Goal: Task Accomplishment & Management: Use online tool/utility

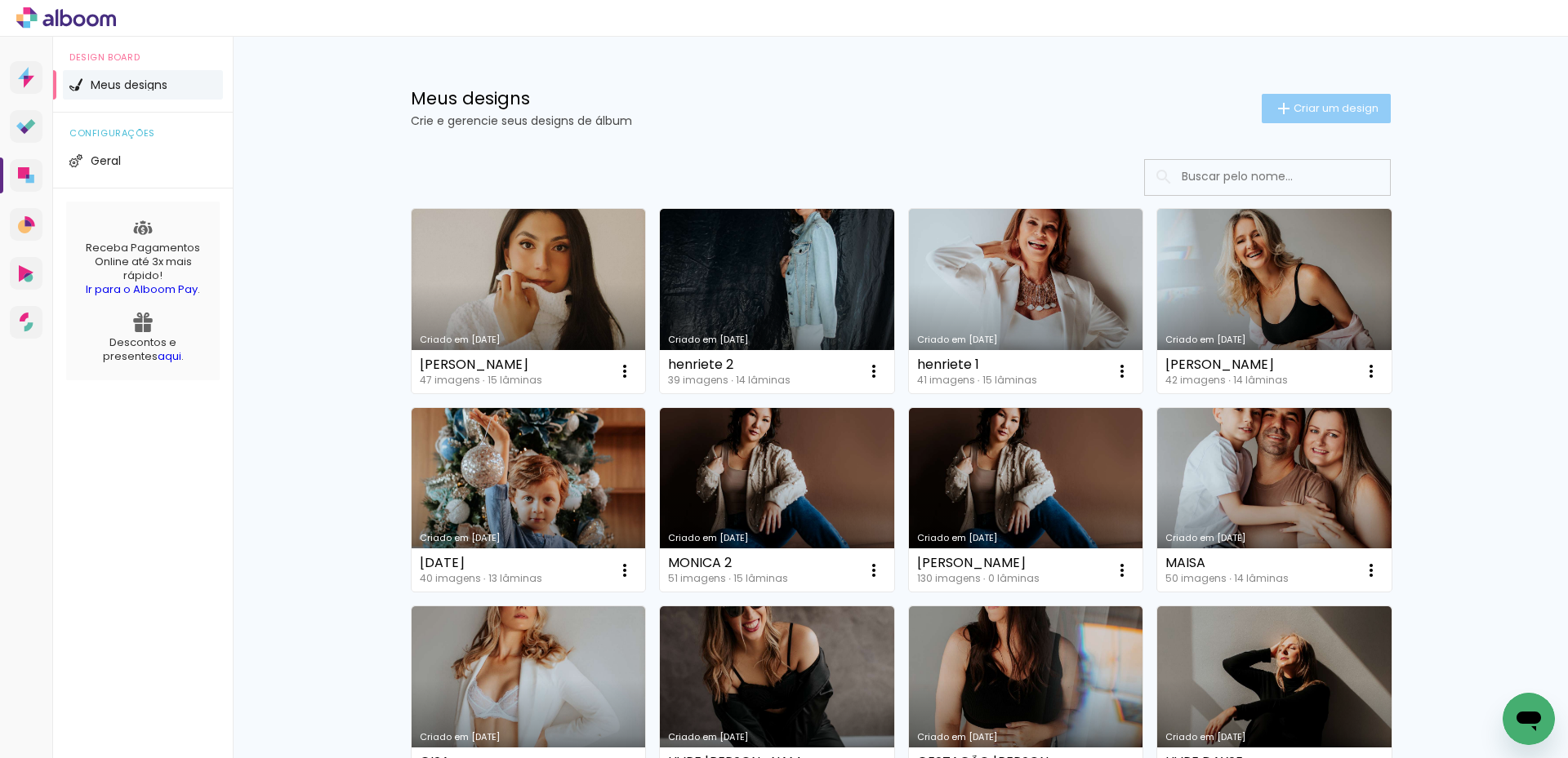
click at [1335, 112] on span "Criar um design" at bounding box center [1336, 107] width 85 height 10
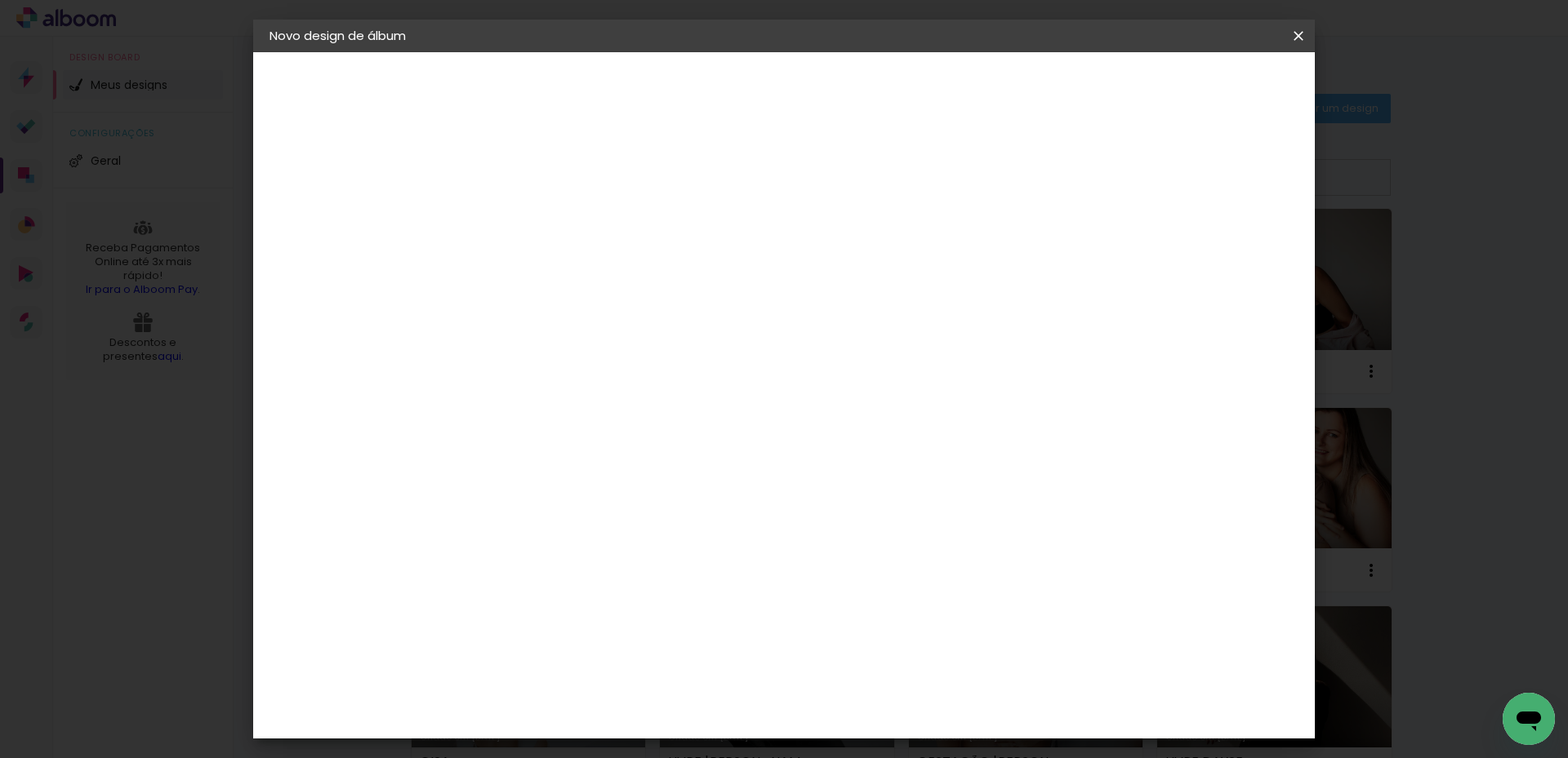
click at [537, 215] on input at bounding box center [537, 219] width 0 height 26
type input "PATRÍCIA"
type paper-input "PATRÍCIA"
click at [0, 0] on slot "Avançar" at bounding box center [0, 0] width 0 height 0
click at [554, 314] on input at bounding box center [578, 310] width 165 height 20
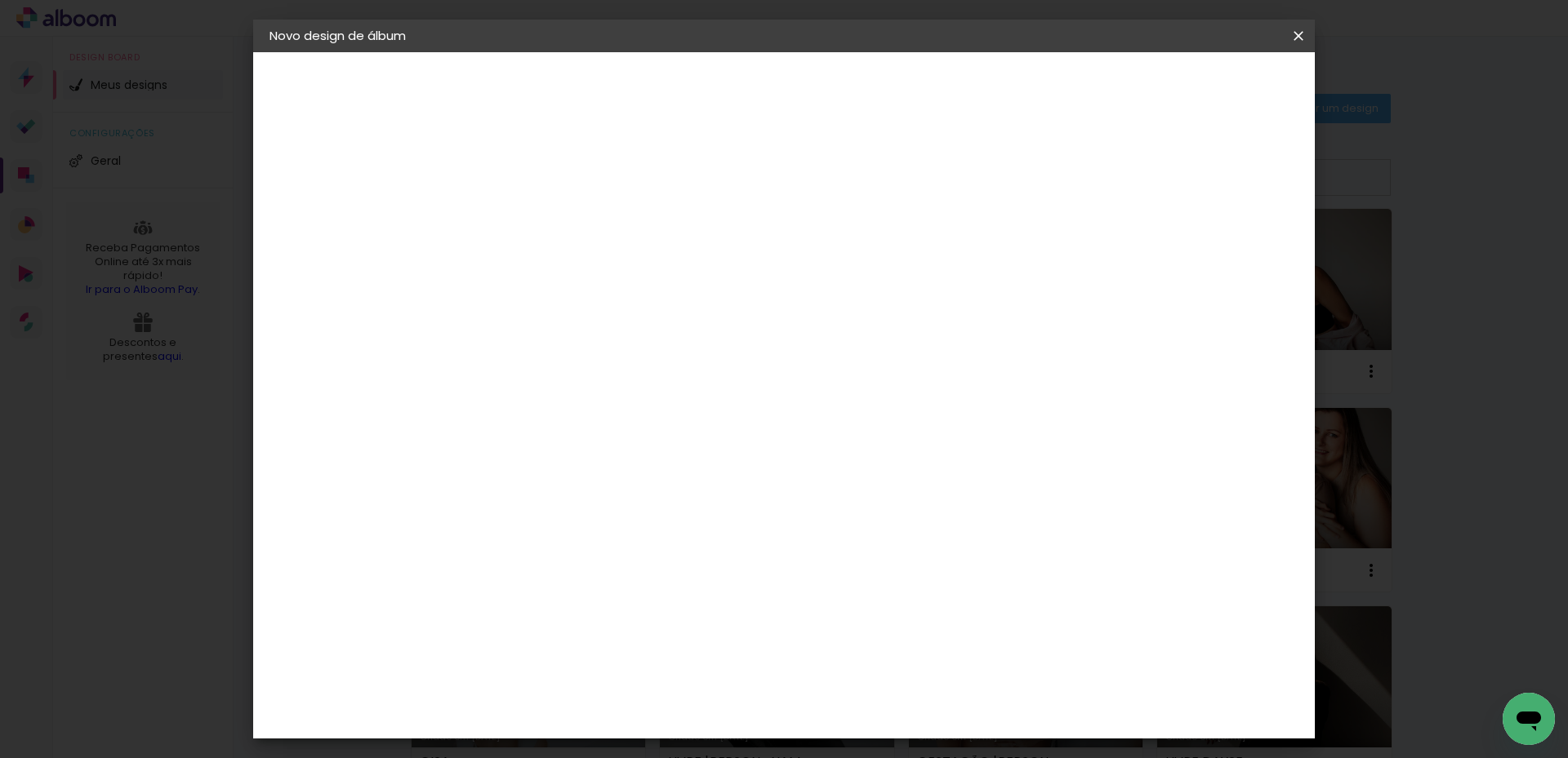
type input "RED"
type paper-input "RED"
click at [560, 362] on div "RedLab" at bounding box center [550, 369] width 48 height 13
click at [798, 239] on paper-item "Tamanho Livre" at bounding box center [726, 248] width 146 height 36
click at [634, 355] on paper-item "RedLab" at bounding box center [561, 369] width 144 height 36
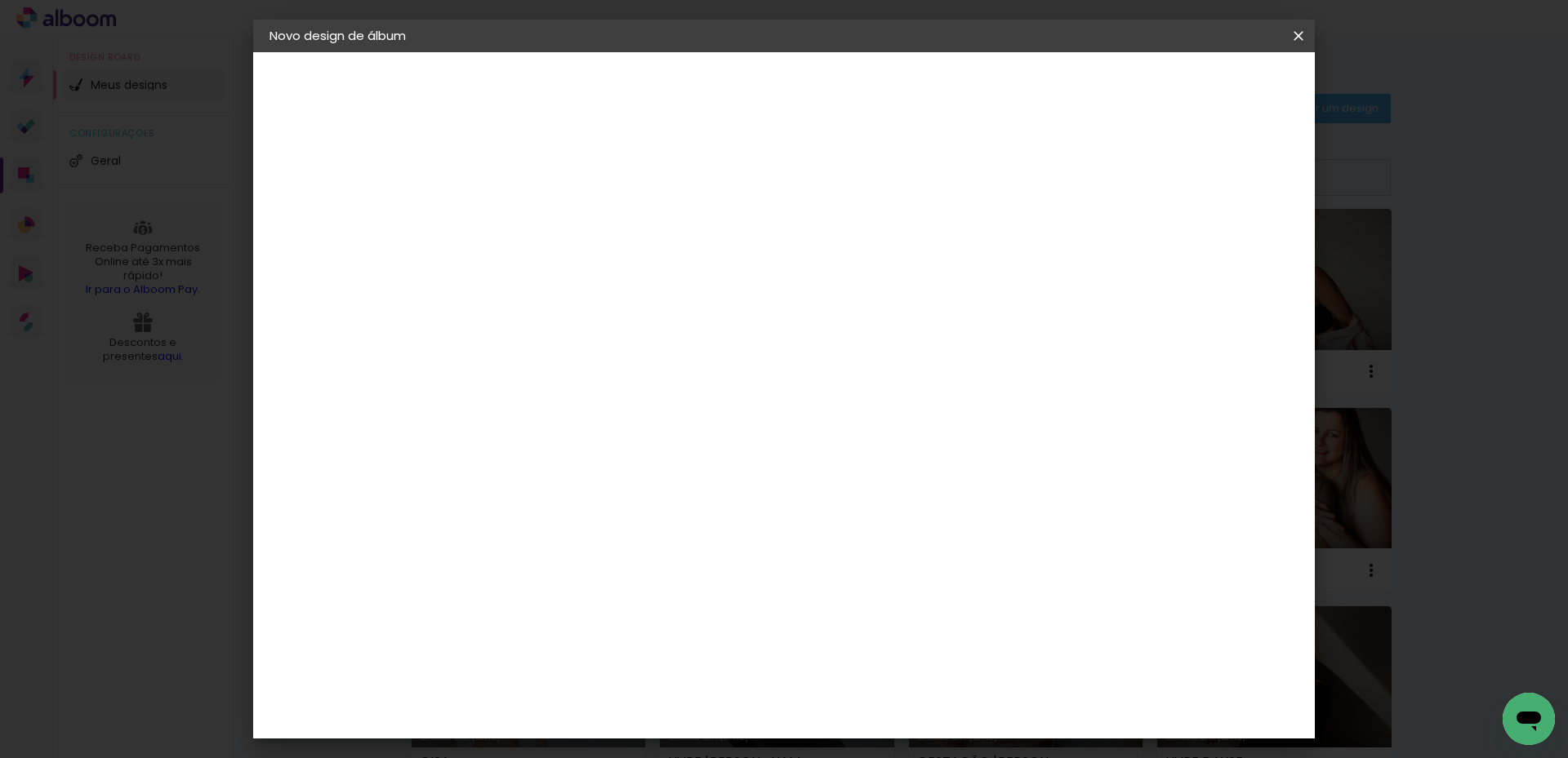
click at [0, 0] on slot "Avançar" at bounding box center [0, 0] width 0 height 0
click at [647, 738] on span "20 × 30" at bounding box center [609, 759] width 76 height 43
click at [0, 0] on slot "Avançar" at bounding box center [0, 0] width 0 height 0
click at [1072, 86] on span "Iniciar design" at bounding box center [1035, 87] width 74 height 11
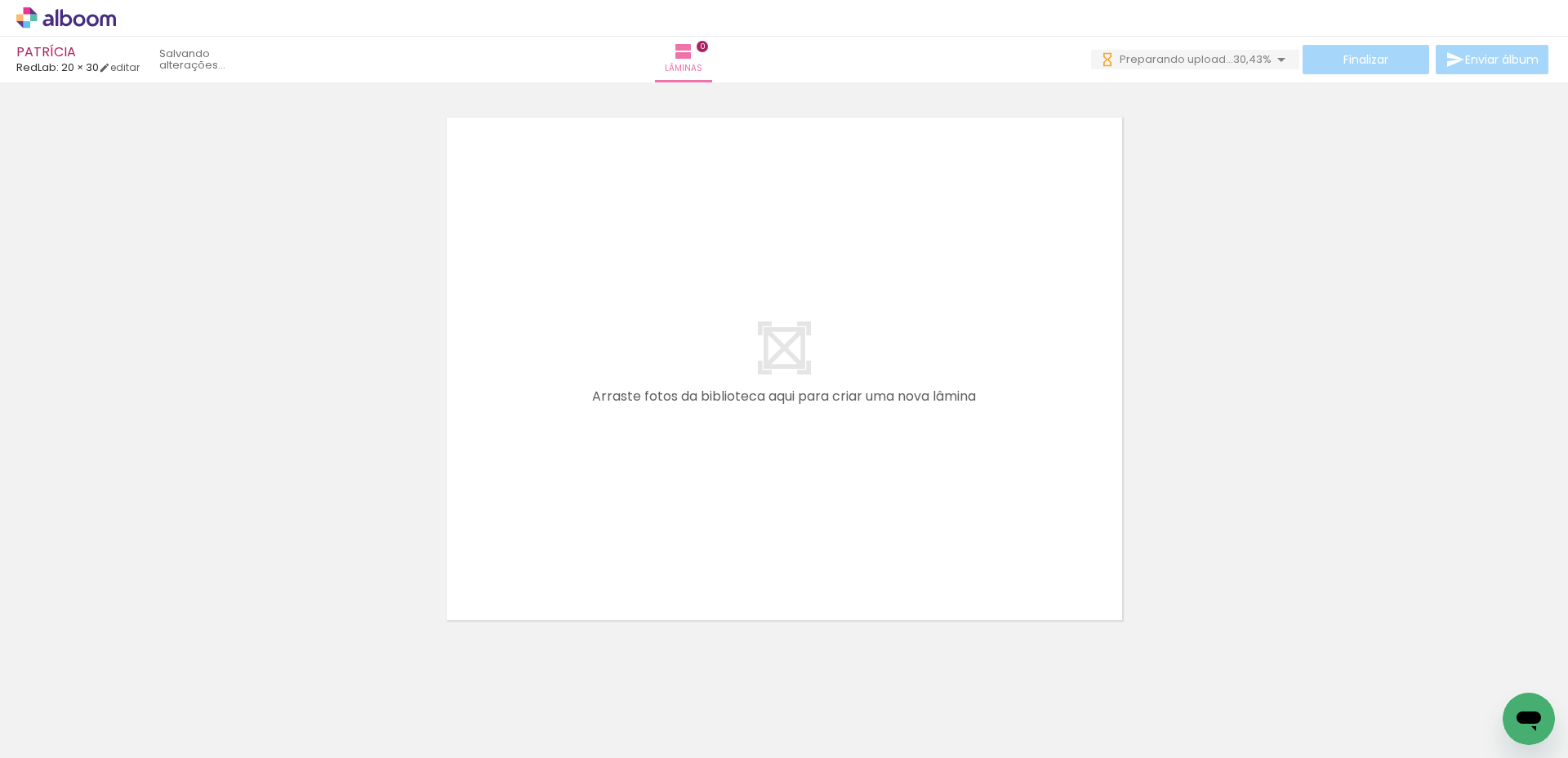
scroll to position [0, 2399]
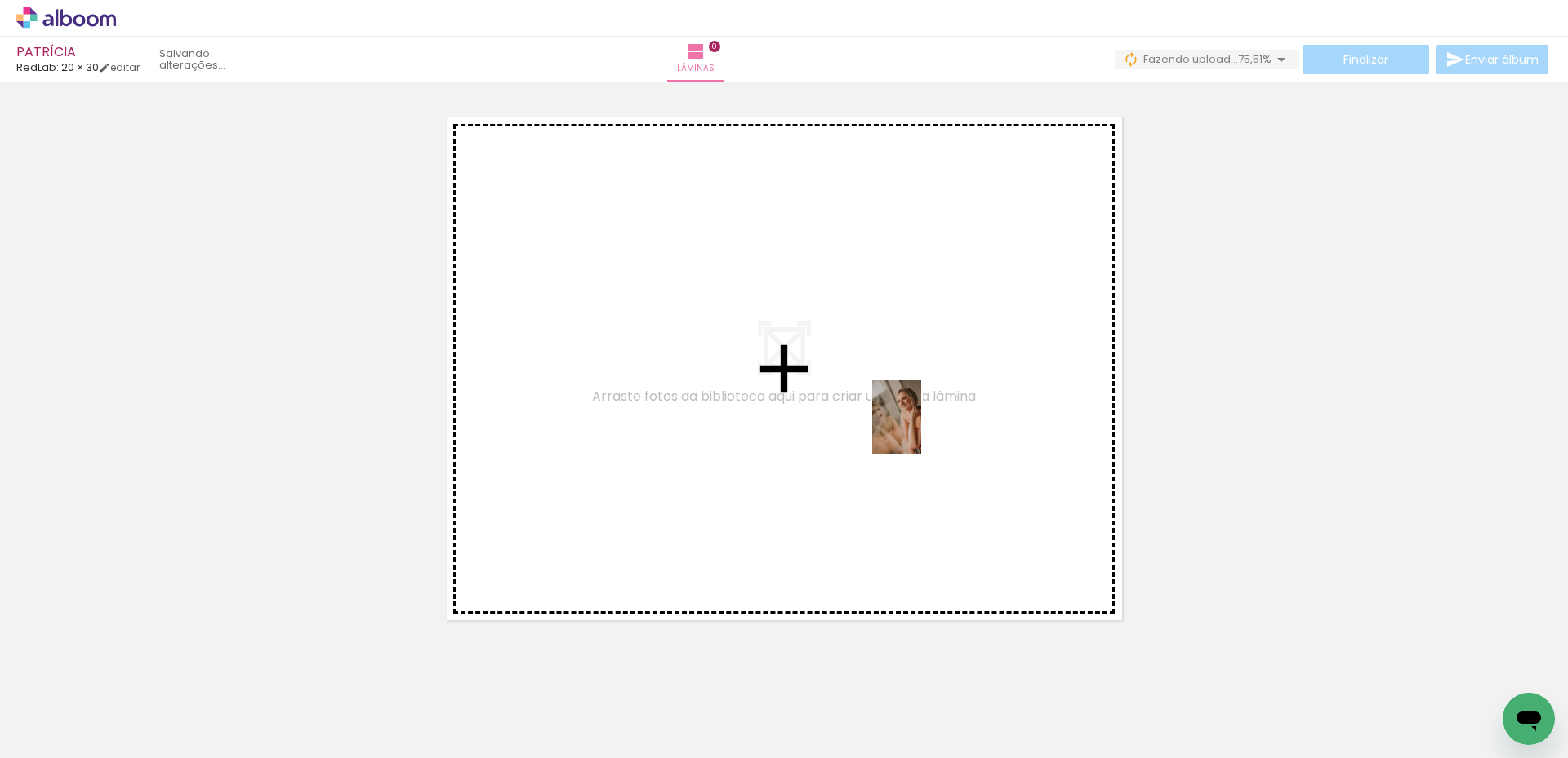
drag, startPoint x: 581, startPoint y: 711, endPoint x: 931, endPoint y: 428, distance: 450.1
click at [931, 428] on quentale-workspace at bounding box center [784, 379] width 1568 height 758
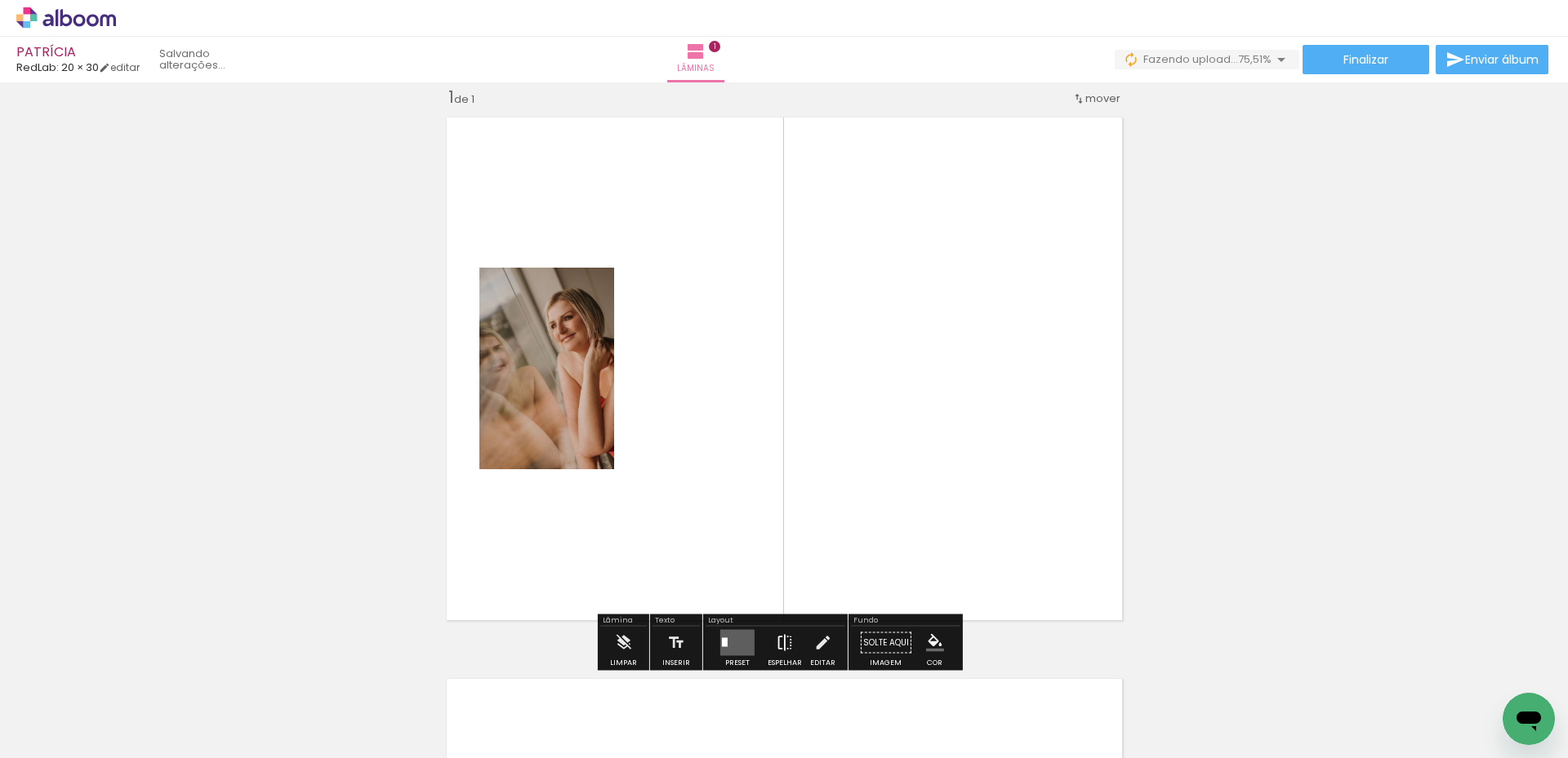
click at [775, 639] on iron-icon at bounding box center [784, 643] width 18 height 32
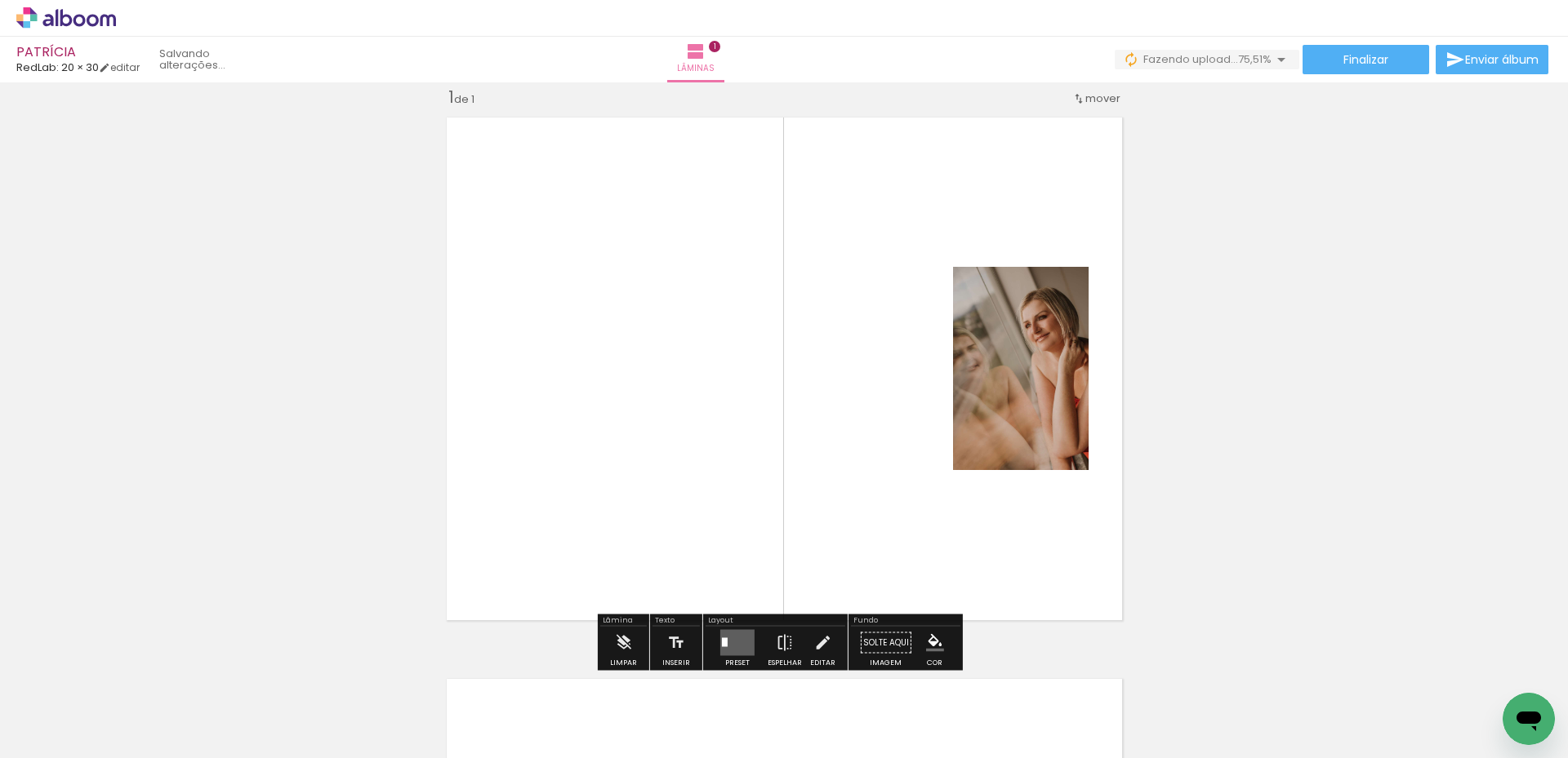
click at [741, 639] on quentale-layouter at bounding box center [737, 643] width 34 height 26
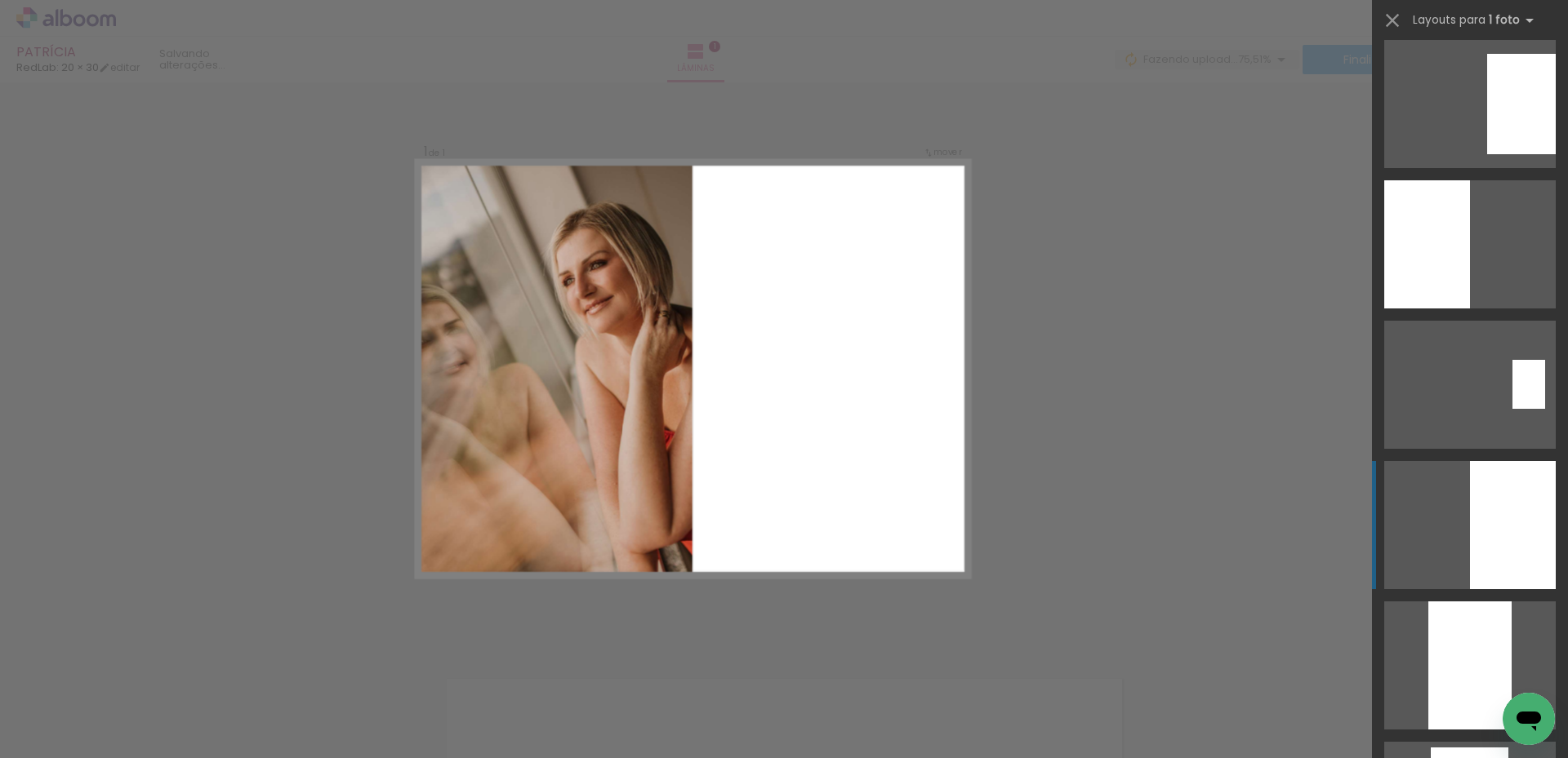
click at [1480, 484] on div at bounding box center [1513, 525] width 86 height 128
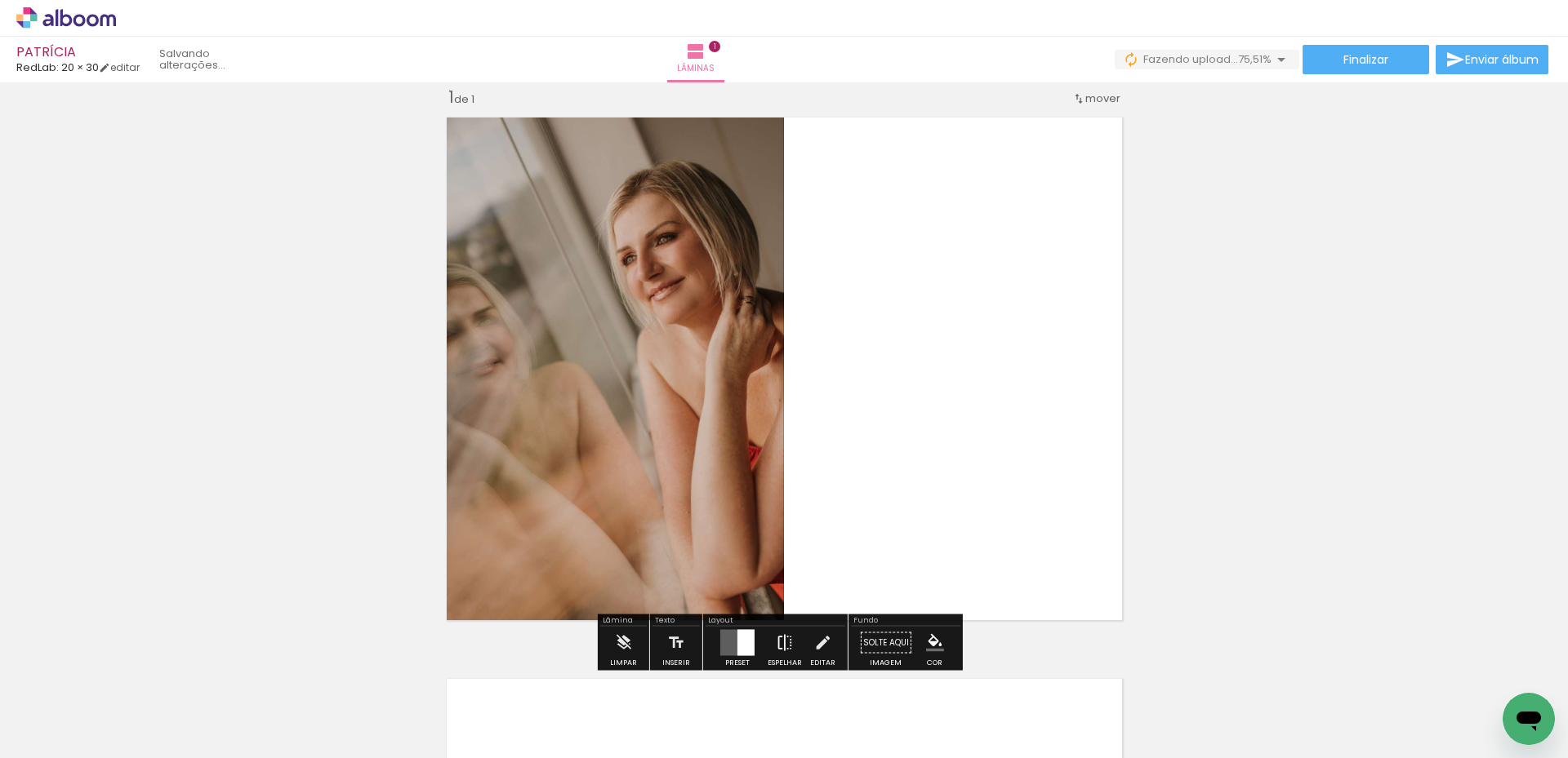
click at [781, 638] on iron-icon at bounding box center [784, 643] width 18 height 32
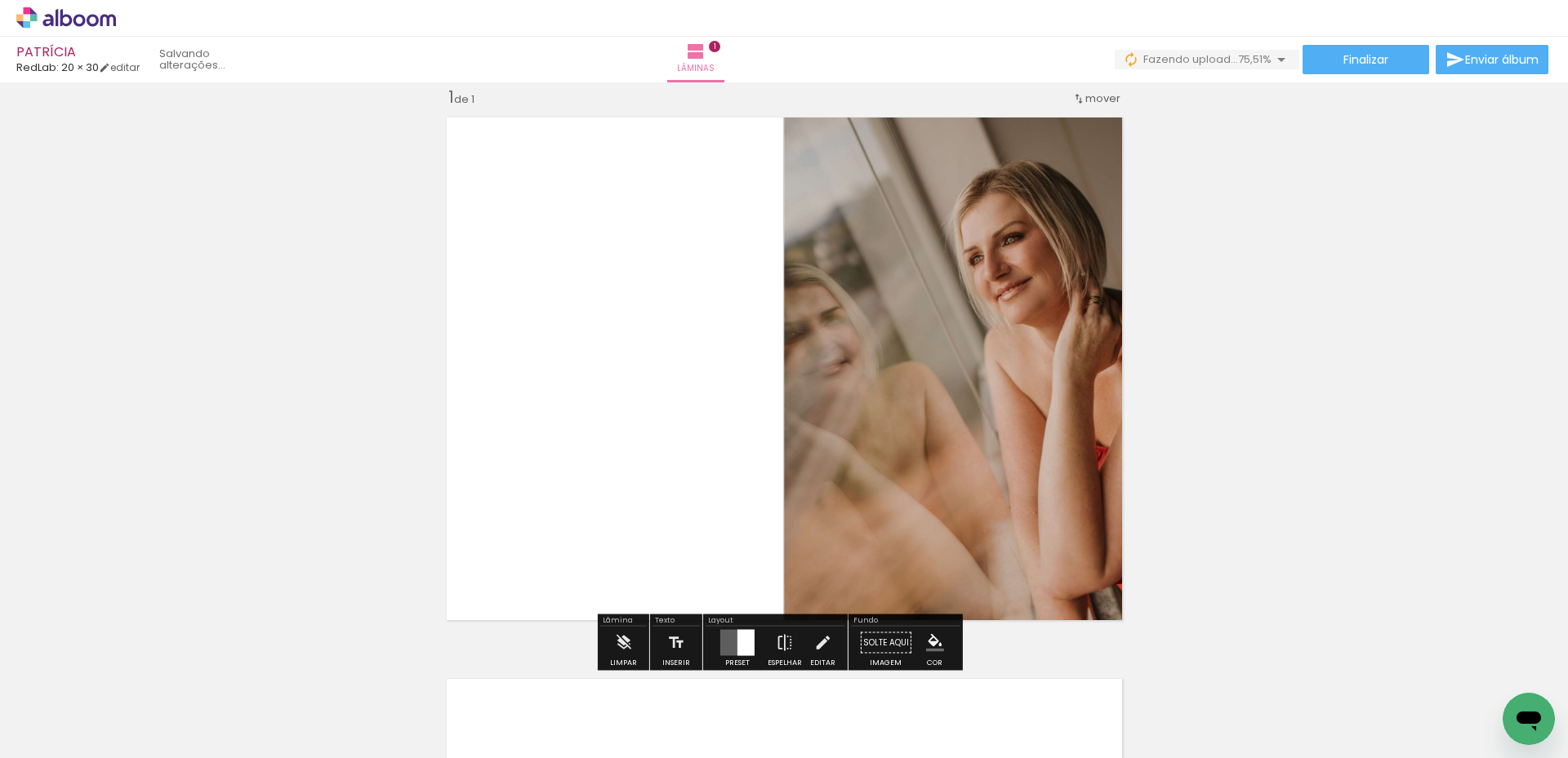
click at [1291, 449] on div "Inserir lâmina 1 de 1" at bounding box center [784, 629] width 1568 height 1124
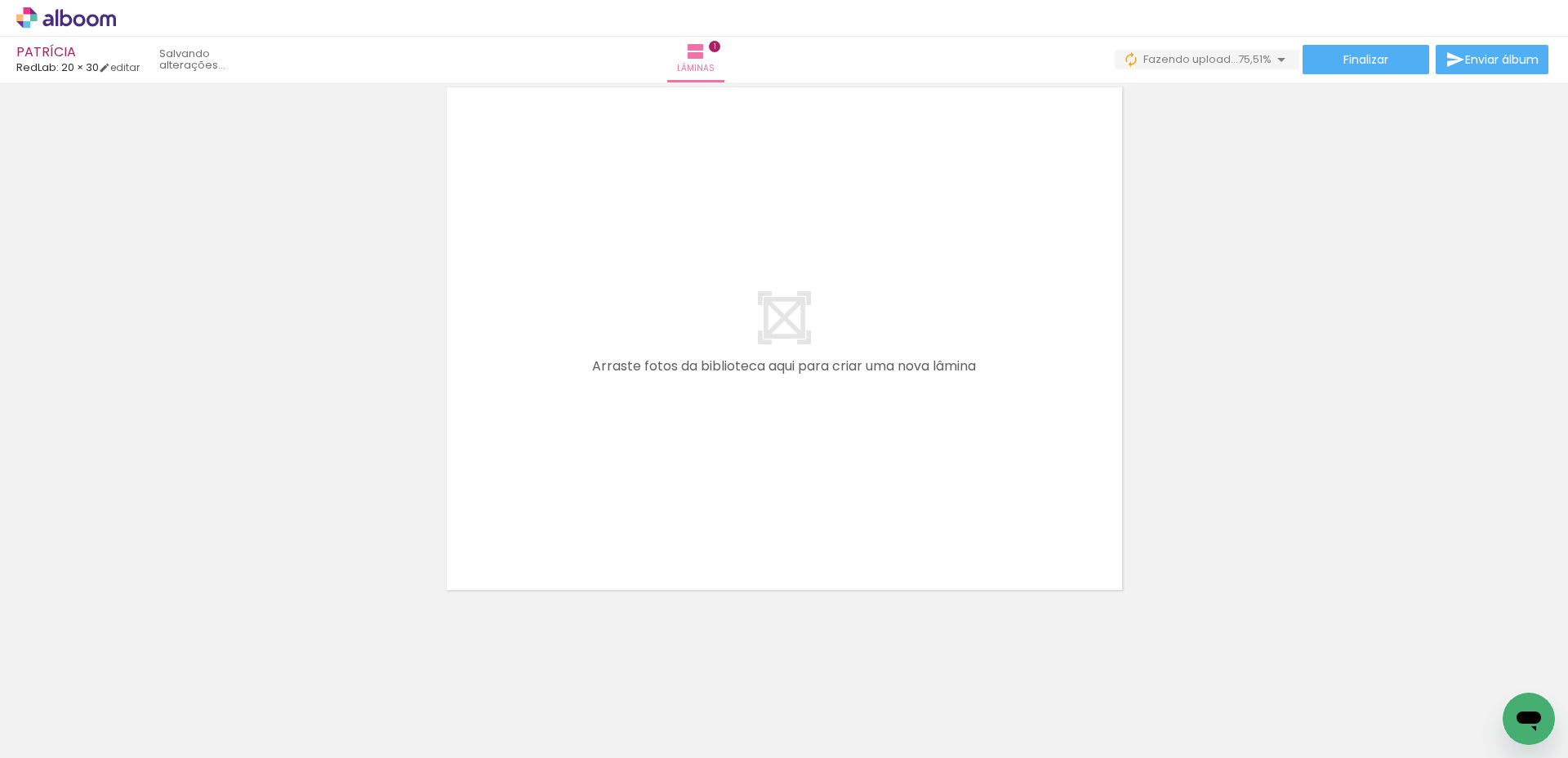
scroll to position [0, 111]
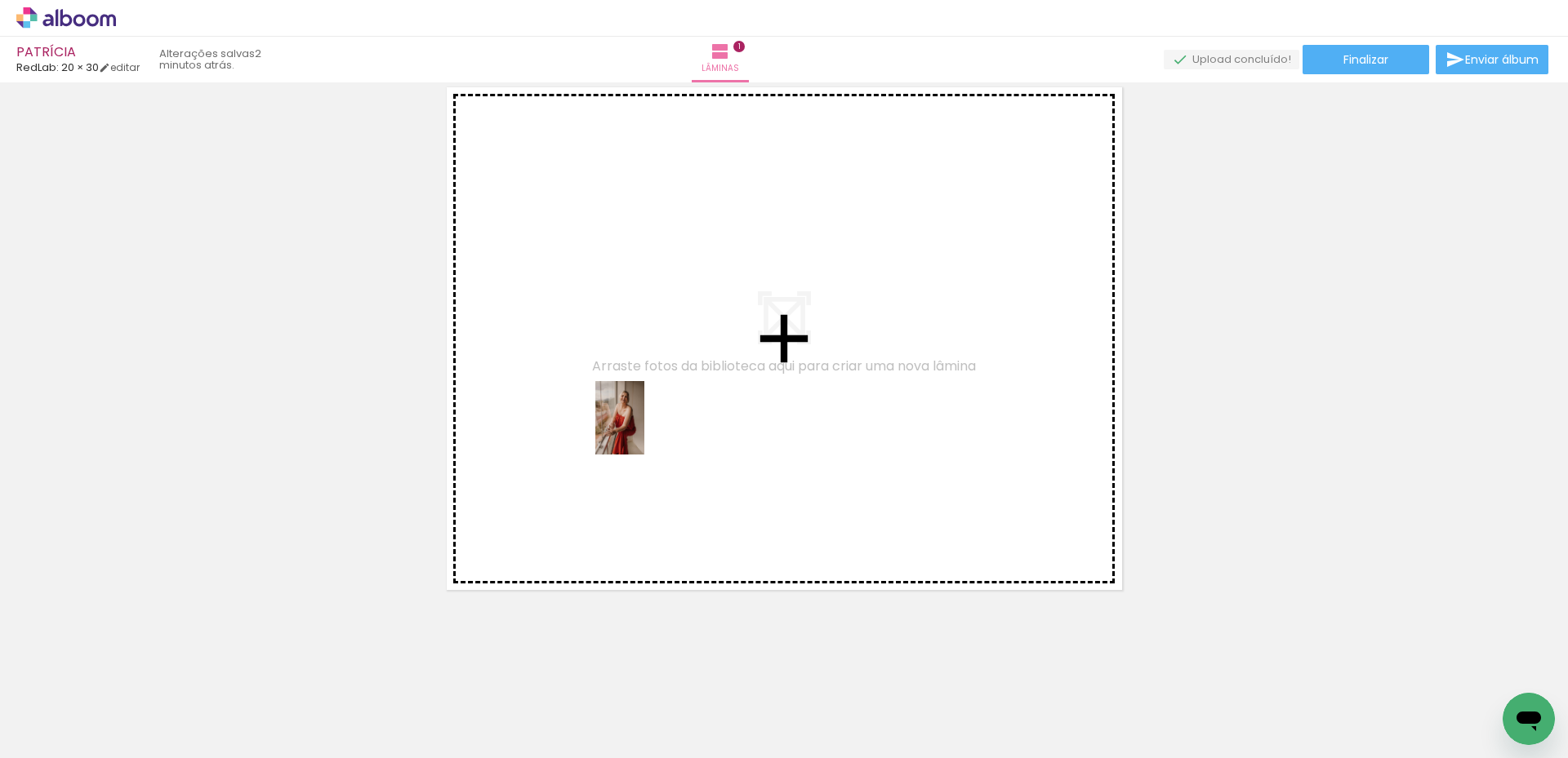
drag, startPoint x: 355, startPoint y: 718, endPoint x: 644, endPoint y: 430, distance: 408.0
click at [644, 430] on quentale-workspace at bounding box center [784, 379] width 1568 height 758
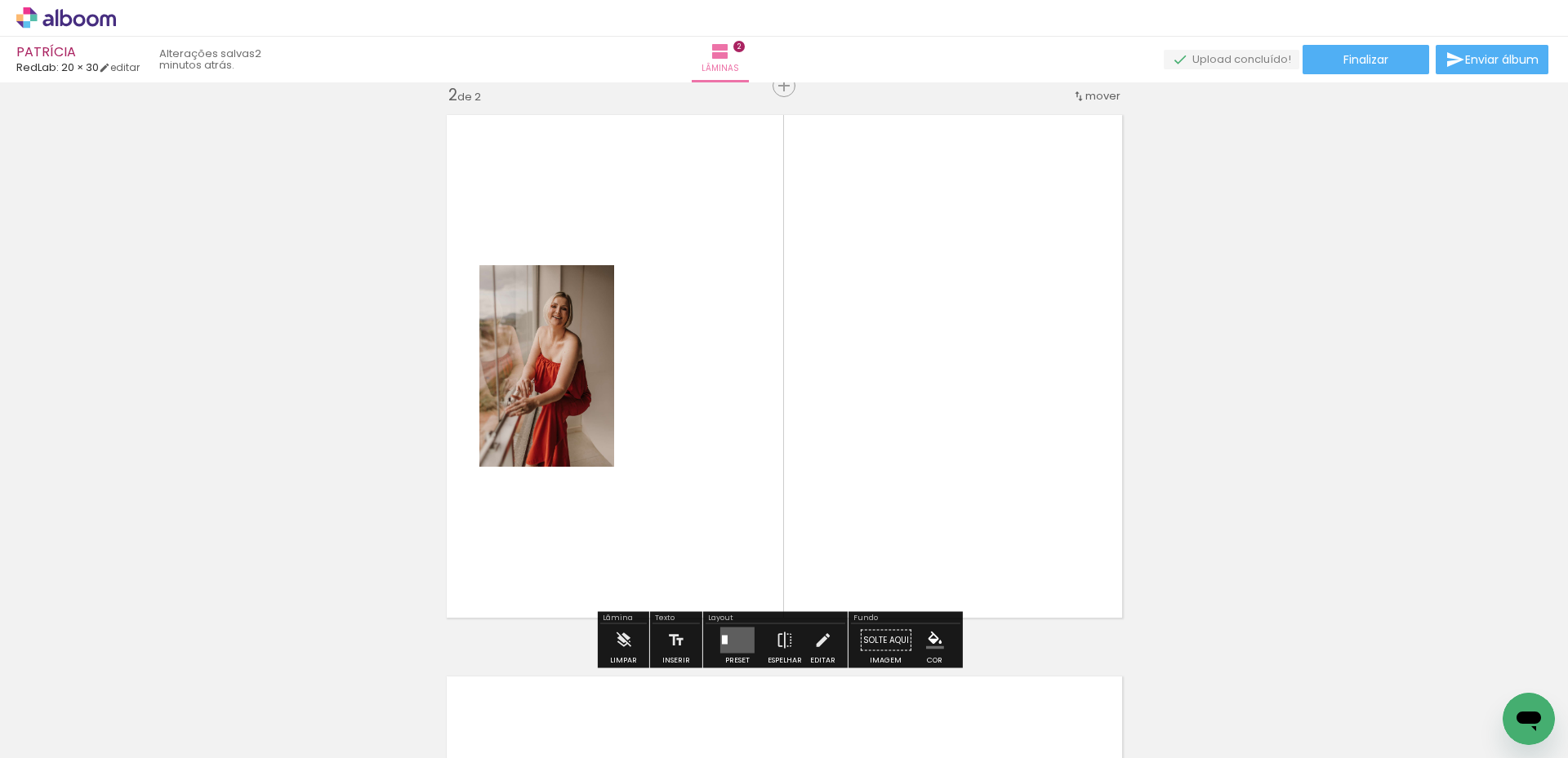
scroll to position [583, 0]
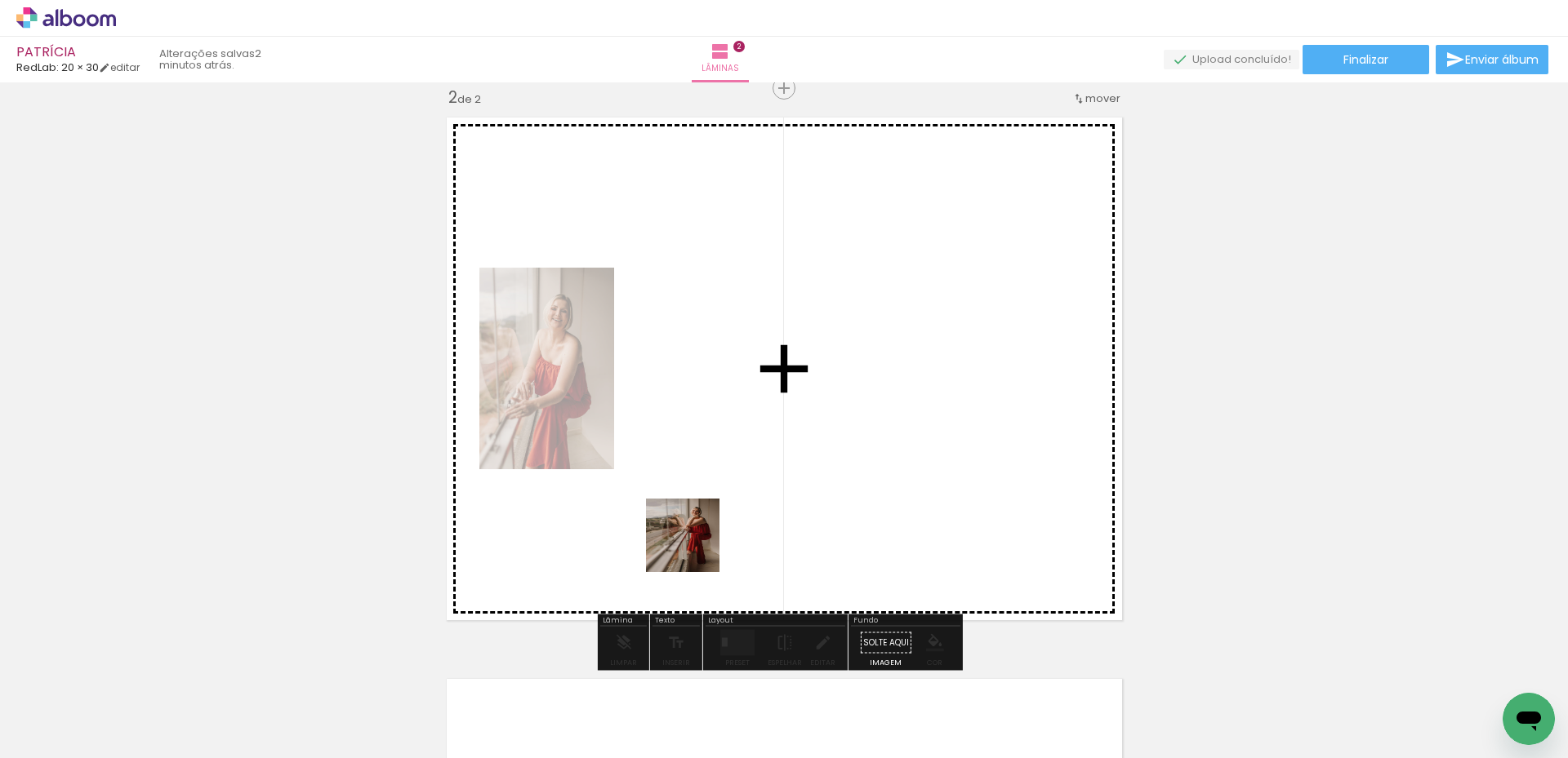
drag, startPoint x: 541, startPoint y: 716, endPoint x: 798, endPoint y: 403, distance: 405.0
click at [798, 403] on quentale-workspace at bounding box center [784, 379] width 1568 height 758
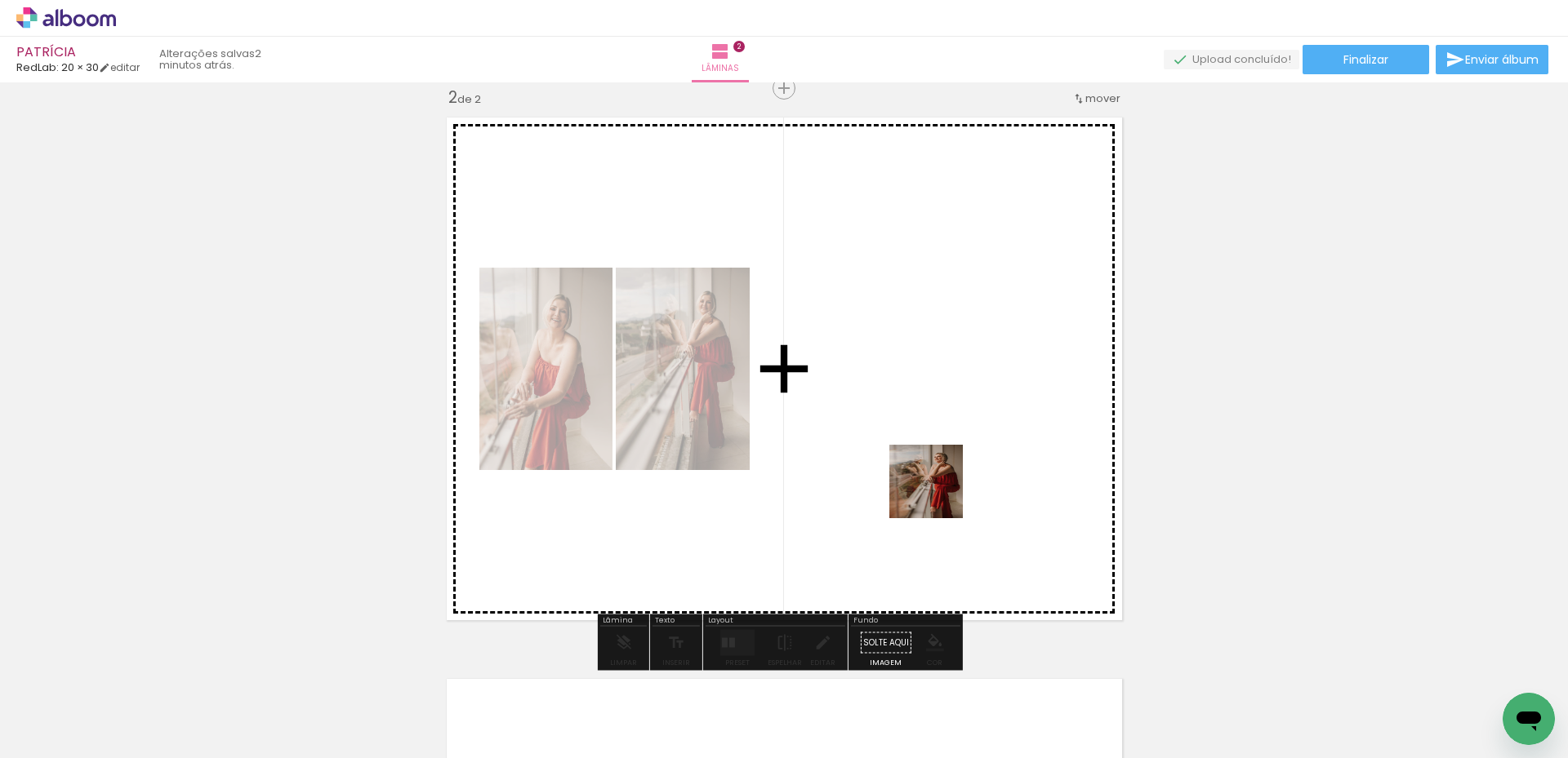
drag, startPoint x: 722, startPoint y: 701, endPoint x: 938, endPoint y: 492, distance: 300.6
click at [938, 492] on quentale-workspace at bounding box center [784, 379] width 1568 height 758
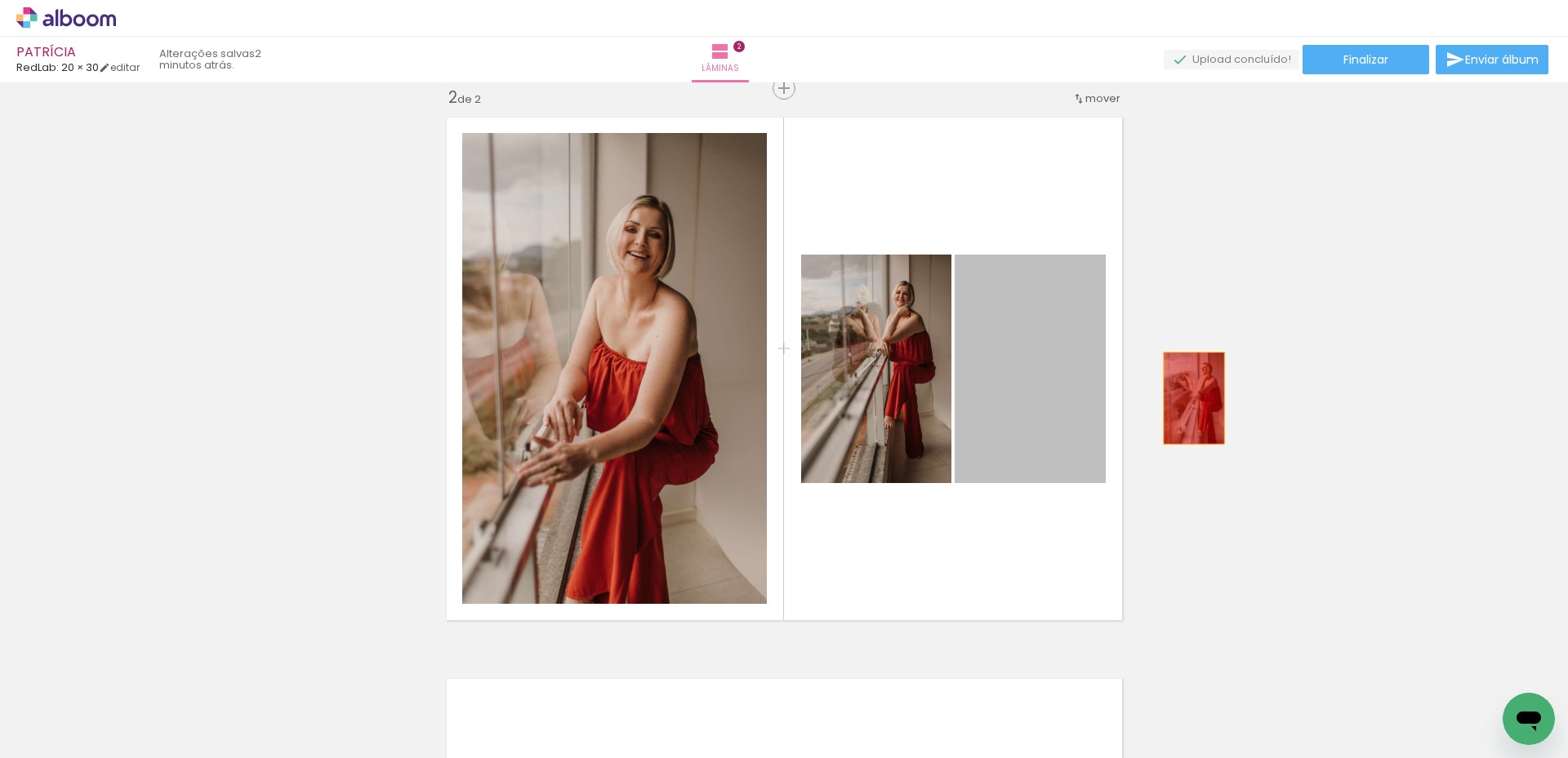
drag, startPoint x: 1038, startPoint y: 387, endPoint x: 1187, endPoint y: 398, distance: 149.4
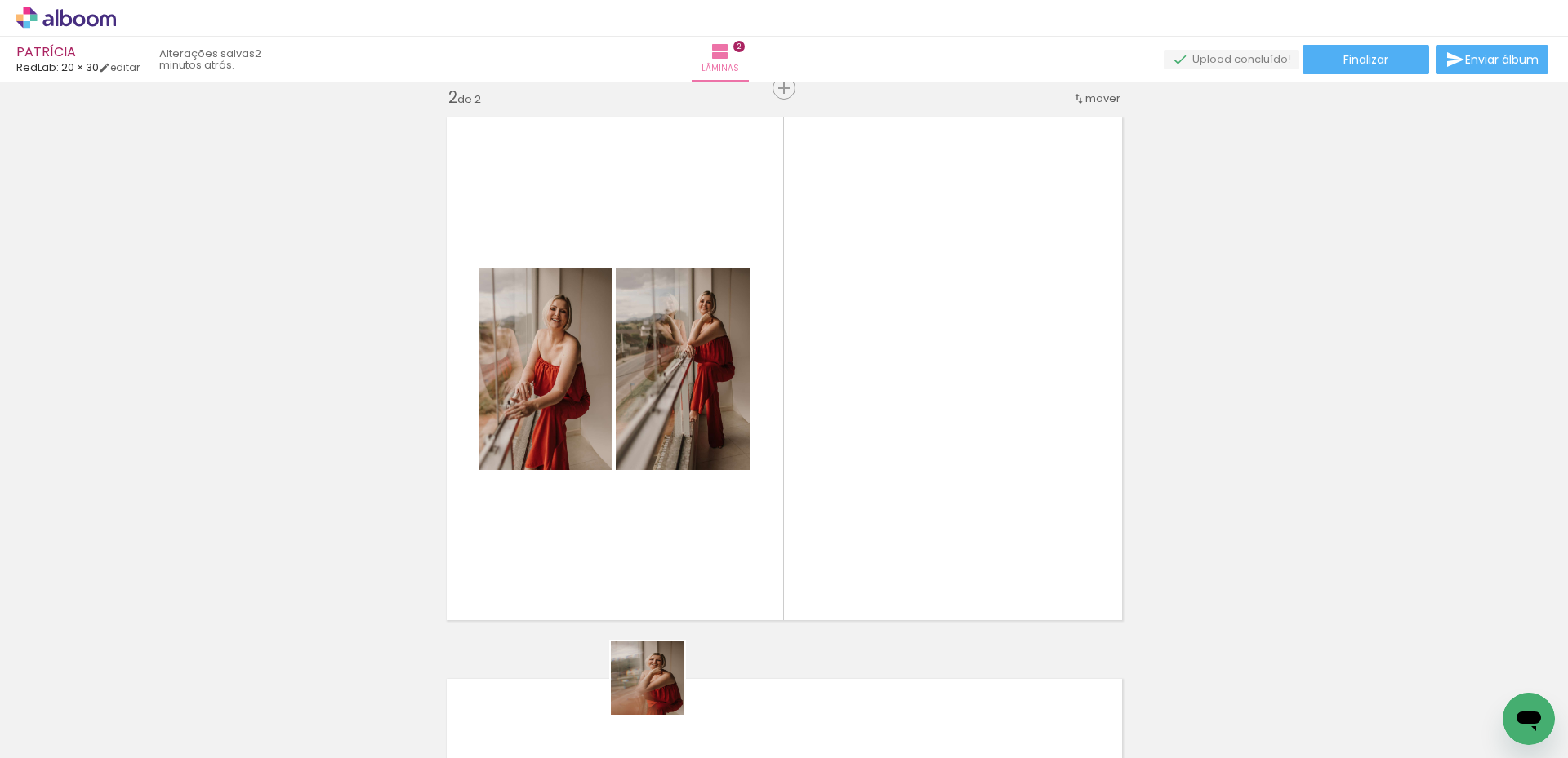
drag, startPoint x: 626, startPoint y: 712, endPoint x: 911, endPoint y: 467, distance: 375.8
click at [911, 467] on quentale-workspace at bounding box center [784, 379] width 1568 height 758
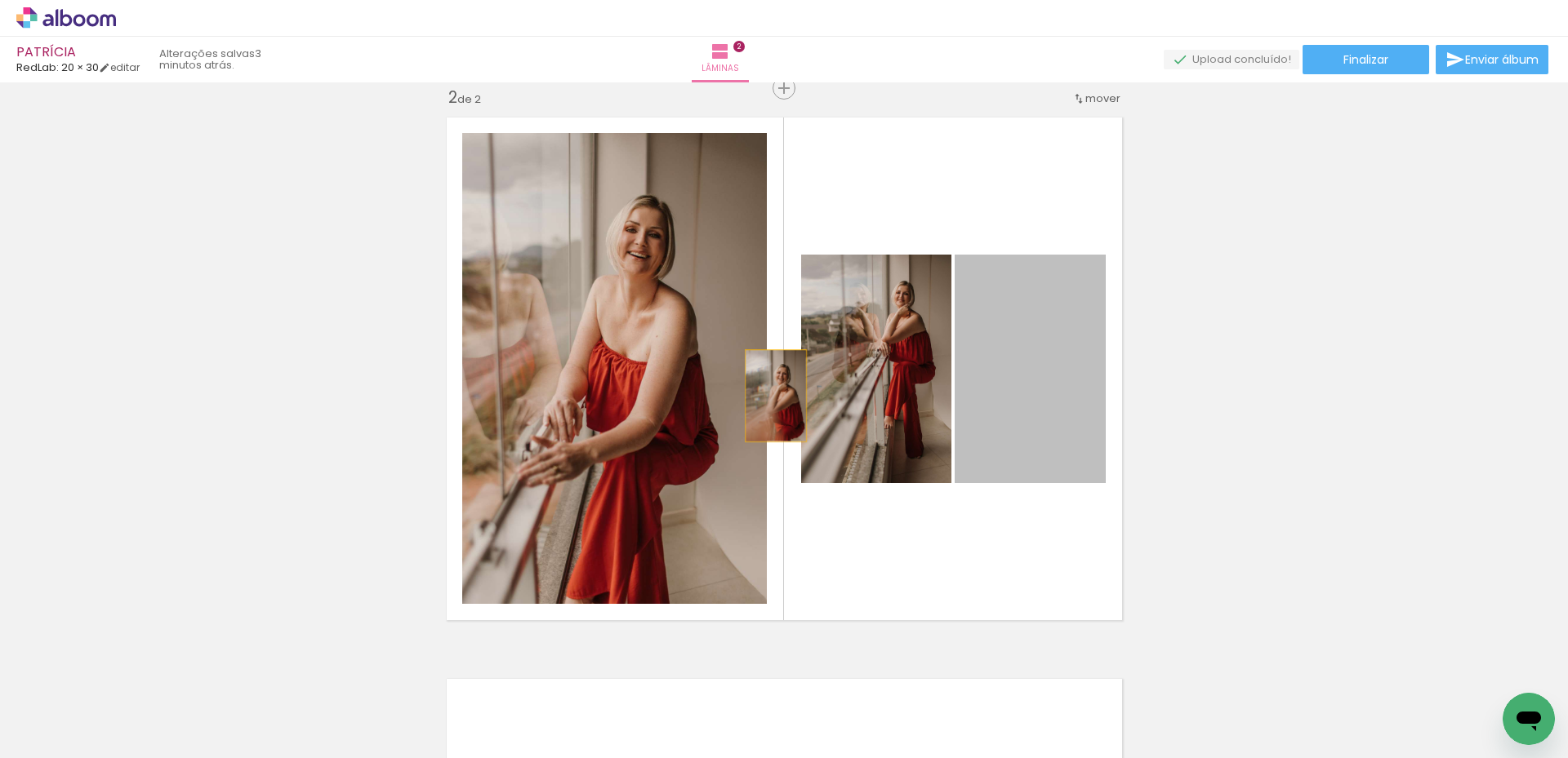
drag, startPoint x: 1072, startPoint y: 372, endPoint x: 688, endPoint y: 383, distance: 384.2
click at [0, 0] on slot at bounding box center [0, 0] width 0 height 0
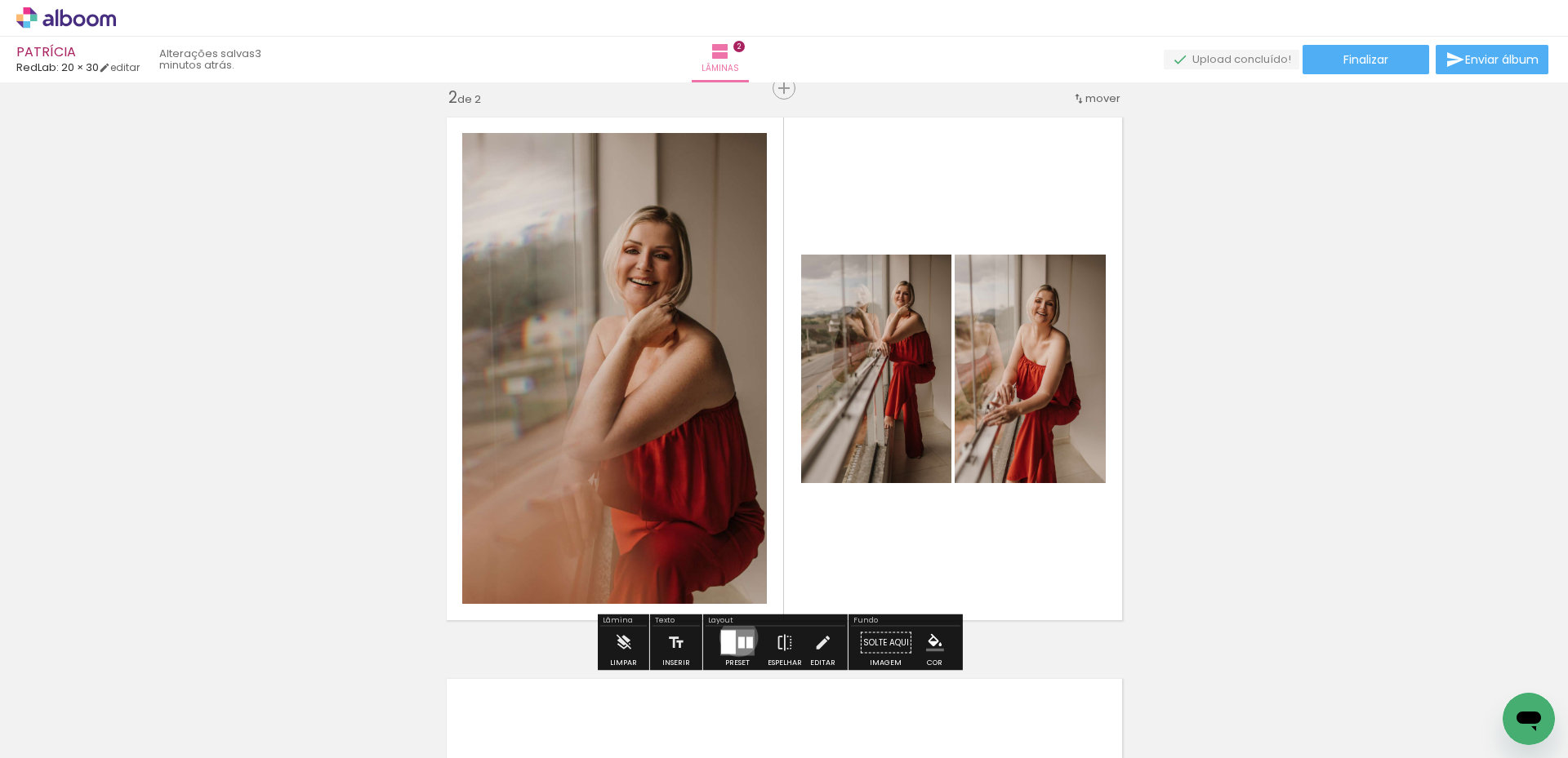
click at [738, 637] on div at bounding box center [741, 643] width 7 height 11
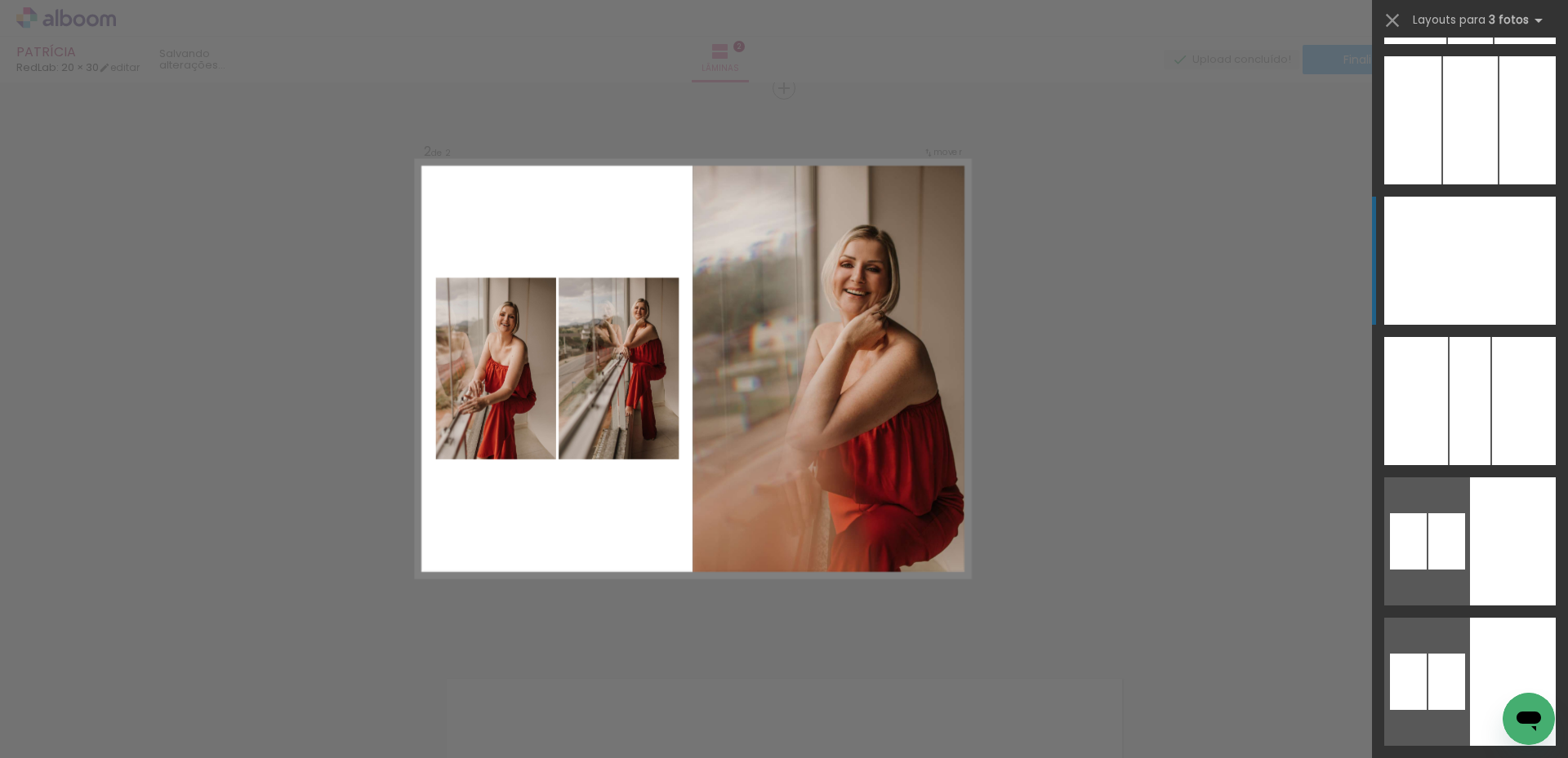
scroll to position [3756, 0]
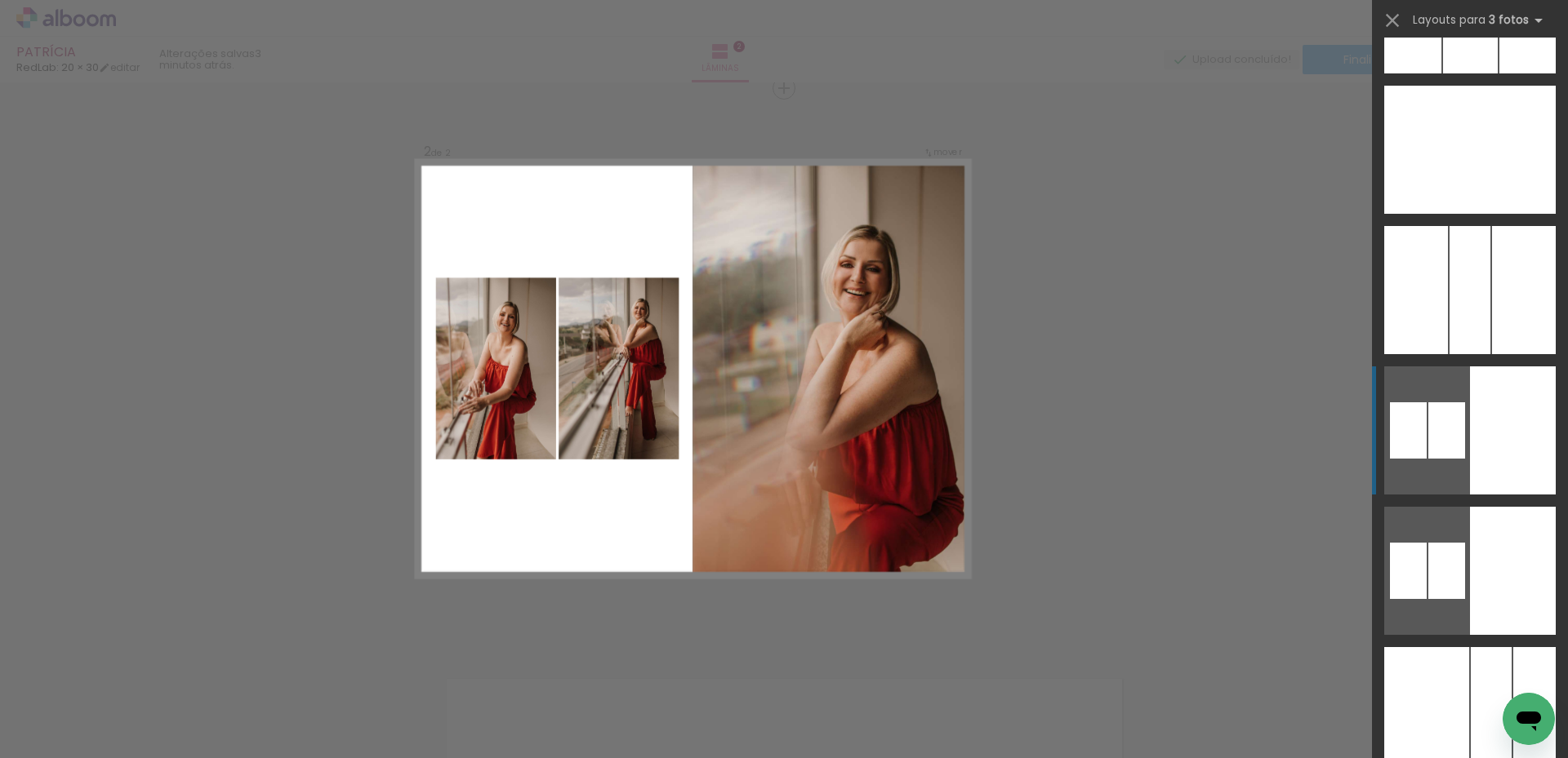
click at [1470, 447] on div at bounding box center [1513, 430] width 86 height 128
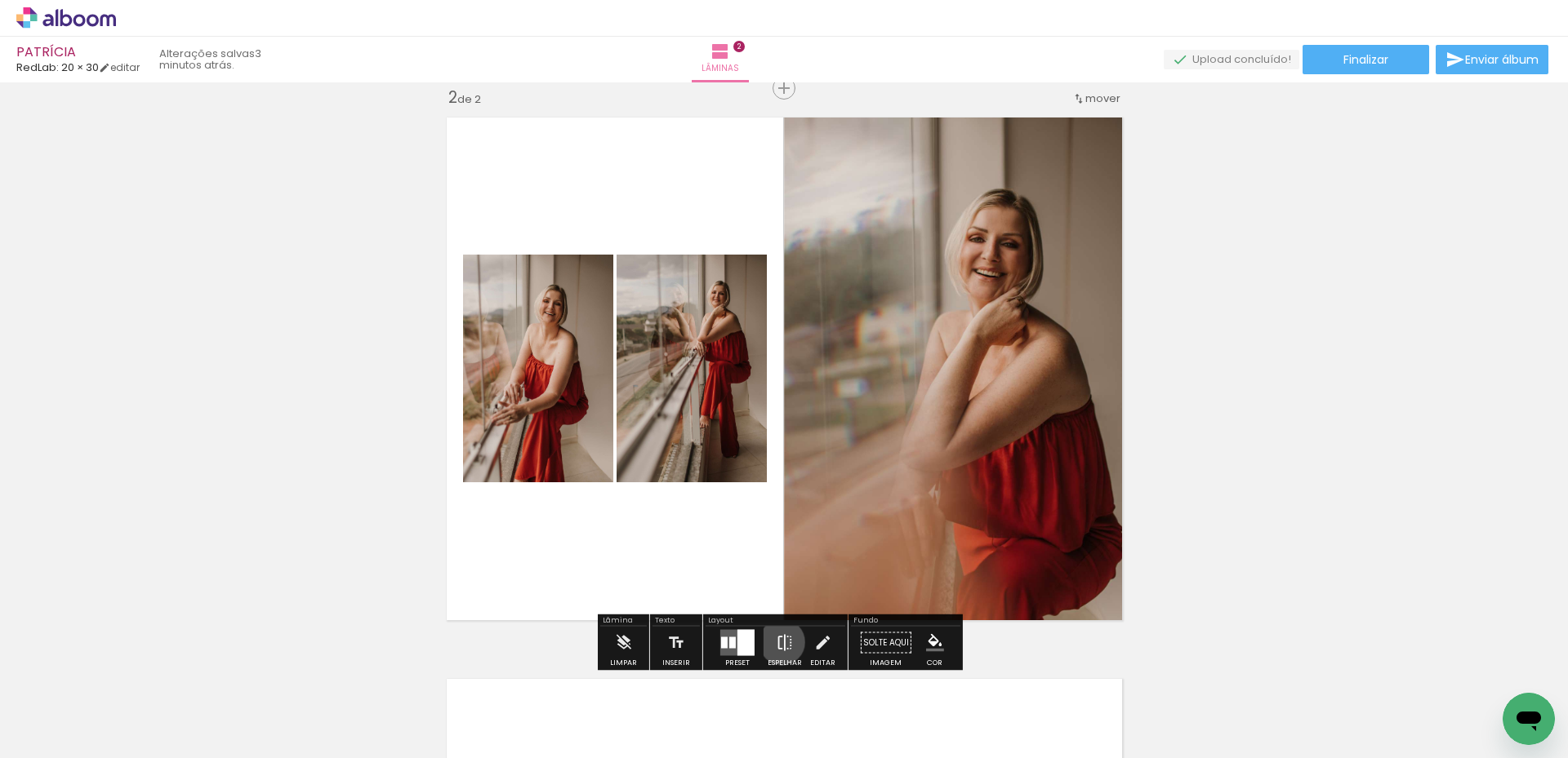
click at [778, 643] on iron-icon at bounding box center [784, 643] width 18 height 32
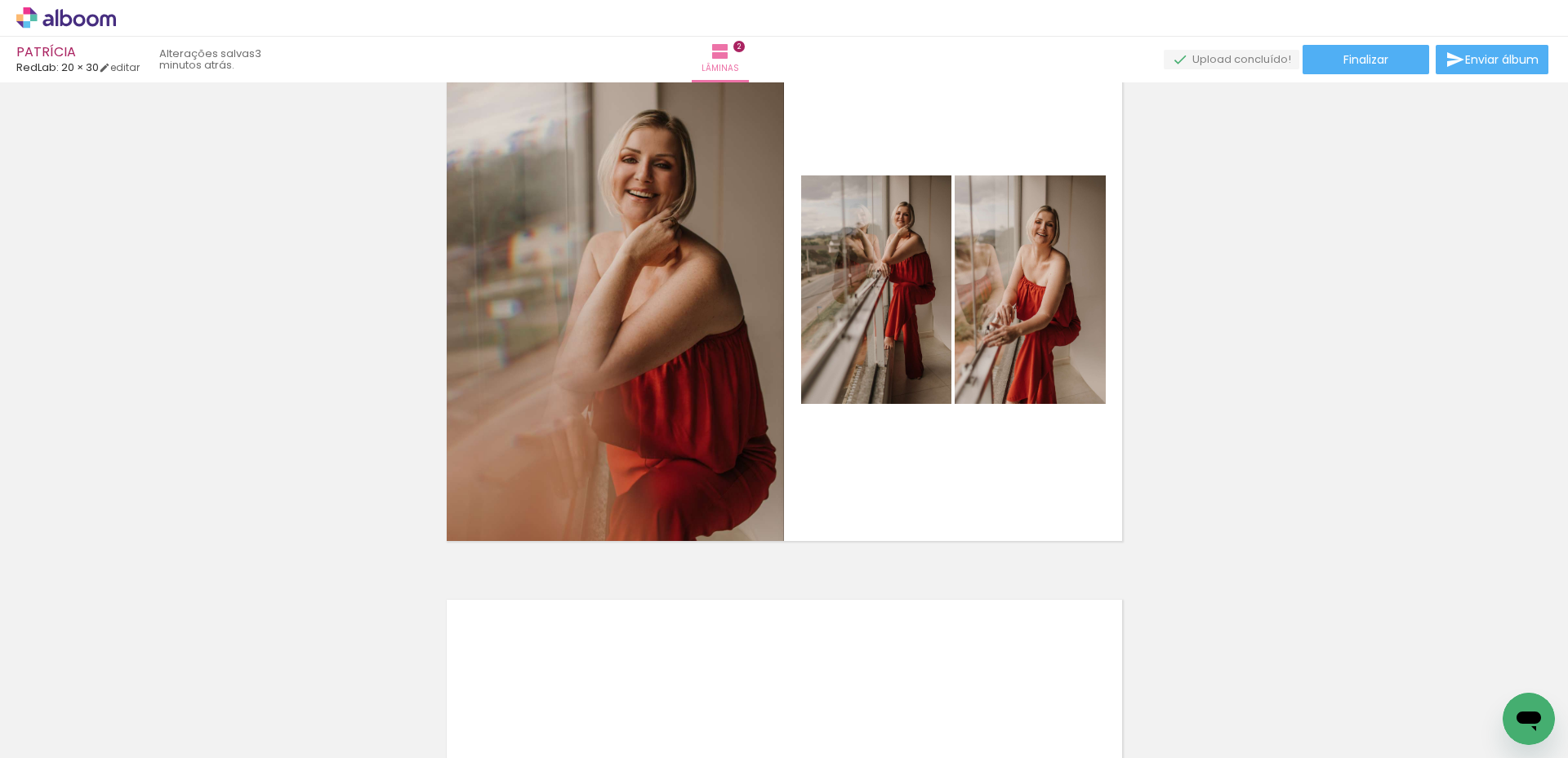
scroll to position [665, 0]
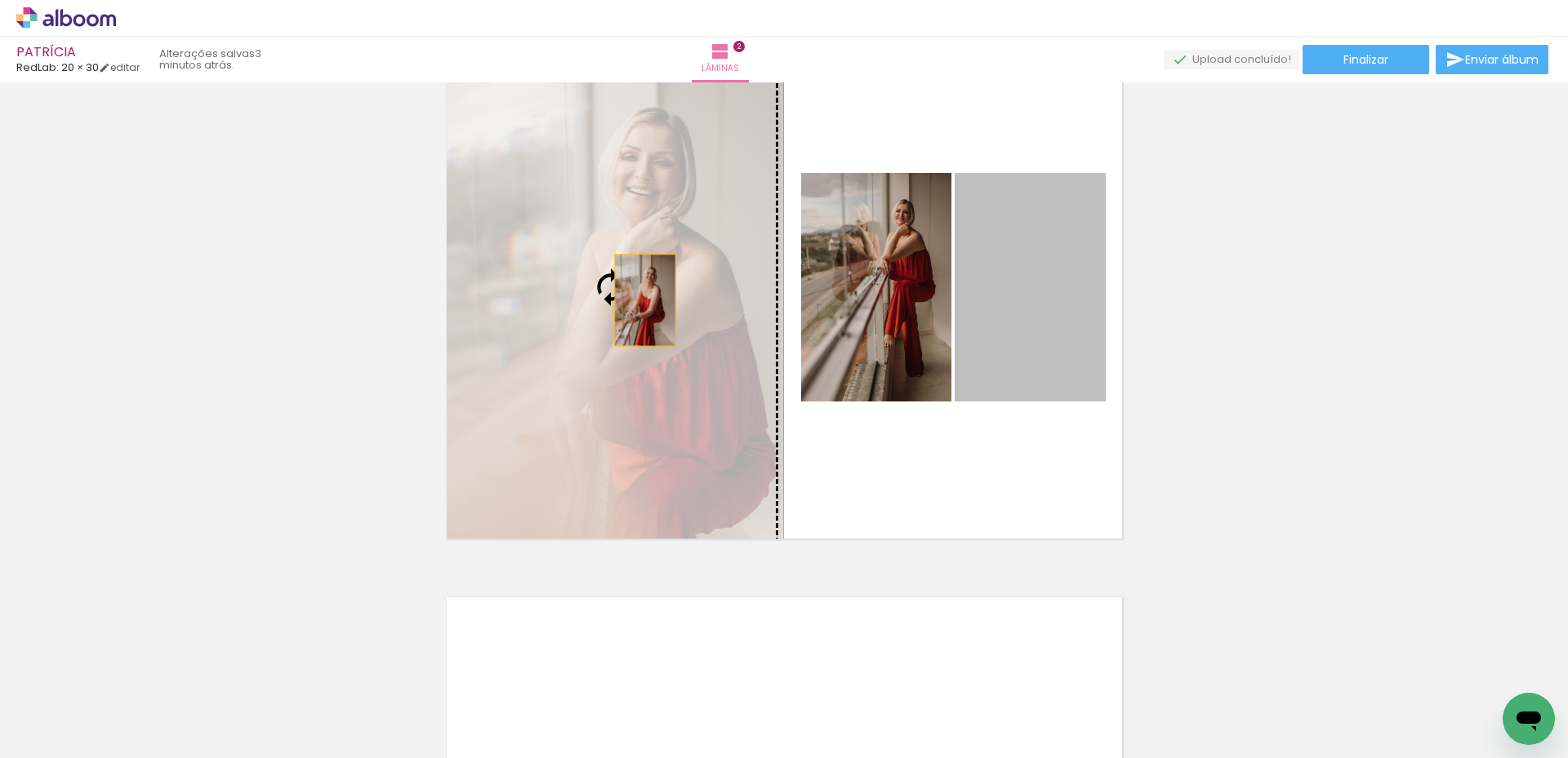
drag, startPoint x: 1001, startPoint y: 308, endPoint x: 638, endPoint y: 301, distance: 363.1
click at [0, 0] on slot at bounding box center [0, 0] width 0 height 0
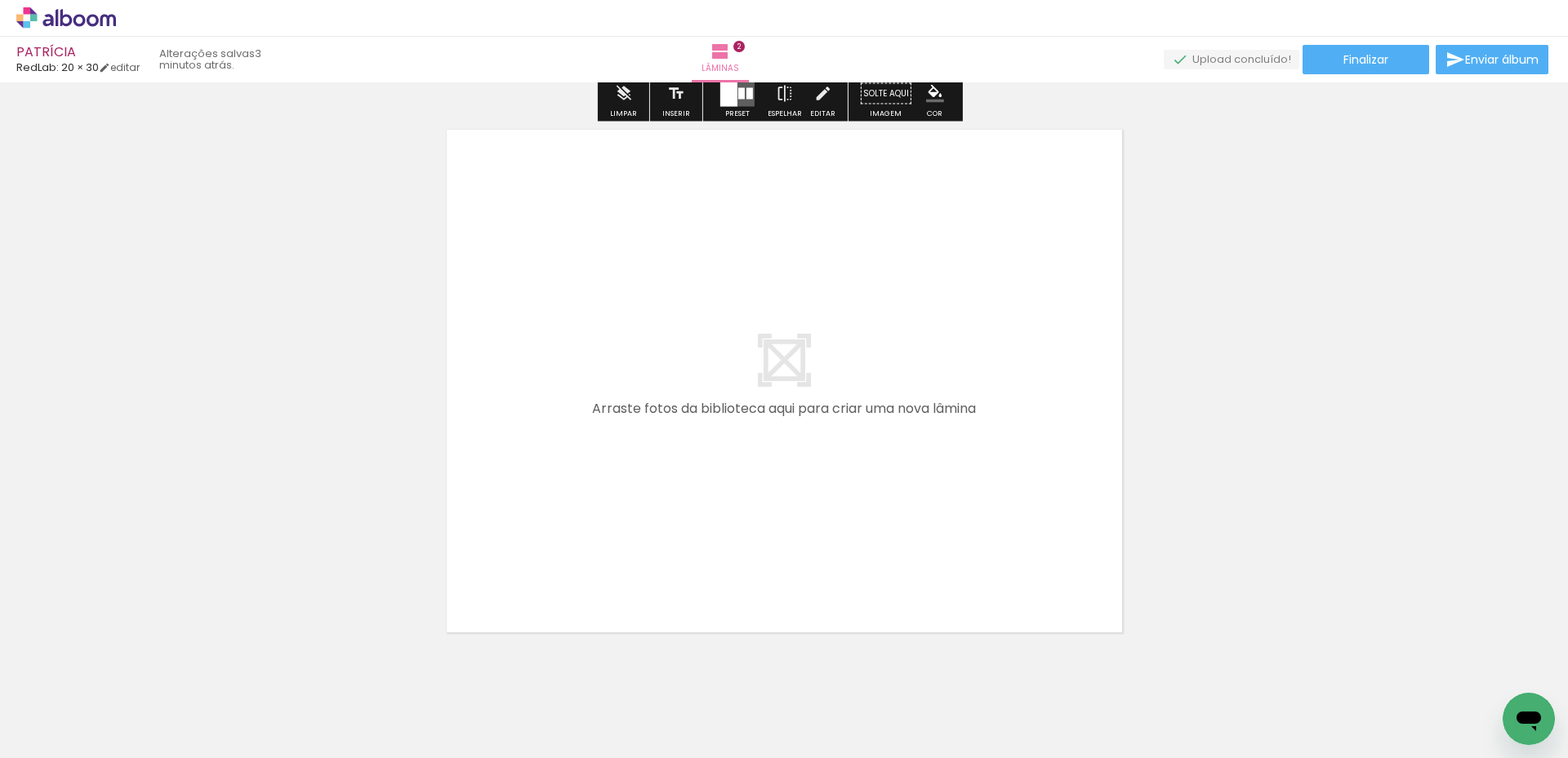
scroll to position [1155, 0]
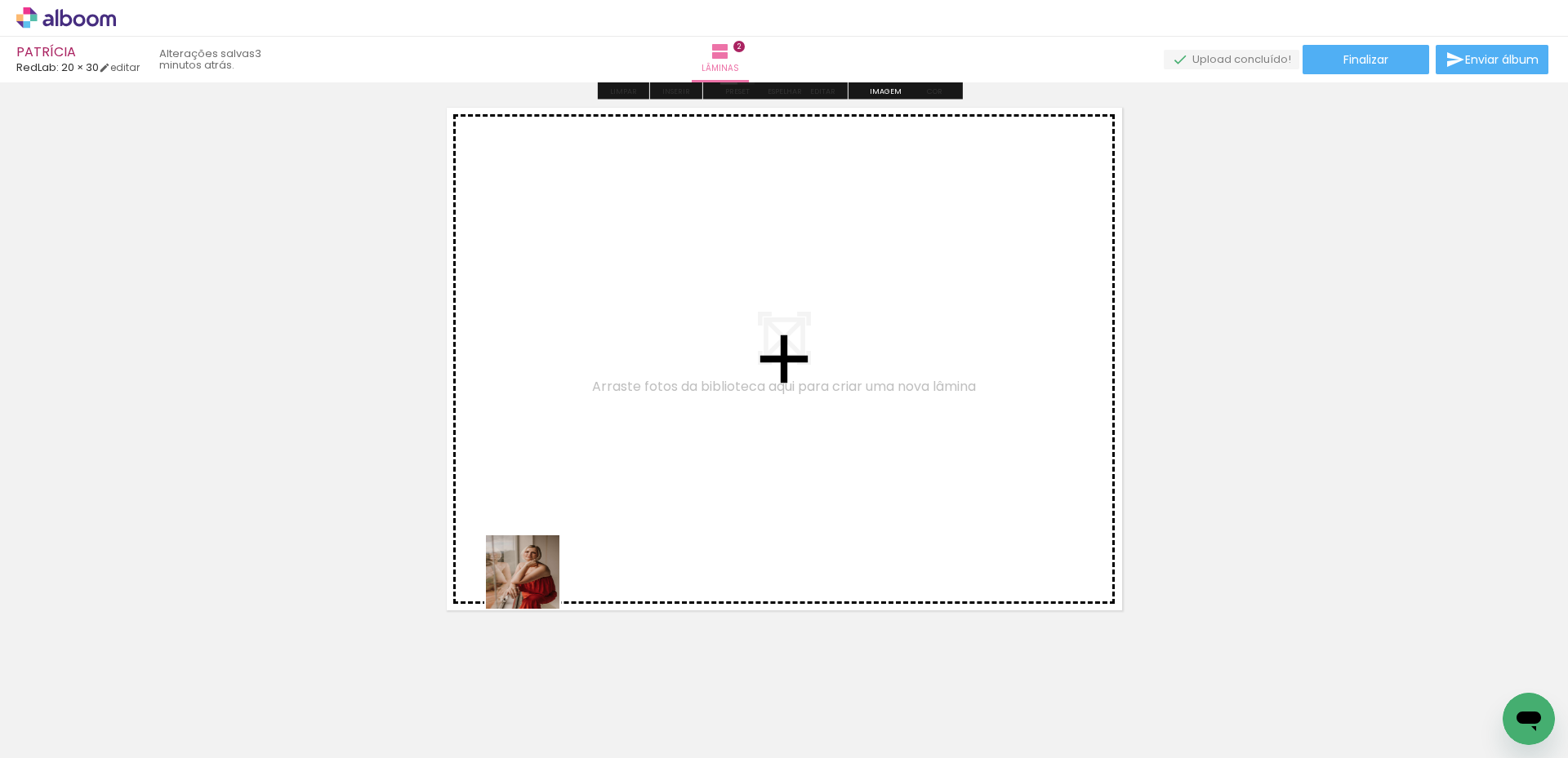
drag, startPoint x: 467, startPoint y: 692, endPoint x: 632, endPoint y: 428, distance: 311.3
click at [632, 428] on quentale-workspace at bounding box center [784, 379] width 1568 height 758
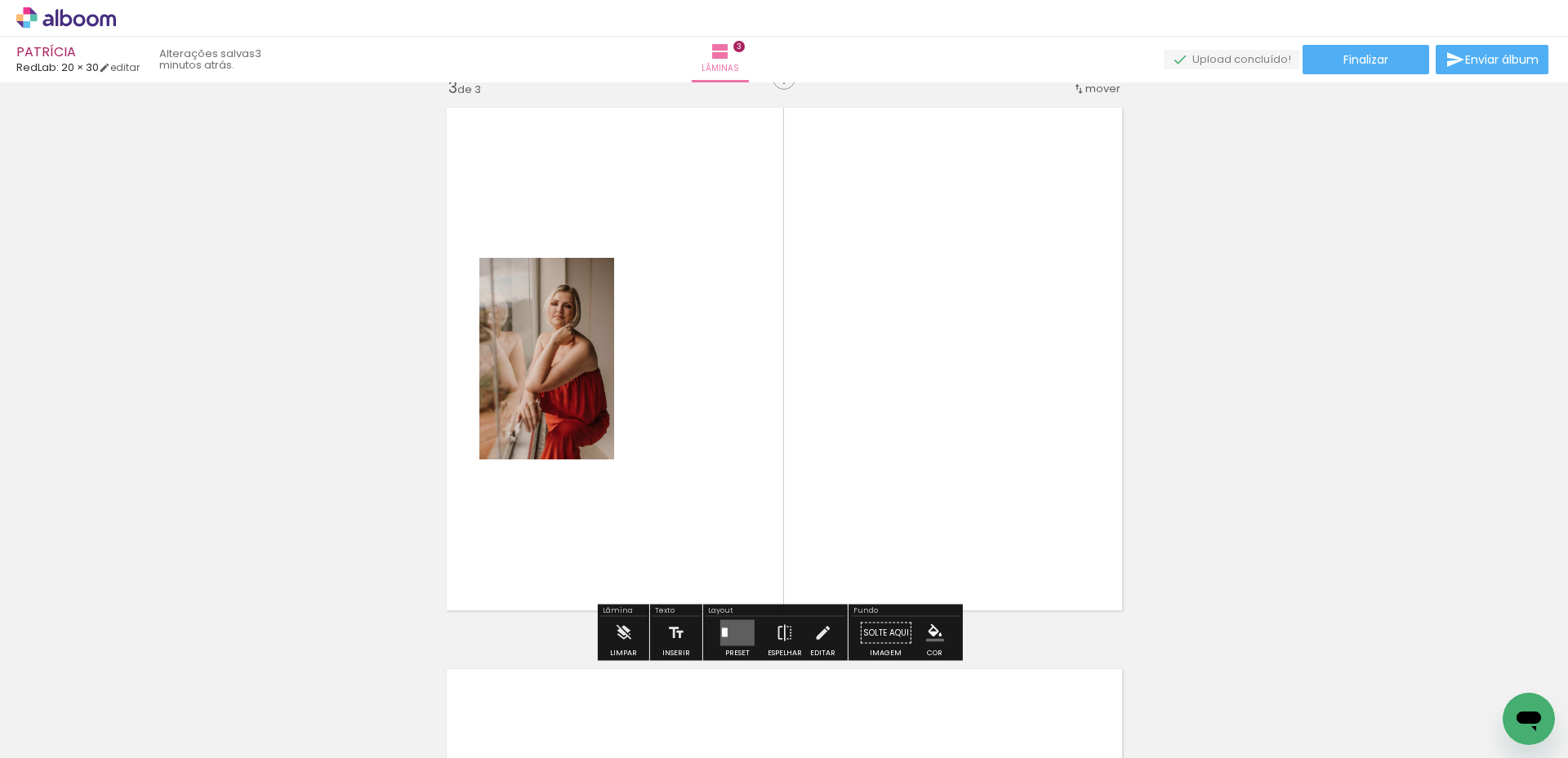
scroll to position [1144, 0]
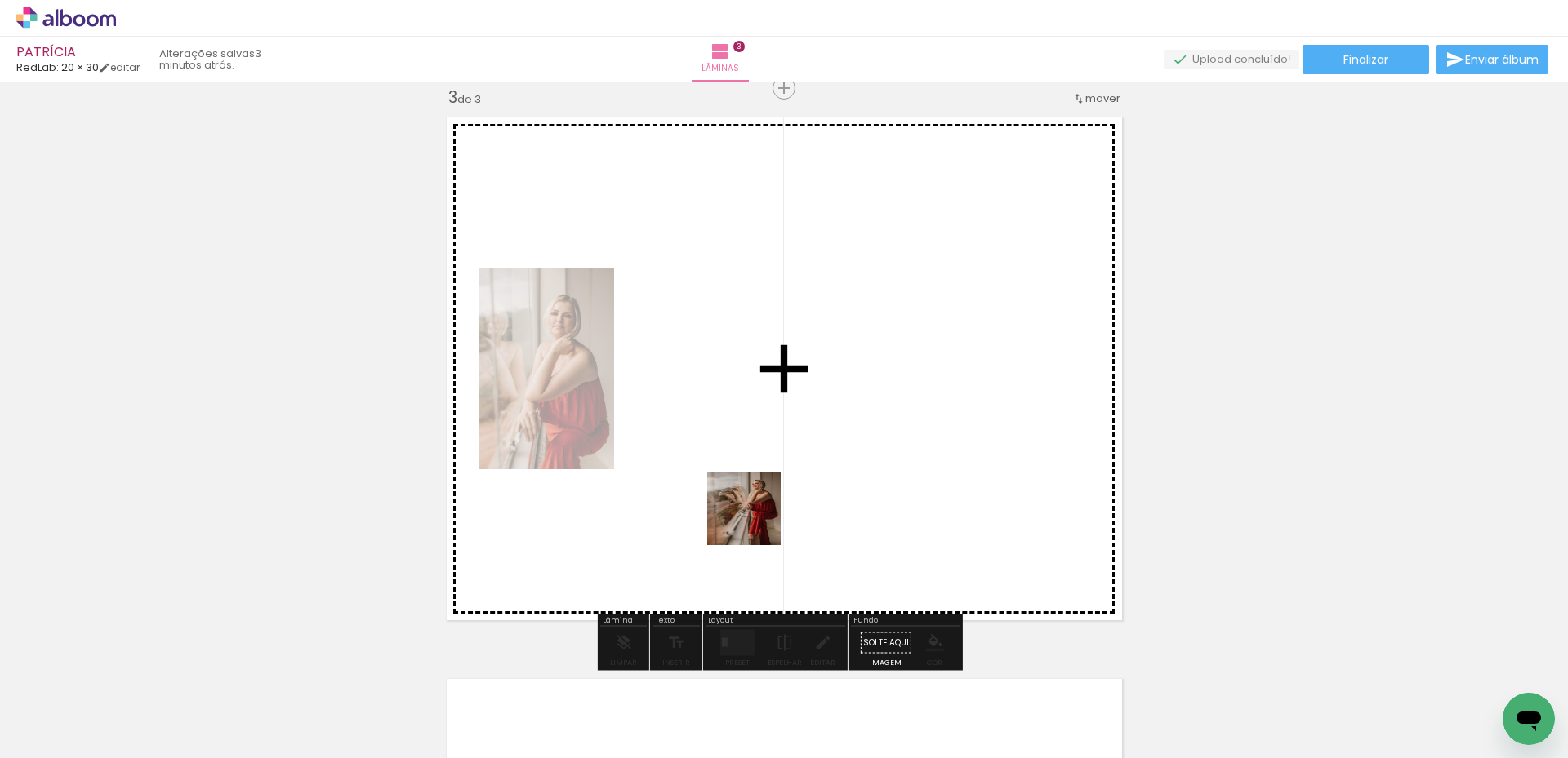
drag, startPoint x: 751, startPoint y: 652, endPoint x: 754, endPoint y: 502, distance: 150.0
click at [754, 502] on quentale-workspace at bounding box center [784, 379] width 1568 height 758
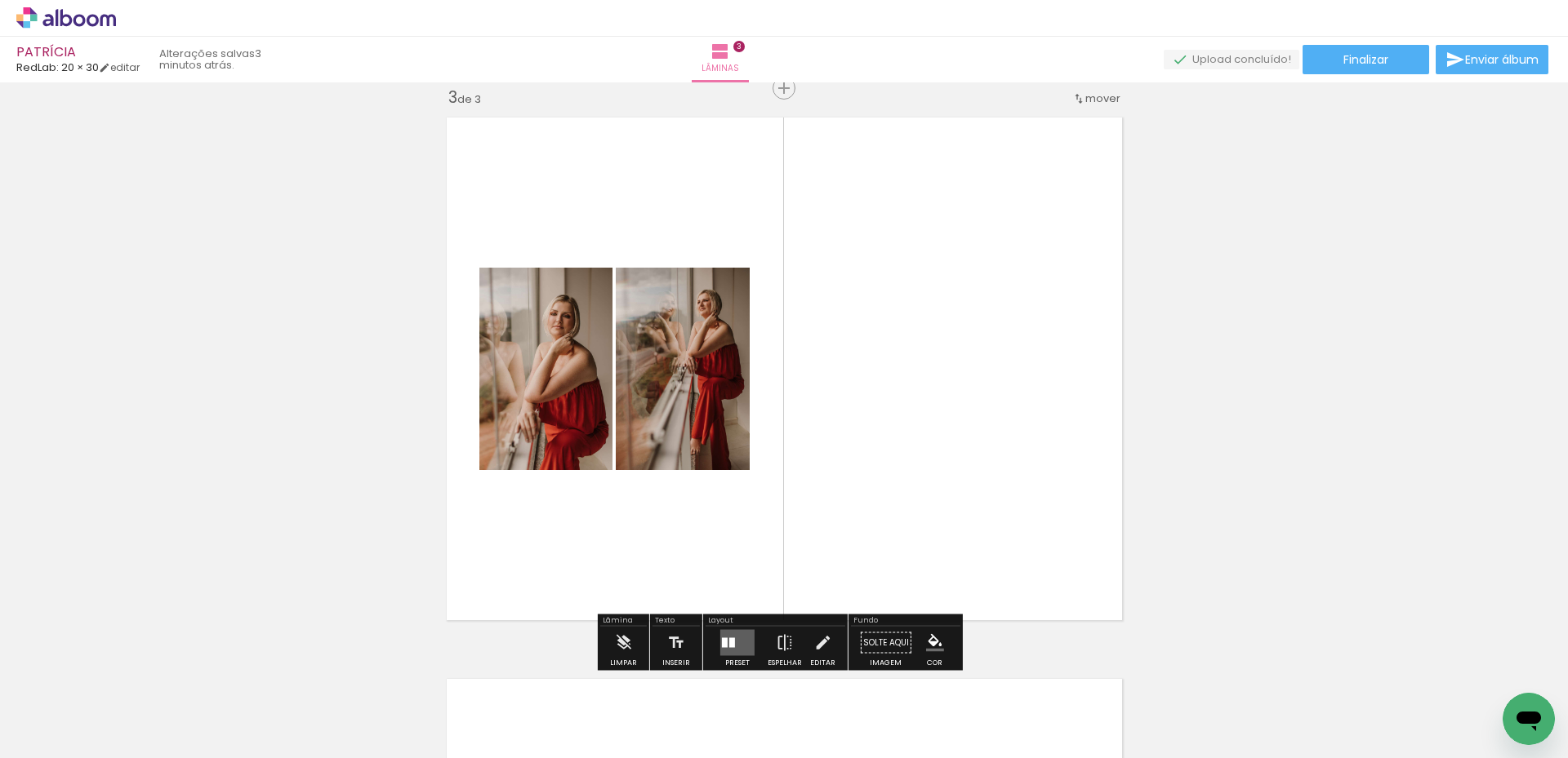
click at [733, 636] on quentale-layouter at bounding box center [737, 643] width 34 height 26
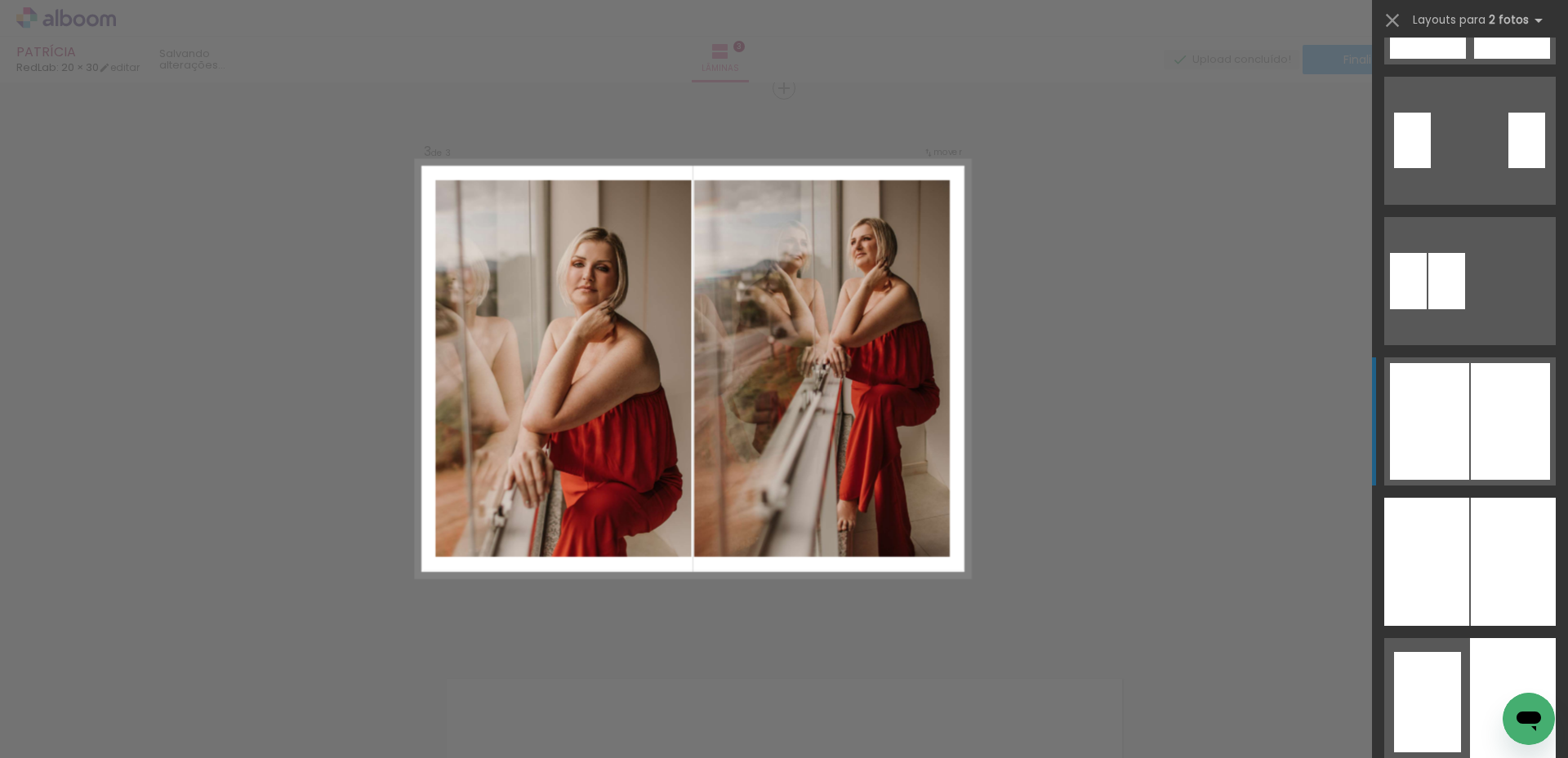
scroll to position [408, 0]
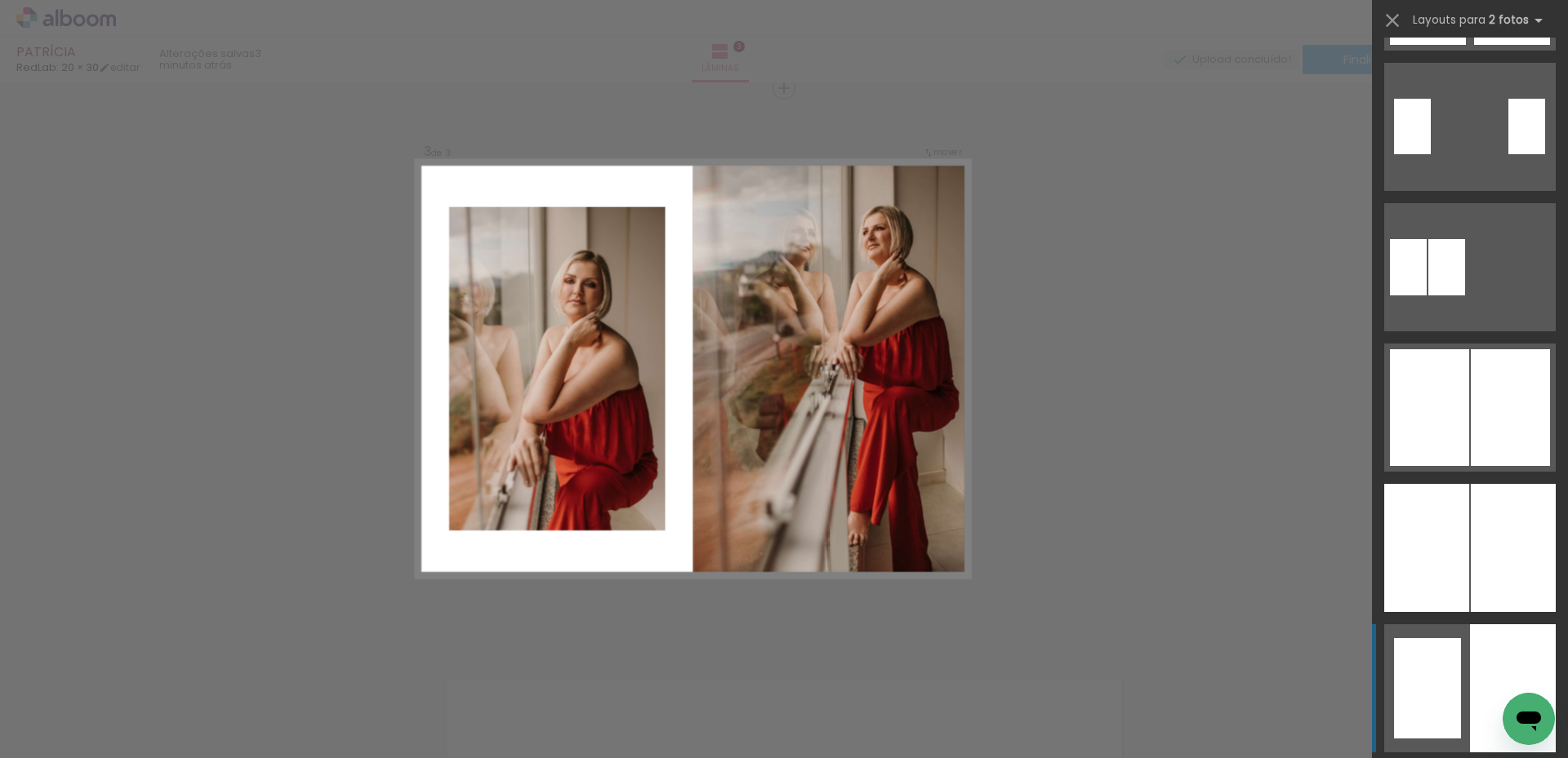
click at [1460, 643] on quentale-layouter at bounding box center [1470, 689] width 171 height 128
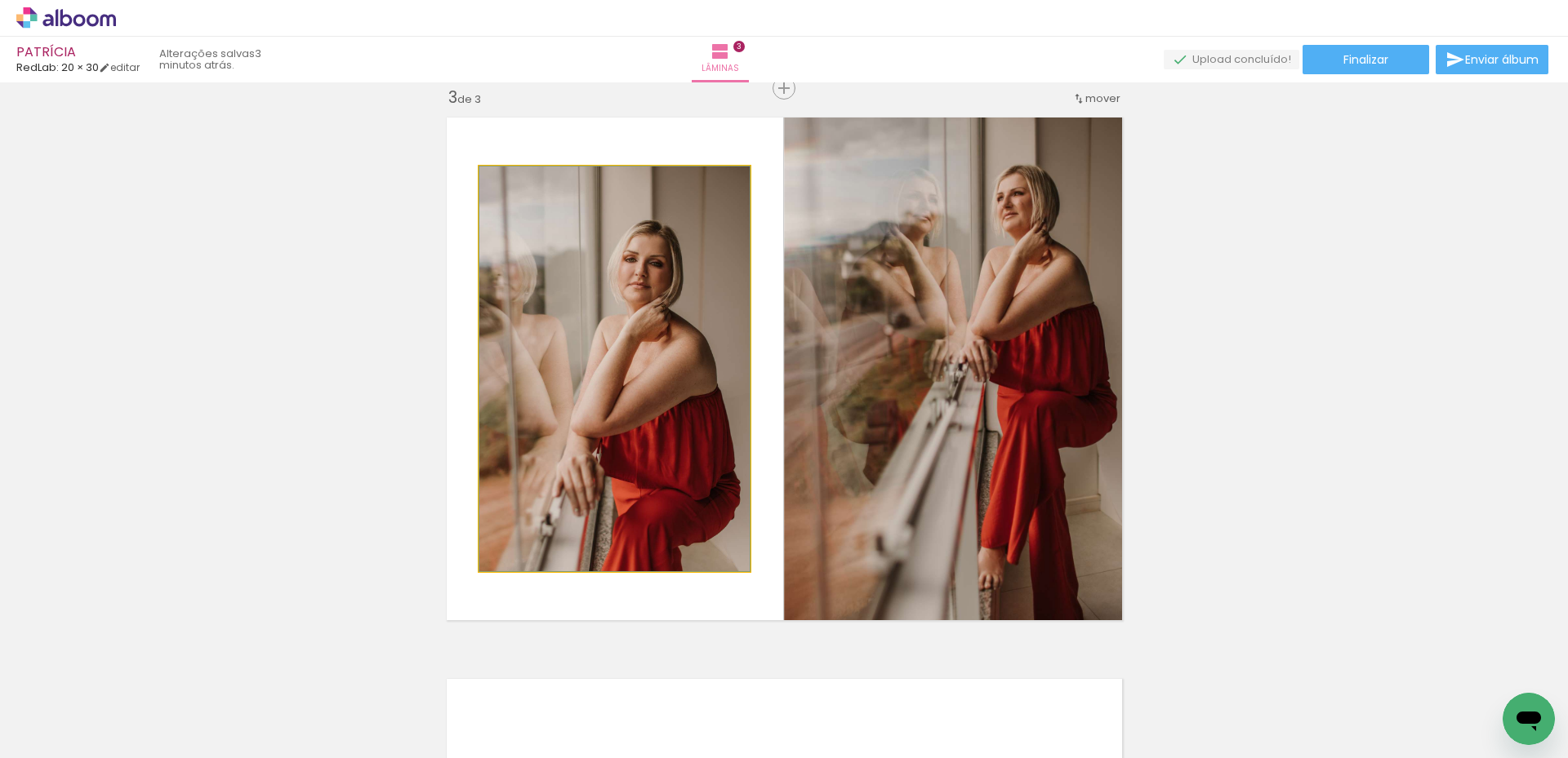
drag, startPoint x: 694, startPoint y: 375, endPoint x: 891, endPoint y: 375, distance: 197.0
click at [0, 0] on slot at bounding box center [0, 0] width 0 height 0
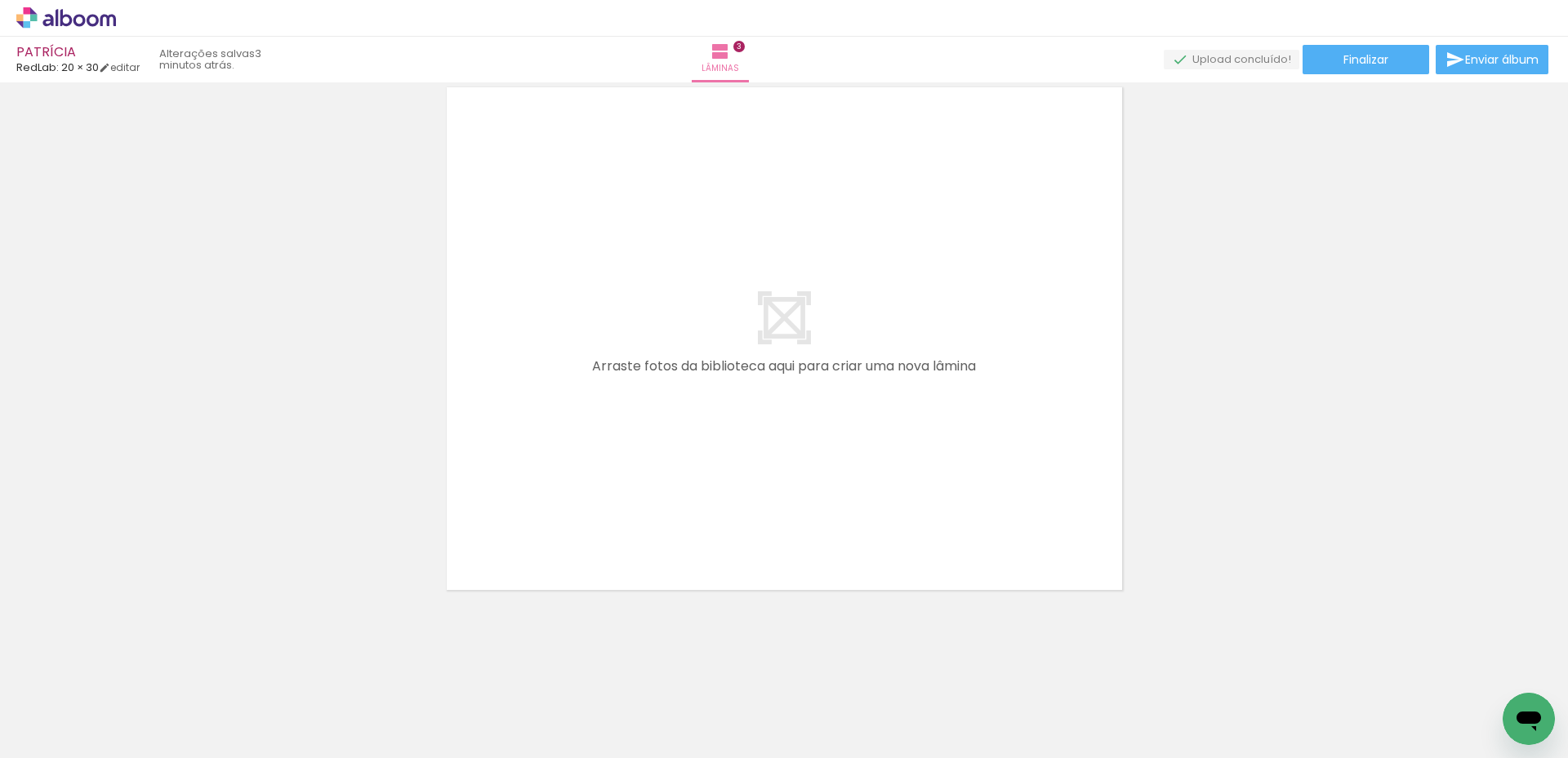
scroll to position [0, 447]
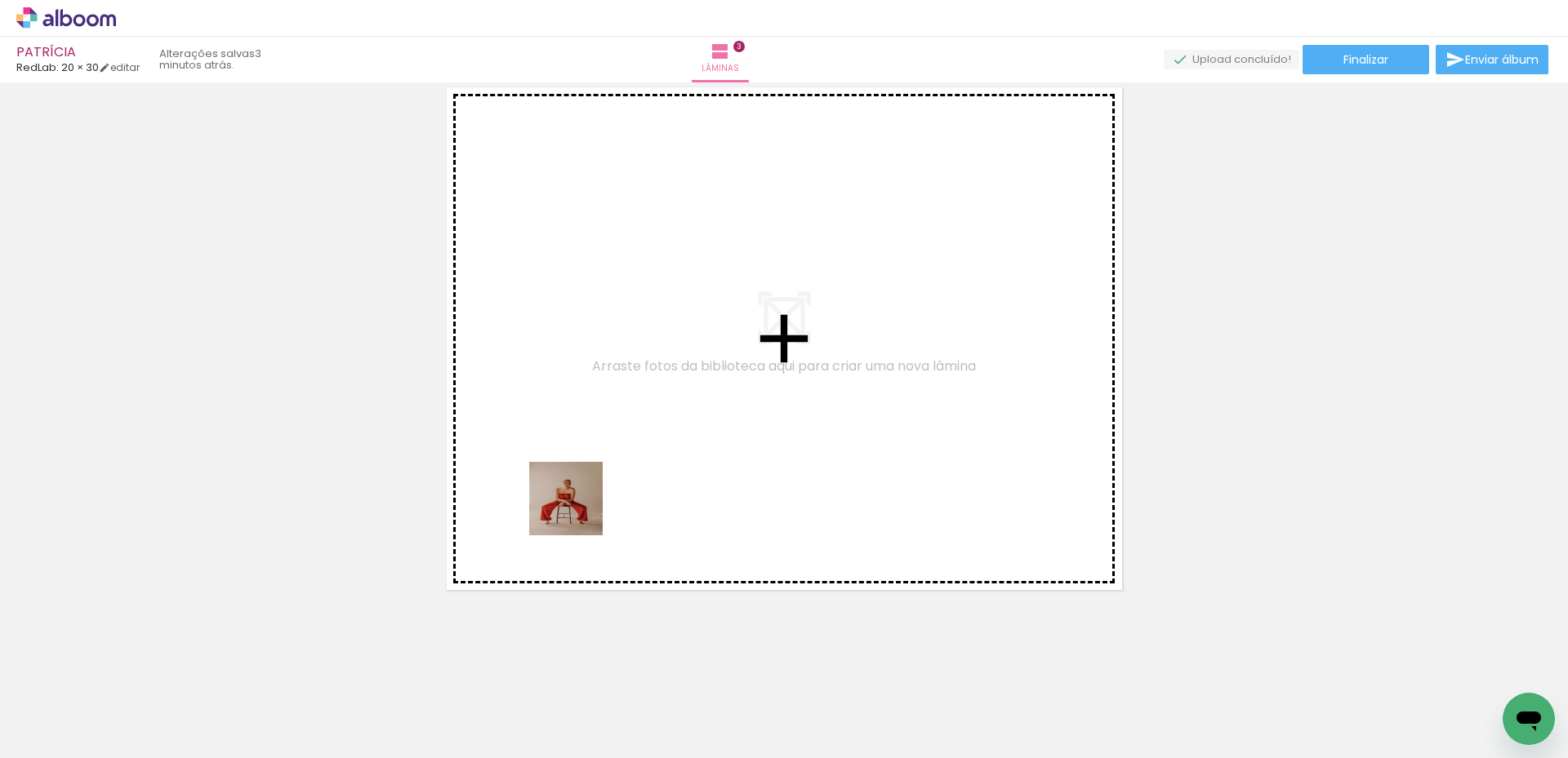
drag, startPoint x: 472, startPoint y: 709, endPoint x: 596, endPoint y: 421, distance: 313.6
click at [596, 421] on quentale-workspace at bounding box center [784, 379] width 1568 height 758
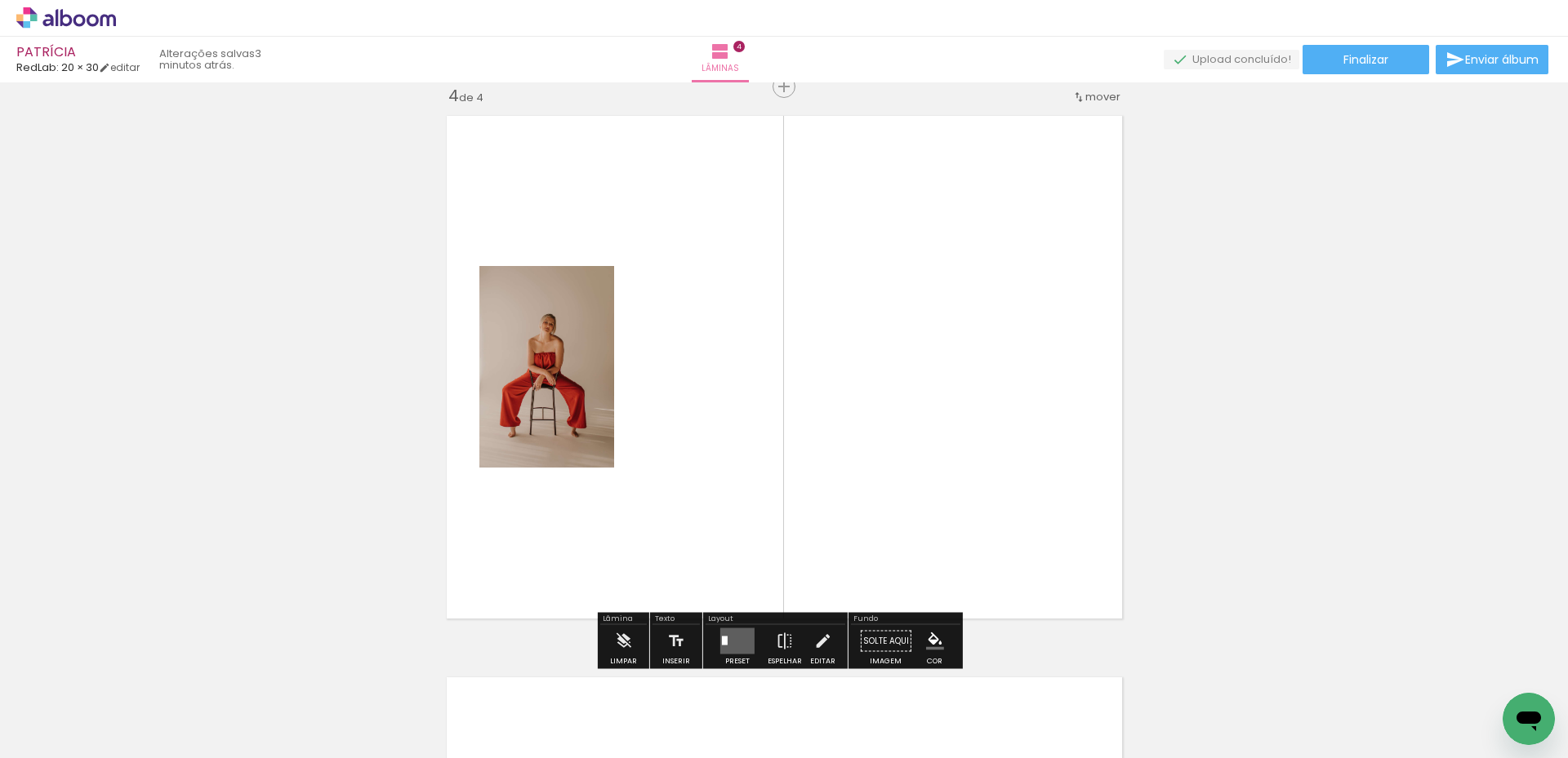
scroll to position [1706, 0]
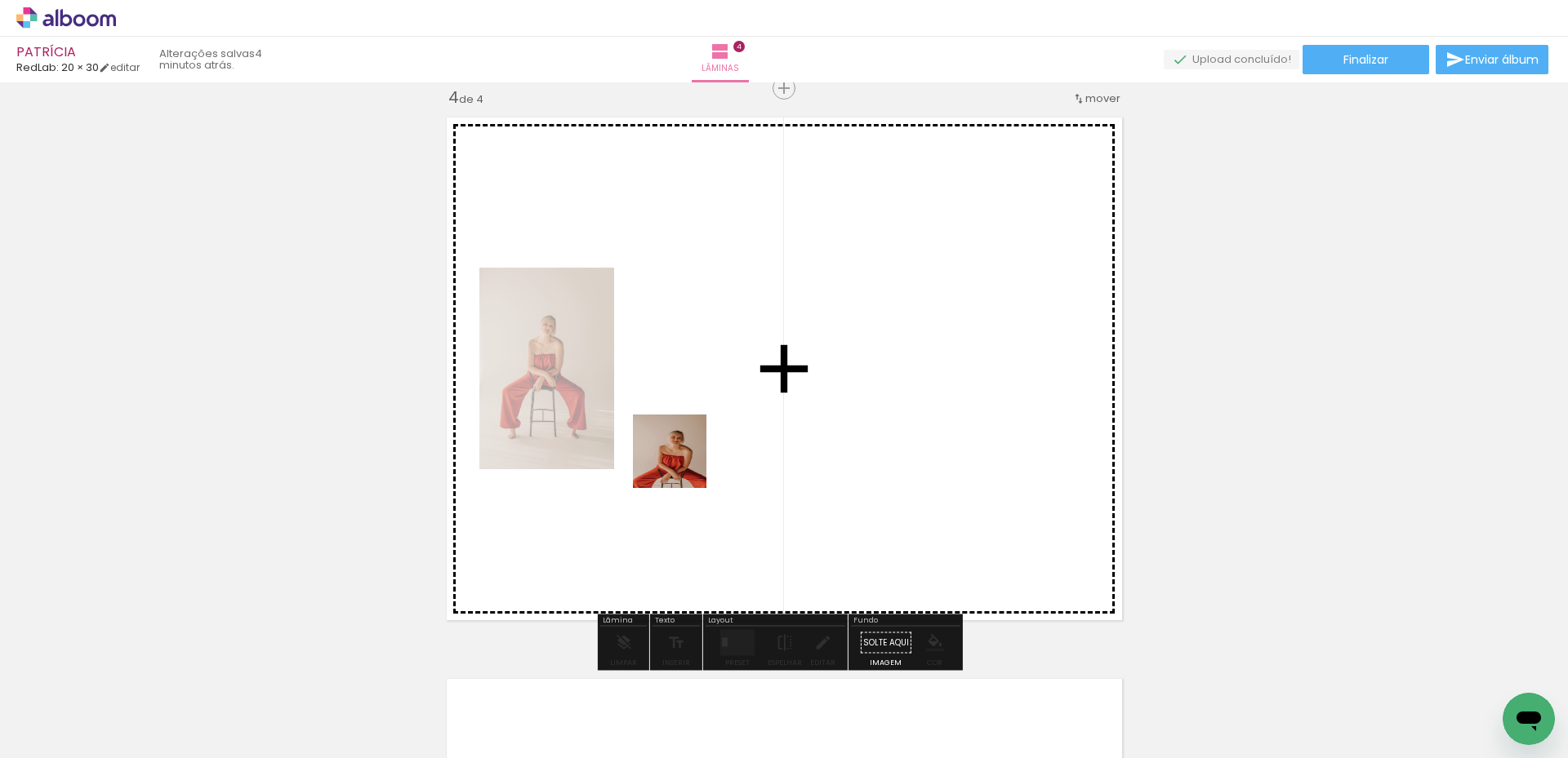
drag, startPoint x: 551, startPoint y: 712, endPoint x: 683, endPoint y: 460, distance: 284.5
click at [683, 460] on quentale-workspace at bounding box center [784, 379] width 1568 height 758
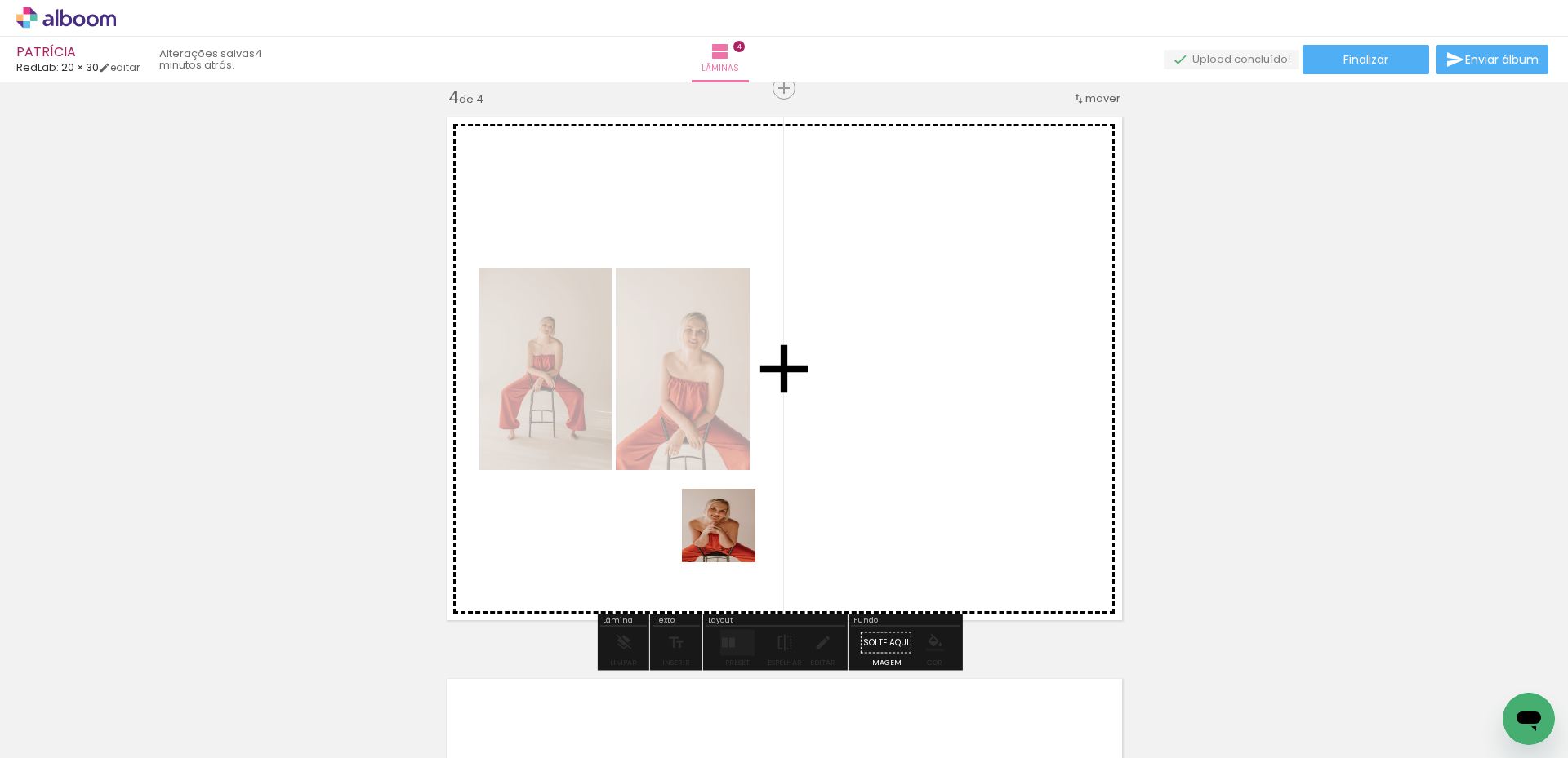
drag, startPoint x: 634, startPoint y: 727, endPoint x: 731, endPoint y: 537, distance: 213.3
click at [731, 537] on quentale-workspace at bounding box center [784, 379] width 1568 height 758
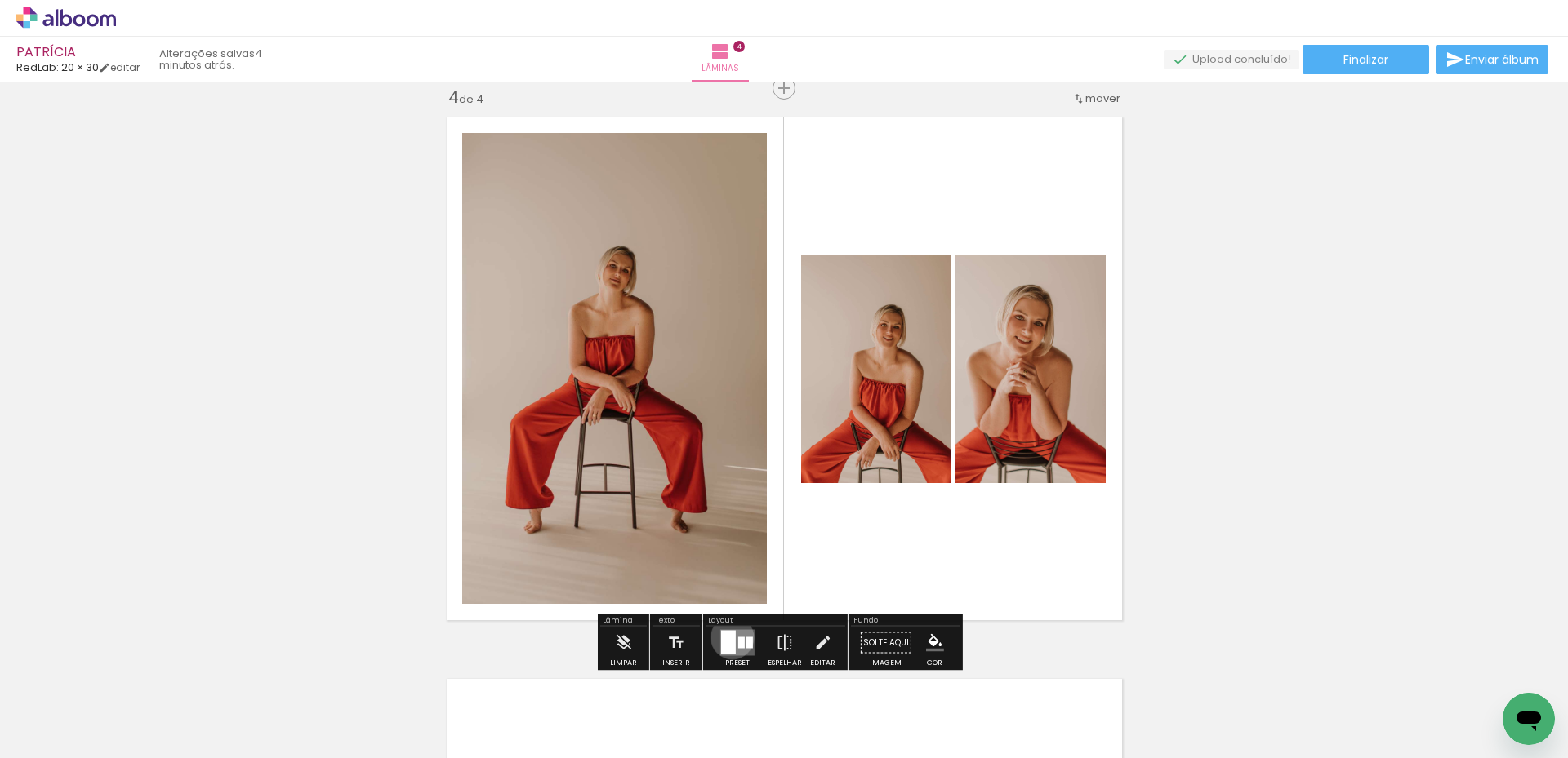
click at [729, 637] on div at bounding box center [728, 643] width 14 height 24
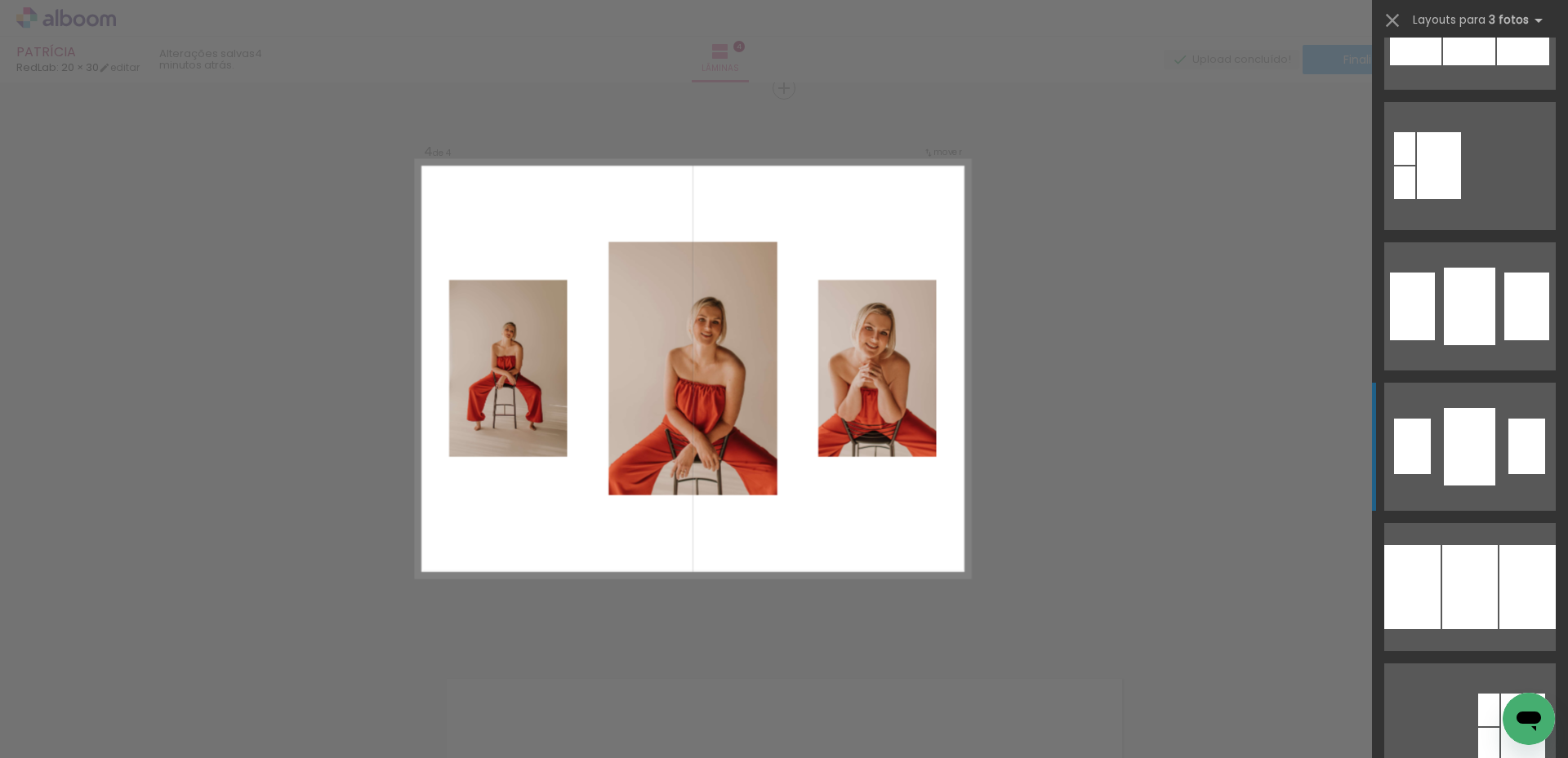
scroll to position [1796, 0]
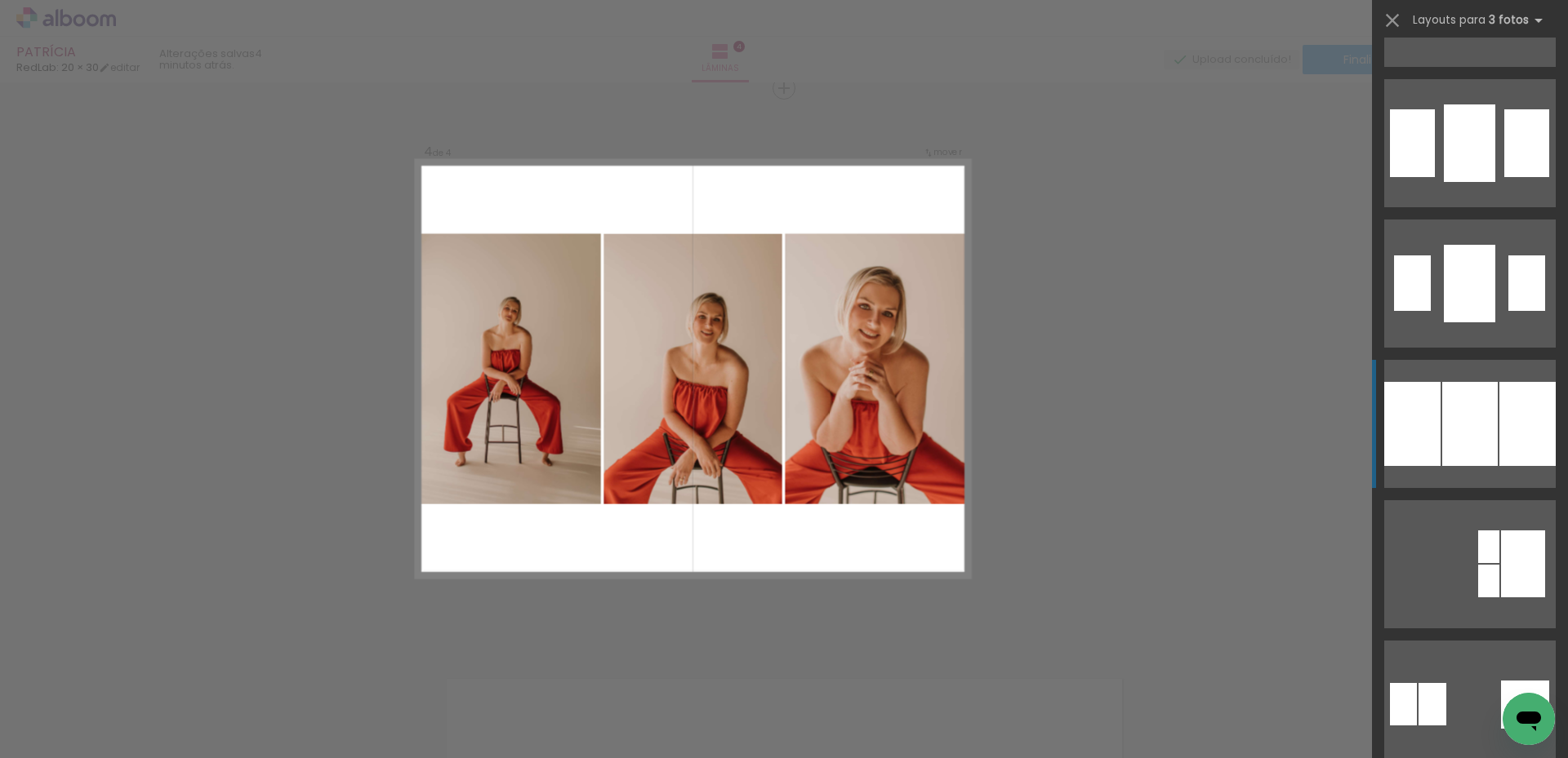
click at [1477, 436] on div at bounding box center [1470, 424] width 55 height 84
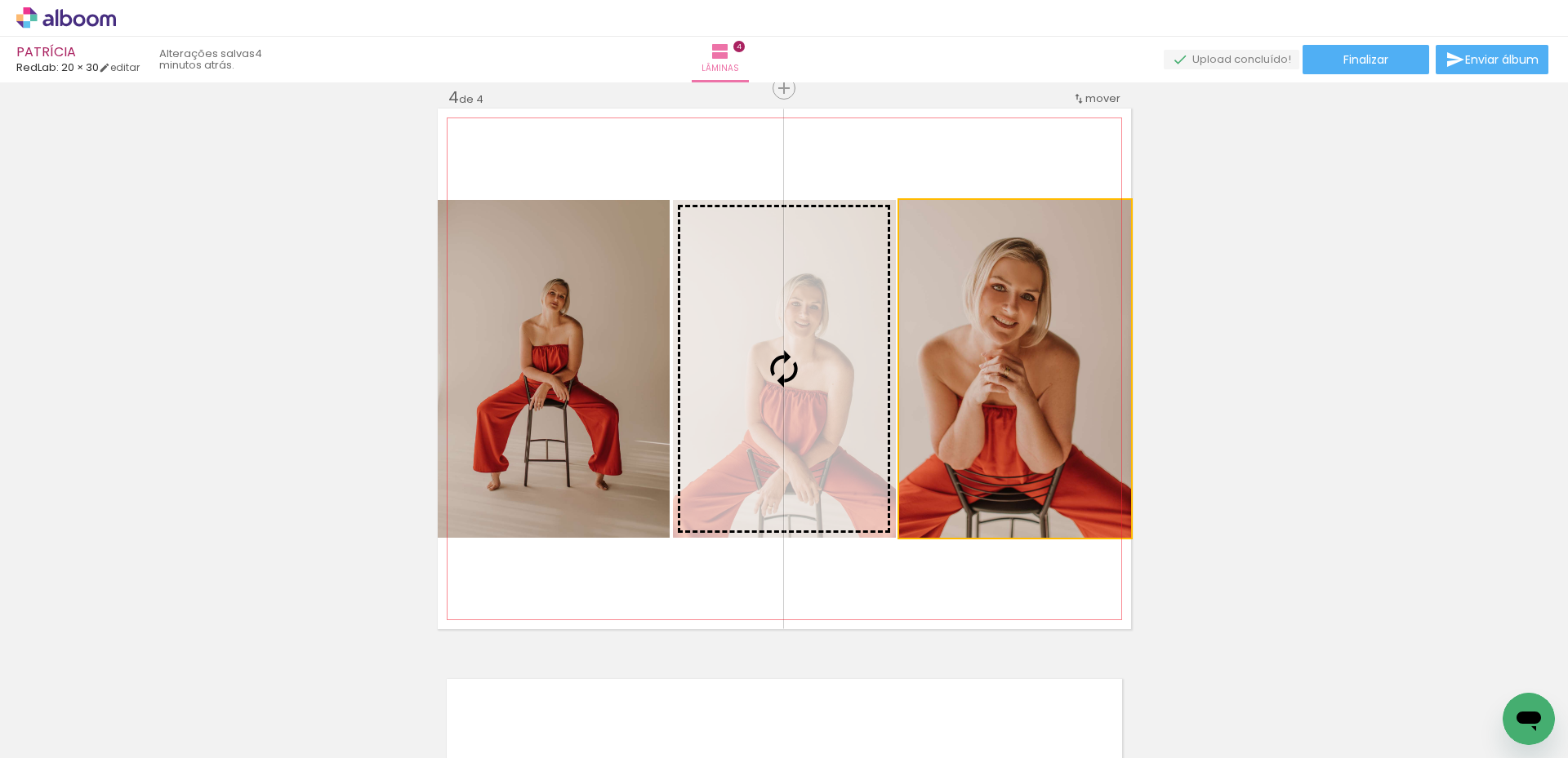
drag, startPoint x: 998, startPoint y: 421, endPoint x: 696, endPoint y: 390, distance: 303.6
click at [0, 0] on slot at bounding box center [0, 0] width 0 height 0
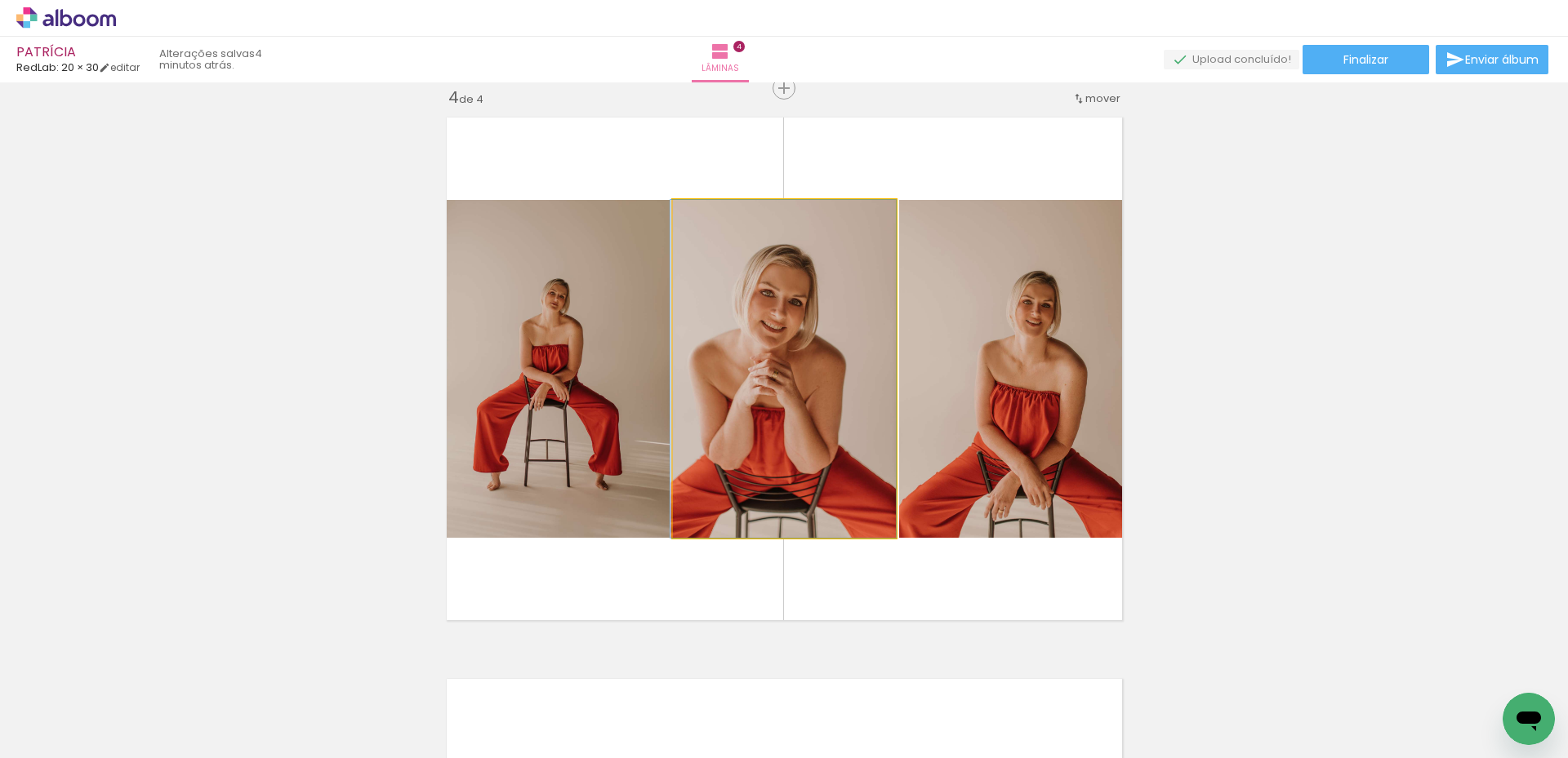
drag, startPoint x: 822, startPoint y: 416, endPoint x: 653, endPoint y: 387, distance: 171.5
click at [0, 0] on slot at bounding box center [0, 0] width 0 height 0
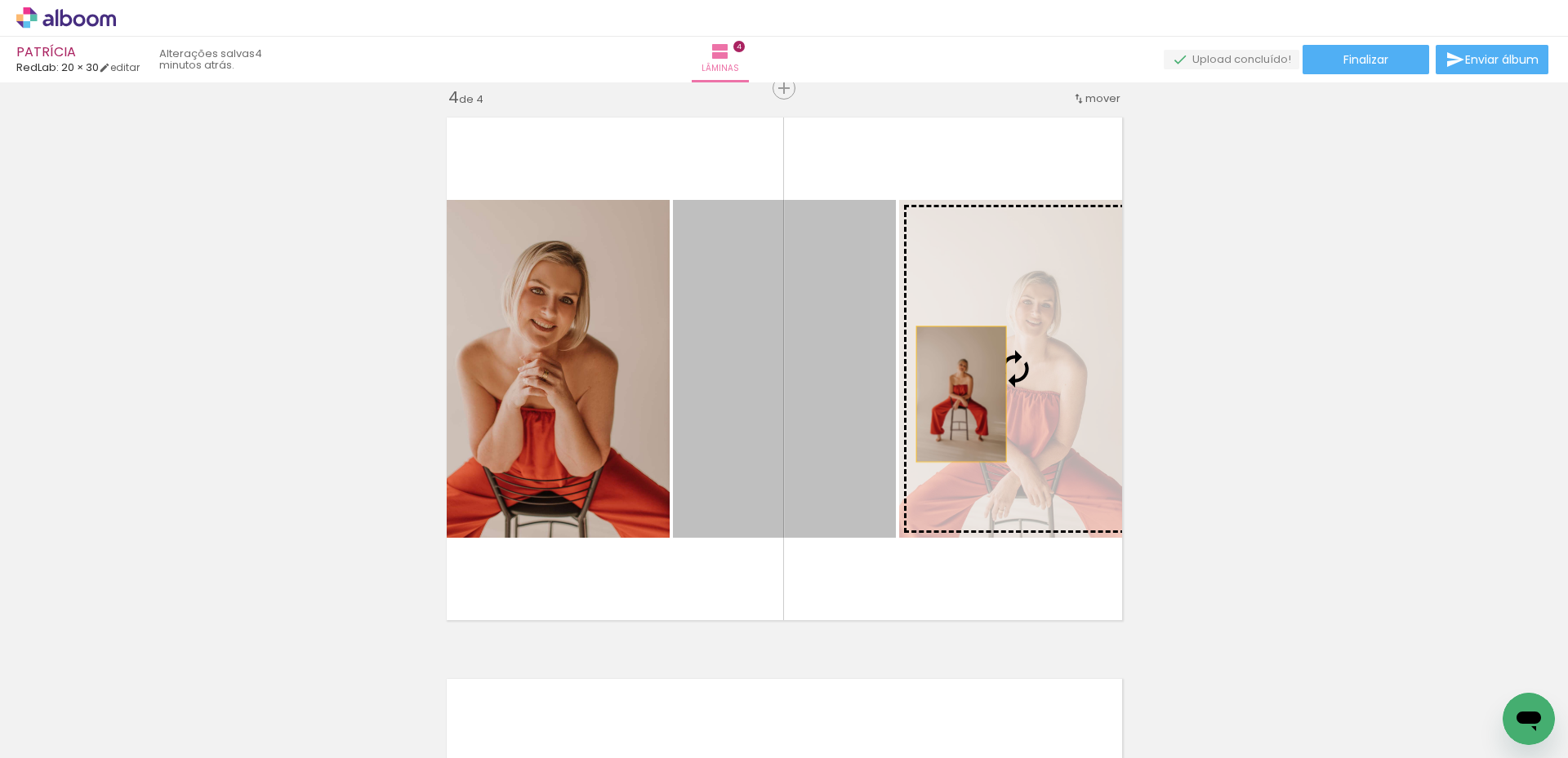
drag, startPoint x: 828, startPoint y: 395, endPoint x: 955, endPoint y: 395, distance: 127.0
click at [0, 0] on slot at bounding box center [0, 0] width 0 height 0
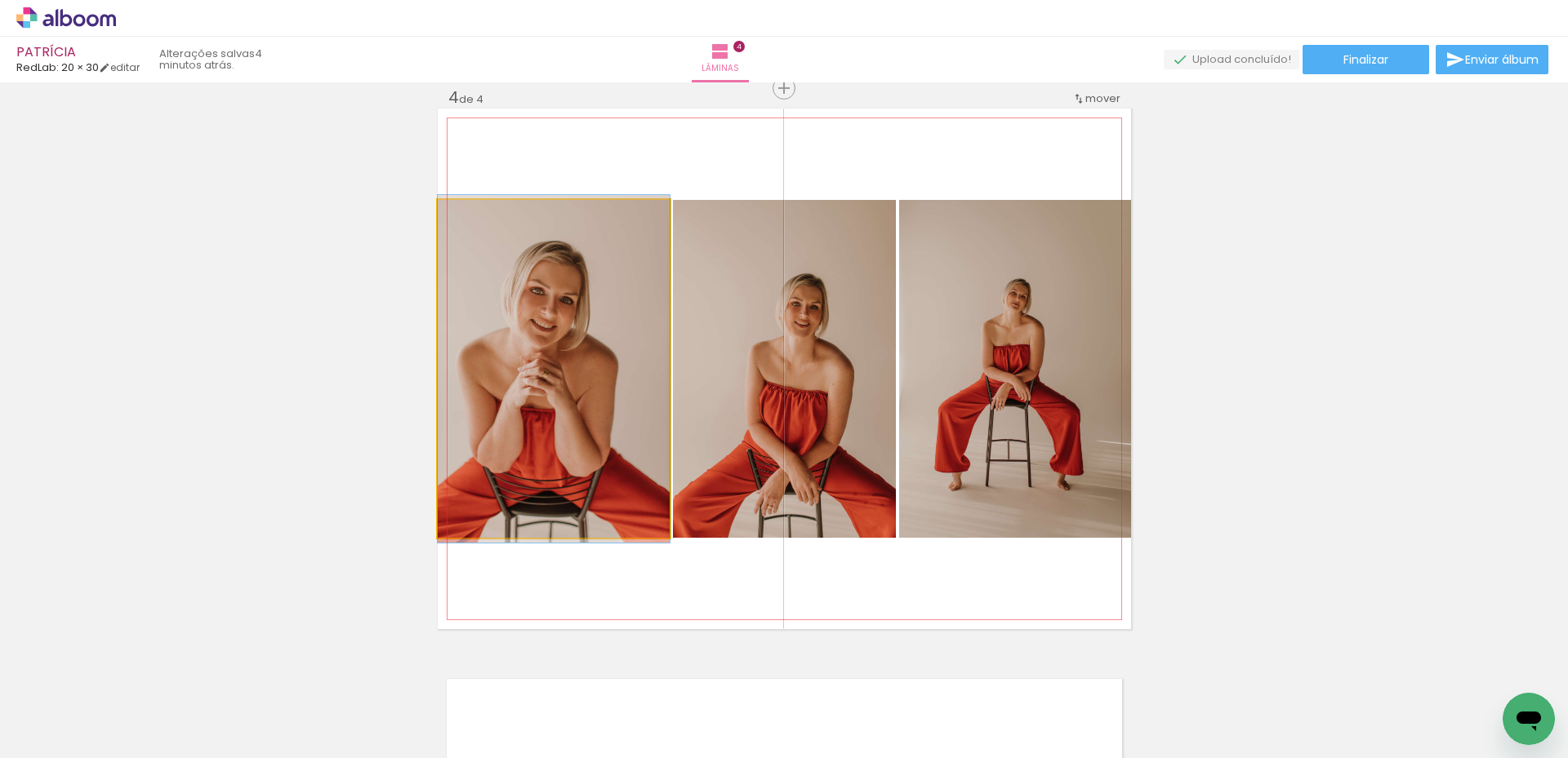
drag, startPoint x: 555, startPoint y: 390, endPoint x: 768, endPoint y: 389, distance: 213.0
click at [0, 0] on slot at bounding box center [0, 0] width 0 height 0
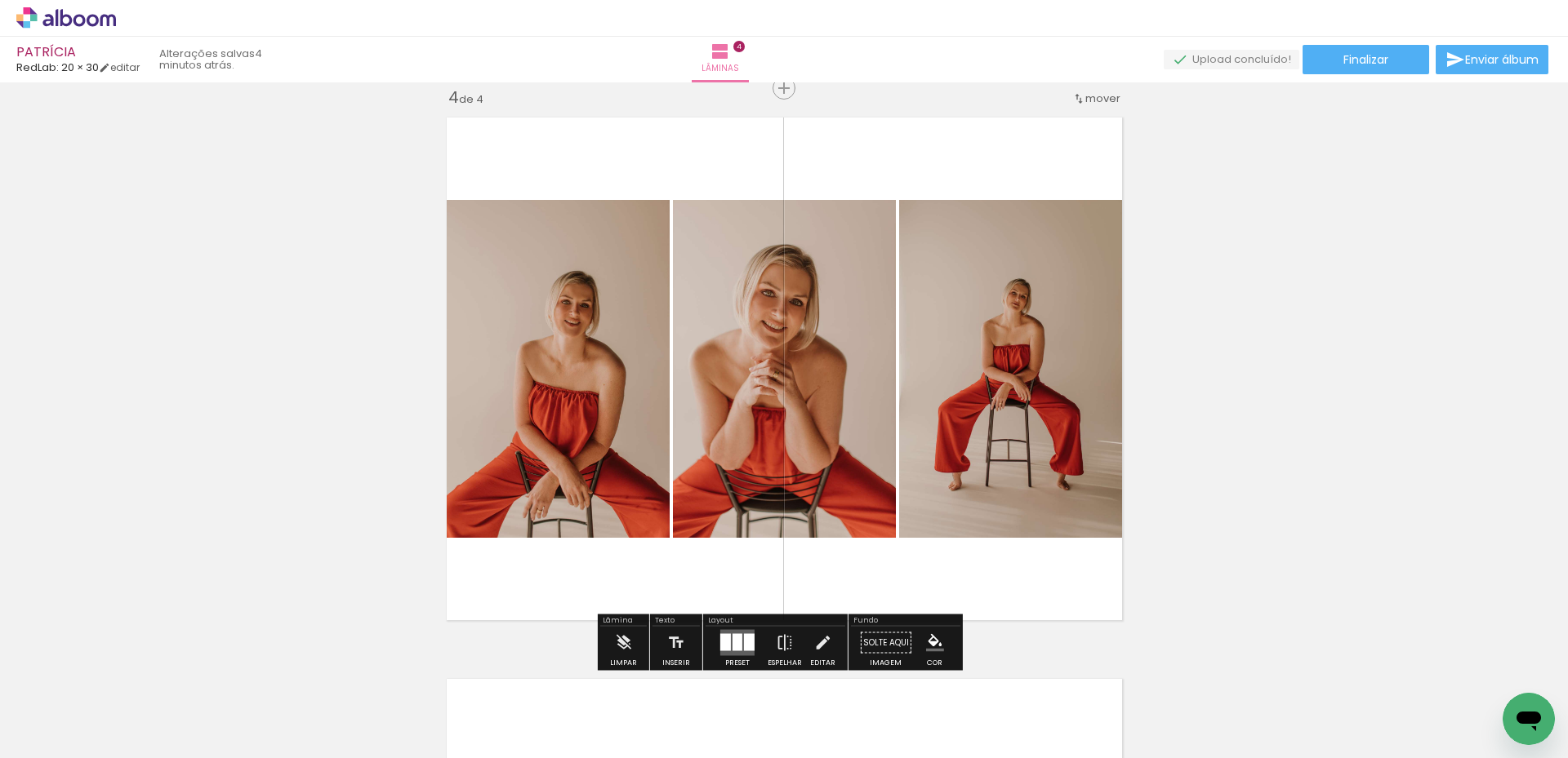
drag, startPoint x: 605, startPoint y: 390, endPoint x: 771, endPoint y: 402, distance: 166.4
click at [0, 0] on slot at bounding box center [0, 0] width 0 height 0
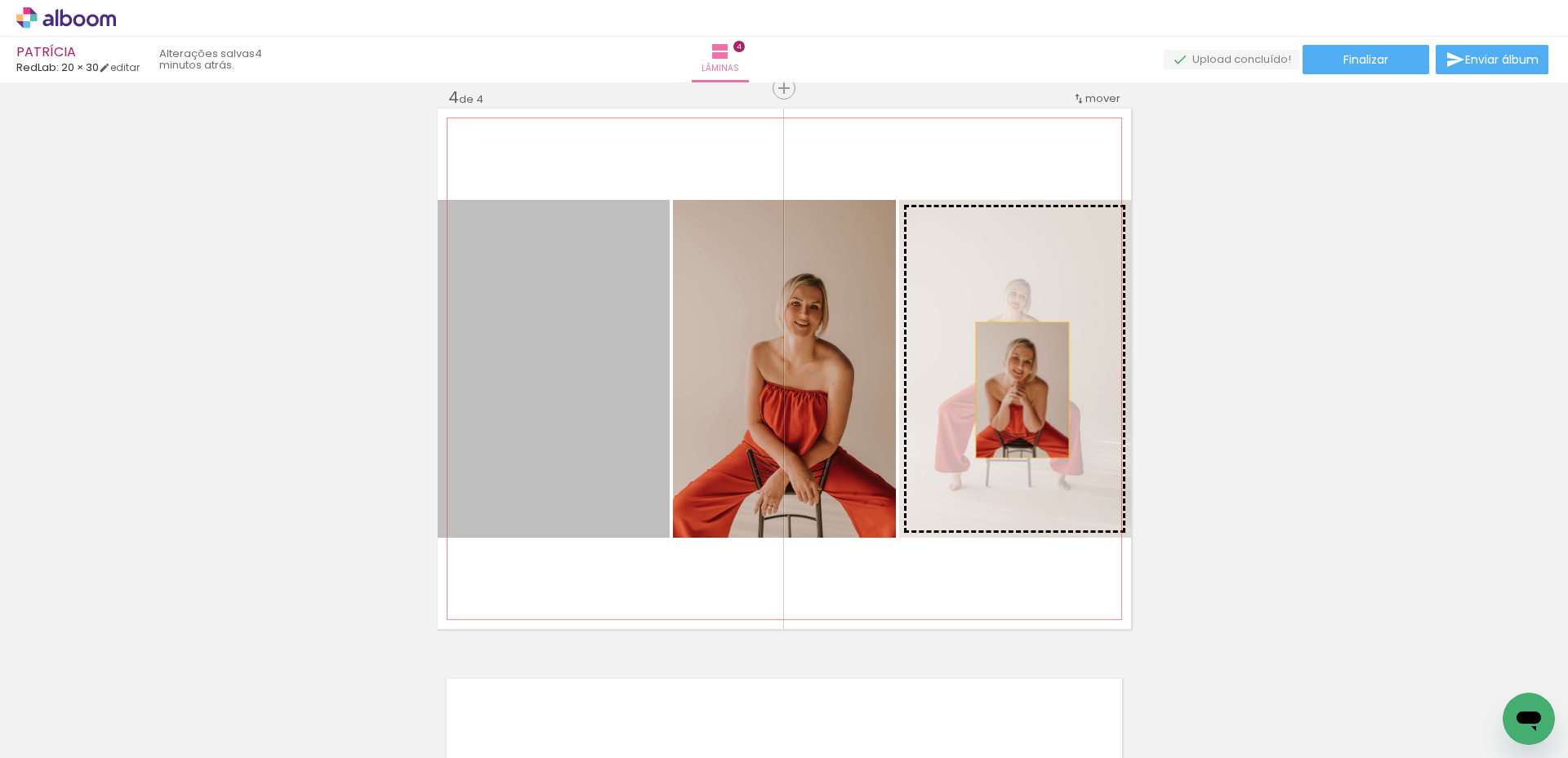
drag, startPoint x: 568, startPoint y: 400, endPoint x: 1016, endPoint y: 390, distance: 448.1
click at [0, 0] on slot at bounding box center [0, 0] width 0 height 0
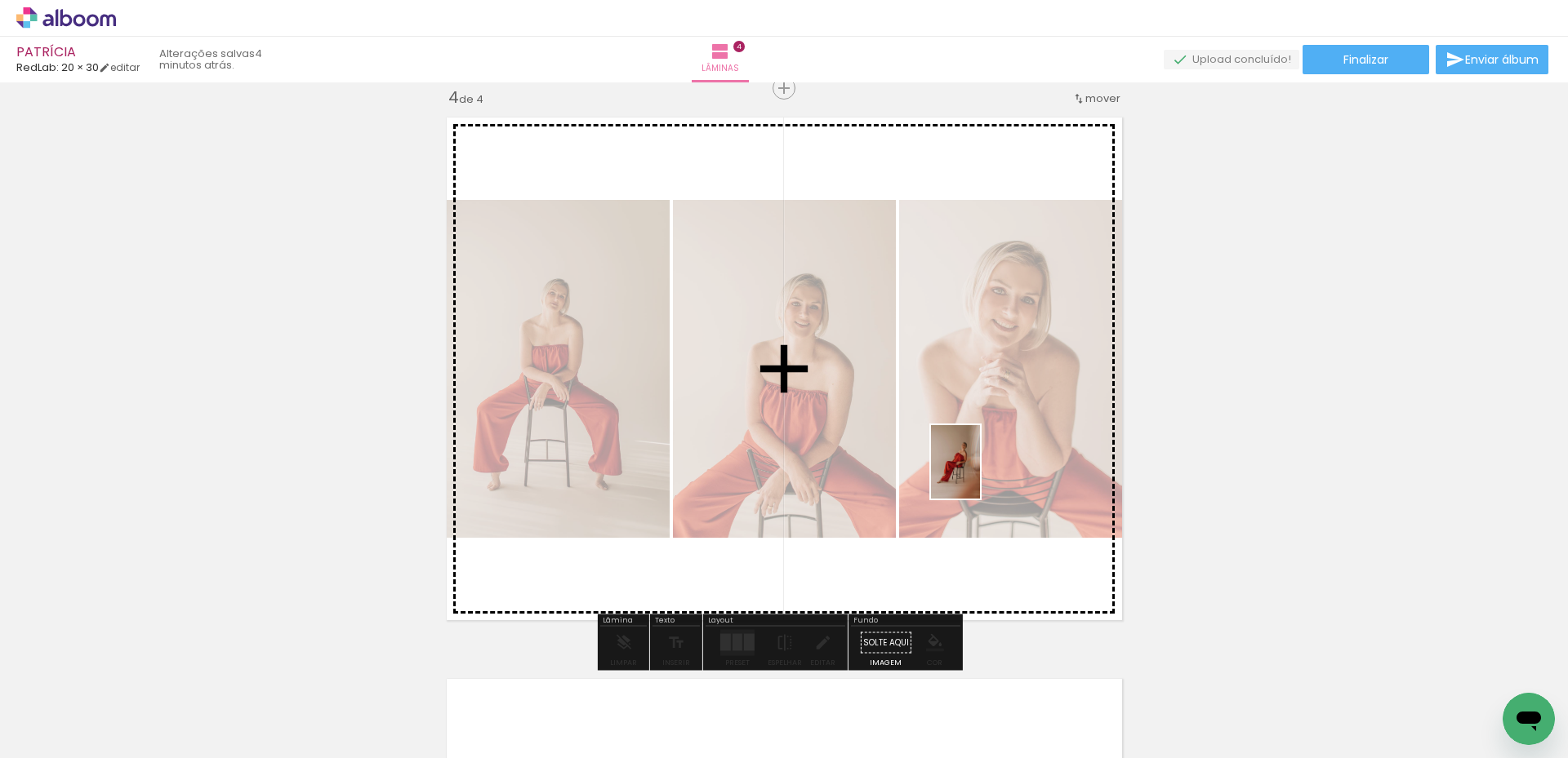
drag, startPoint x: 729, startPoint y: 710, endPoint x: 980, endPoint y: 475, distance: 343.8
click at [980, 475] on quentale-workspace at bounding box center [784, 379] width 1568 height 758
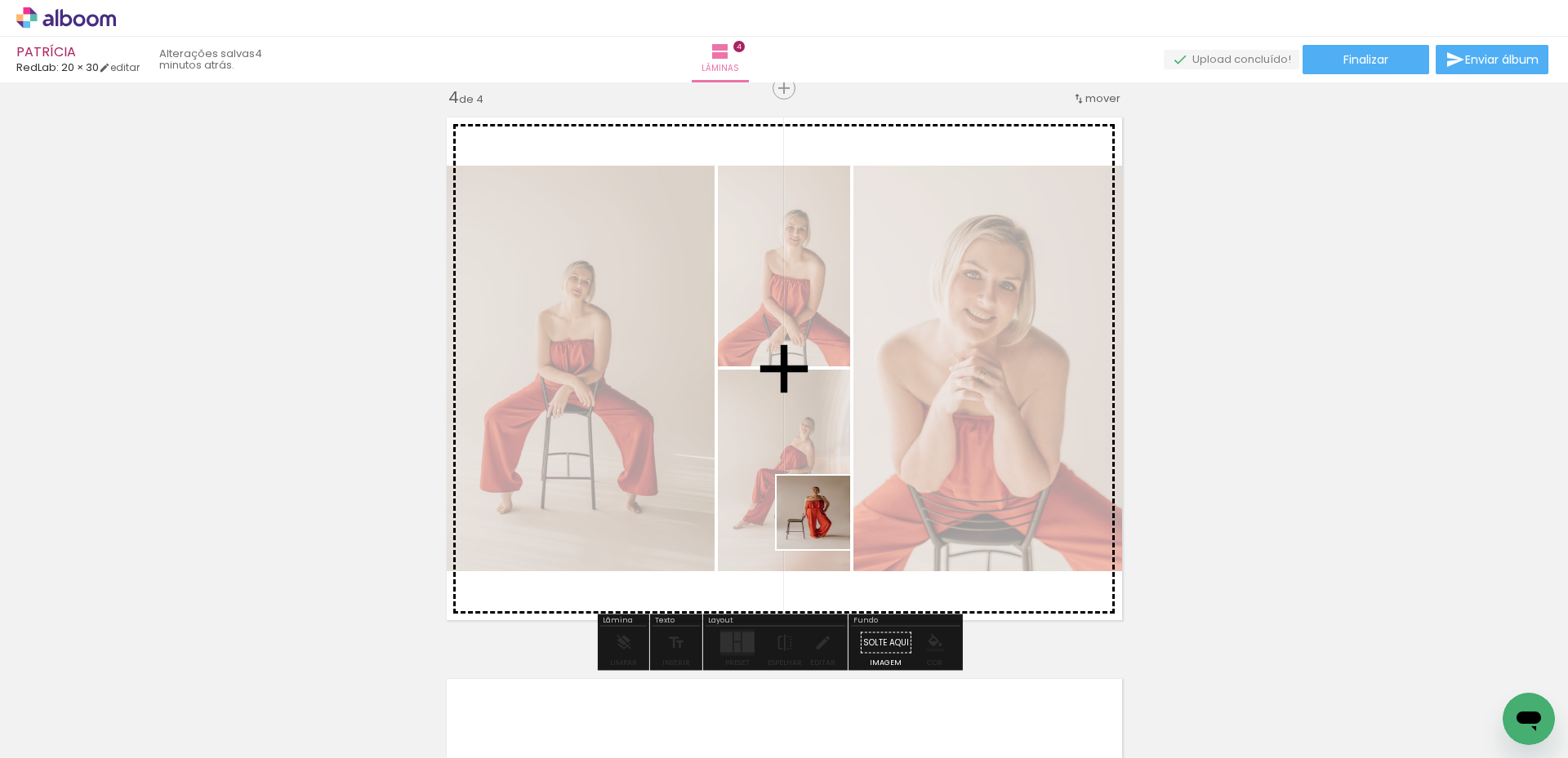
drag, startPoint x: 822, startPoint y: 712, endPoint x: 834, endPoint y: 554, distance: 158.5
click at [818, 497] on quentale-workspace at bounding box center [784, 379] width 1568 height 758
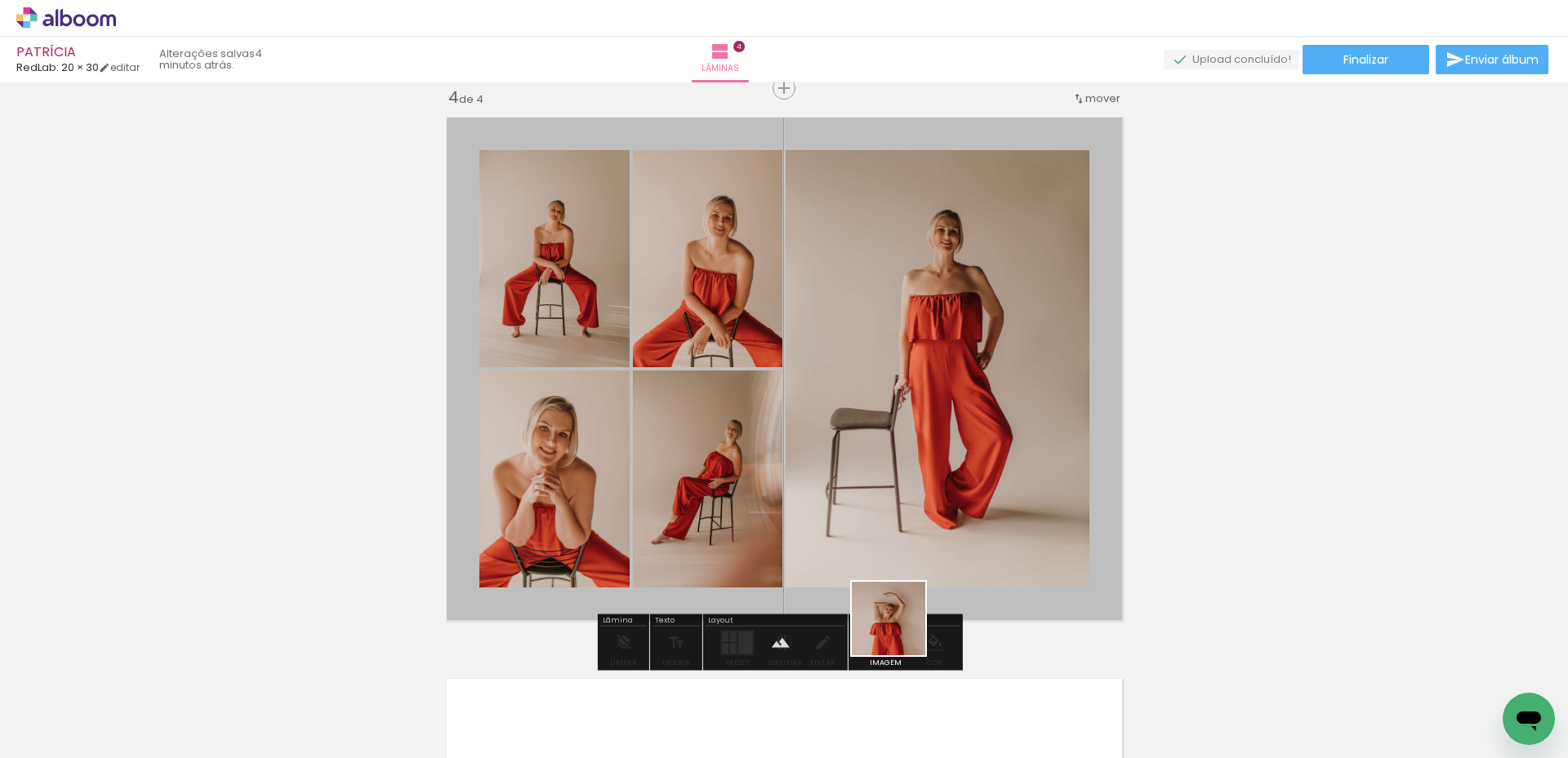
drag, startPoint x: 908, startPoint y: 700, endPoint x: 837, endPoint y: 536, distance: 178.7
click at [840, 526] on quentale-workspace at bounding box center [784, 379] width 1568 height 758
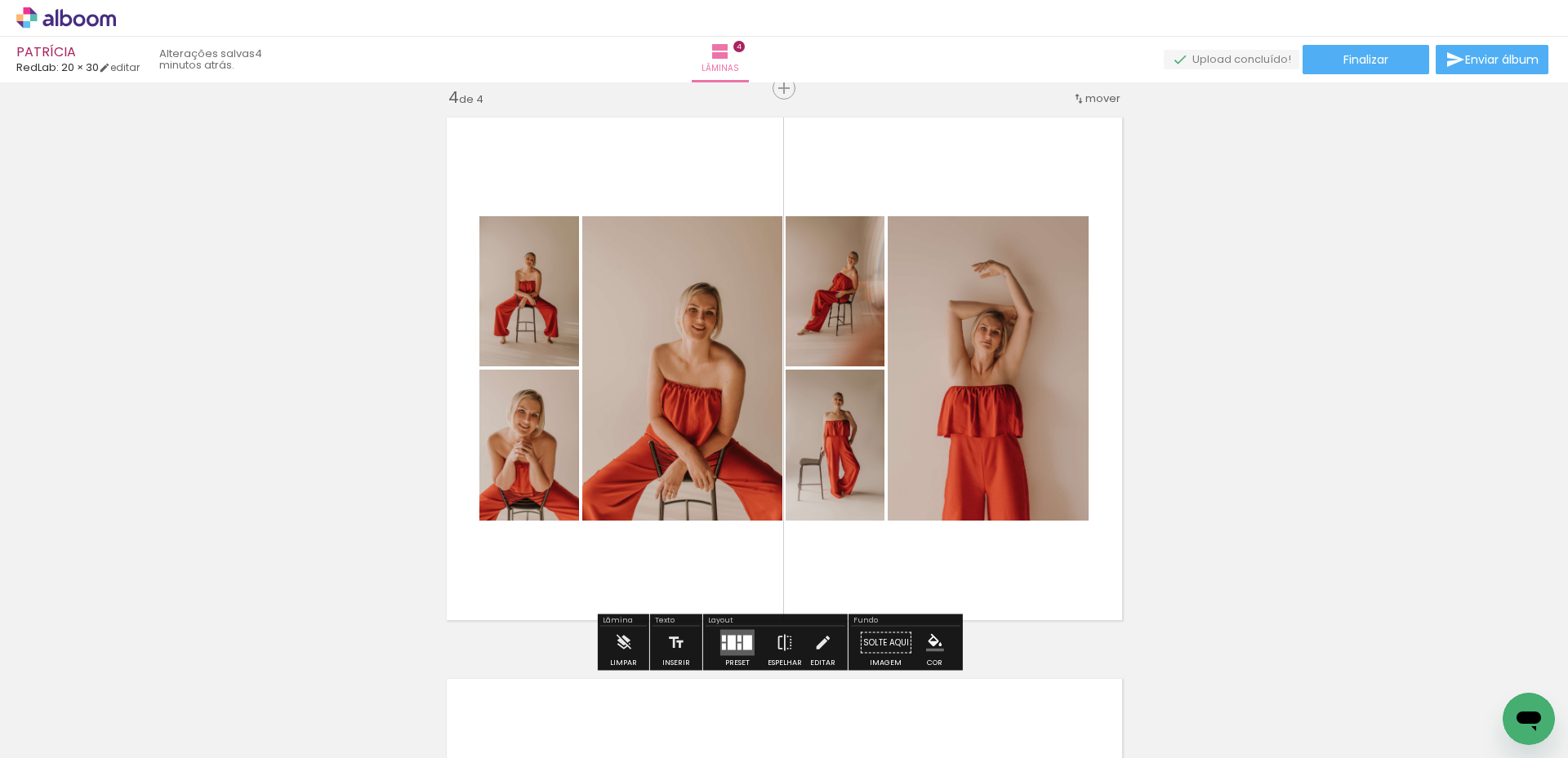
click at [745, 636] on div at bounding box center [747, 643] width 9 height 14
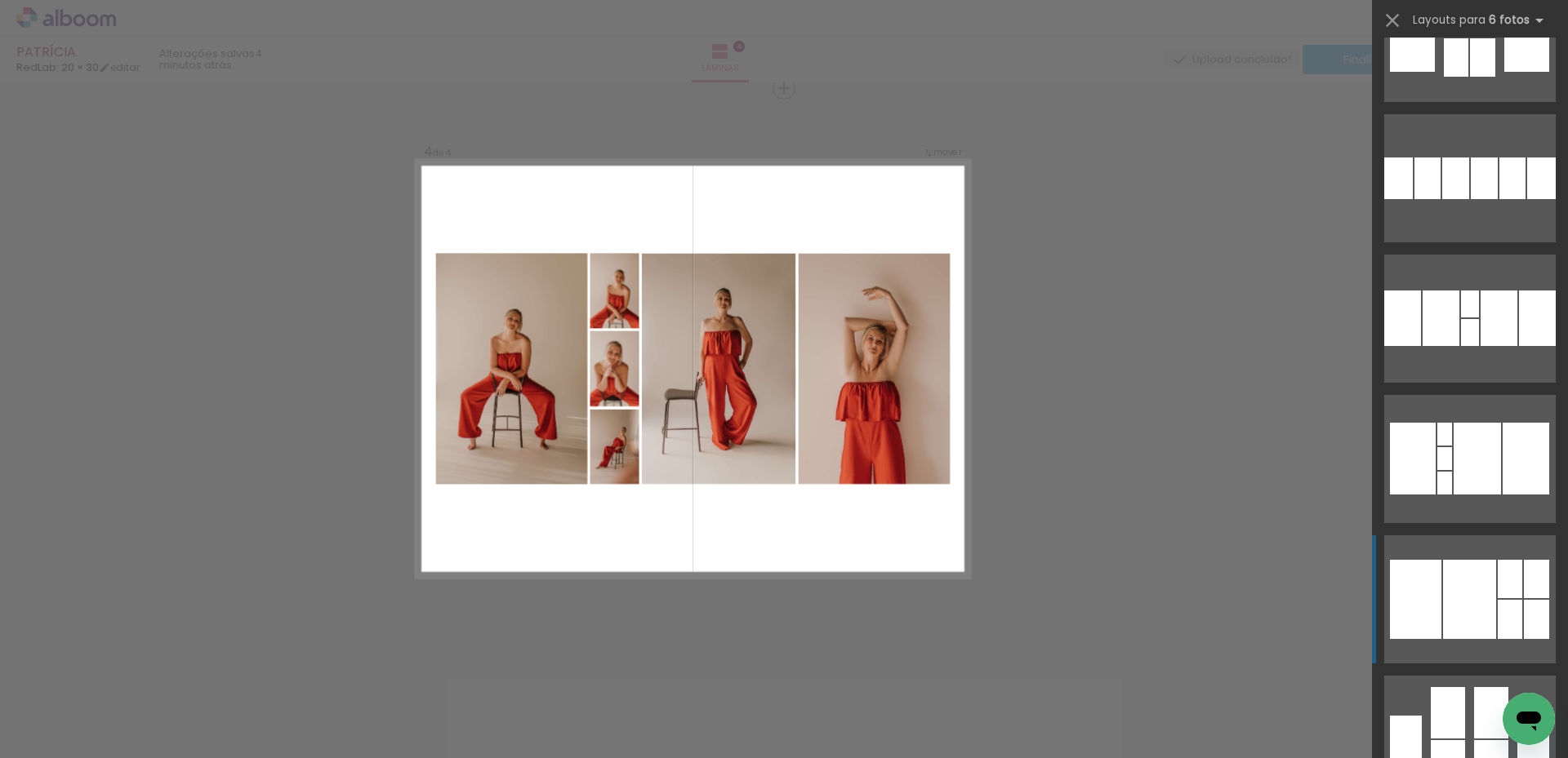
scroll to position [245, 0]
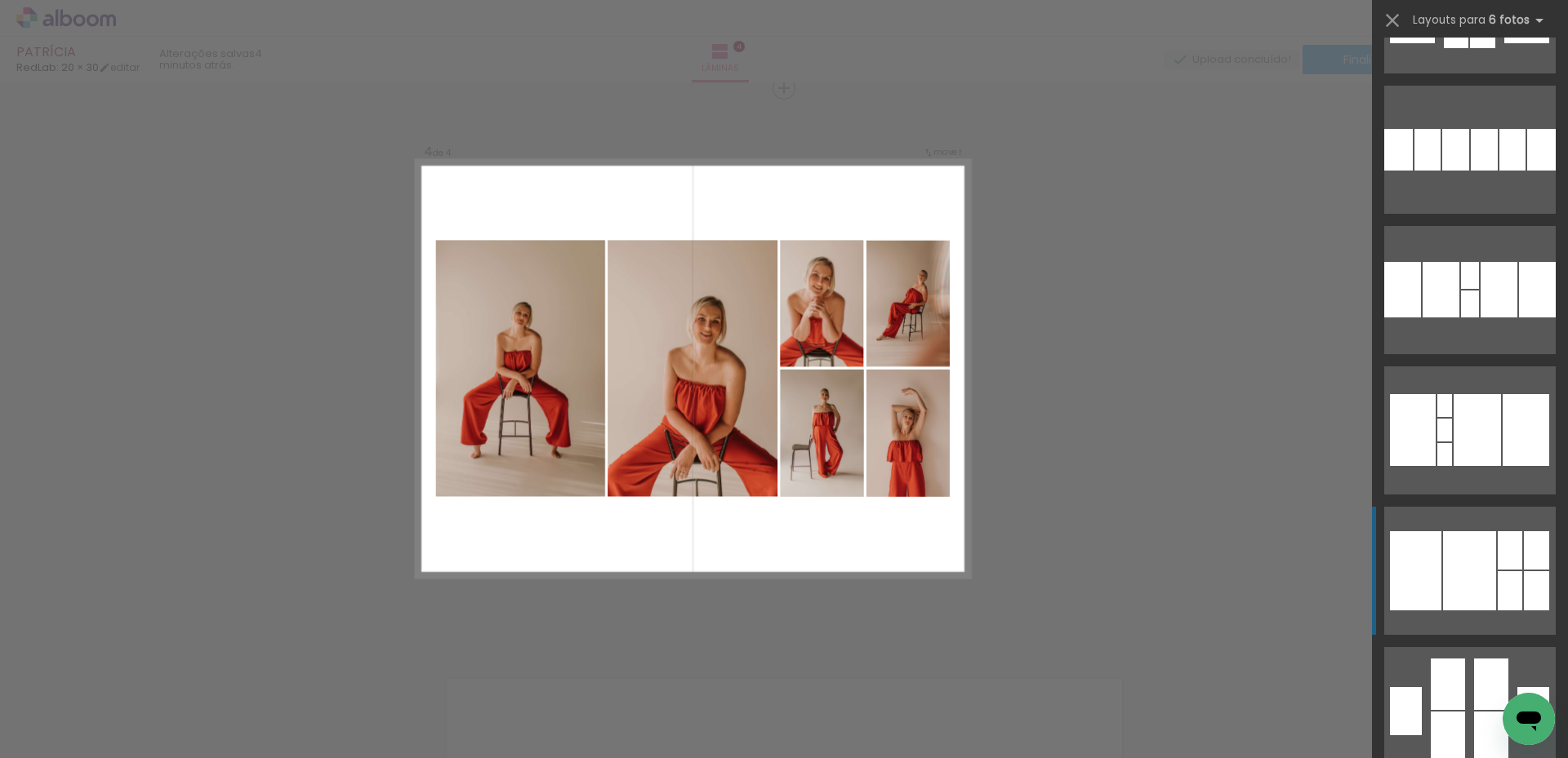
click at [1487, 552] on div at bounding box center [1470, 571] width 53 height 79
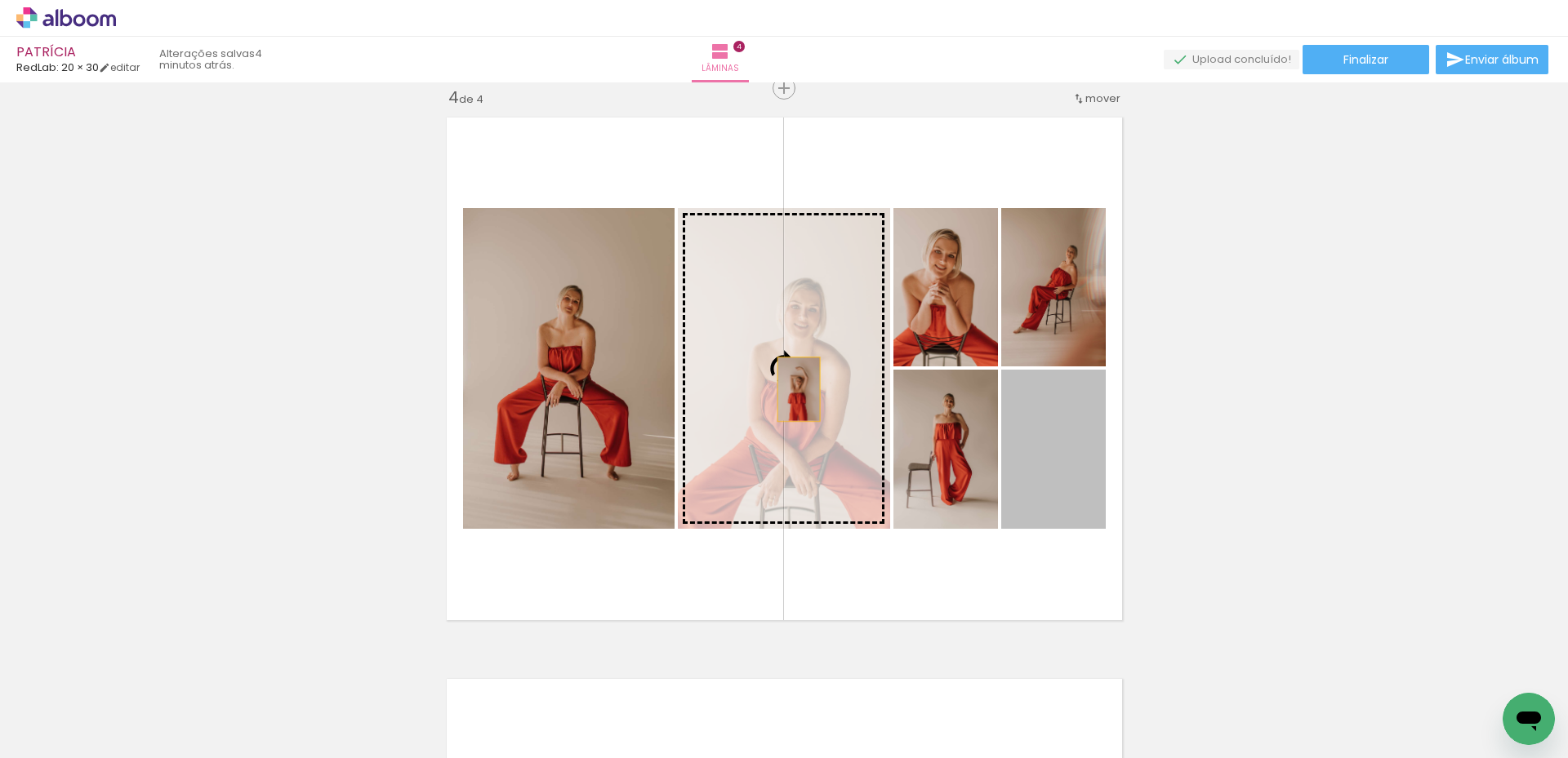
drag, startPoint x: 1061, startPoint y: 472, endPoint x: 777, endPoint y: 384, distance: 297.3
click at [0, 0] on slot at bounding box center [0, 0] width 0 height 0
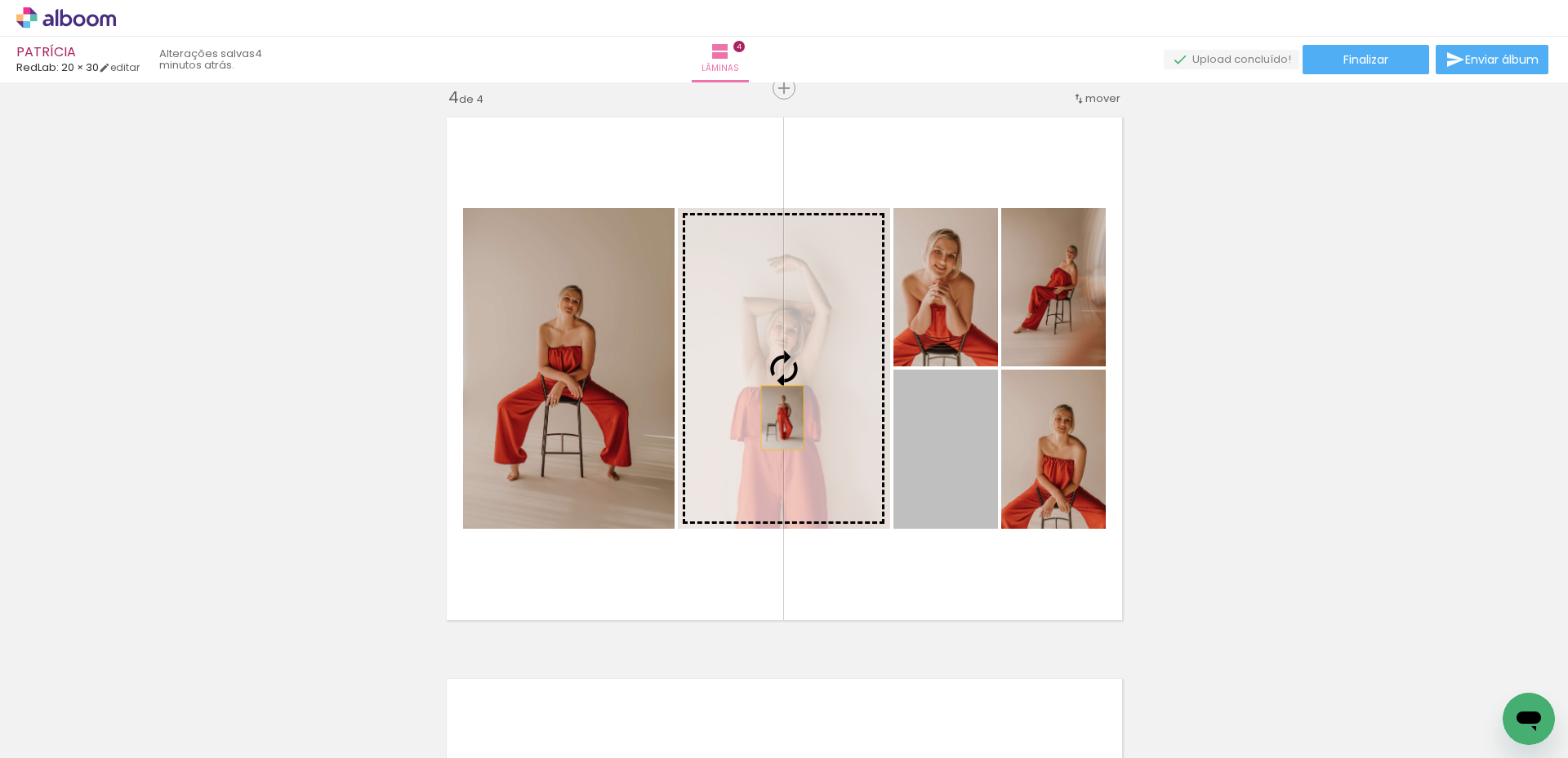
drag, startPoint x: 953, startPoint y: 460, endPoint x: 775, endPoint y: 418, distance: 182.9
click at [0, 0] on slot at bounding box center [0, 0] width 0 height 0
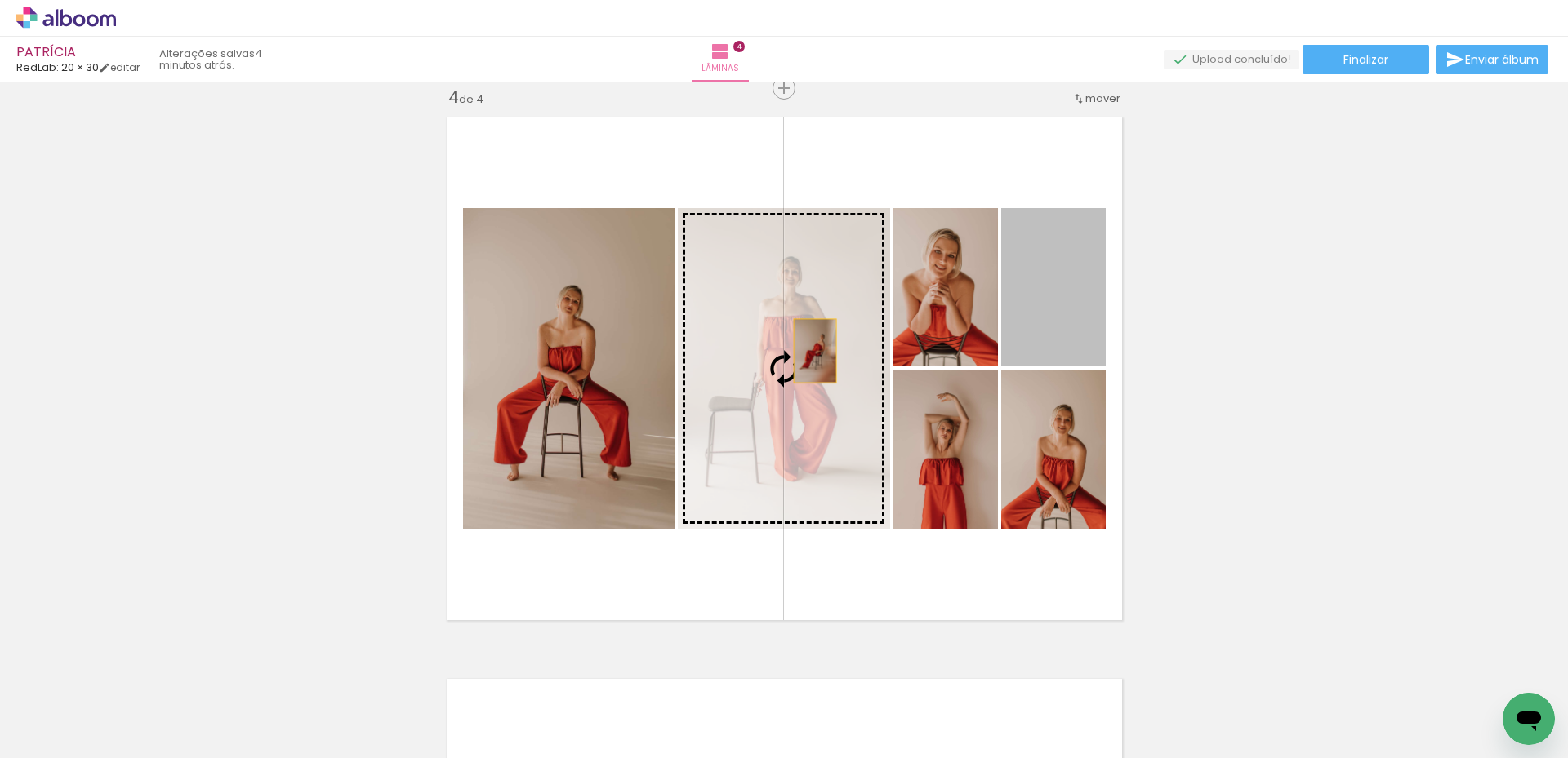
drag, startPoint x: 1042, startPoint y: 291, endPoint x: 808, endPoint y: 352, distance: 241.8
click at [0, 0] on slot at bounding box center [0, 0] width 0 height 0
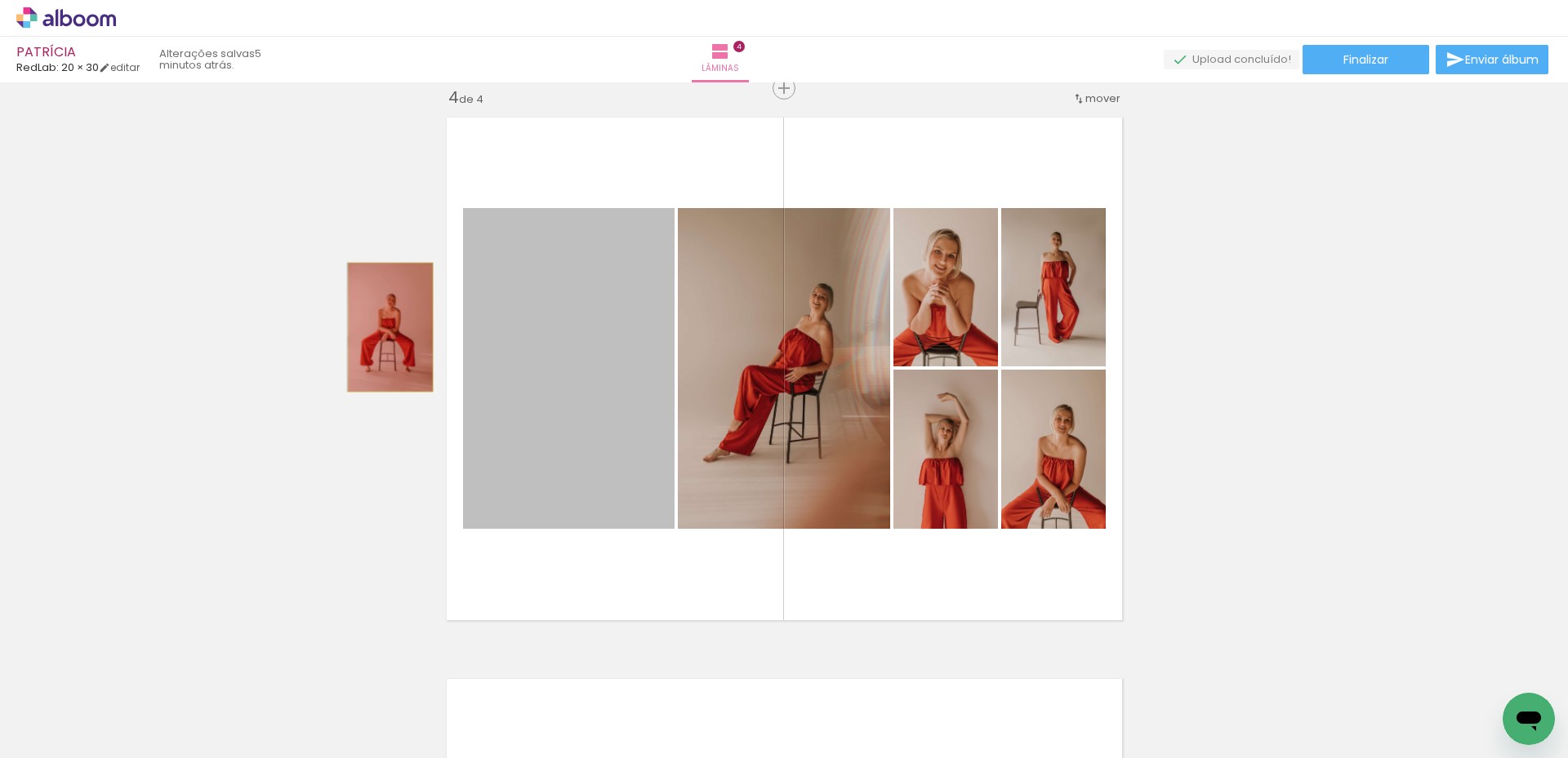
drag, startPoint x: 562, startPoint y: 343, endPoint x: 383, endPoint y: 327, distance: 179.7
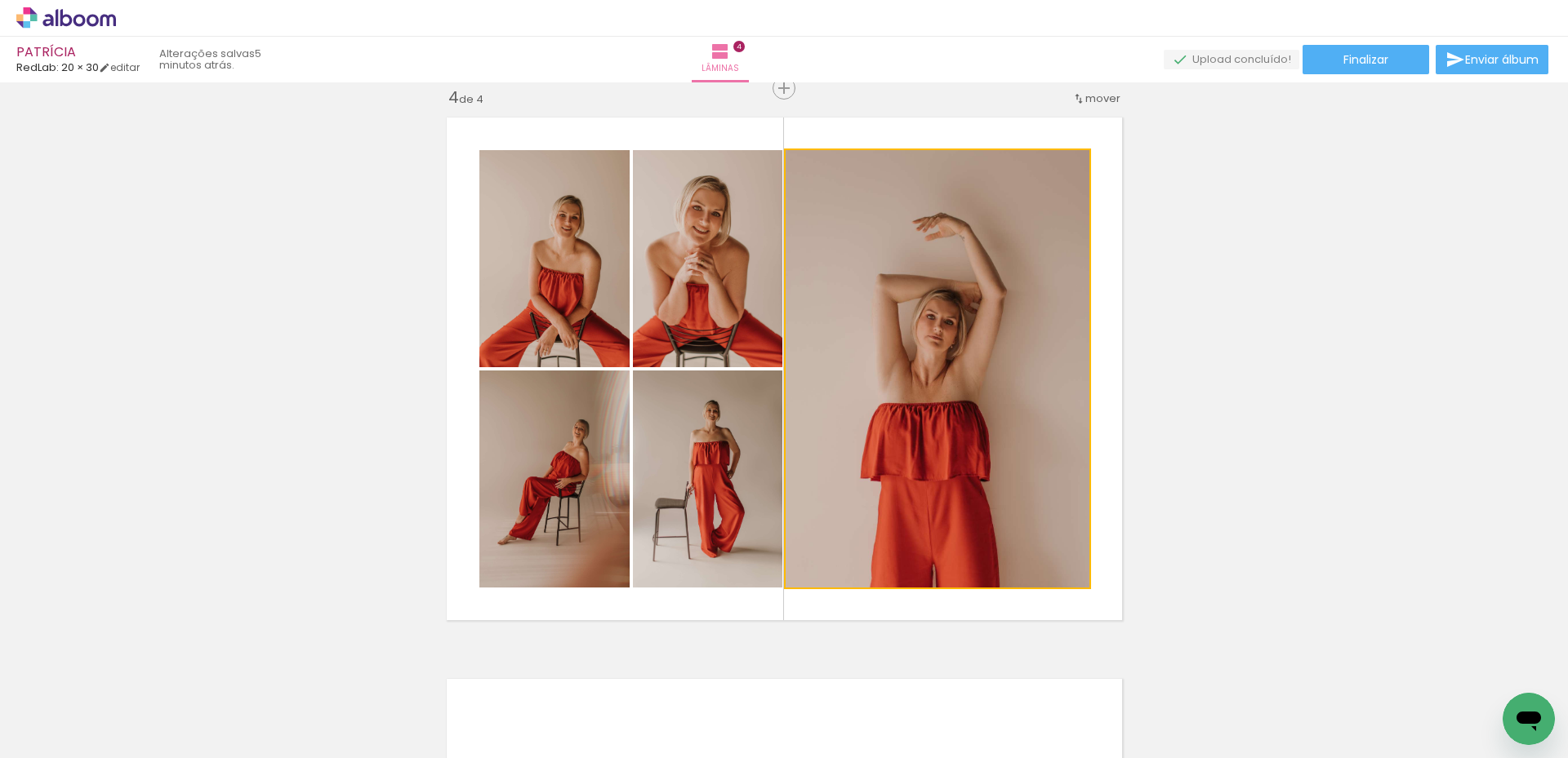
drag, startPoint x: 952, startPoint y: 376, endPoint x: 1168, endPoint y: 386, distance: 216.2
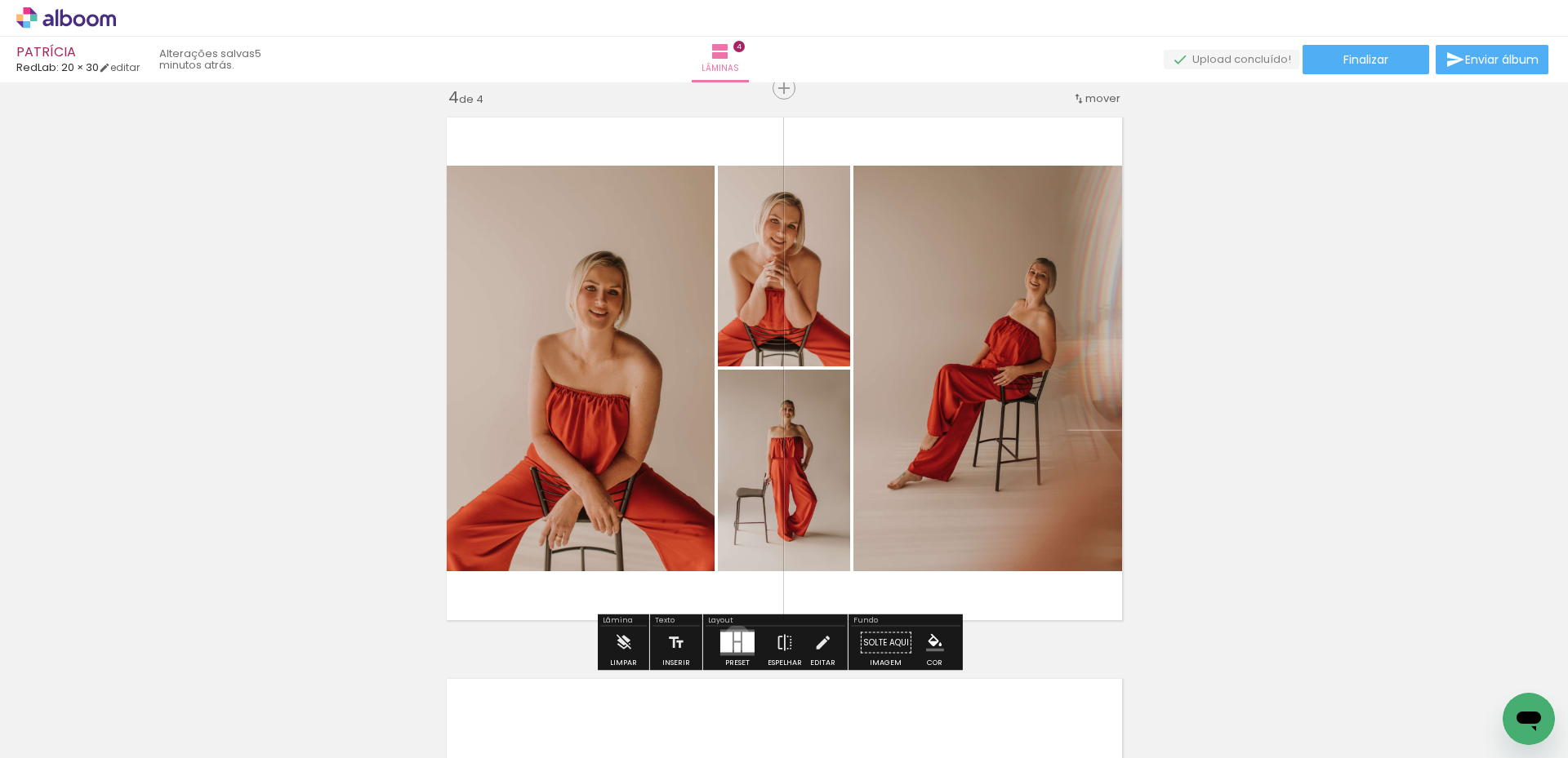
click at [735, 637] on div at bounding box center [737, 636] width 7 height 9
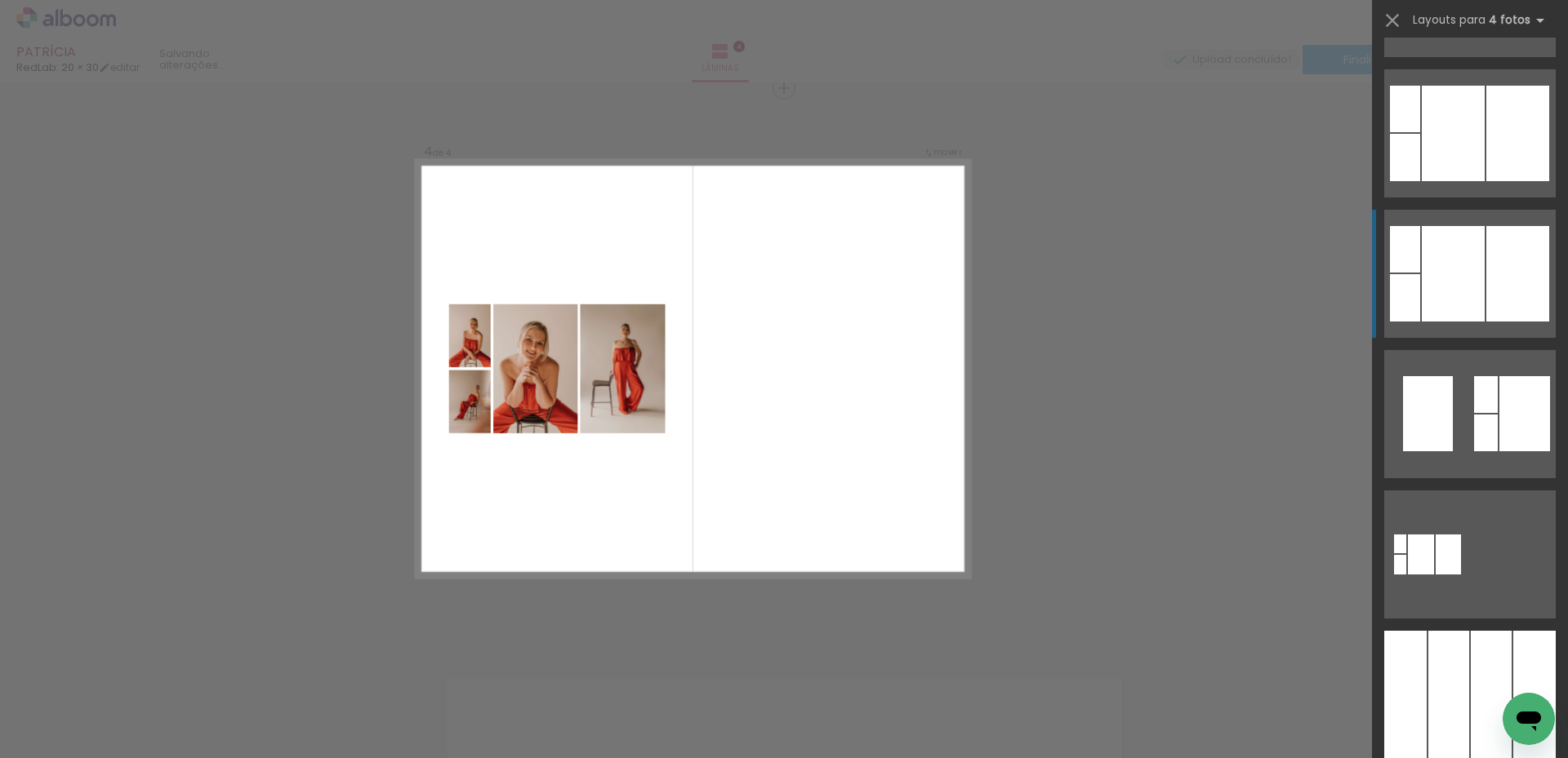
scroll to position [5878, 0]
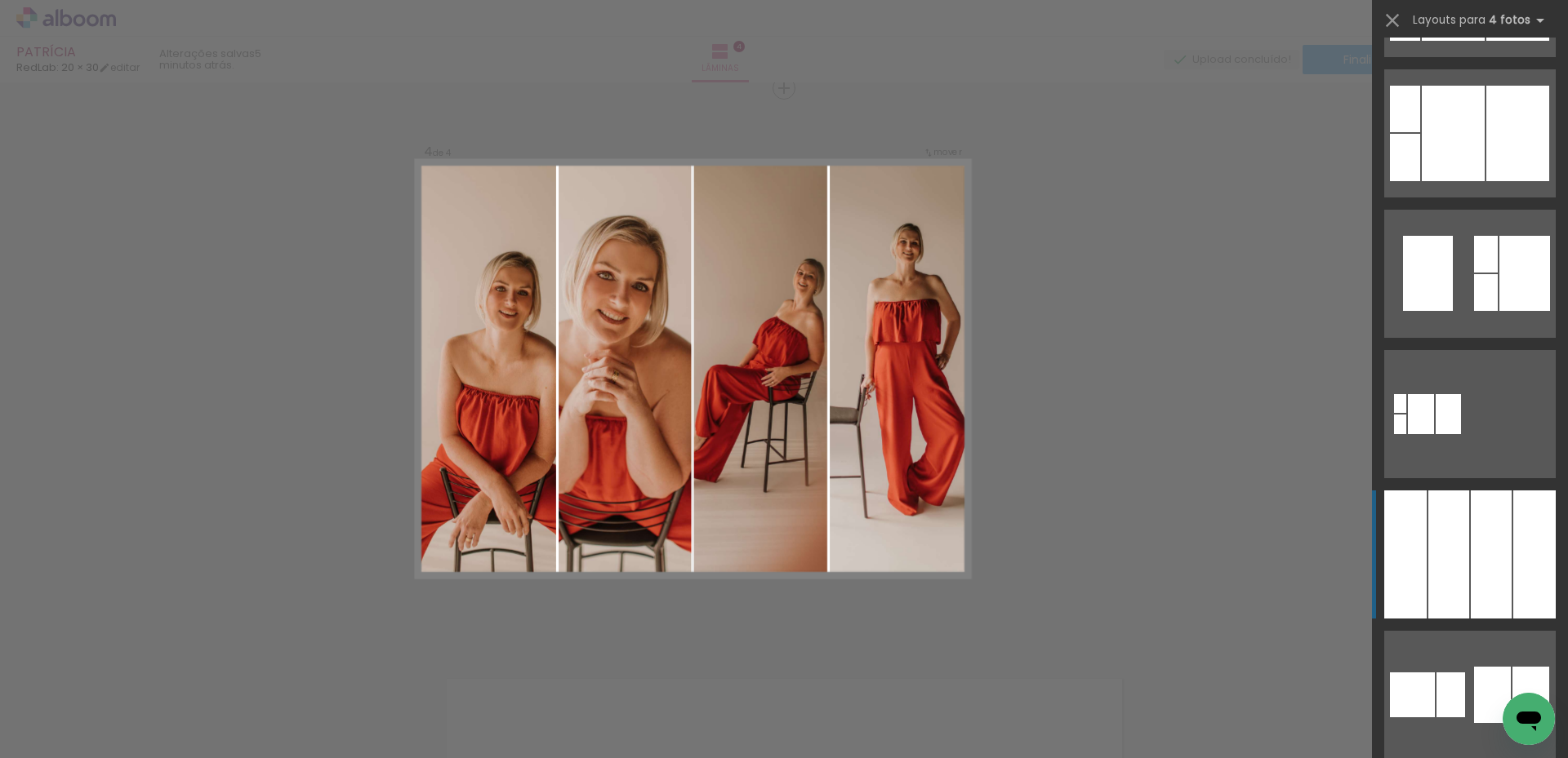
click at [1445, 544] on div at bounding box center [1448, 554] width 41 height 128
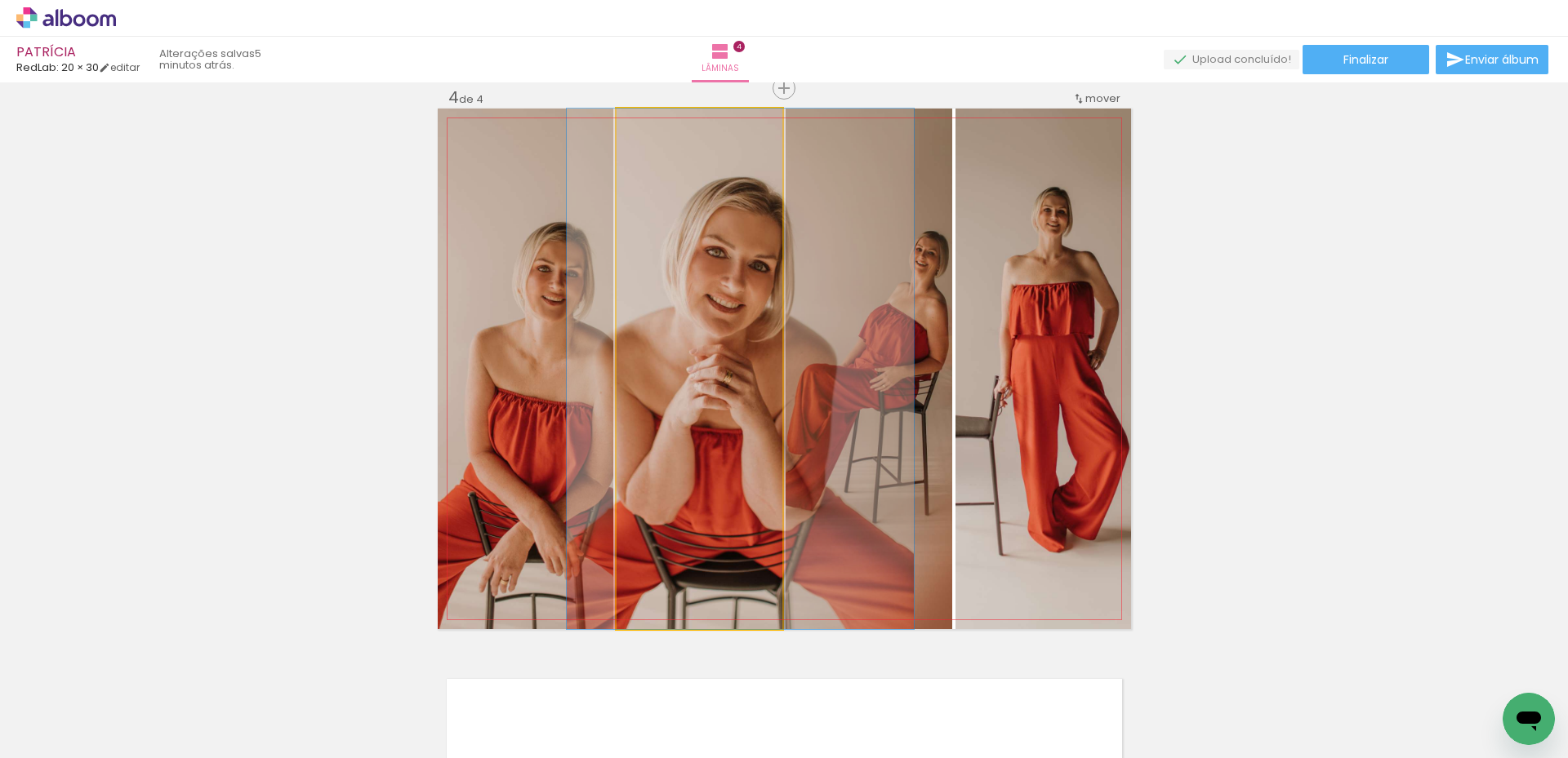
drag, startPoint x: 708, startPoint y: 394, endPoint x: 868, endPoint y: 394, distance: 160.0
click at [0, 0] on slot at bounding box center [0, 0] width 0 height 0
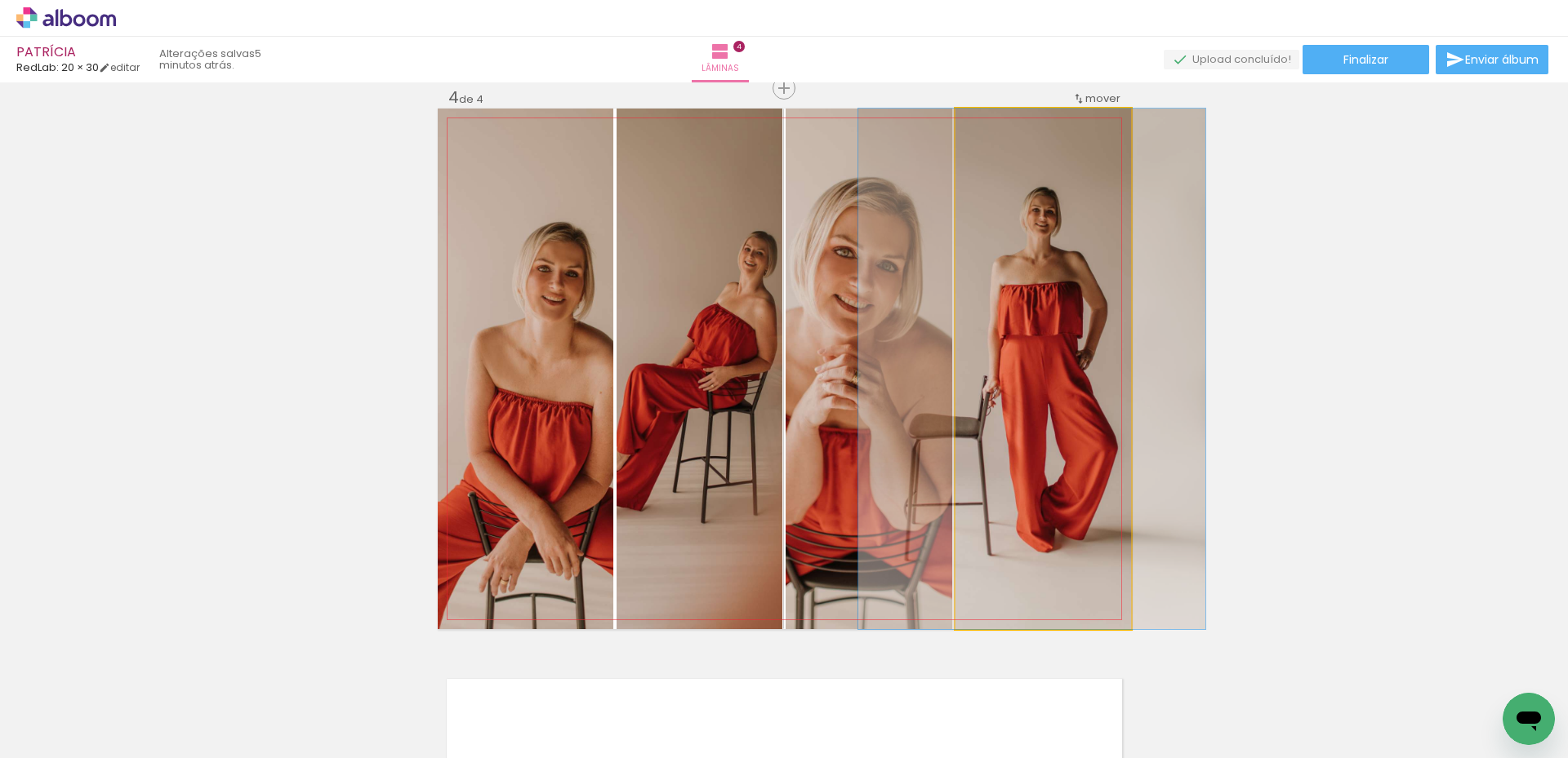
drag, startPoint x: 1058, startPoint y: 448, endPoint x: 1047, endPoint y: 449, distance: 11.0
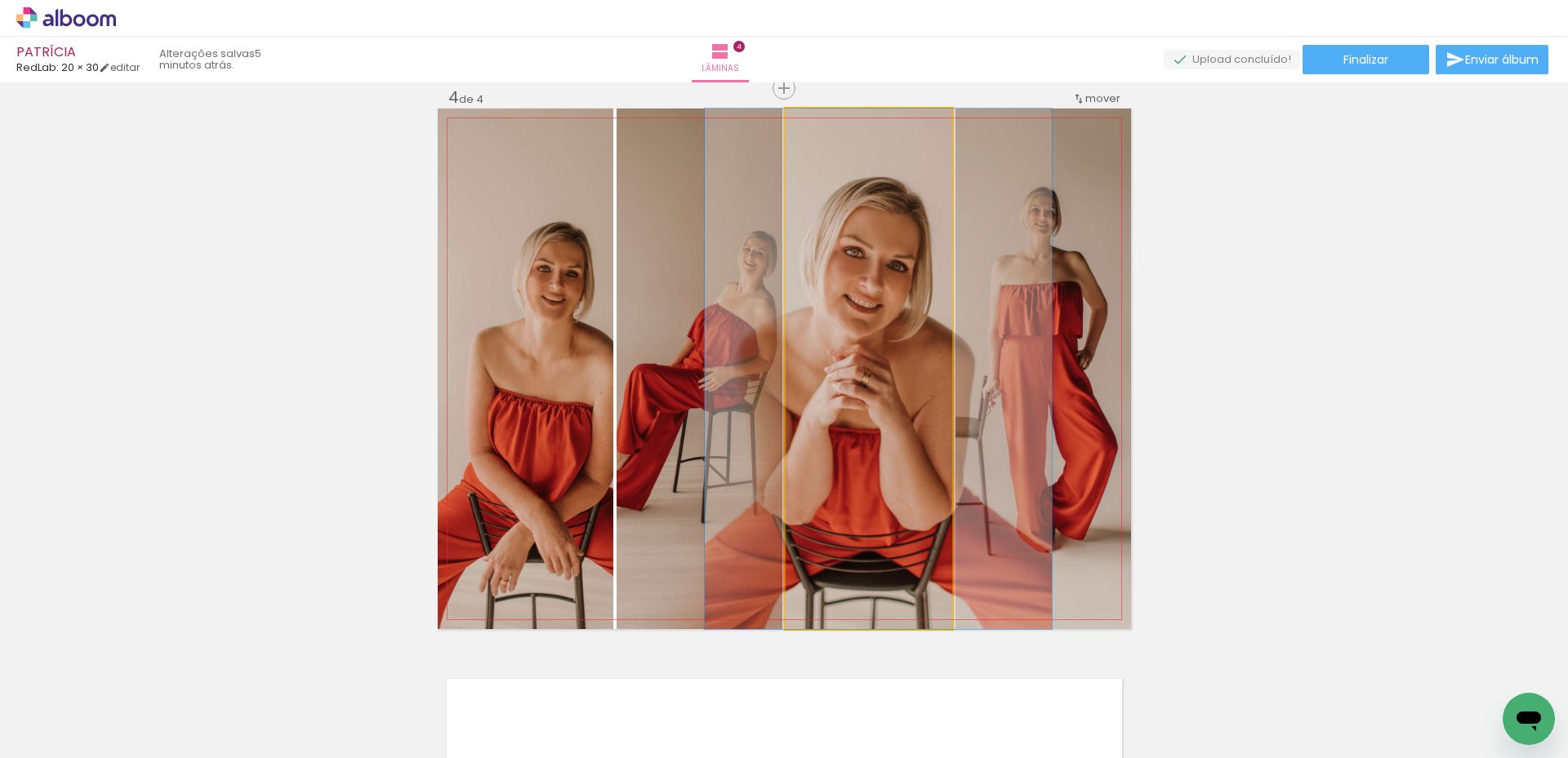
drag, startPoint x: 857, startPoint y: 424, endPoint x: 868, endPoint y: 423, distance: 11.0
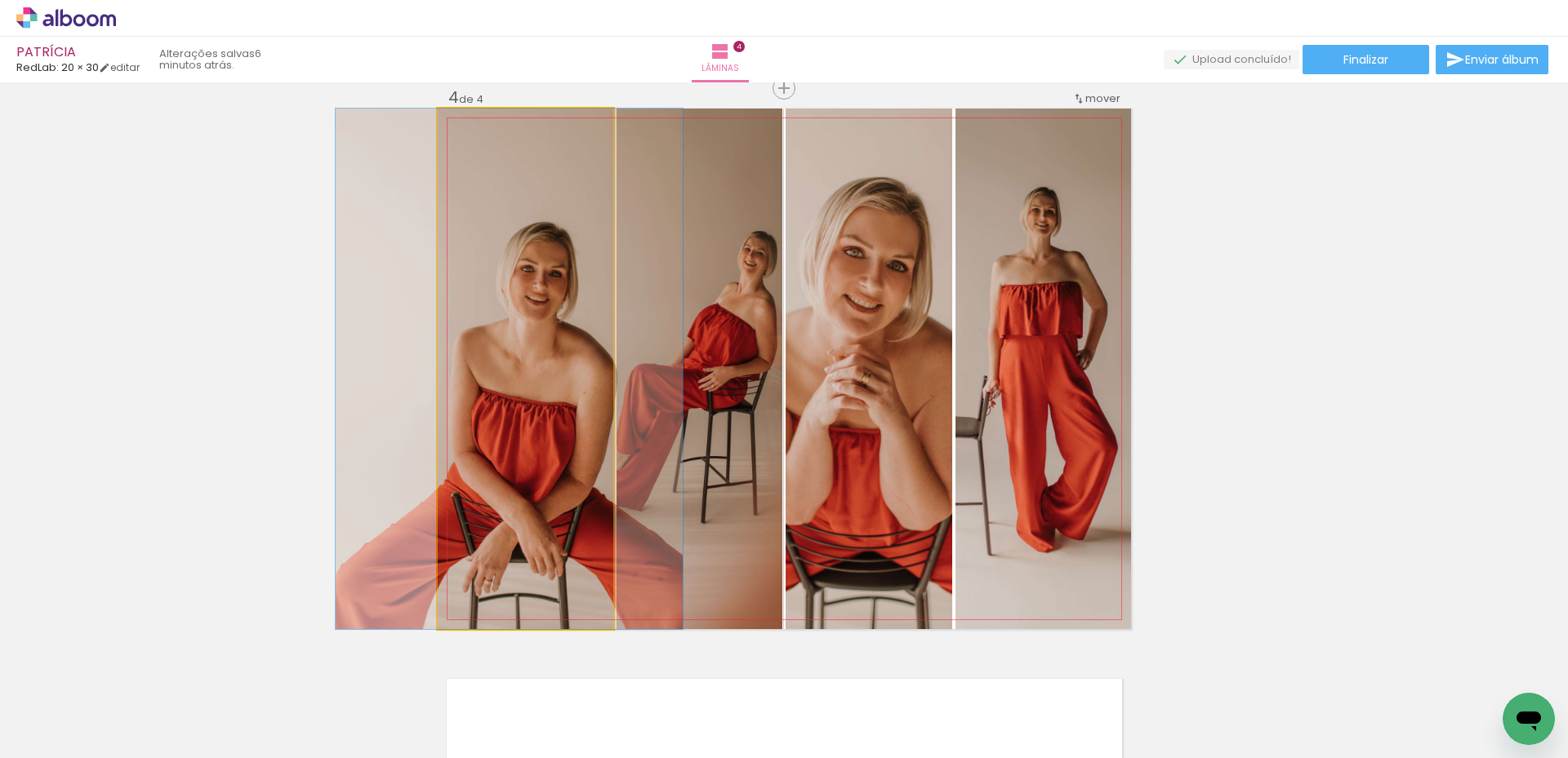
drag, startPoint x: 555, startPoint y: 365, endPoint x: 539, endPoint y: 363, distance: 16.1
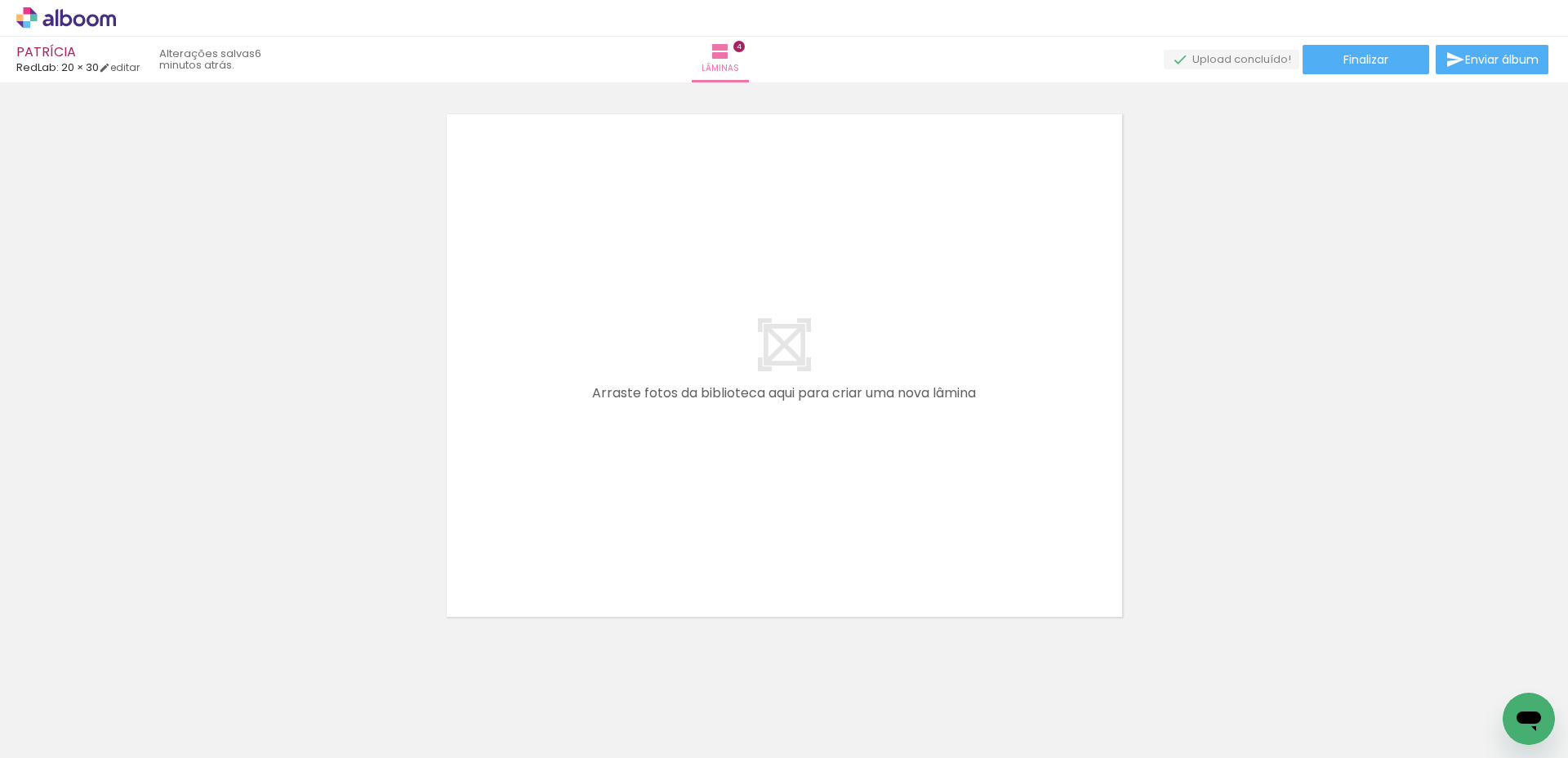
scroll to position [2278, 0]
drag, startPoint x: 441, startPoint y: 706, endPoint x: 617, endPoint y: 434, distance: 324.0
click at [617, 430] on quentale-workspace at bounding box center [784, 379] width 1568 height 758
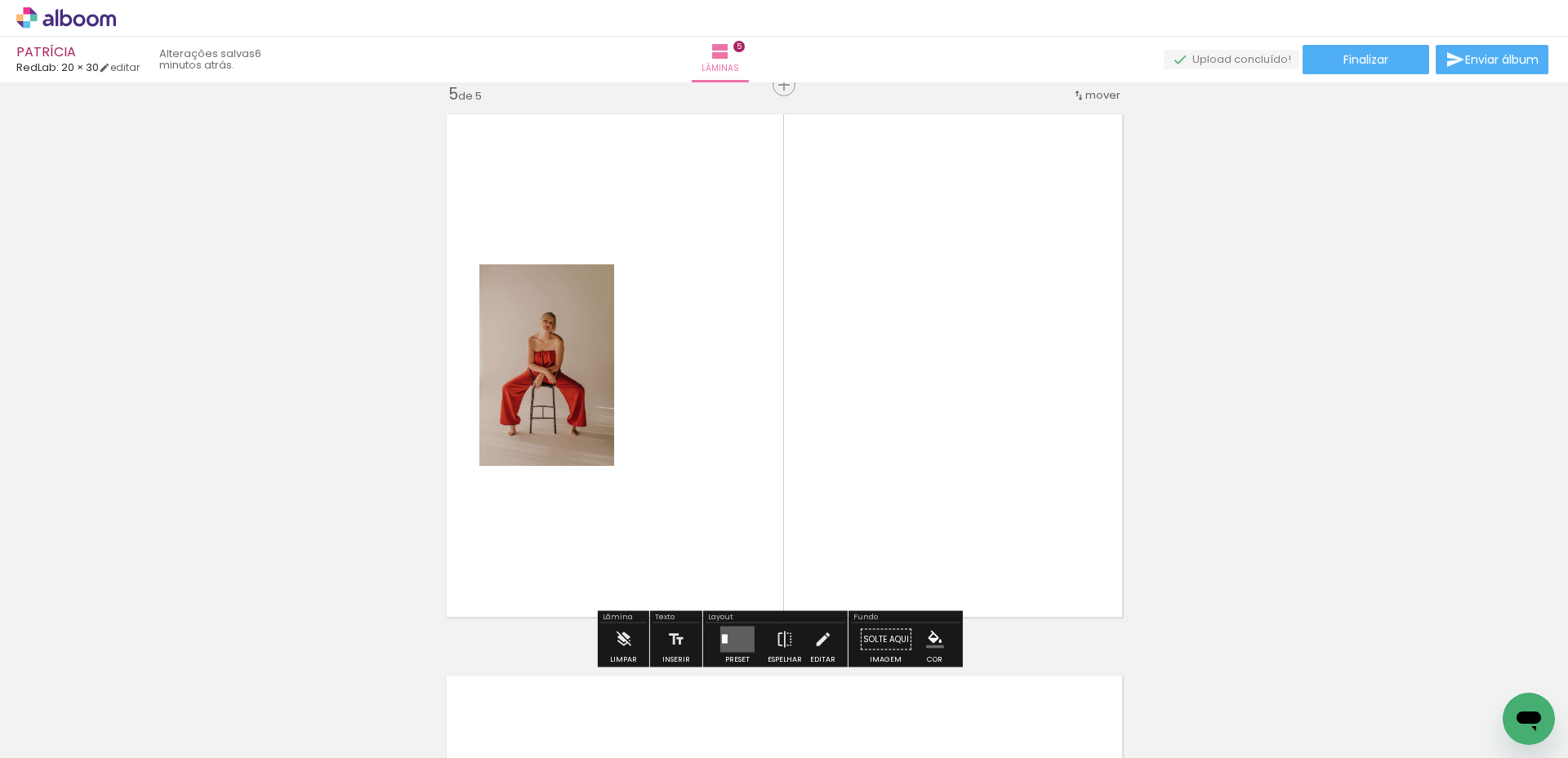
scroll to position [2268, 0]
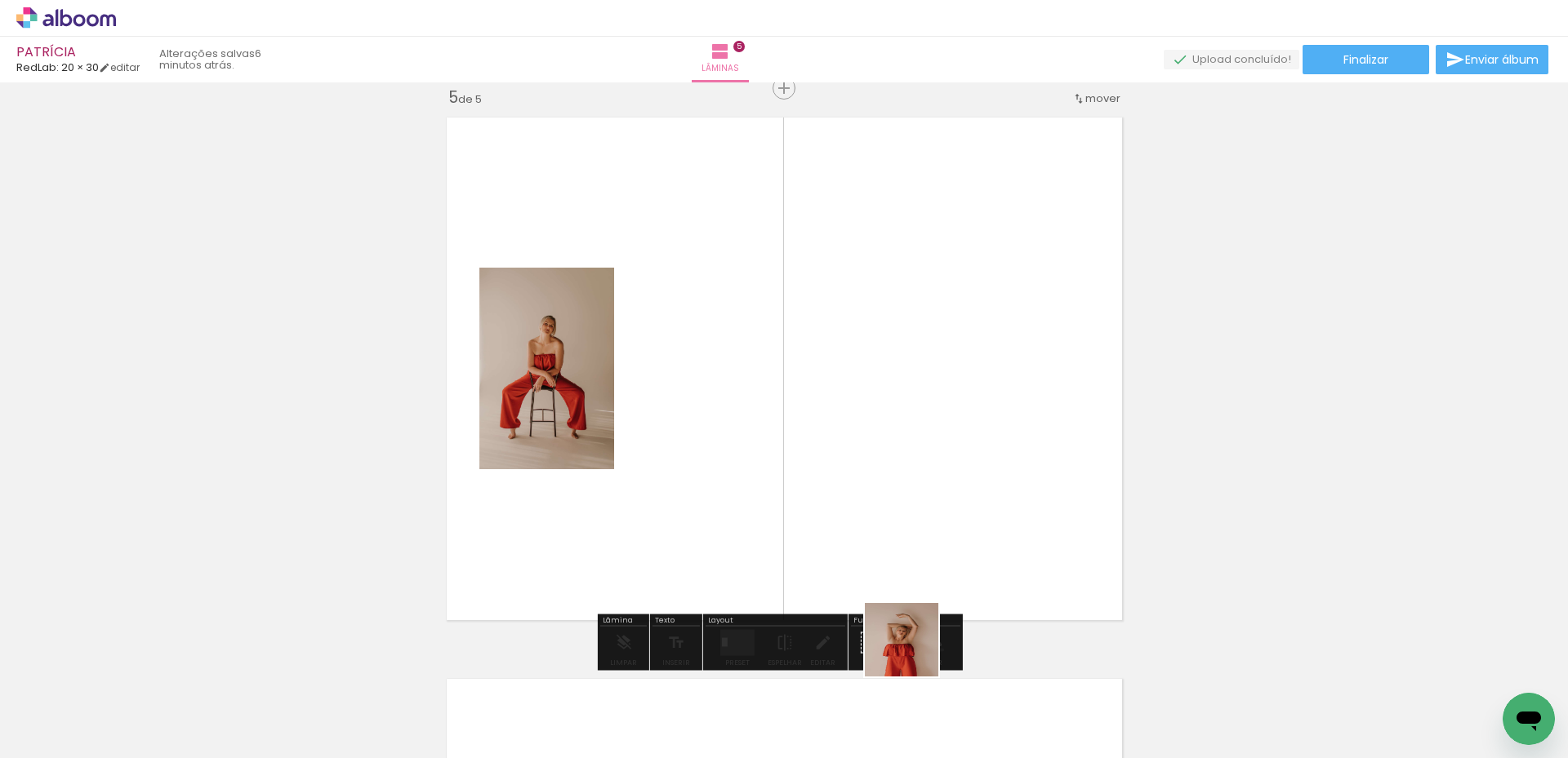
drag, startPoint x: 923, startPoint y: 718, endPoint x: 802, endPoint y: 489, distance: 259.0
click at [802, 489] on quentale-workspace at bounding box center [784, 379] width 1568 height 758
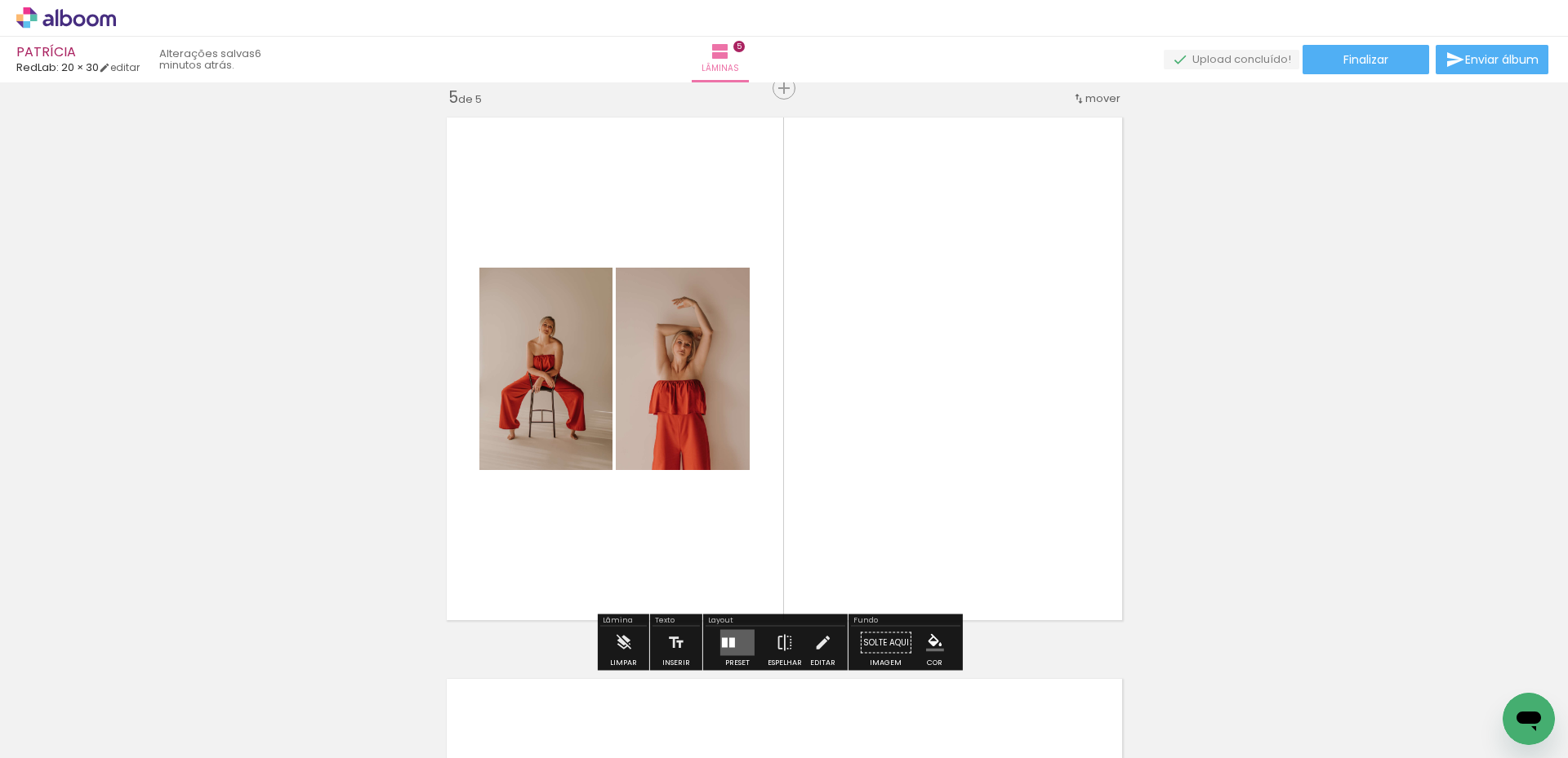
click at [721, 649] on quentale-layouter at bounding box center [737, 643] width 34 height 26
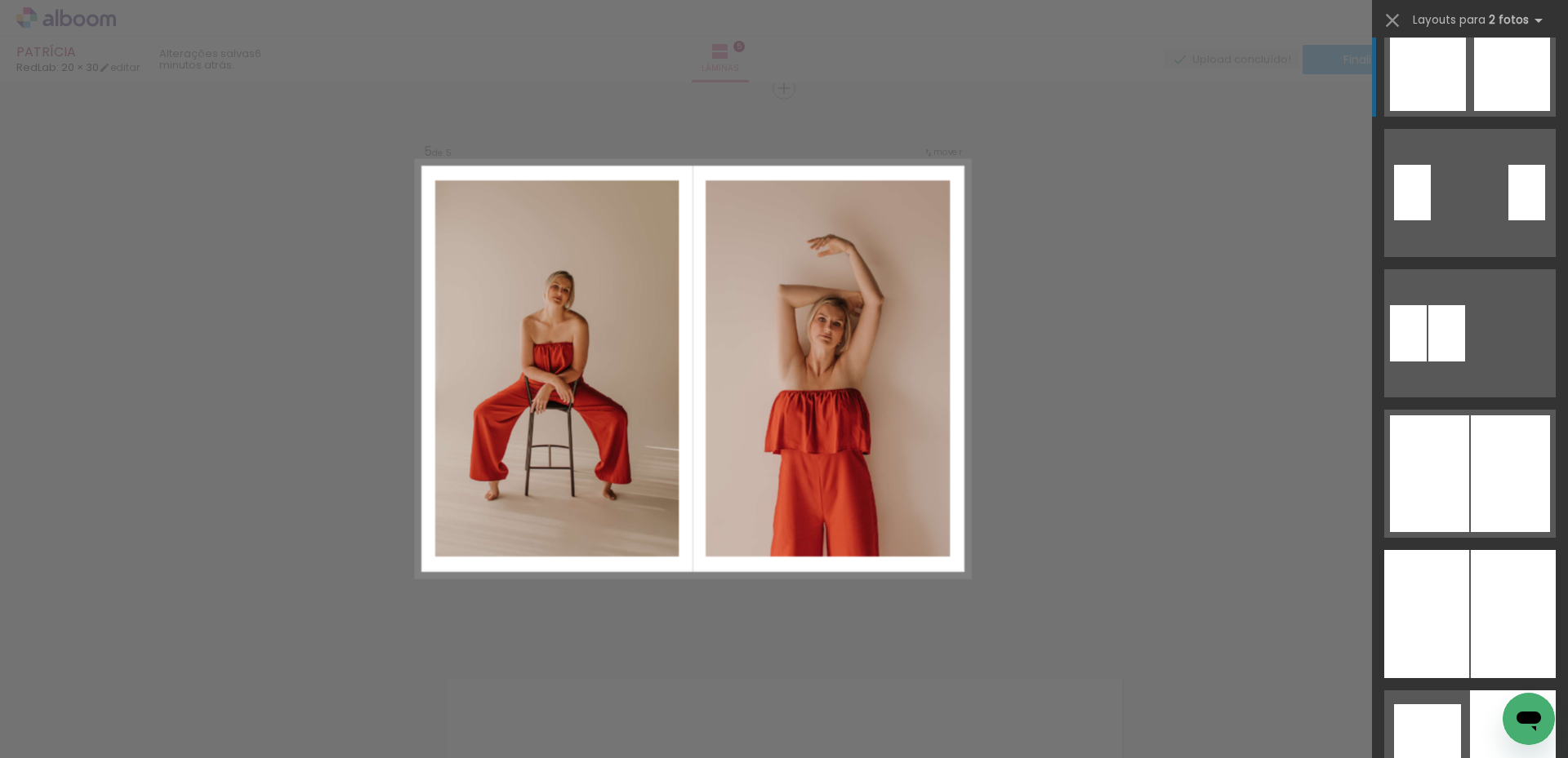
scroll to position [490, 0]
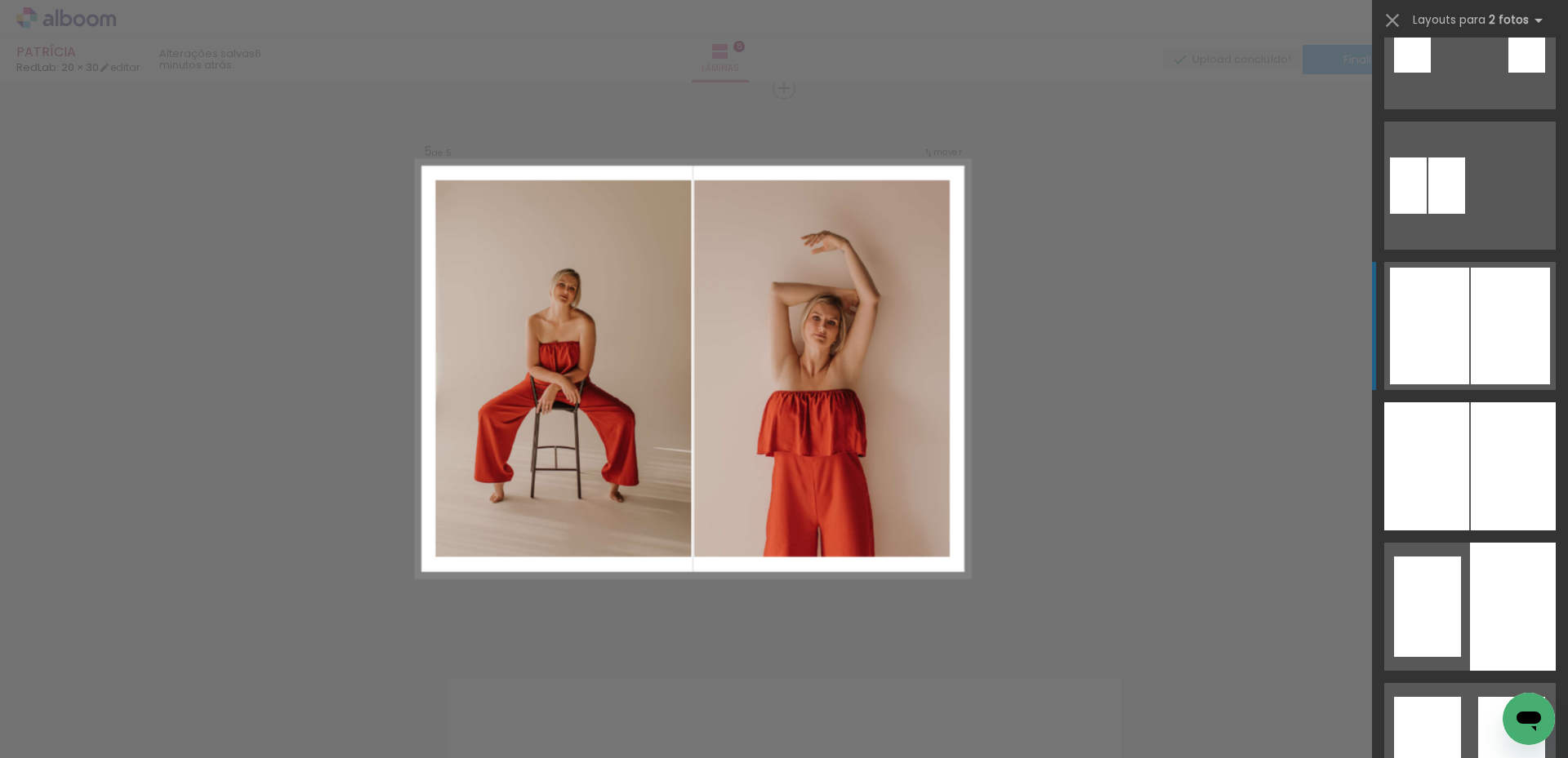
click at [1472, 364] on div at bounding box center [1510, 326] width 79 height 117
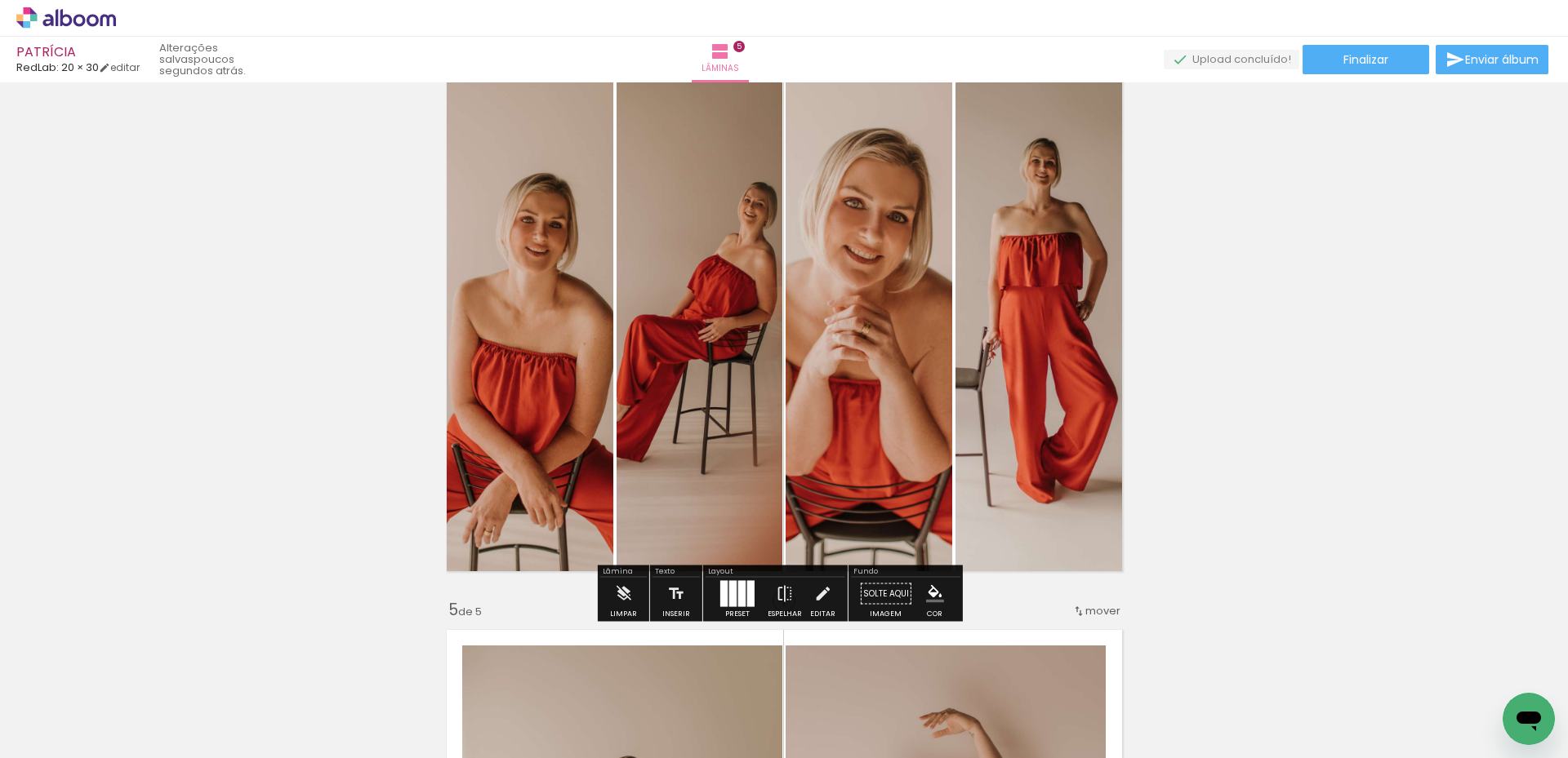
scroll to position [1717, 0]
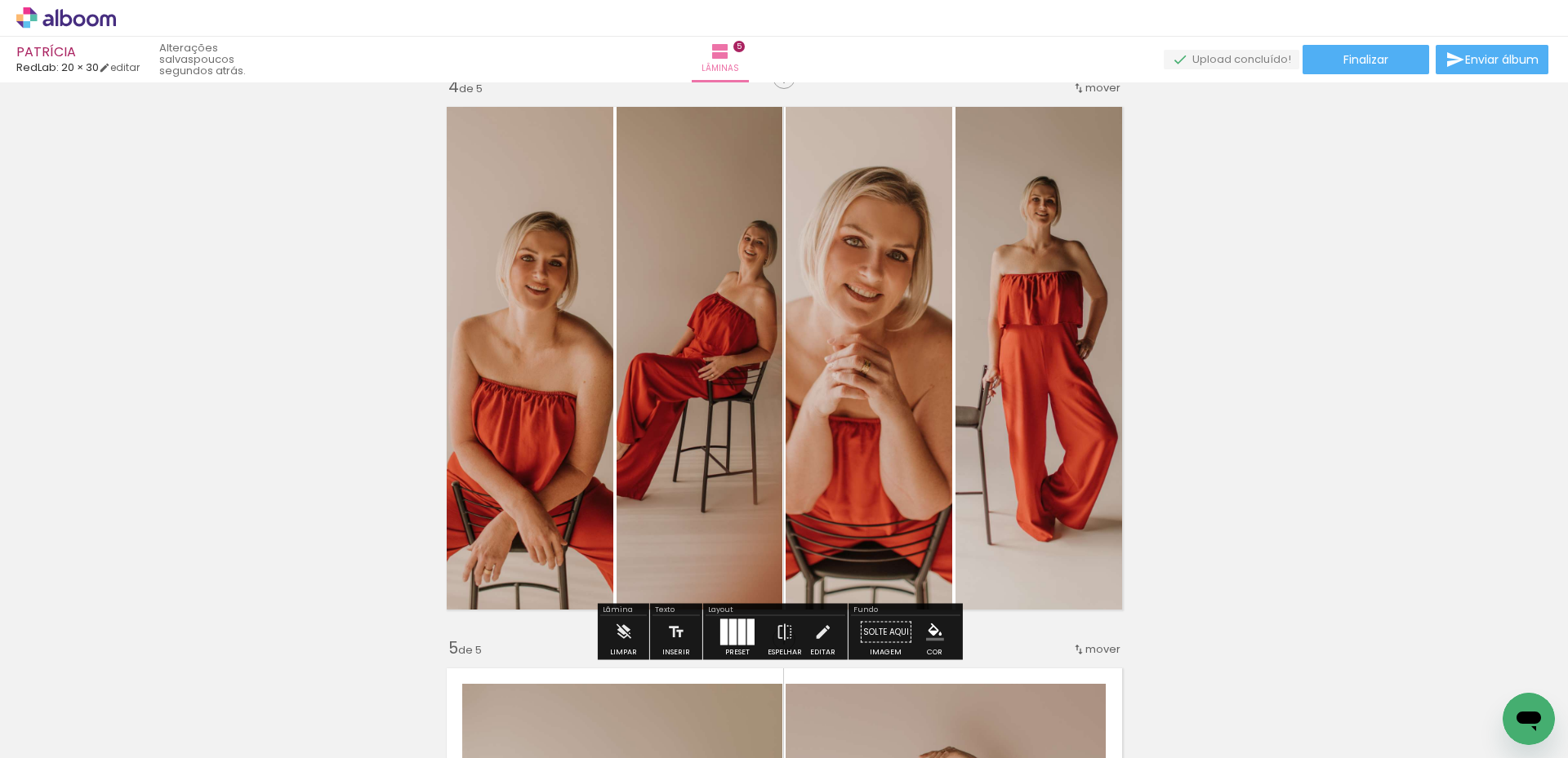
click at [730, 634] on div at bounding box center [734, 632] width 8 height 26
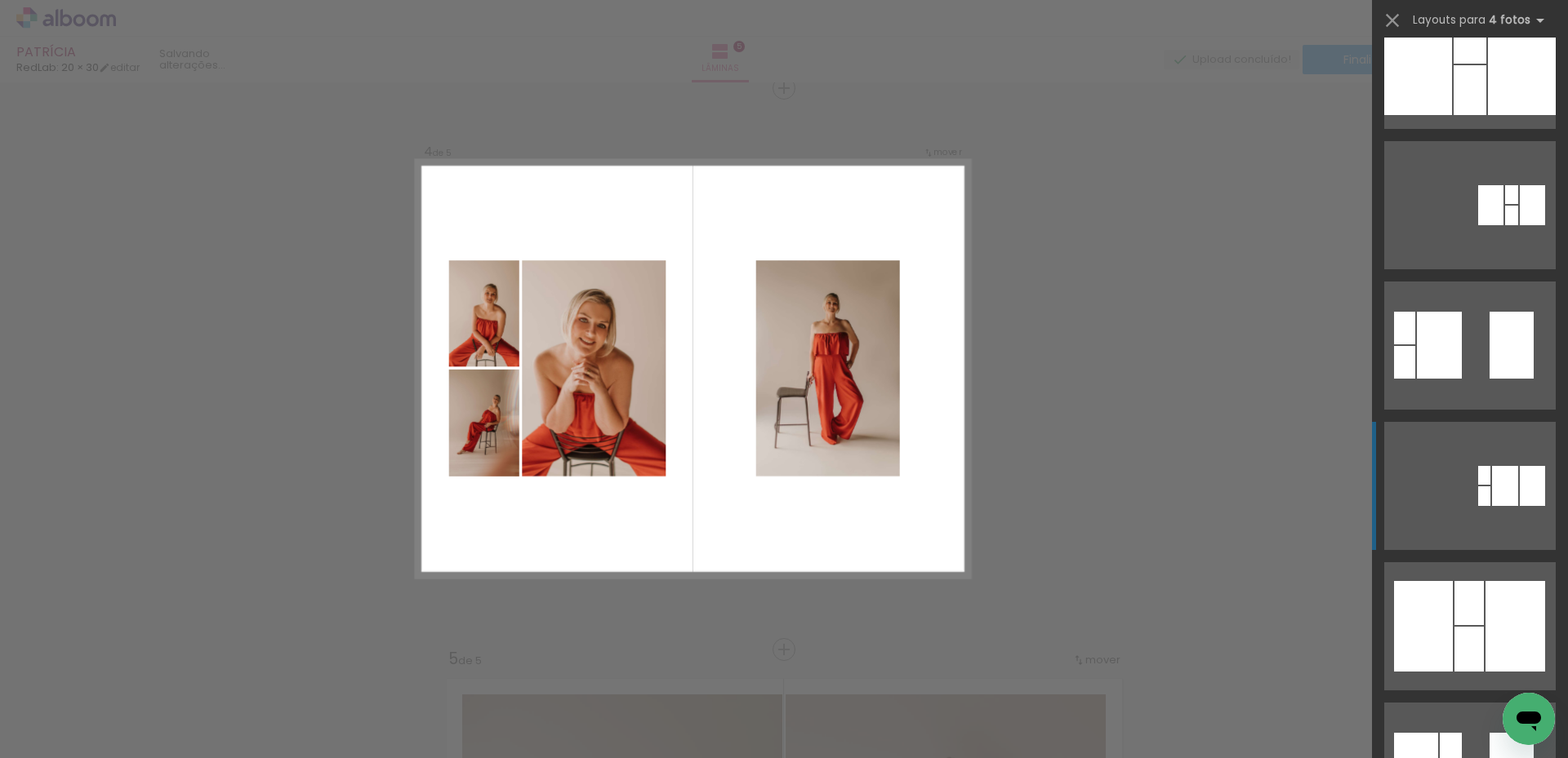
scroll to position [0, 0]
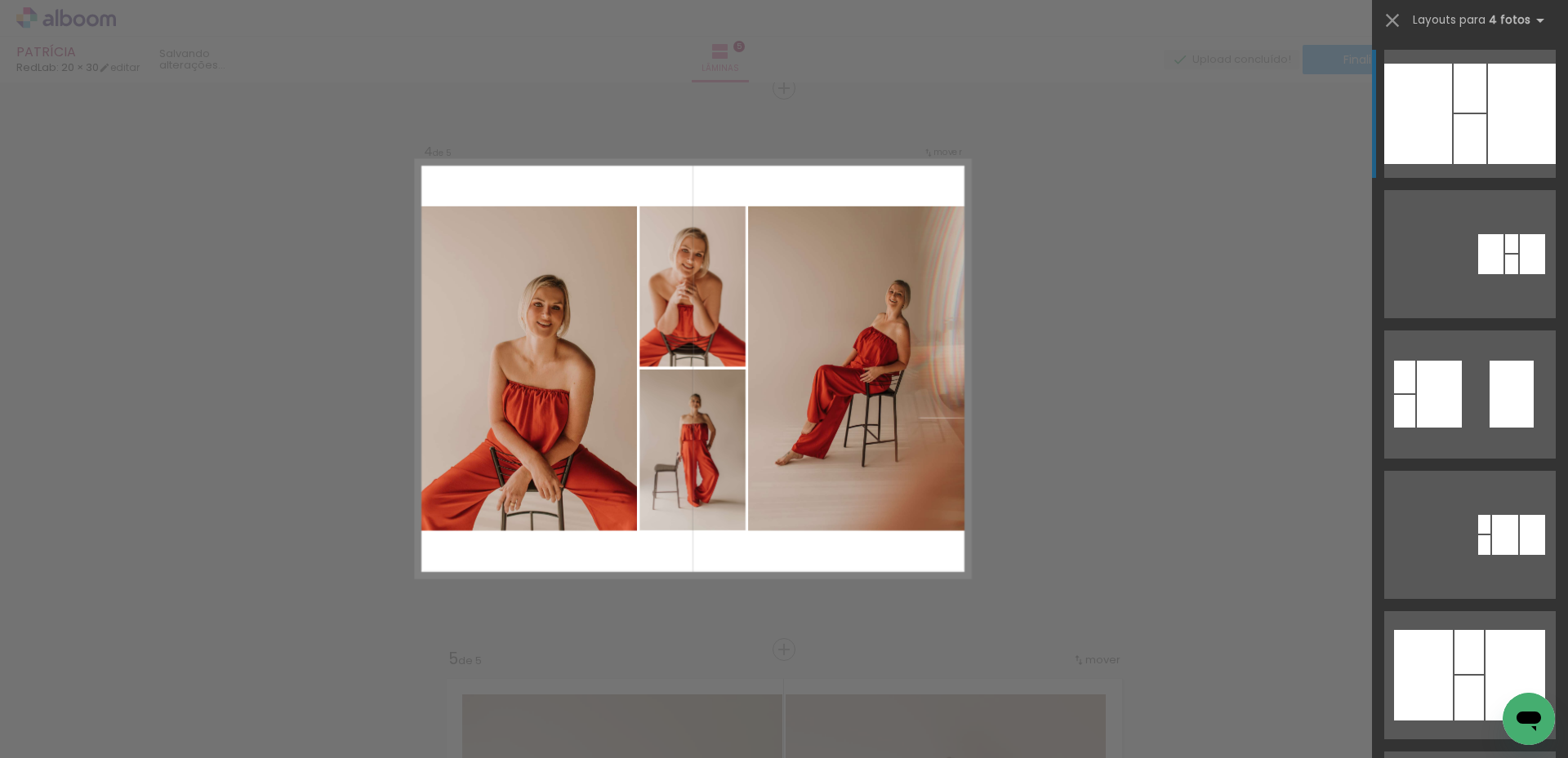
click at [1463, 110] on div at bounding box center [1470, 88] width 32 height 49
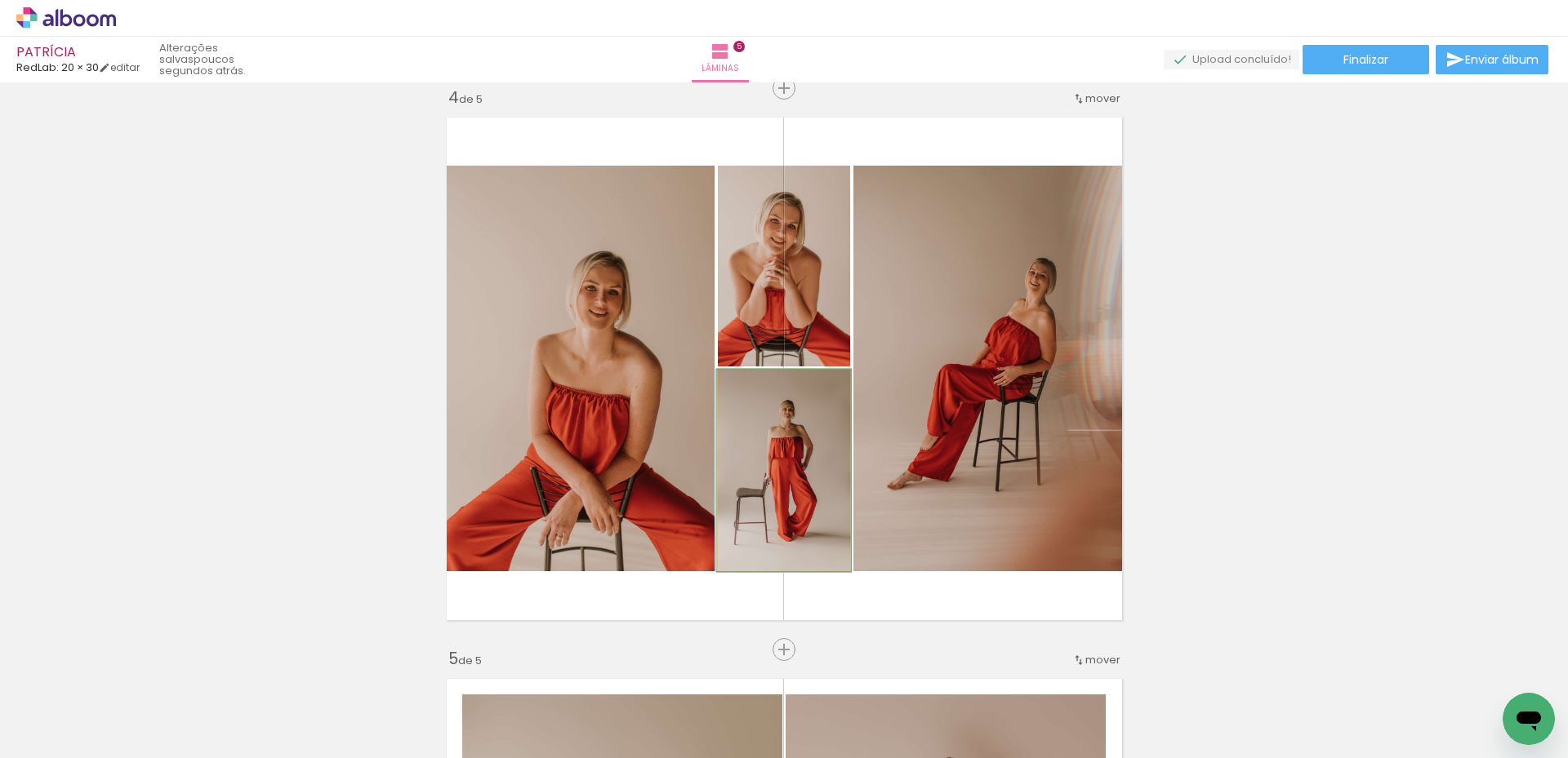
drag, startPoint x: 810, startPoint y: 453, endPoint x: 1059, endPoint y: 384, distance: 258.4
click at [0, 0] on slot at bounding box center [0, 0] width 0 height 0
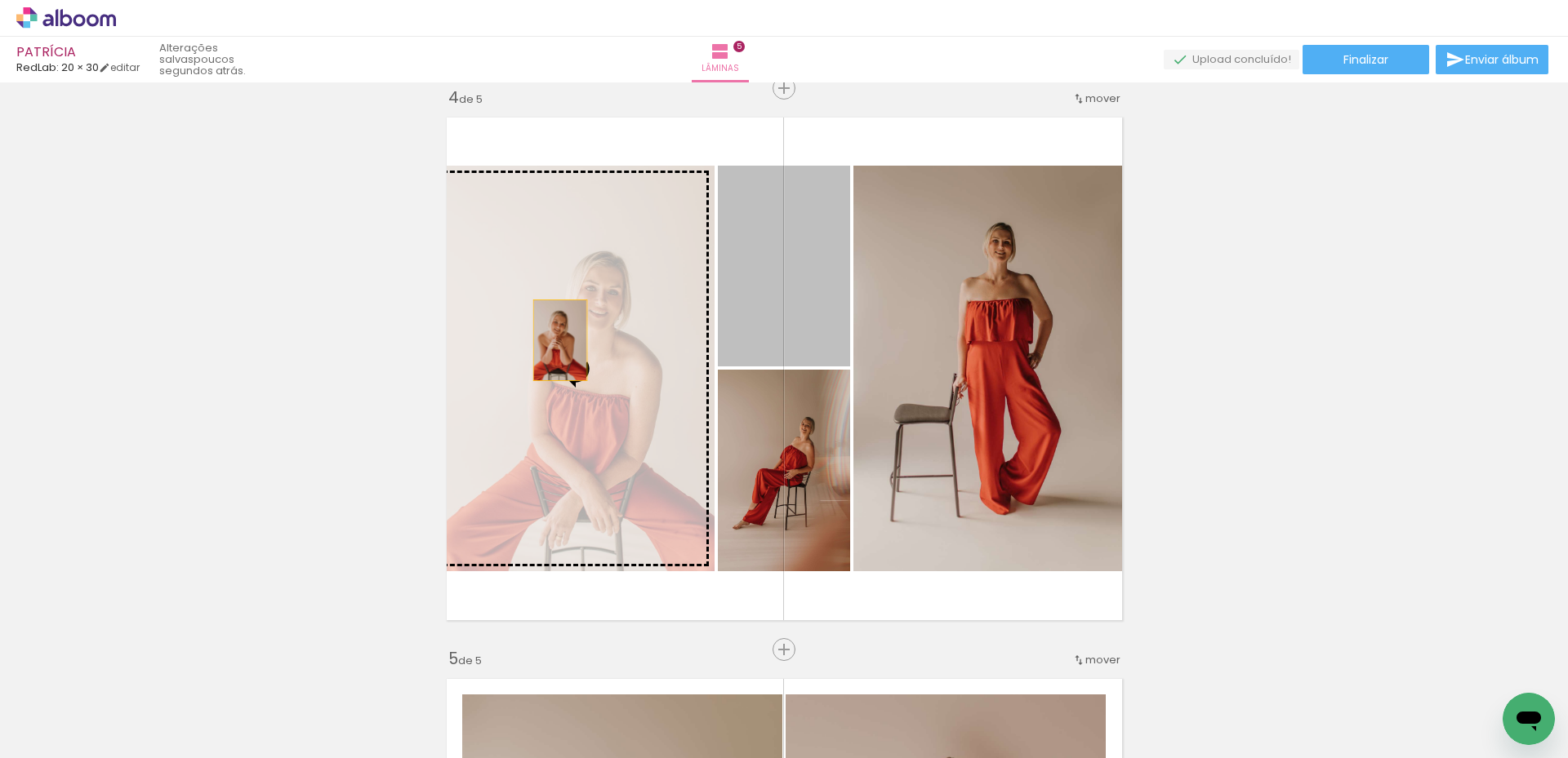
drag, startPoint x: 810, startPoint y: 276, endPoint x: 554, endPoint y: 340, distance: 263.9
click at [0, 0] on slot at bounding box center [0, 0] width 0 height 0
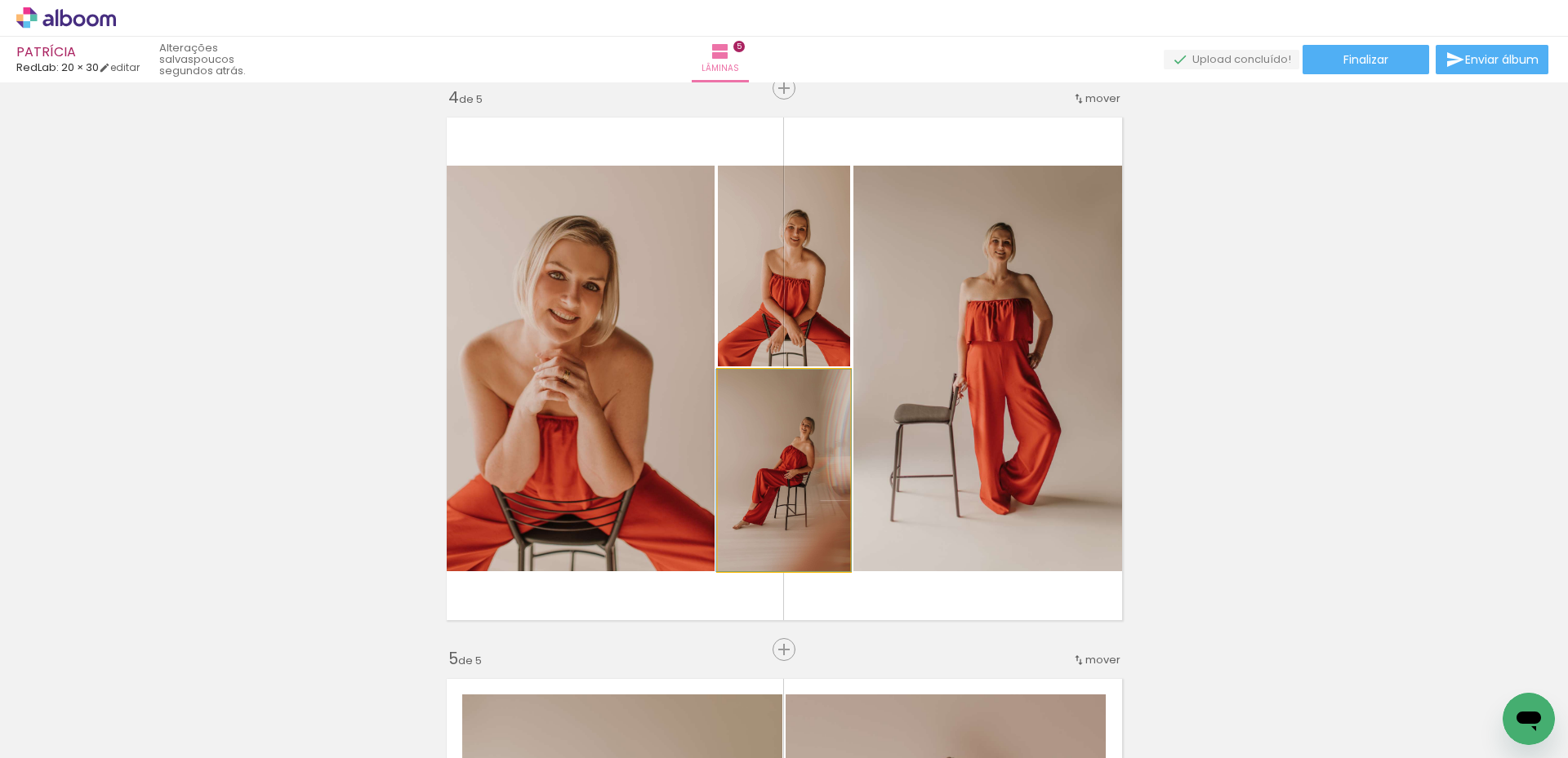
drag, startPoint x: 794, startPoint y: 484, endPoint x: 1002, endPoint y: 447, distance: 211.3
click at [0, 0] on slot at bounding box center [0, 0] width 0 height 0
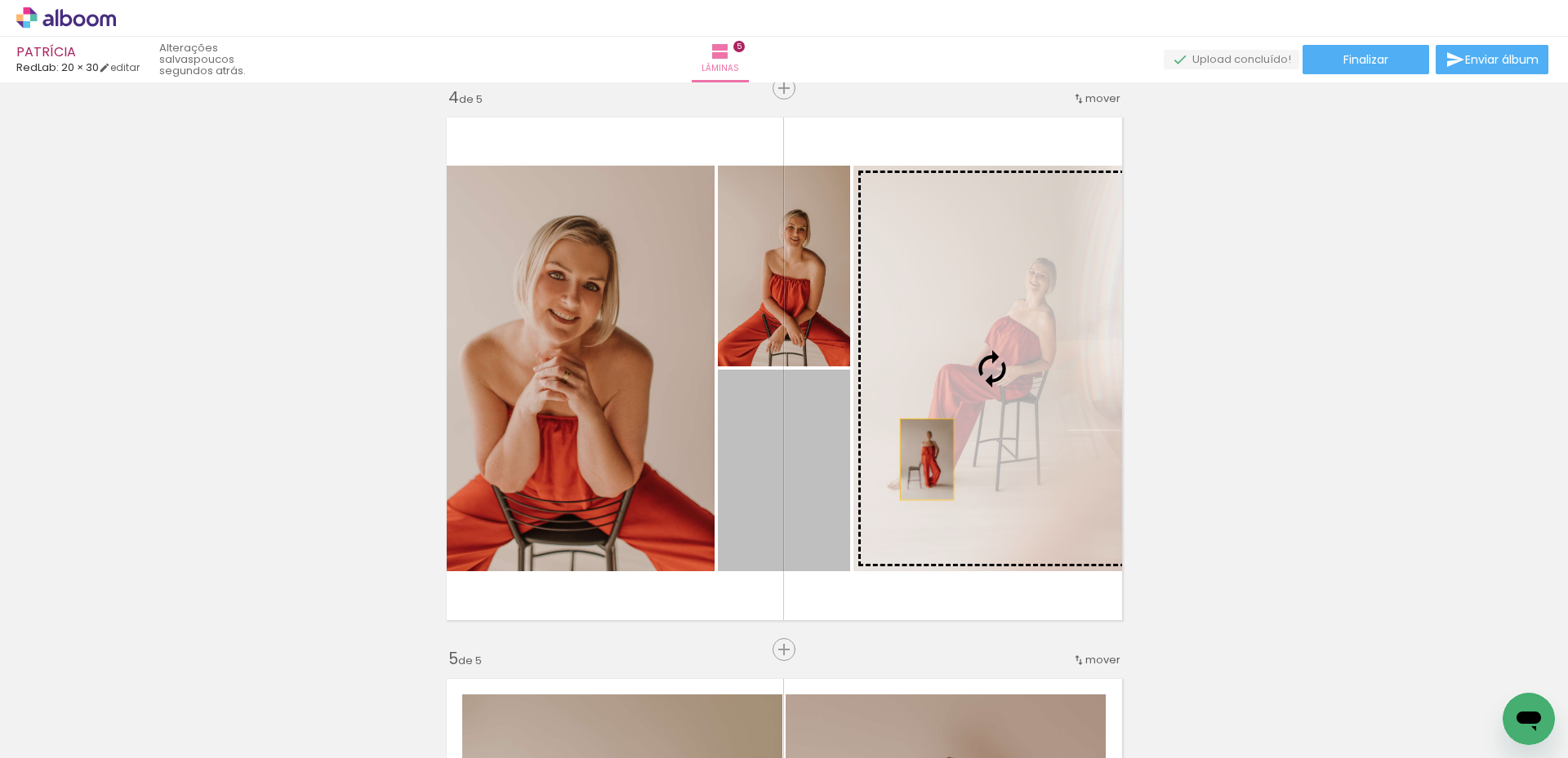
drag, startPoint x: 911, startPoint y: 462, endPoint x: 920, endPoint y: 459, distance: 9.5
click at [0, 0] on slot at bounding box center [0, 0] width 0 height 0
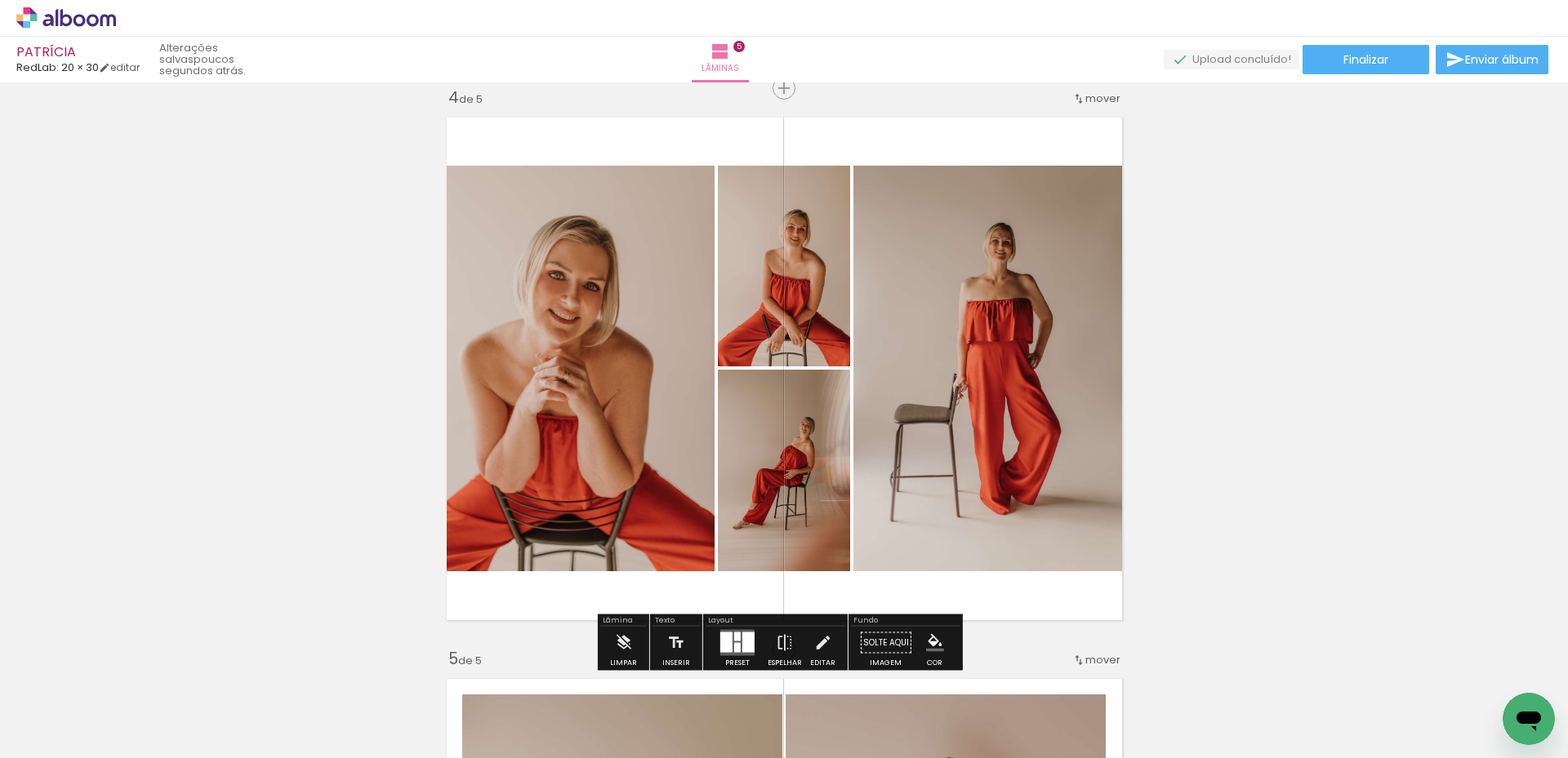
click at [742, 633] on div at bounding box center [748, 642] width 12 height 20
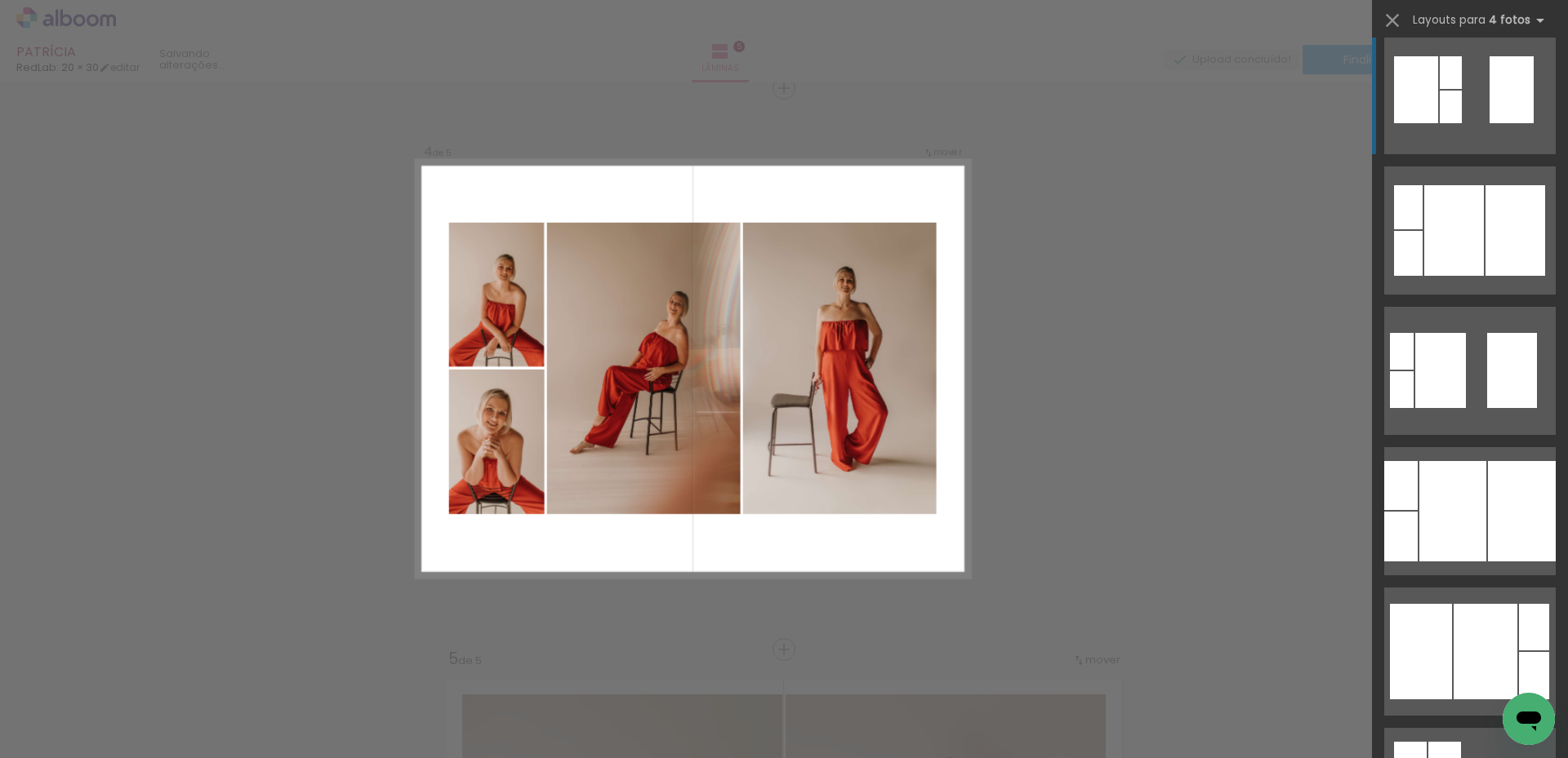
scroll to position [735, 0]
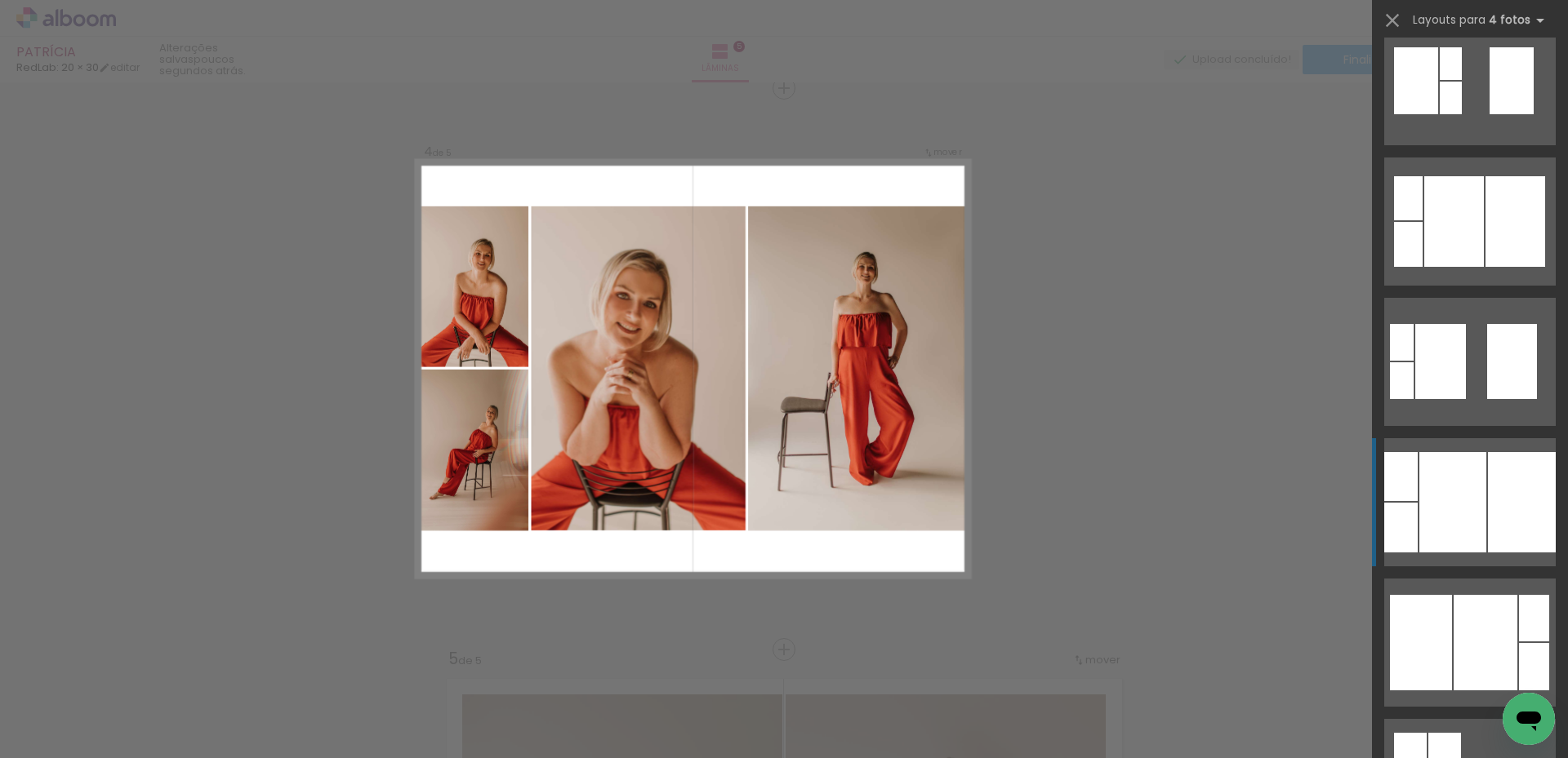
click at [1441, 496] on div at bounding box center [1453, 503] width 67 height 101
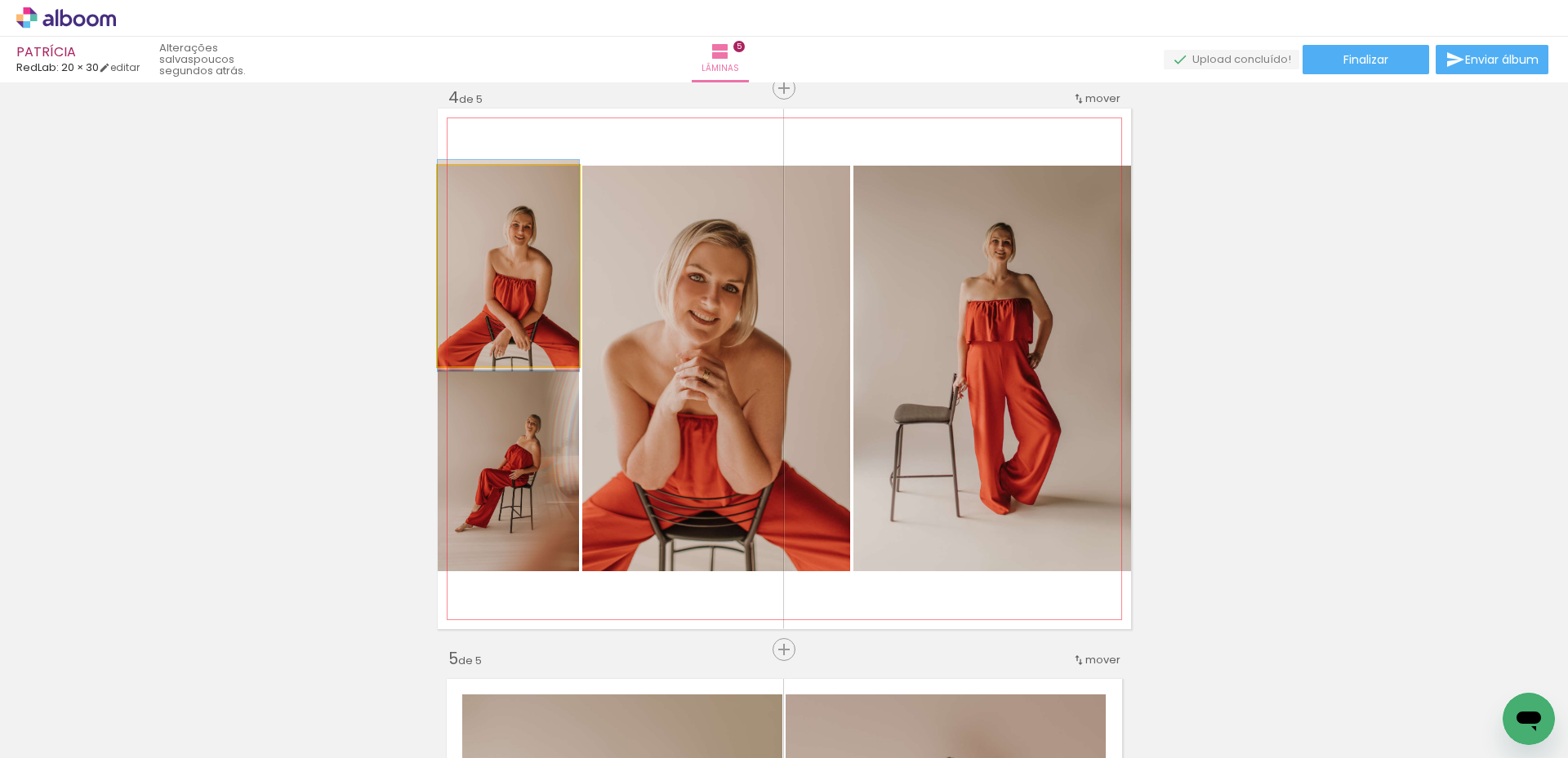
drag, startPoint x: 519, startPoint y: 278, endPoint x: 629, endPoint y: 297, distance: 111.6
click at [0, 0] on slot at bounding box center [0, 0] width 0 height 0
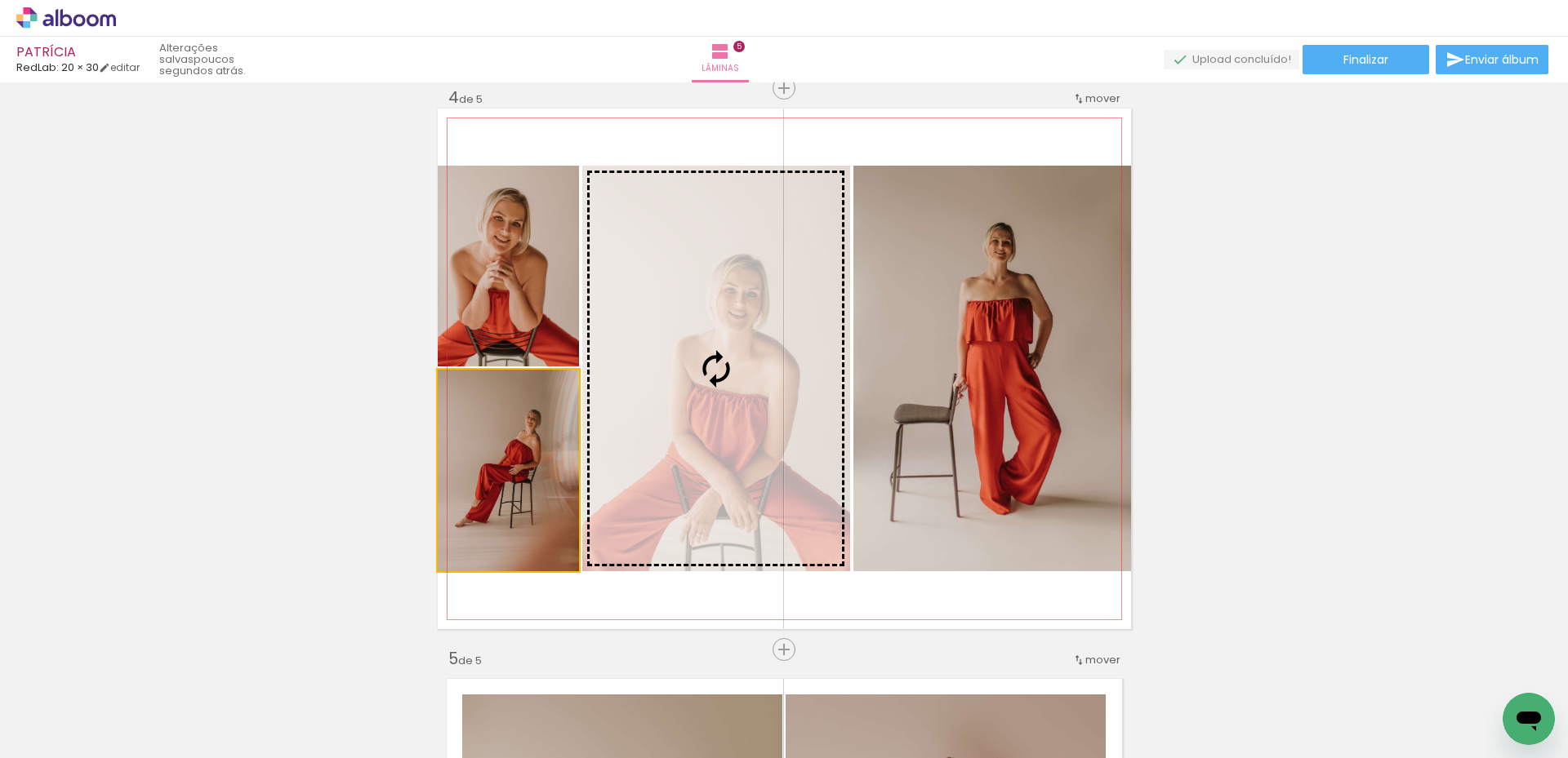
drag, startPoint x: 523, startPoint y: 452, endPoint x: 1023, endPoint y: 286, distance: 526.8
click at [0, 0] on slot at bounding box center [0, 0] width 0 height 0
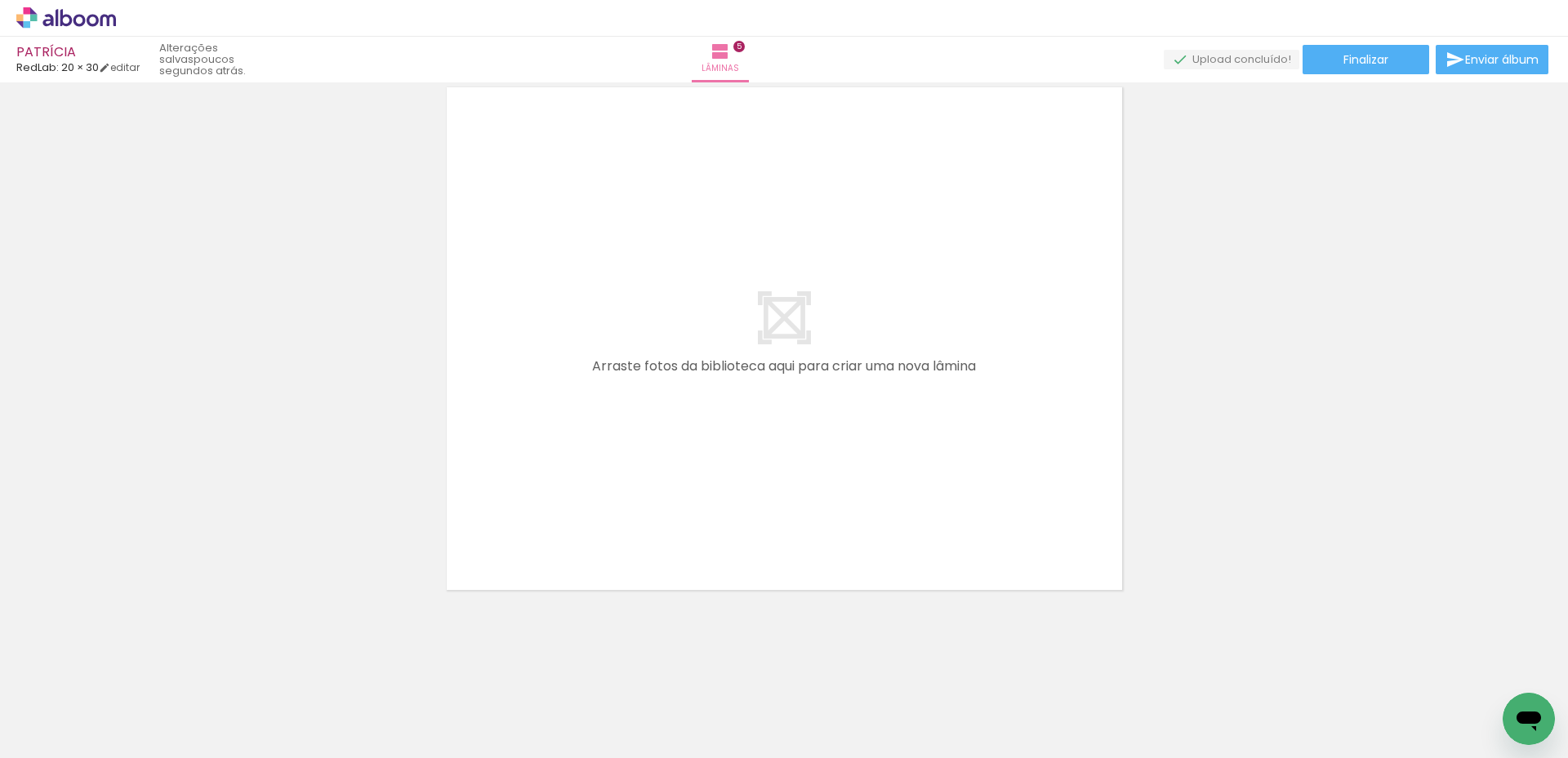
scroll to position [0, 1218]
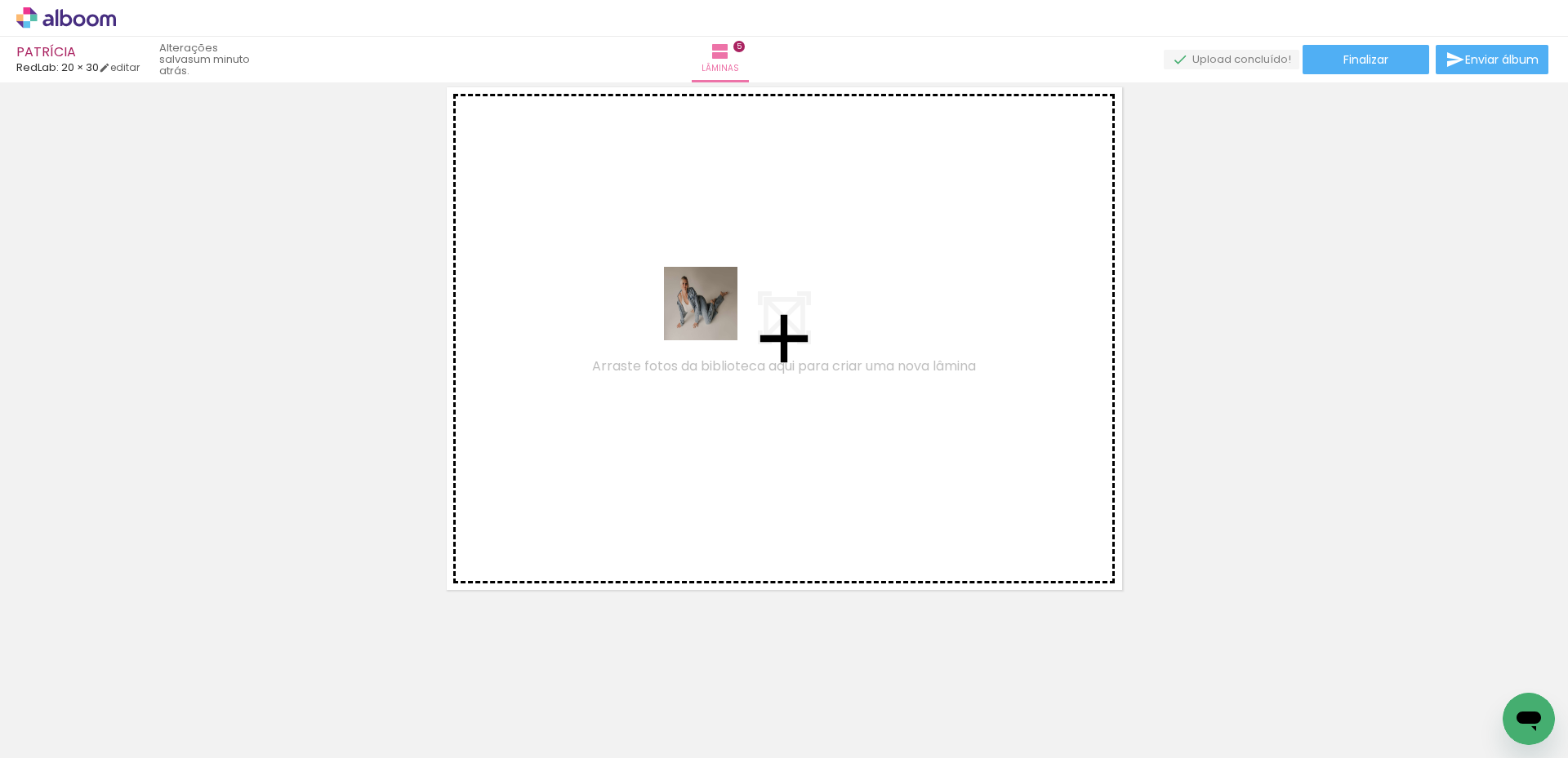
drag, startPoint x: 871, startPoint y: 719, endPoint x: 712, endPoint y: 316, distance: 433.2
click at [713, 315] on quentale-workspace at bounding box center [784, 379] width 1568 height 758
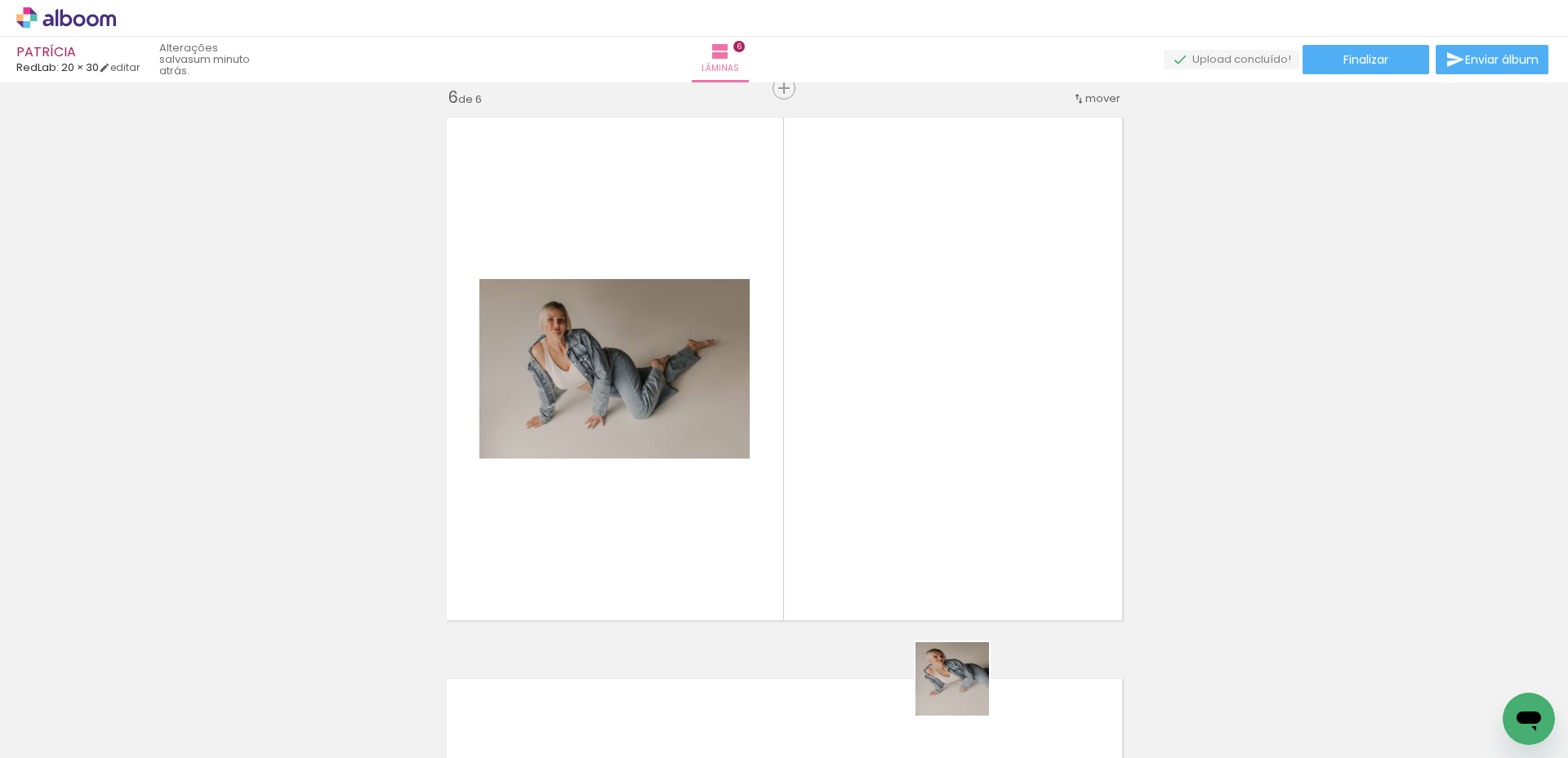
drag, startPoint x: 960, startPoint y: 710, endPoint x: 901, endPoint y: 509, distance: 209.5
click at [892, 496] on quentale-workspace at bounding box center [784, 379] width 1568 height 758
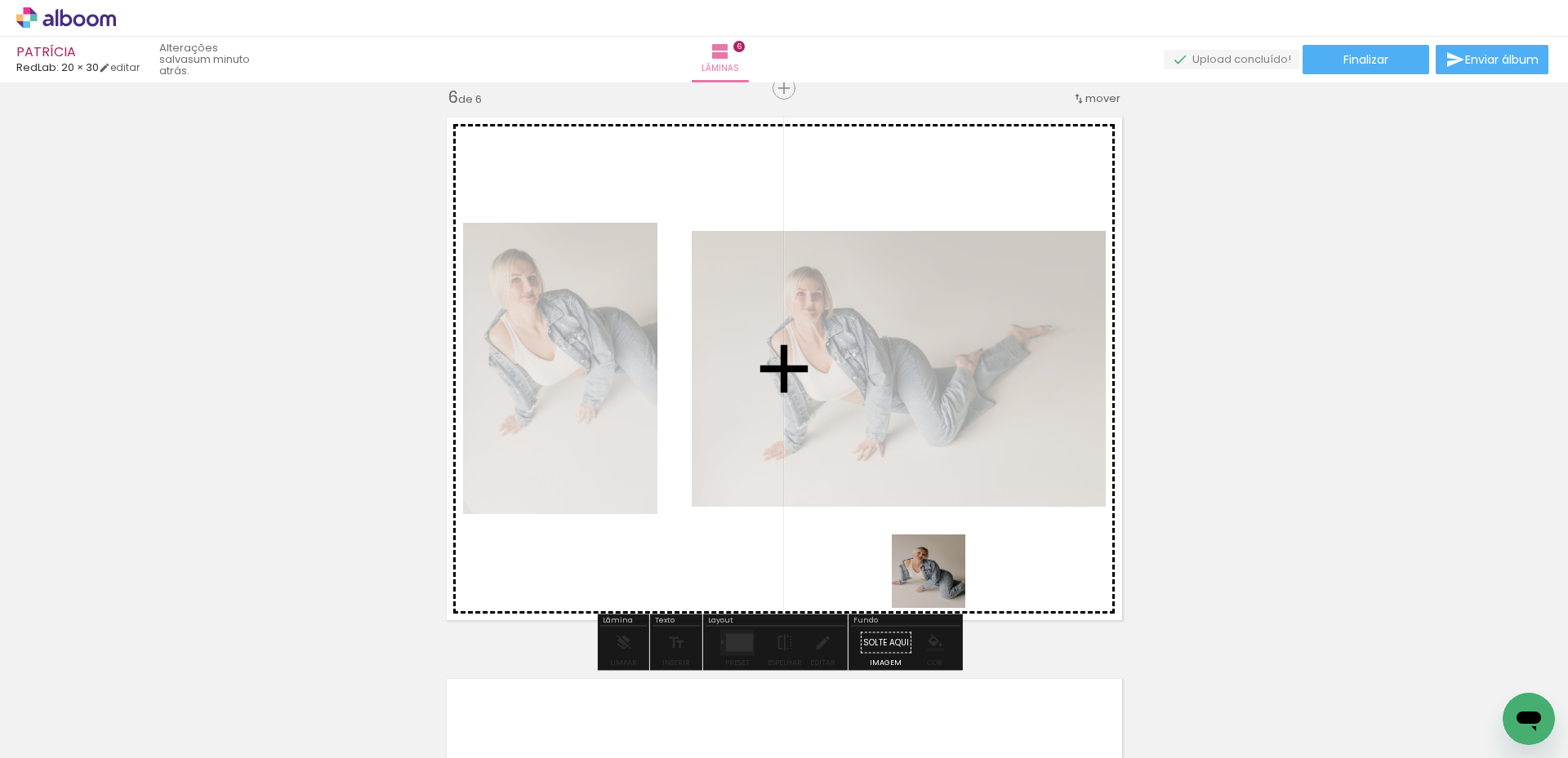
drag, startPoint x: 1059, startPoint y: 704, endPoint x: 934, endPoint y: 579, distance: 176.8
click at [934, 579] on quentale-workspace at bounding box center [784, 379] width 1568 height 758
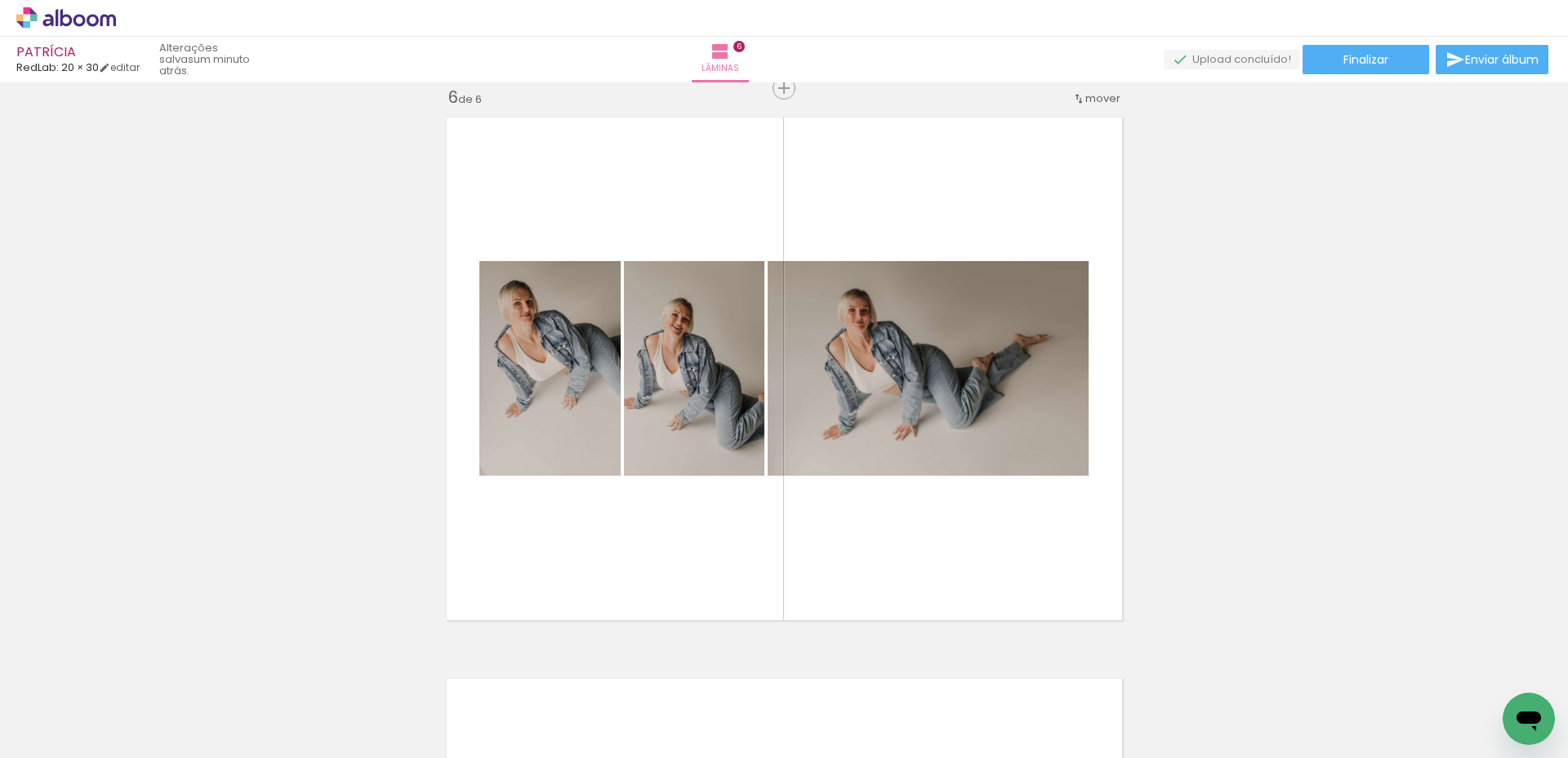
scroll to position [0, 1491]
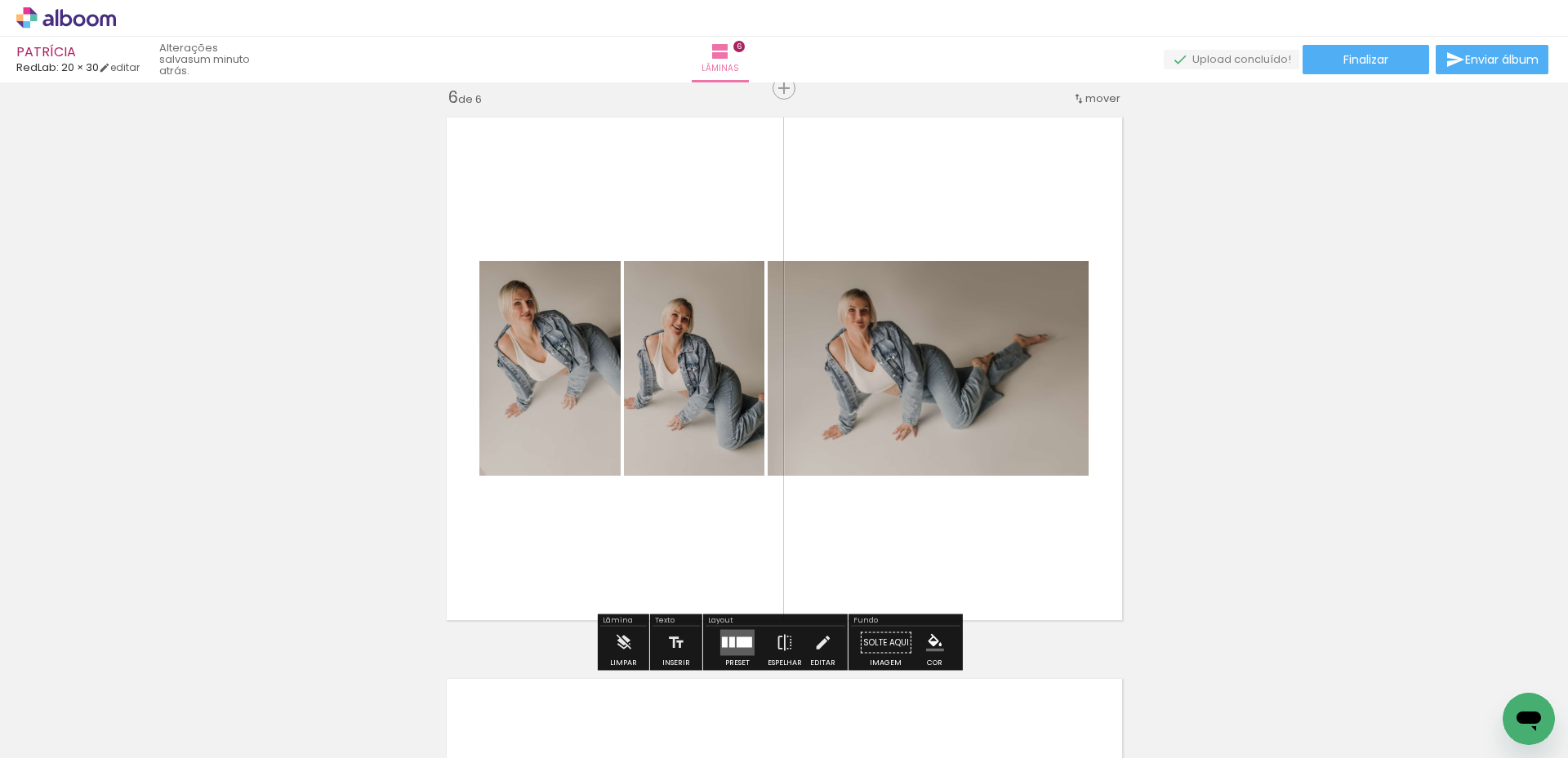
click at [745, 633] on quentale-layouter at bounding box center [737, 643] width 34 height 26
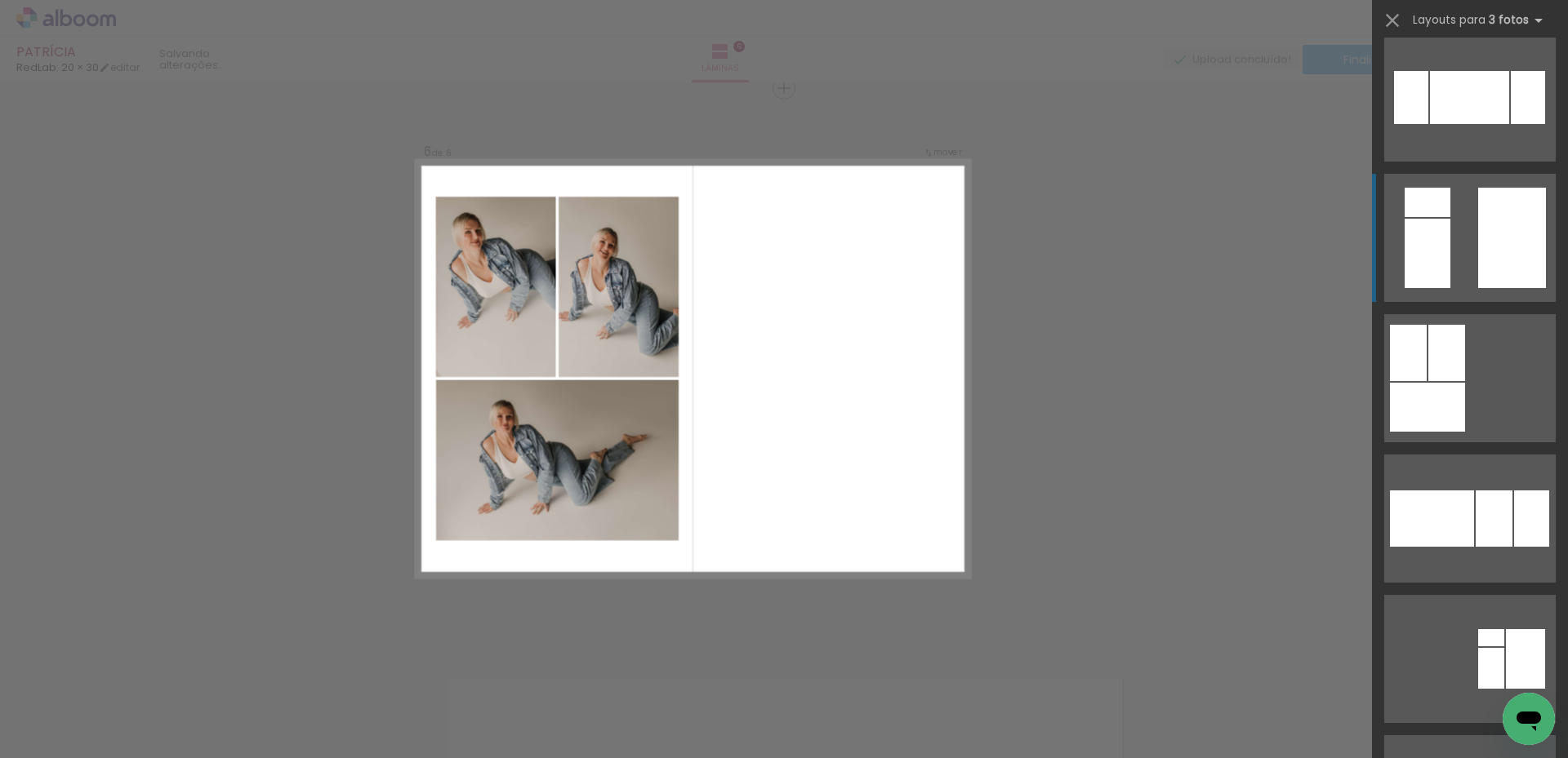
scroll to position [2449, 0]
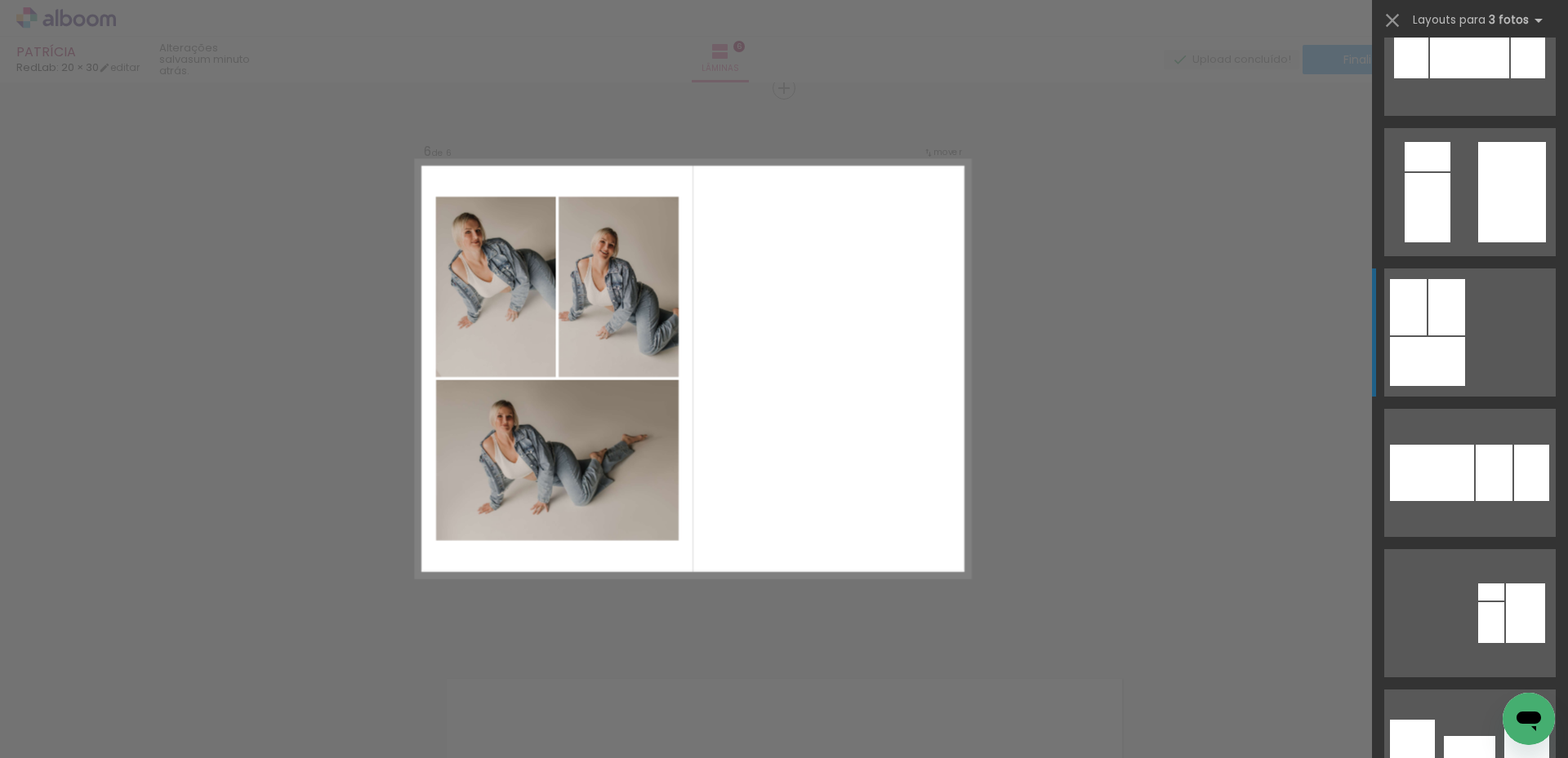
click at [1472, 374] on quentale-layouter at bounding box center [1470, 332] width 171 height 128
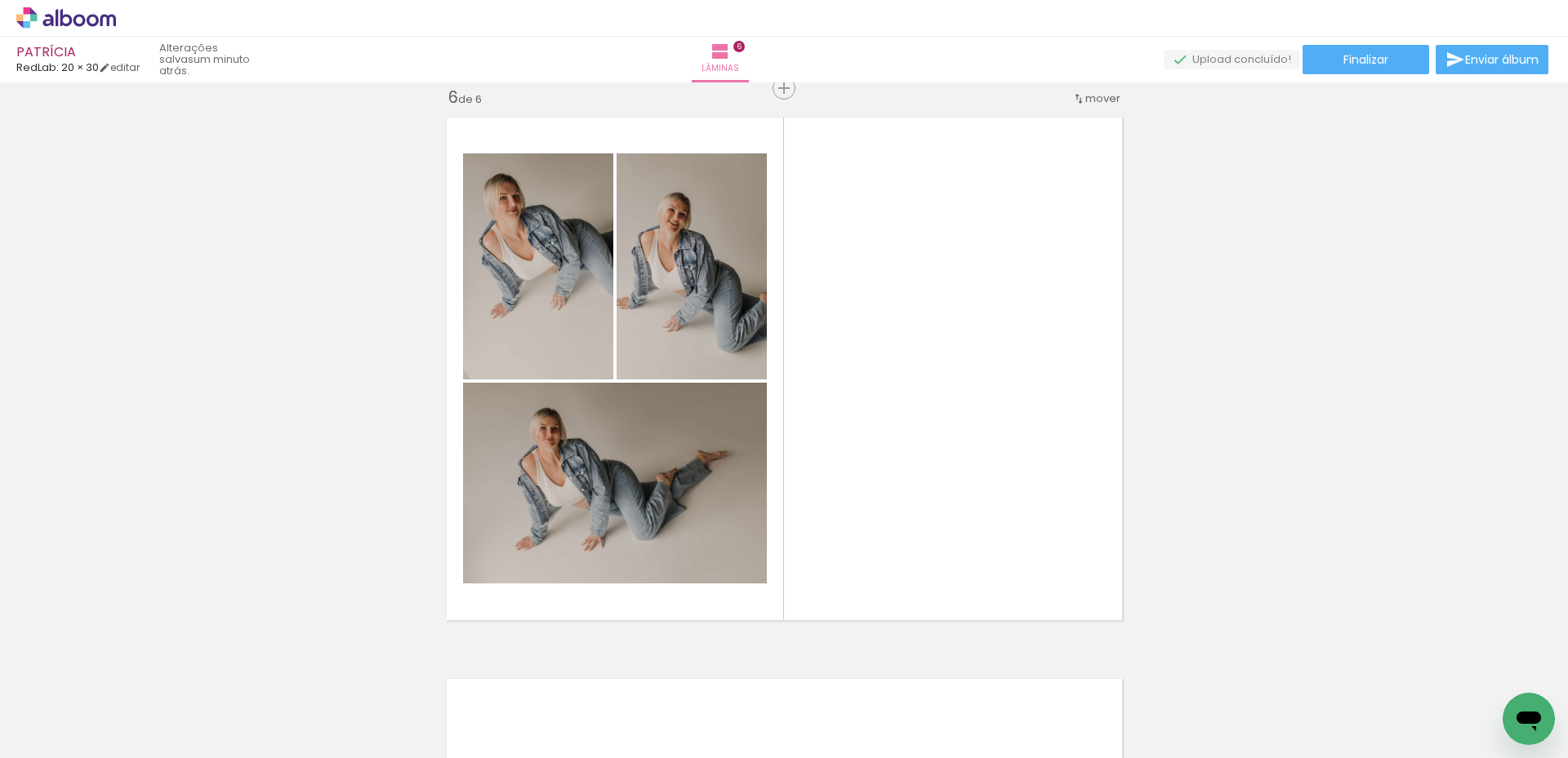
scroll to position [0, 1808]
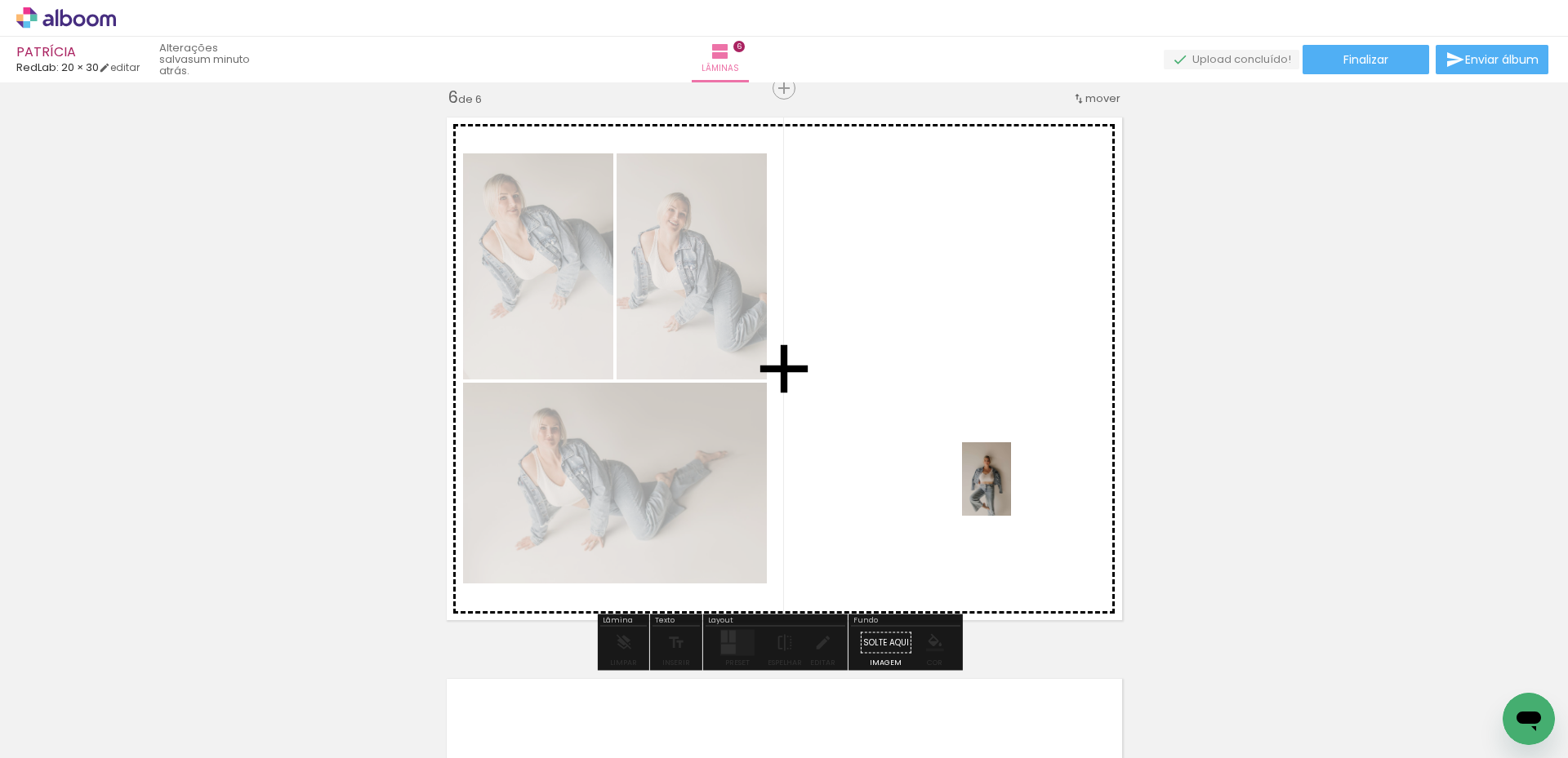
drag, startPoint x: 1208, startPoint y: 720, endPoint x: 1011, endPoint y: 492, distance: 301.3
click at [1011, 492] on quentale-workspace at bounding box center [784, 379] width 1568 height 758
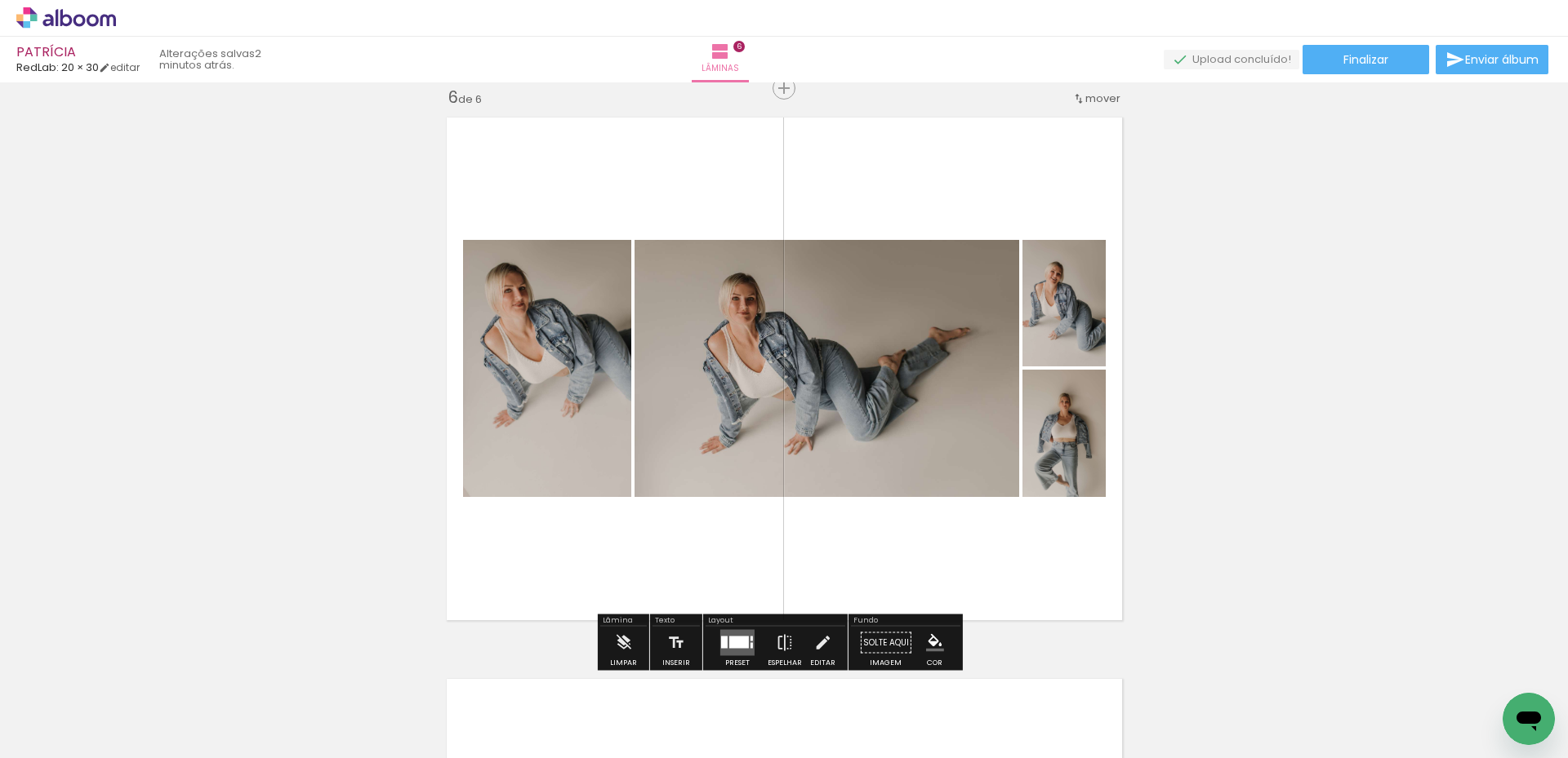
click at [741, 643] on div at bounding box center [739, 643] width 20 height 12
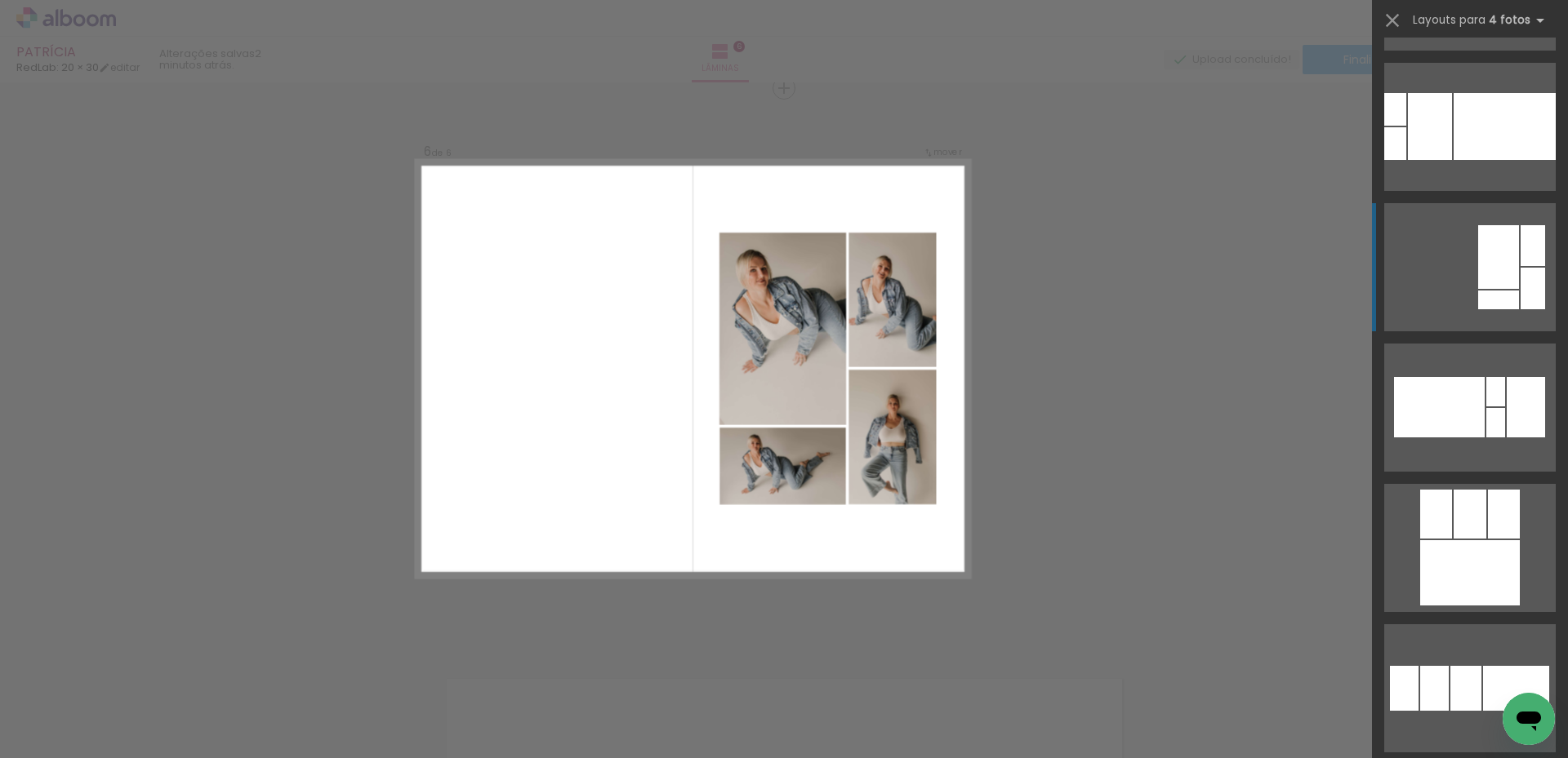
scroll to position [2694, 0]
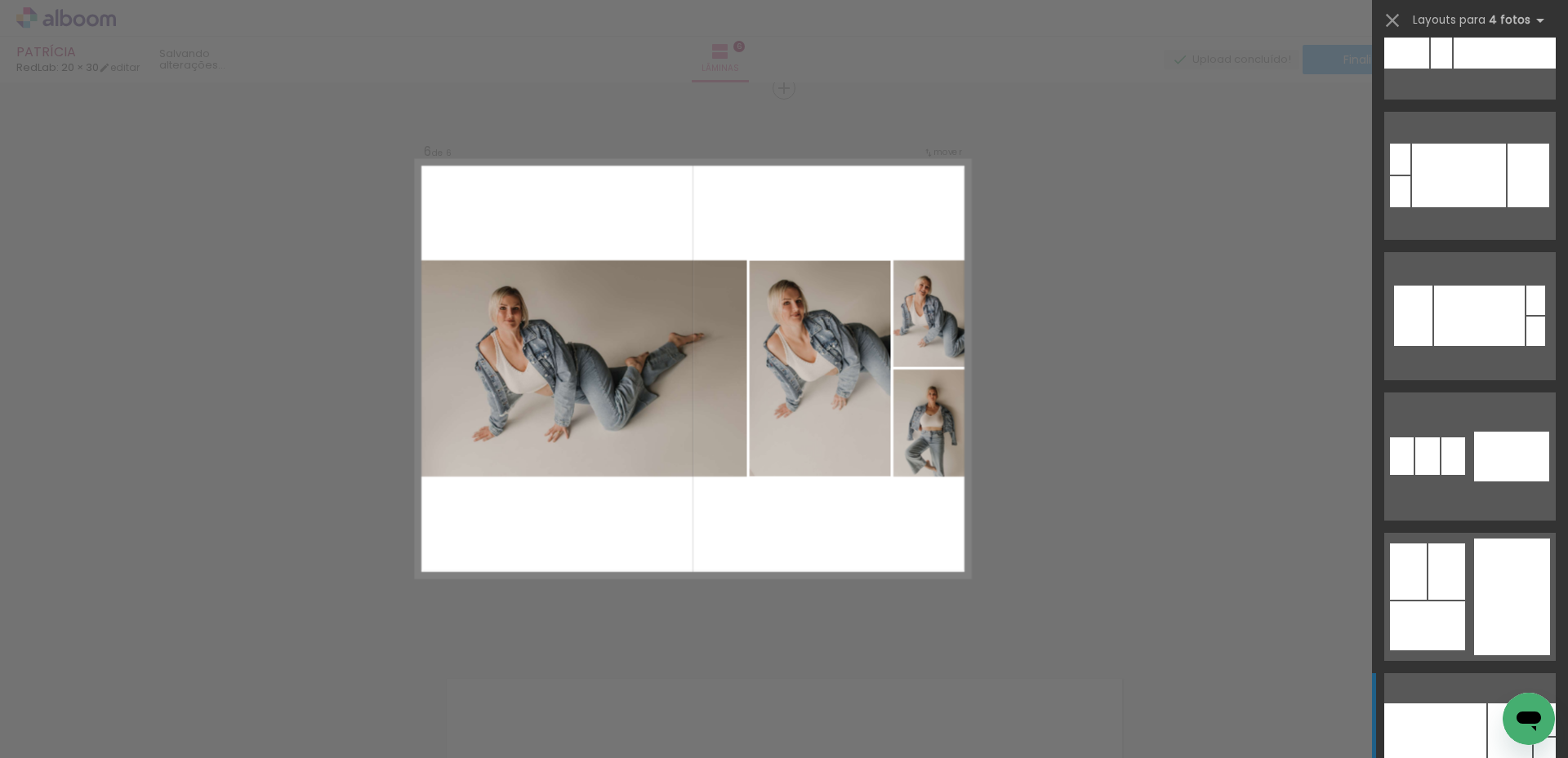
scroll to position [5878, 0]
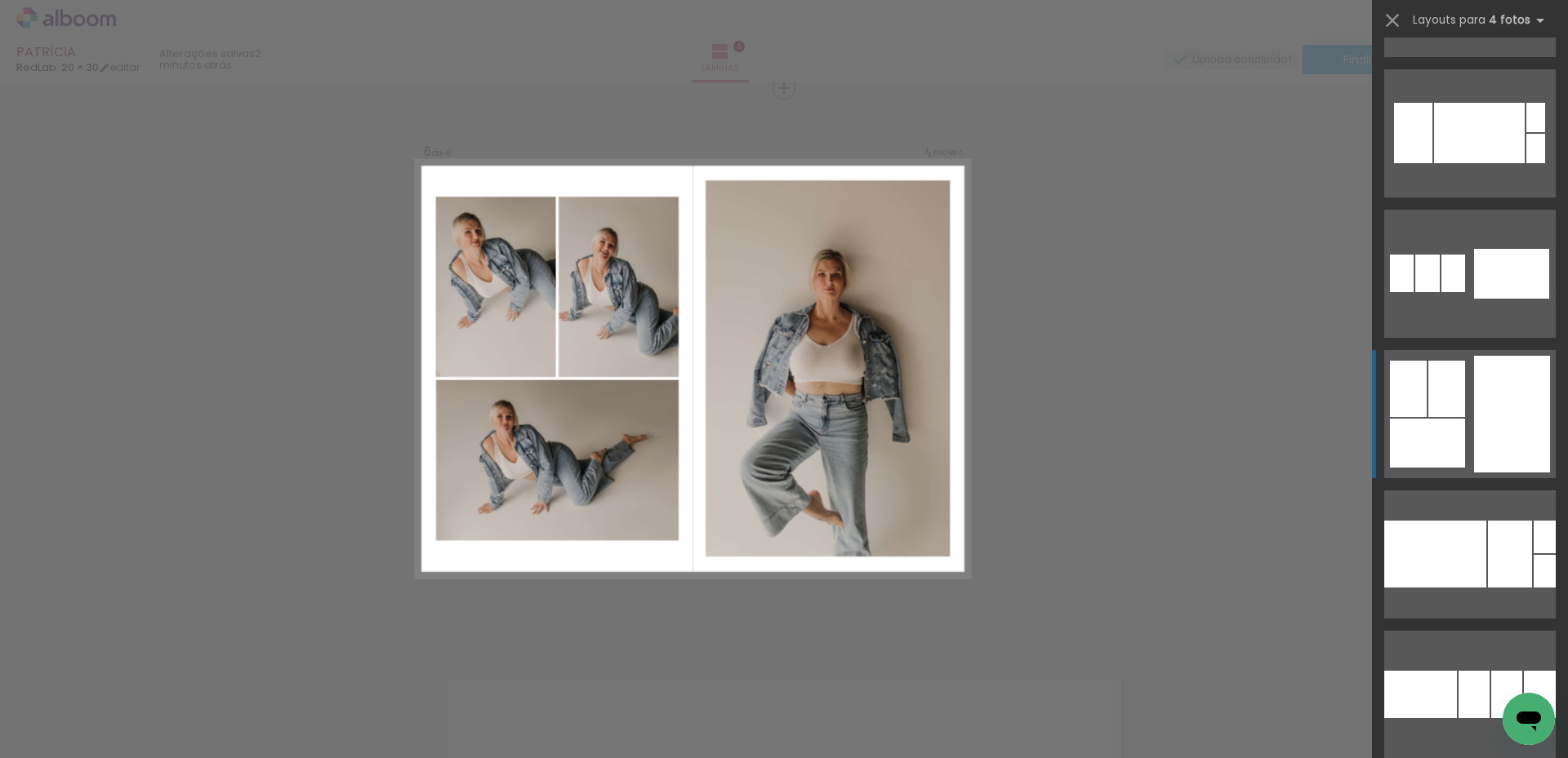
click at [1460, 445] on quentale-layouter at bounding box center [1470, 414] width 171 height 128
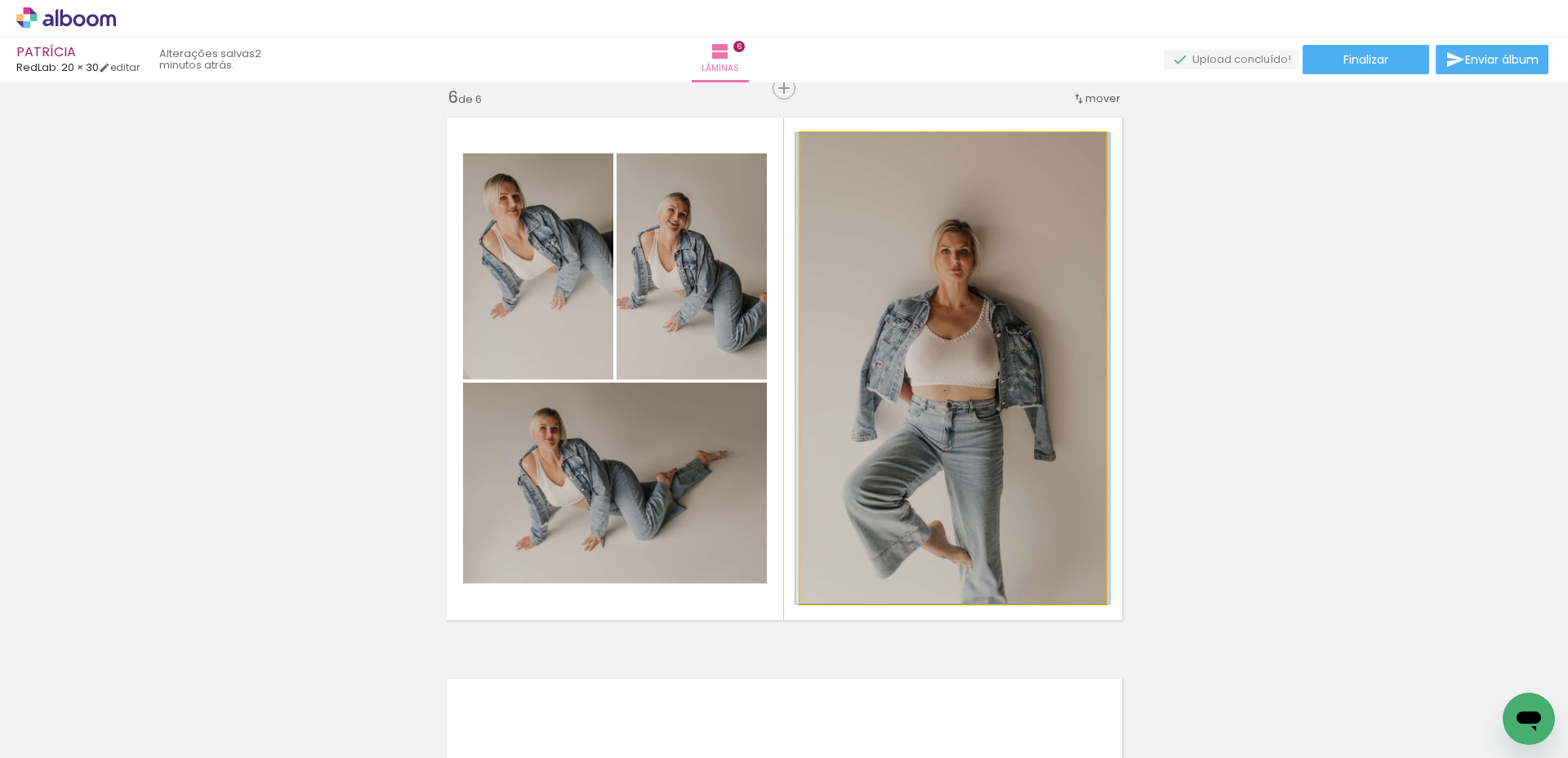
click at [889, 366] on quentale-photo at bounding box center [952, 368] width 305 height 471
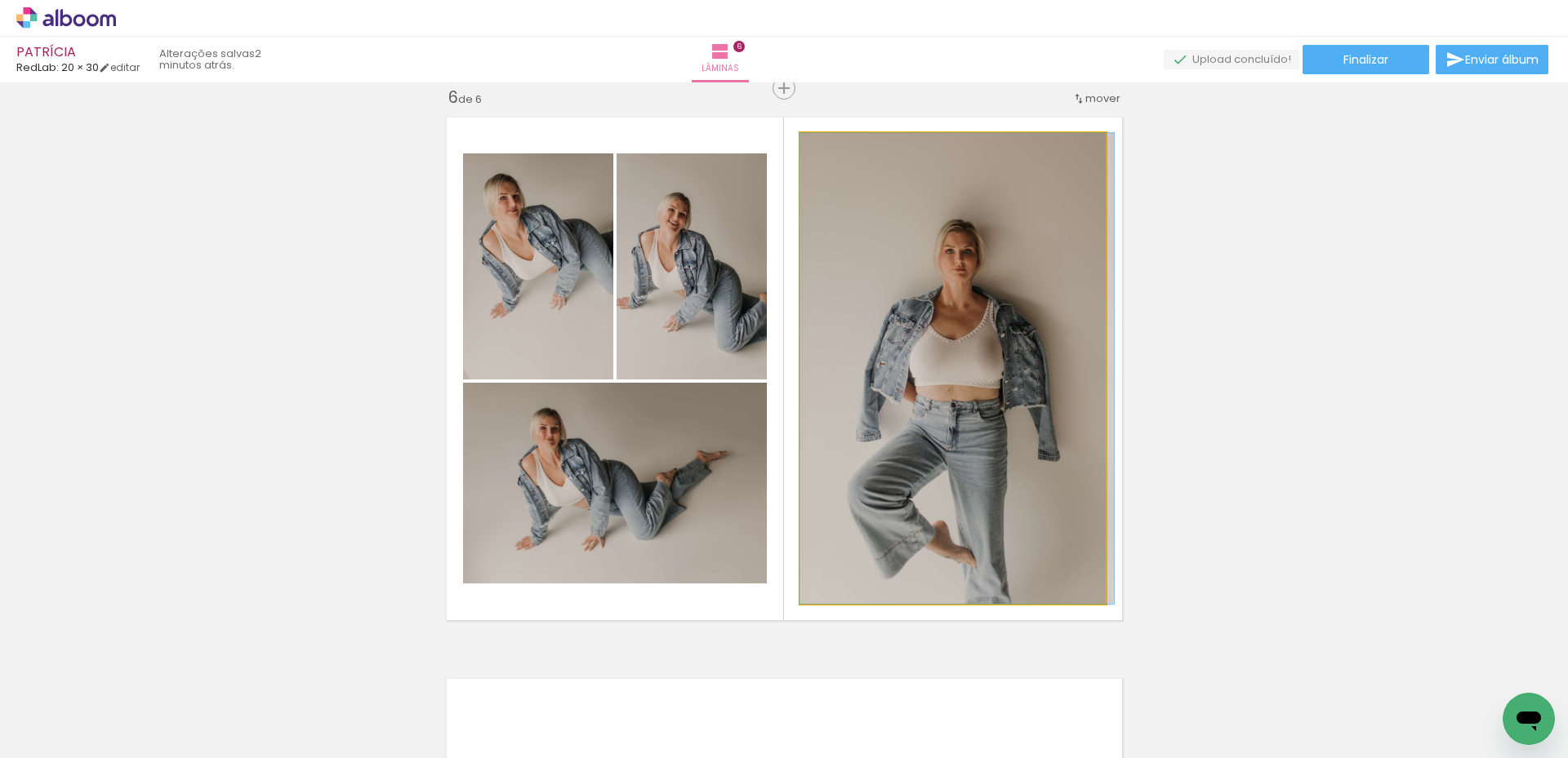
drag, startPoint x: 902, startPoint y: 339, endPoint x: 906, endPoint y: 297, distance: 42.2
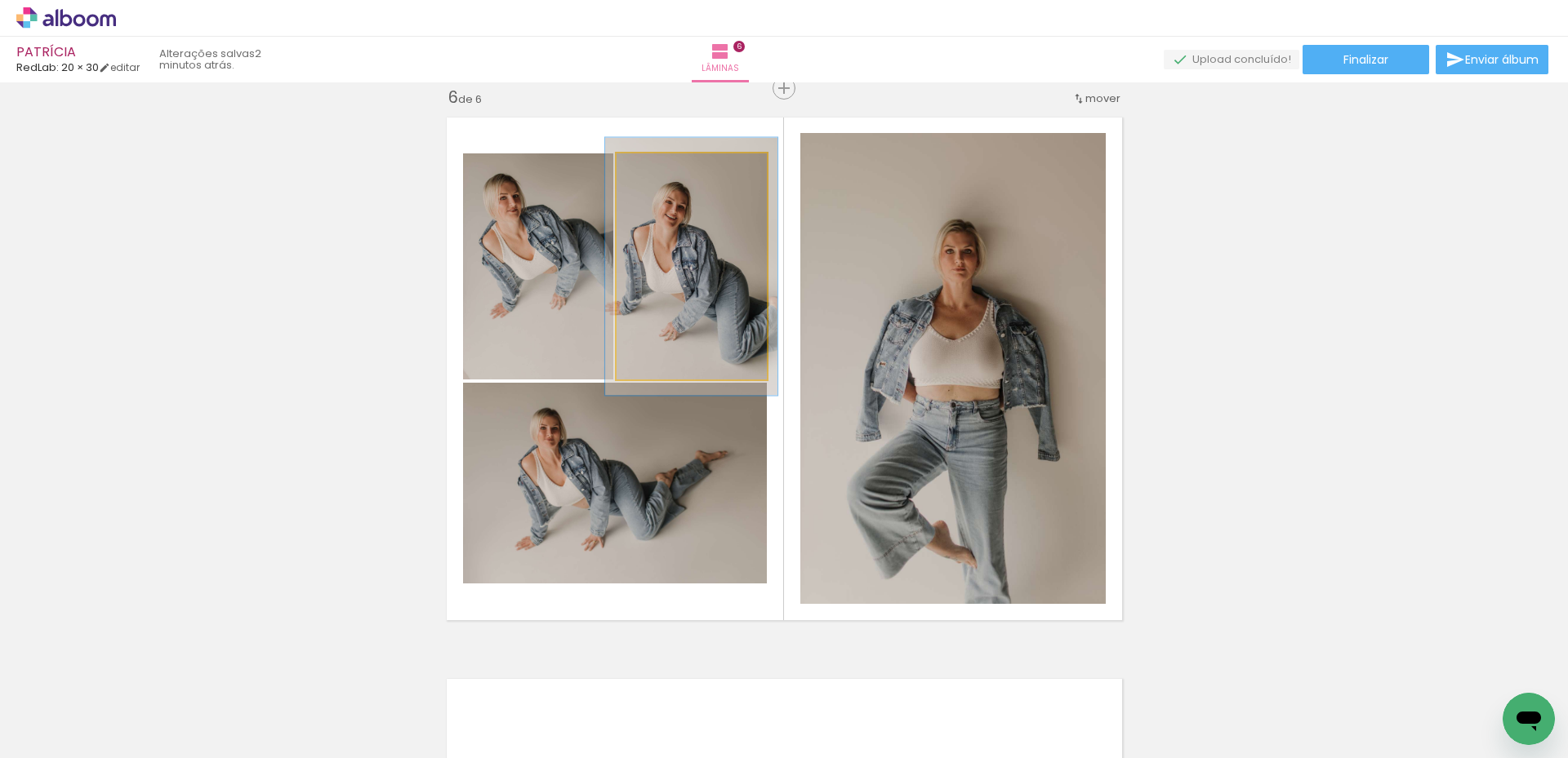
type paper-slider "114"
click at [660, 171] on div at bounding box center [661, 170] width 14 height 14
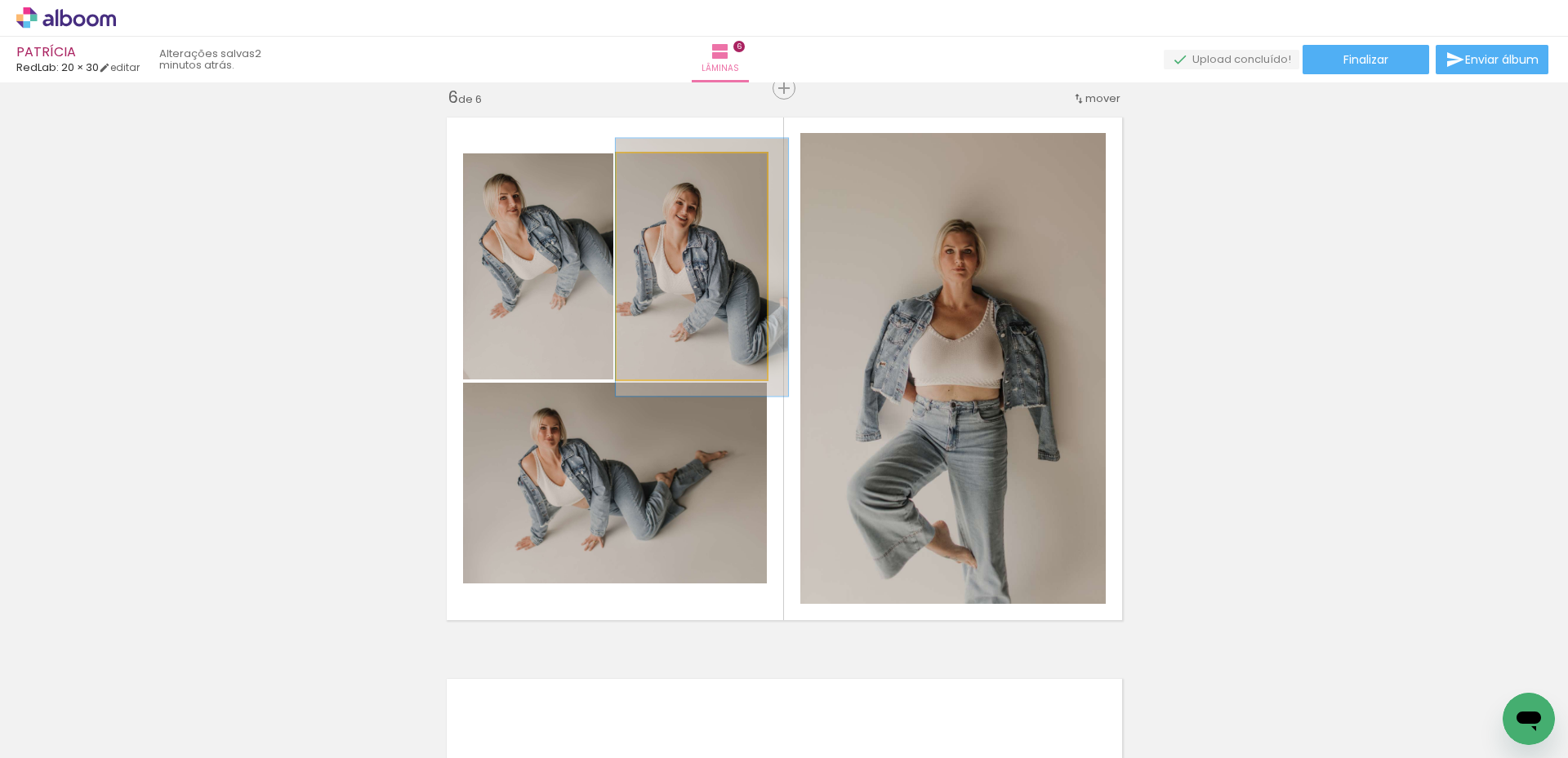
drag, startPoint x: 696, startPoint y: 257, endPoint x: 740, endPoint y: 258, distance: 44.0
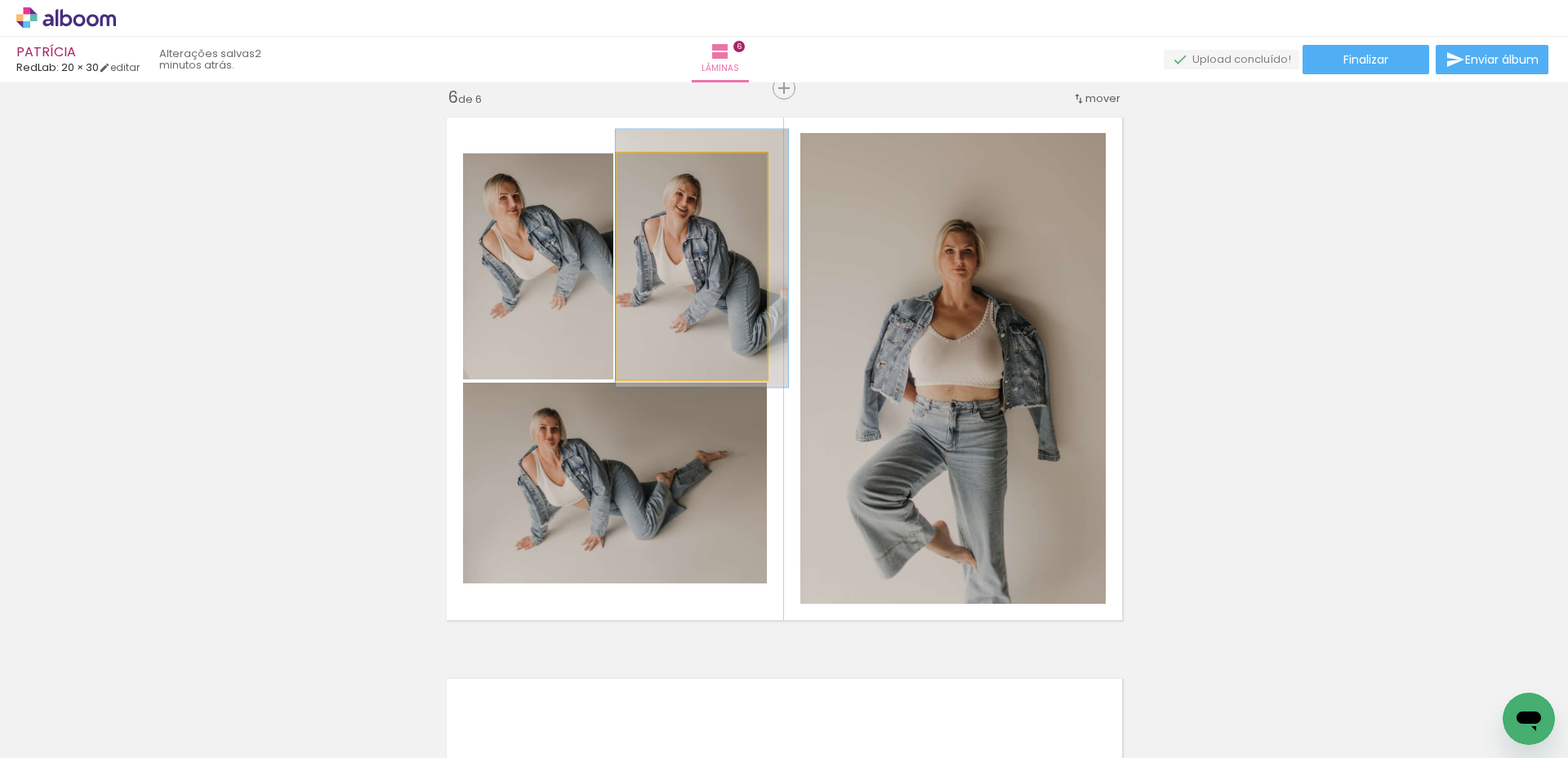
drag, startPoint x: 677, startPoint y: 301, endPoint x: 685, endPoint y: 291, distance: 12.8
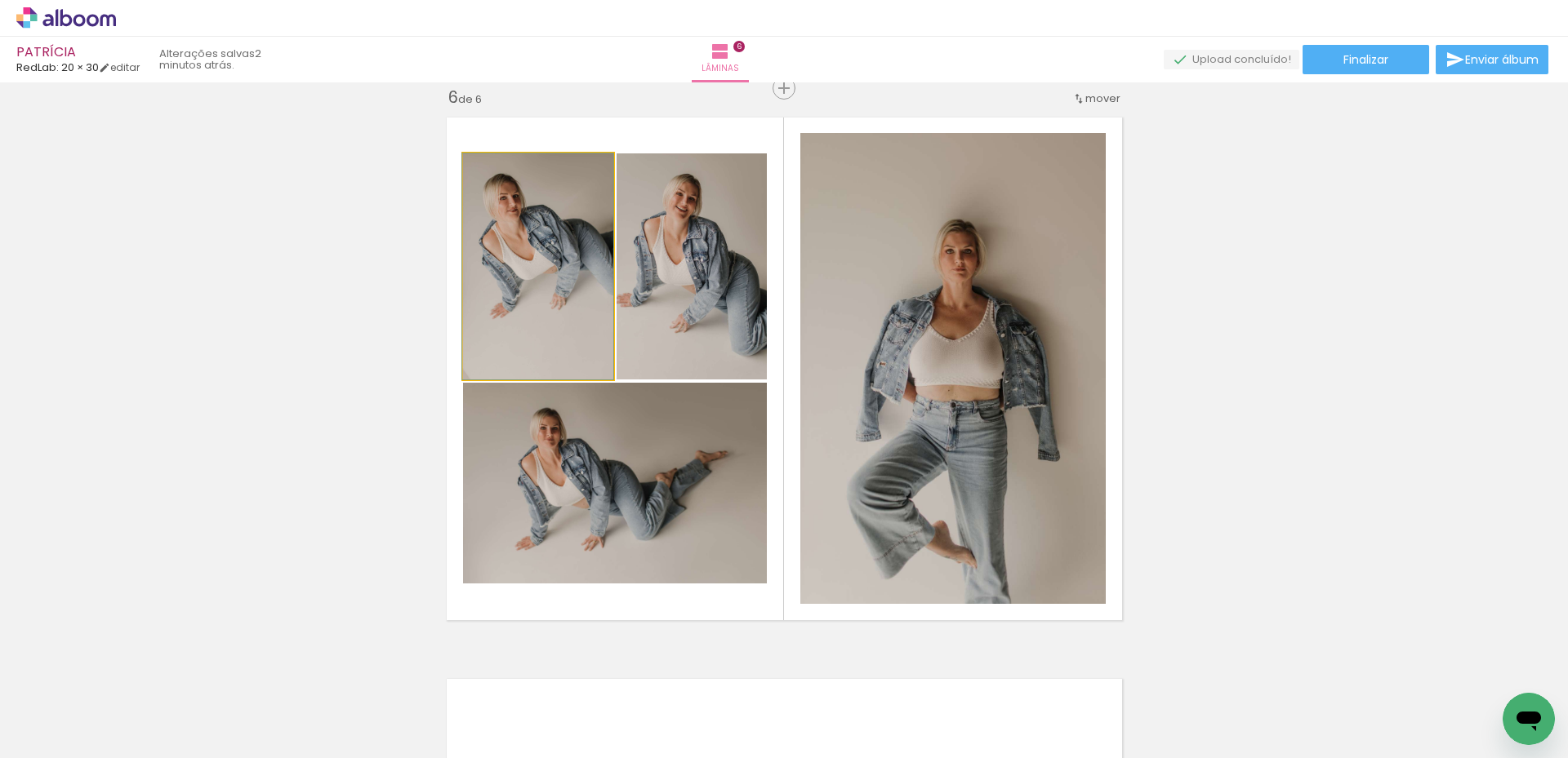
drag, startPoint x: 568, startPoint y: 277, endPoint x: 549, endPoint y: 298, distance: 28.3
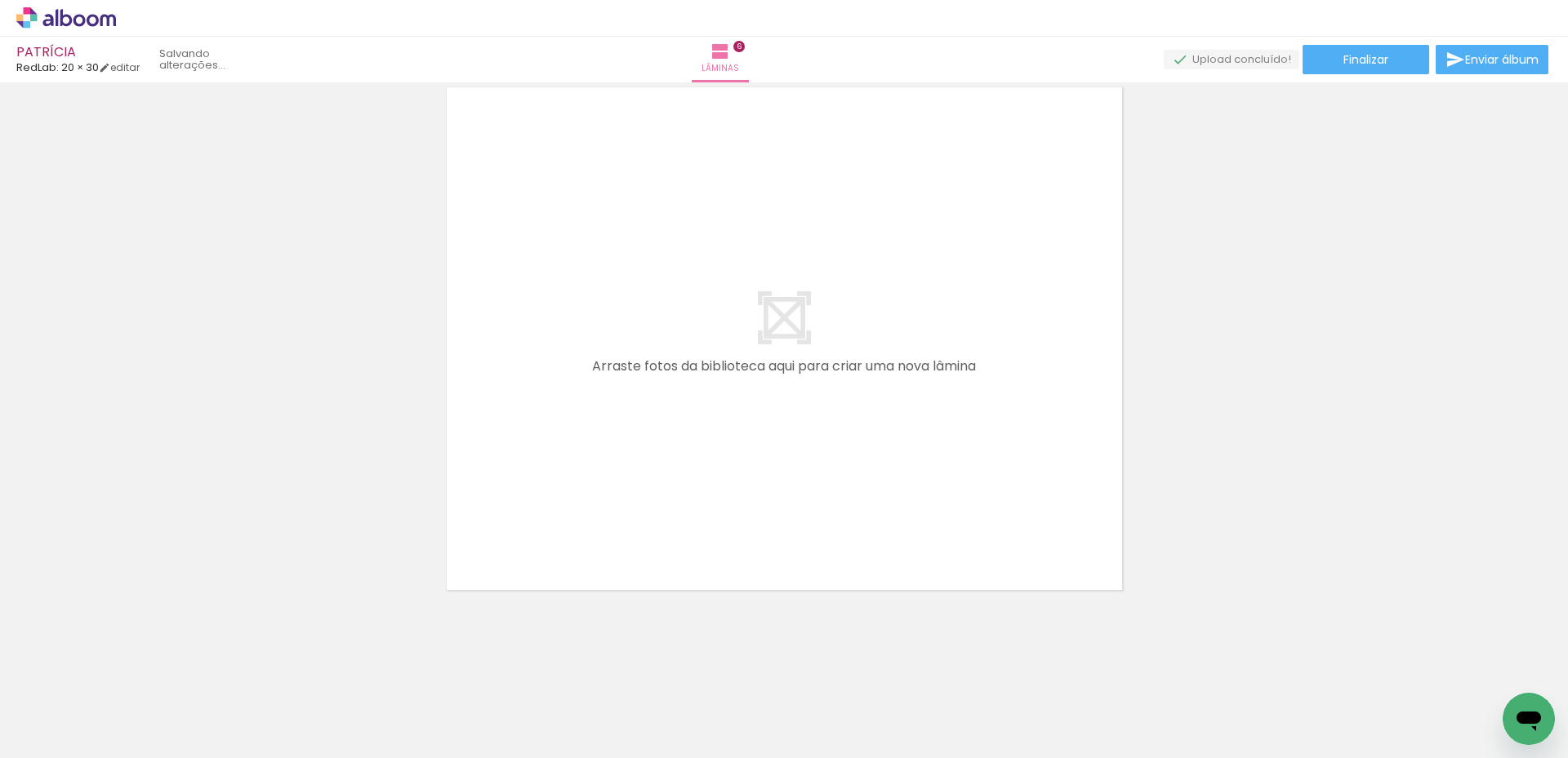
scroll to position [0, 1135]
drag, startPoint x: 328, startPoint y: 705, endPoint x: 615, endPoint y: 426, distance: 400.3
click at [615, 426] on quentale-workspace at bounding box center [784, 379] width 1568 height 758
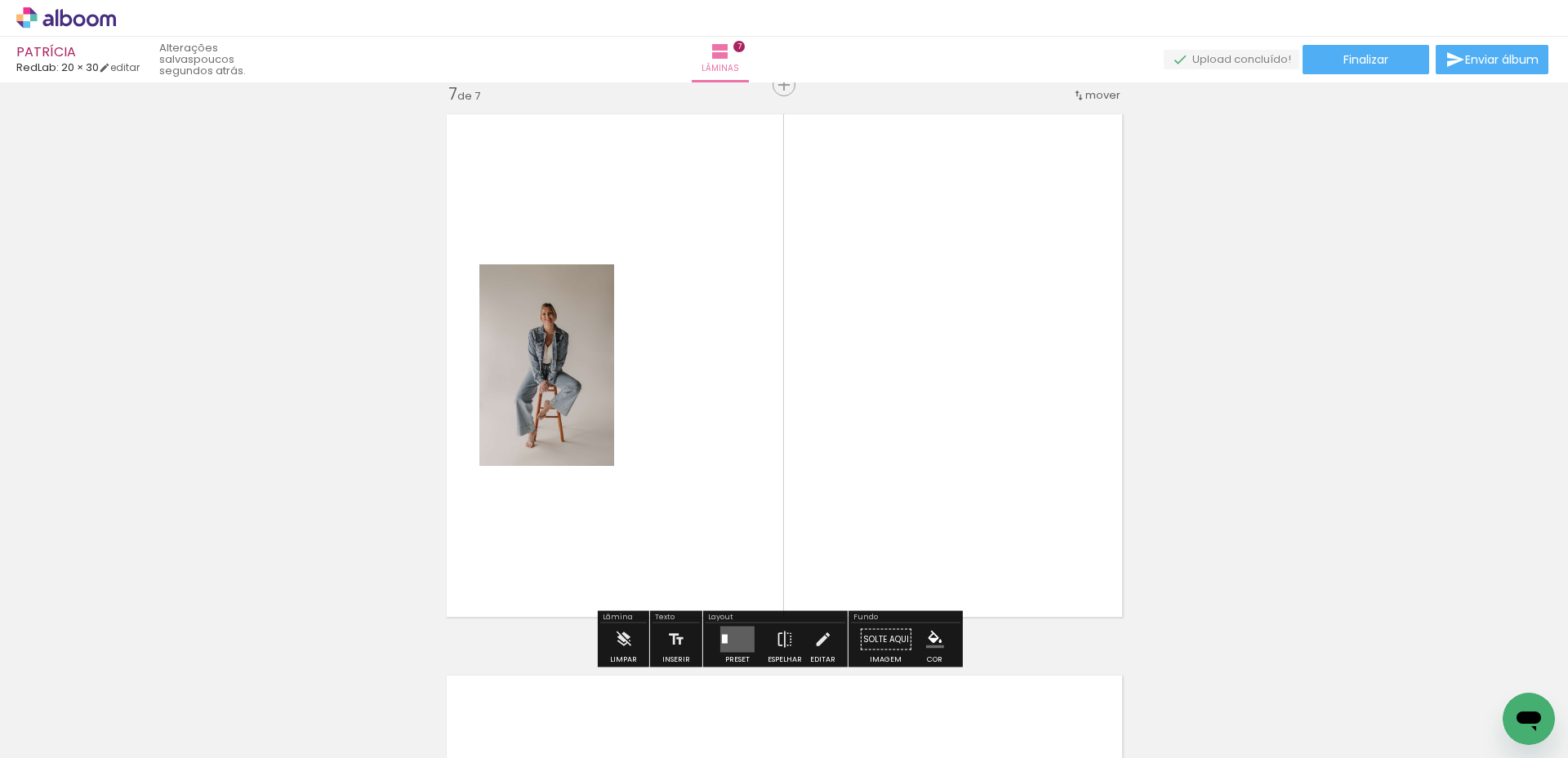
scroll to position [3392, 0]
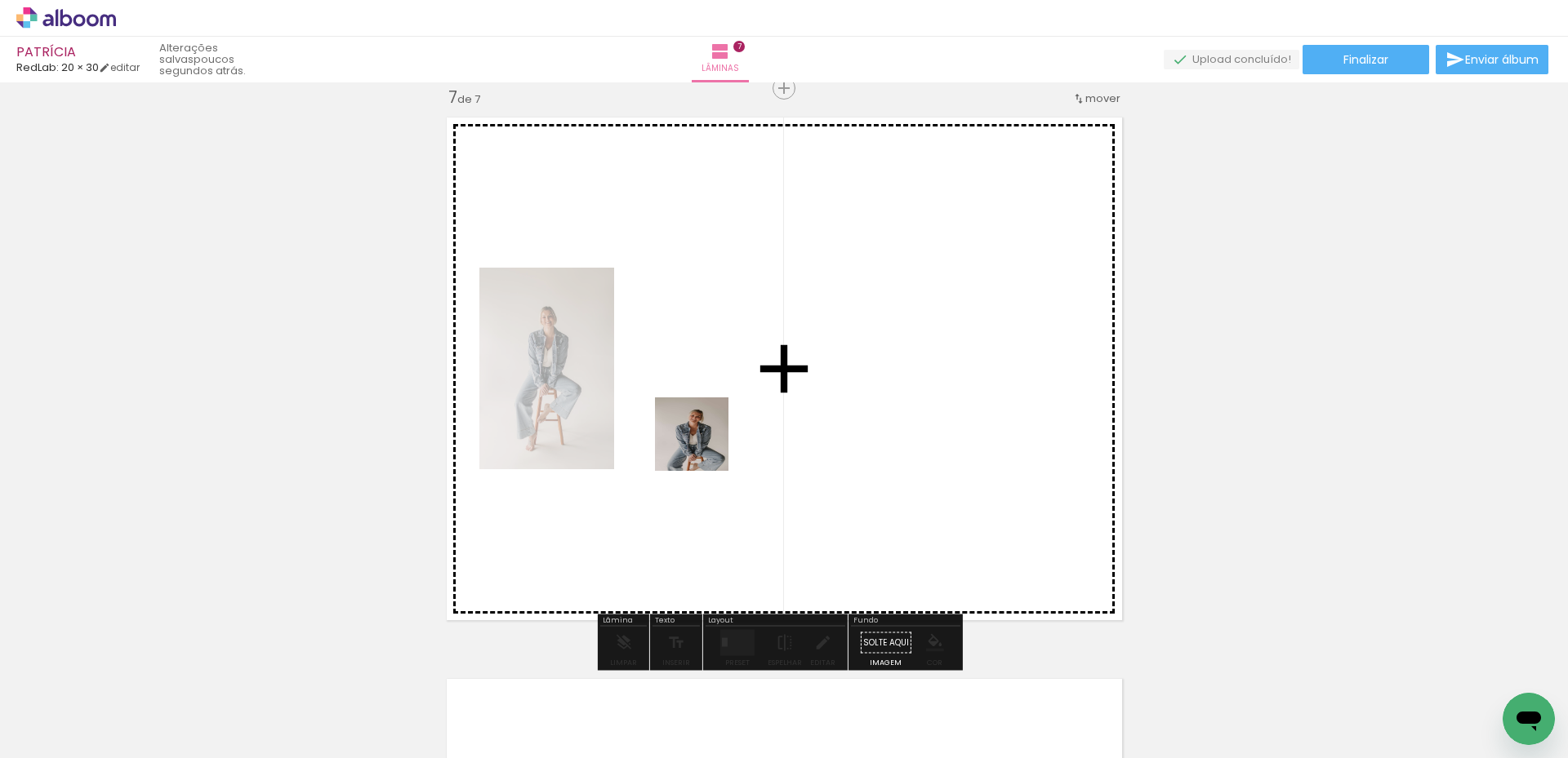
drag, startPoint x: 420, startPoint y: 714, endPoint x: 704, endPoint y: 447, distance: 389.8
click at [704, 447] on quentale-workspace at bounding box center [784, 379] width 1568 height 758
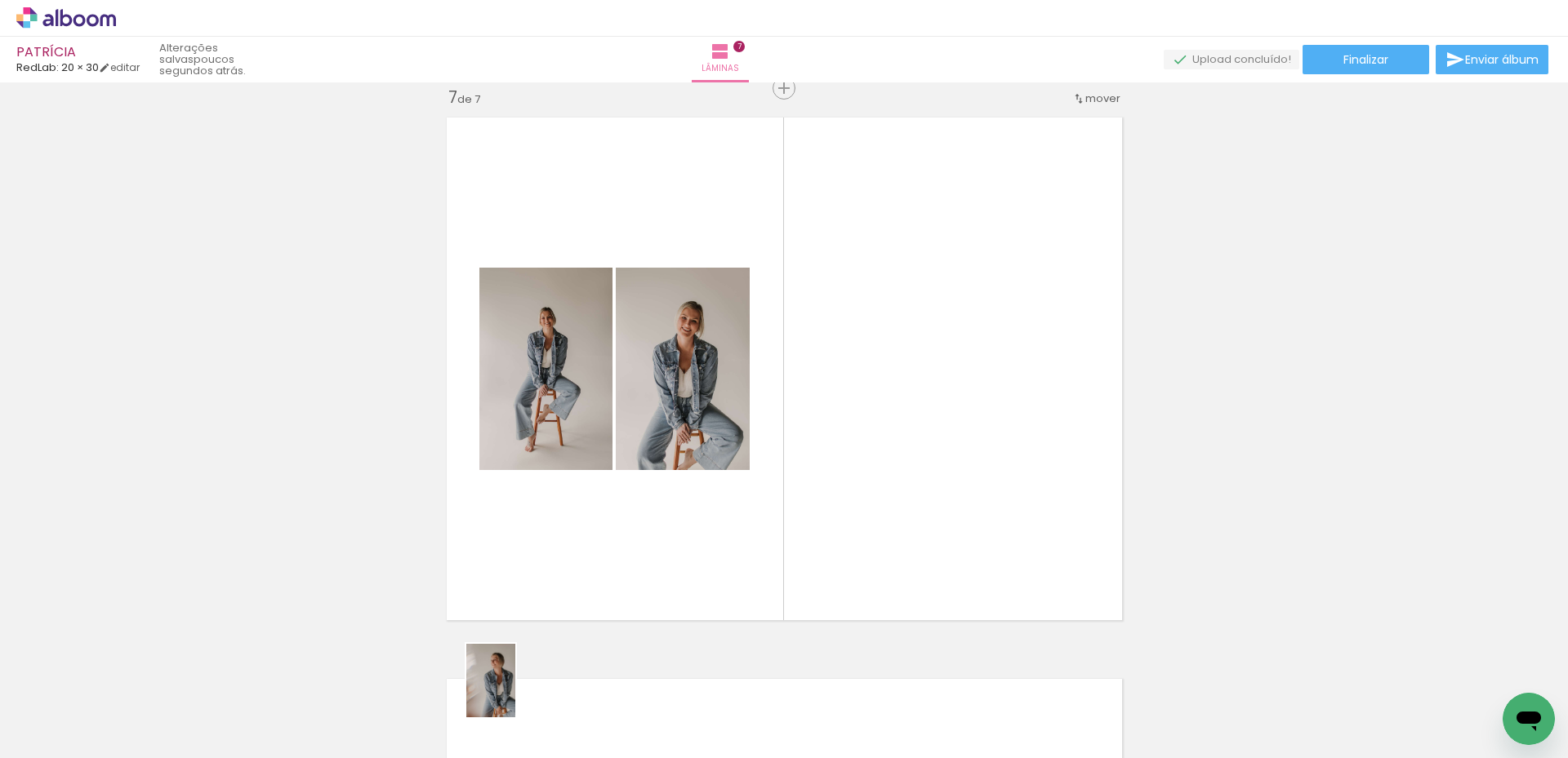
drag, startPoint x: 505, startPoint y: 703, endPoint x: 516, endPoint y: 693, distance: 14.9
click at [516, 693] on div at bounding box center [491, 703] width 54 height 81
drag, startPoint x: 773, startPoint y: 716, endPoint x: 865, endPoint y: 494, distance: 240.3
click at [865, 494] on quentale-workspace at bounding box center [784, 379] width 1568 height 758
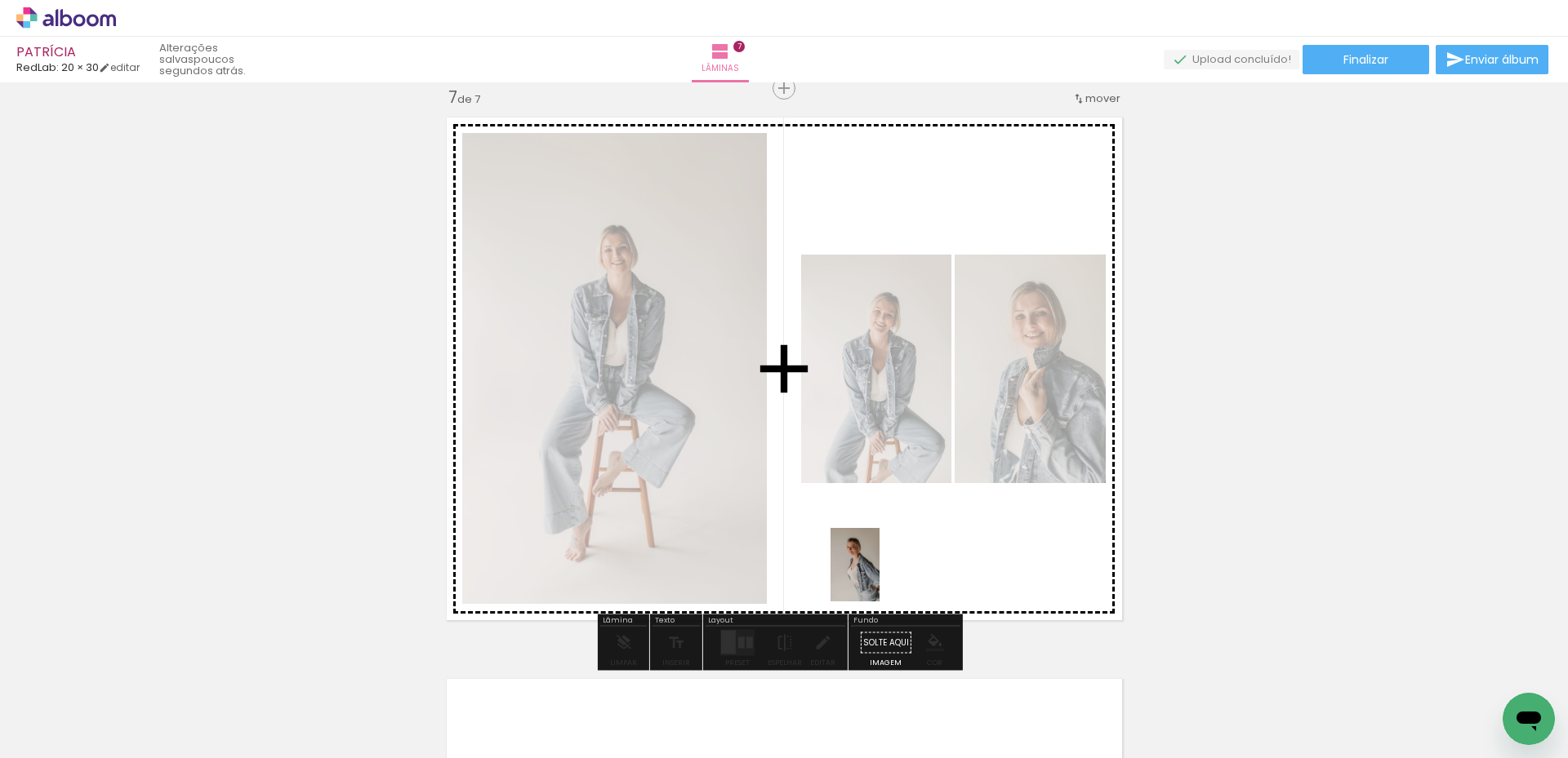
drag, startPoint x: 863, startPoint y: 714, endPoint x: 879, endPoint y: 577, distance: 137.9
click at [879, 577] on quentale-workspace at bounding box center [784, 379] width 1568 height 758
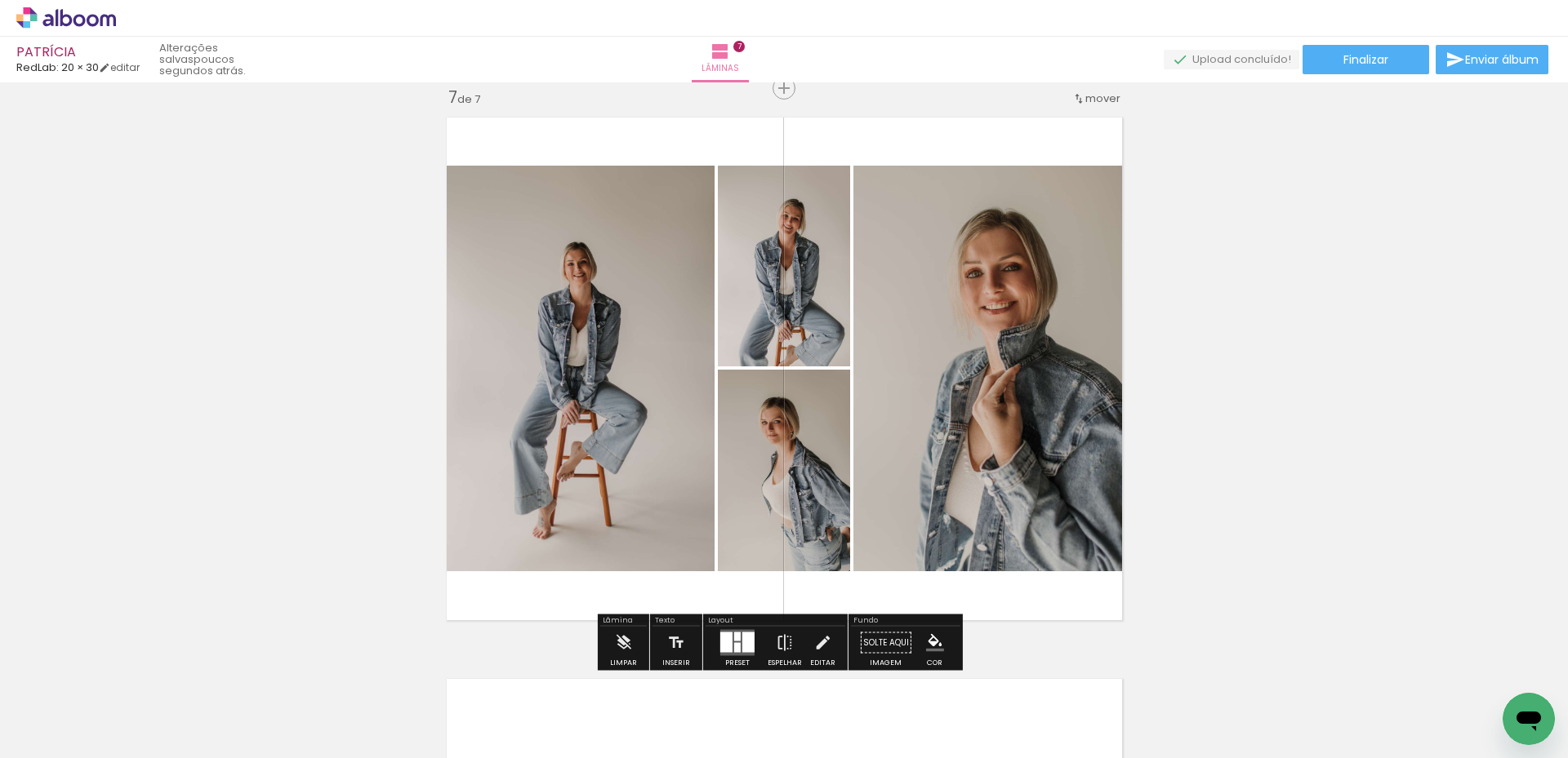
scroll to position [0, 1225]
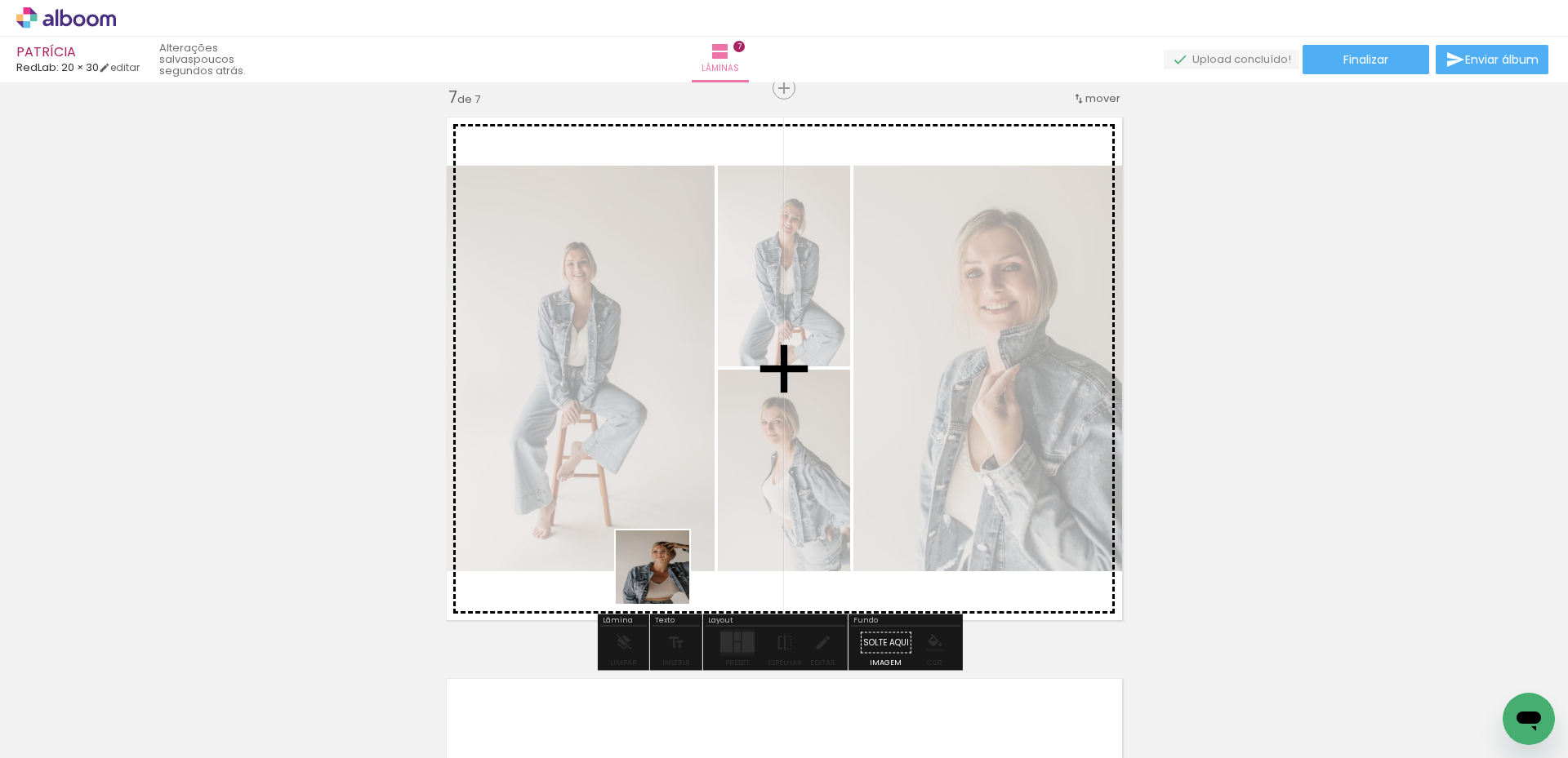
drag, startPoint x: 602, startPoint y: 710, endPoint x: 684, endPoint y: 524, distance: 203.3
click at [684, 524] on quentale-workspace at bounding box center [784, 379] width 1568 height 758
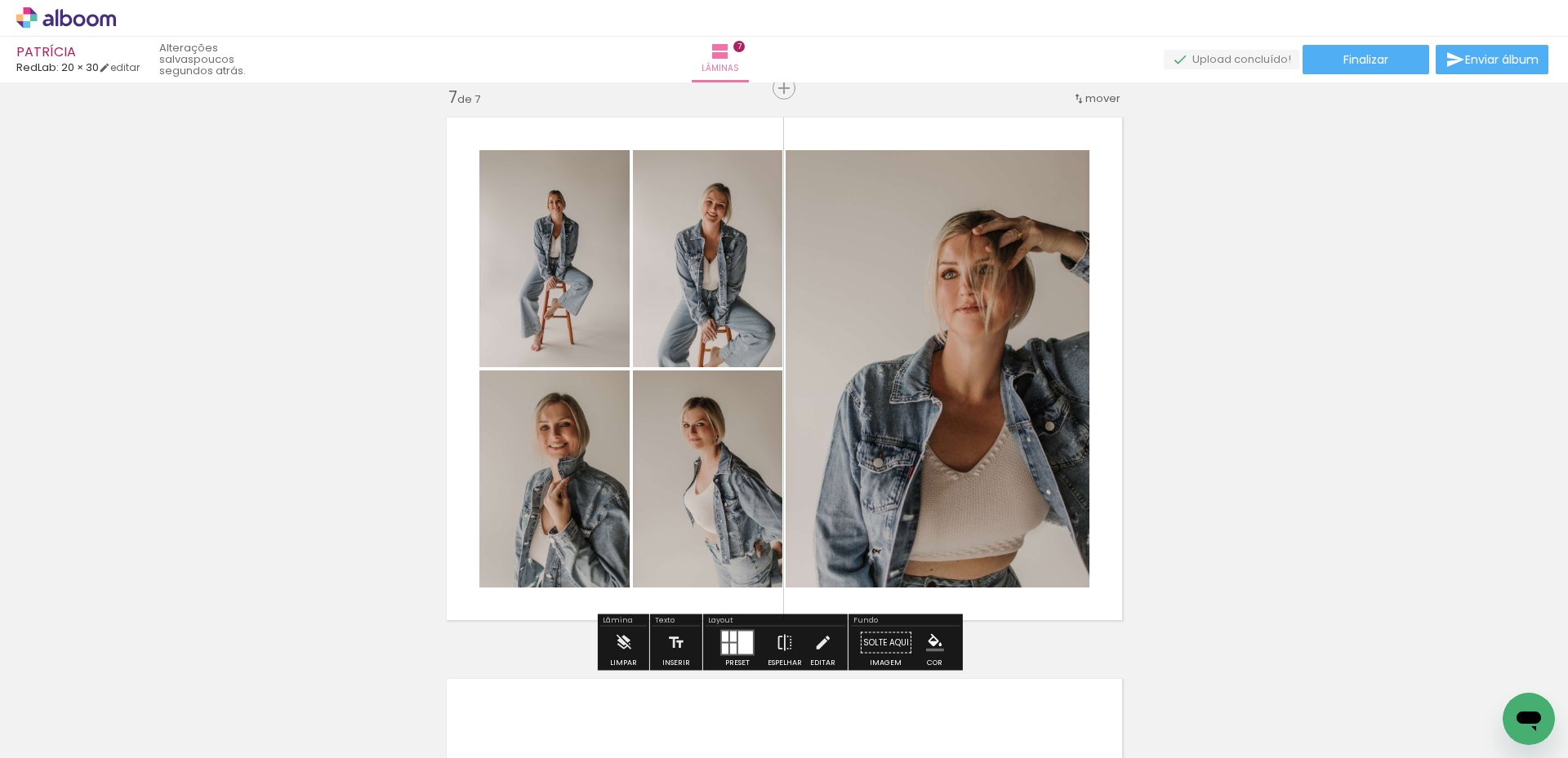
click at [730, 635] on div at bounding box center [733, 636] width 7 height 10
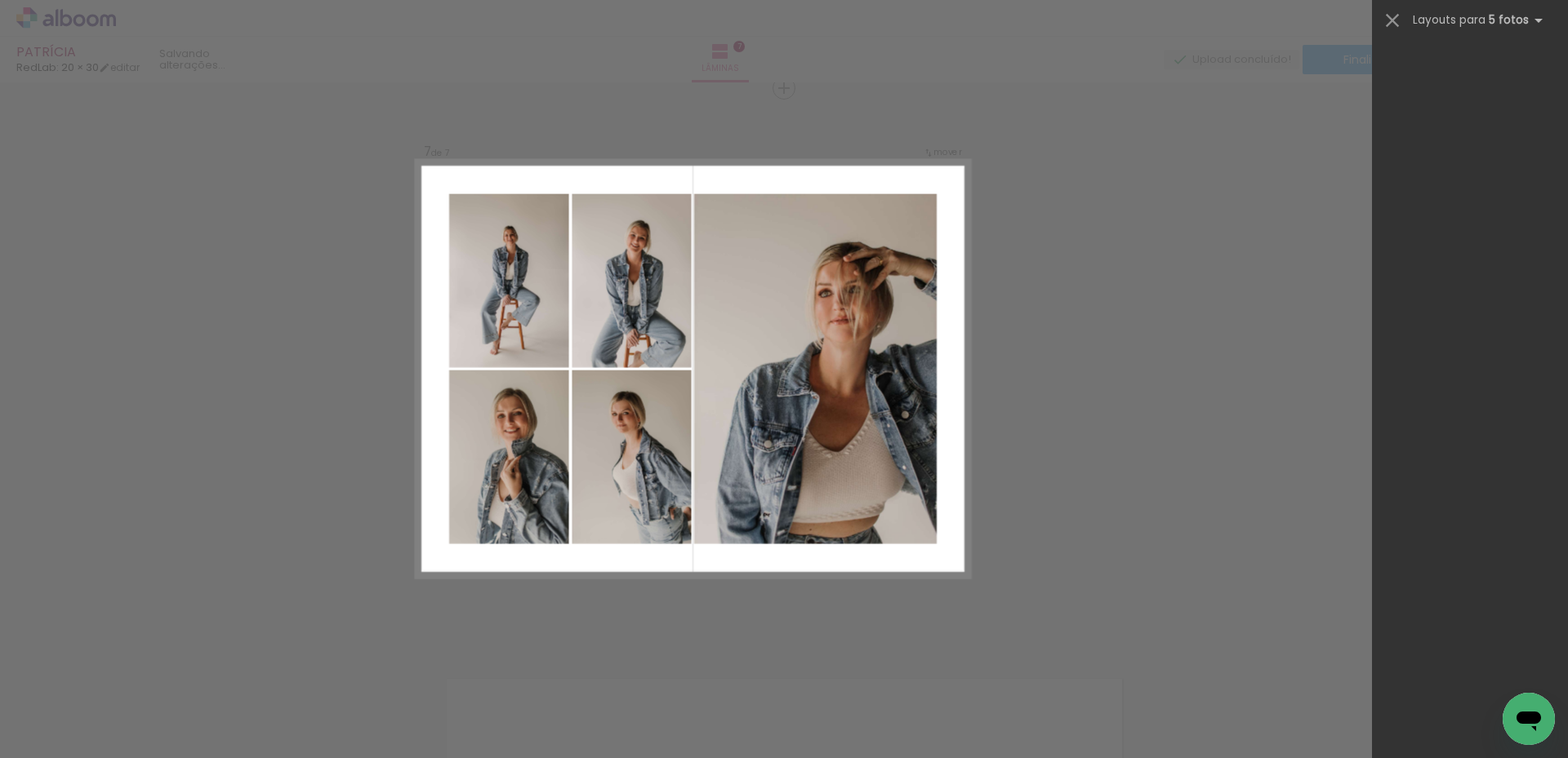
scroll to position [0, 0]
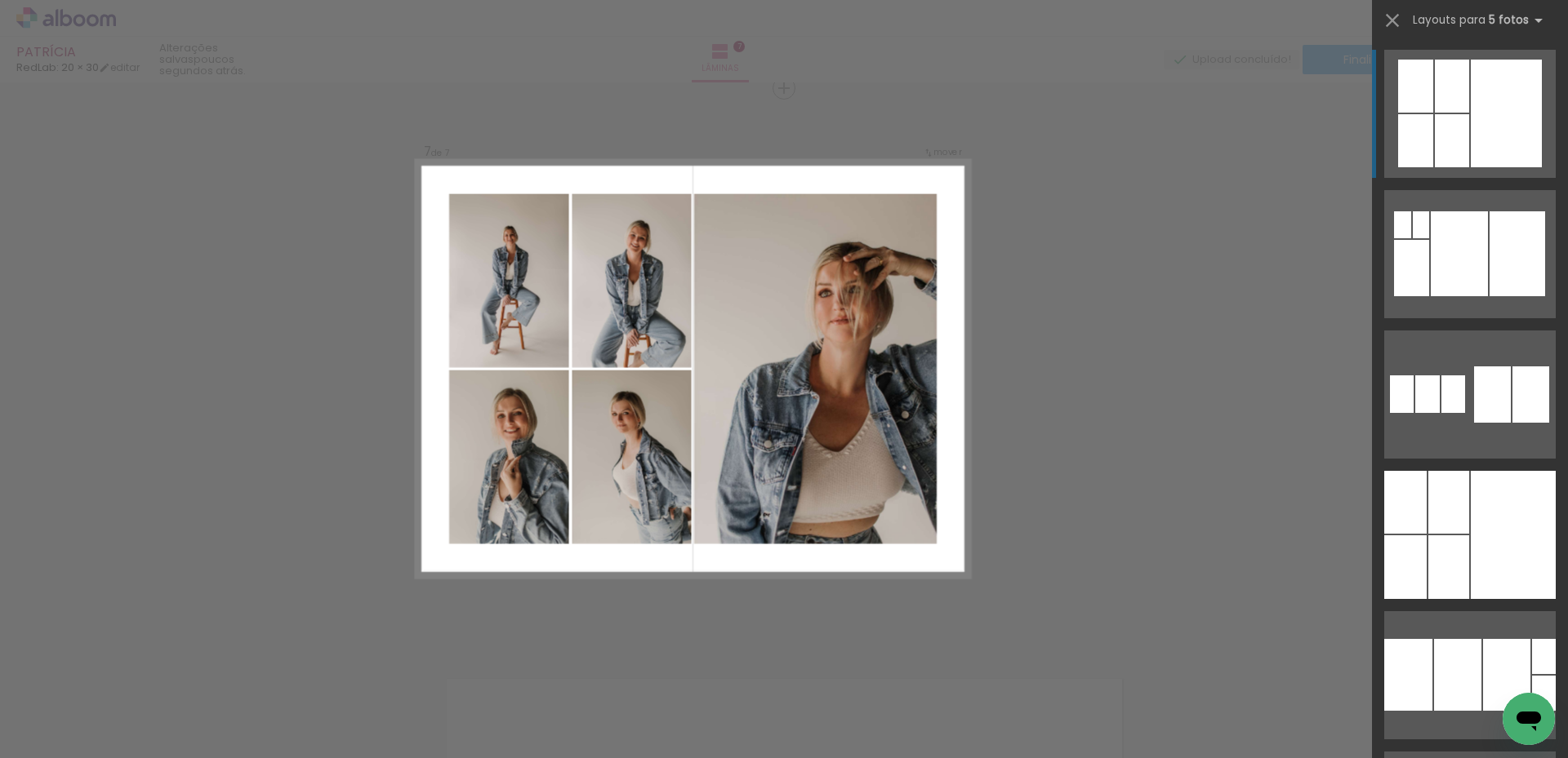
click at [1453, 115] on div at bounding box center [1452, 141] width 34 height 53
click at [1442, 144] on div at bounding box center [1452, 141] width 34 height 53
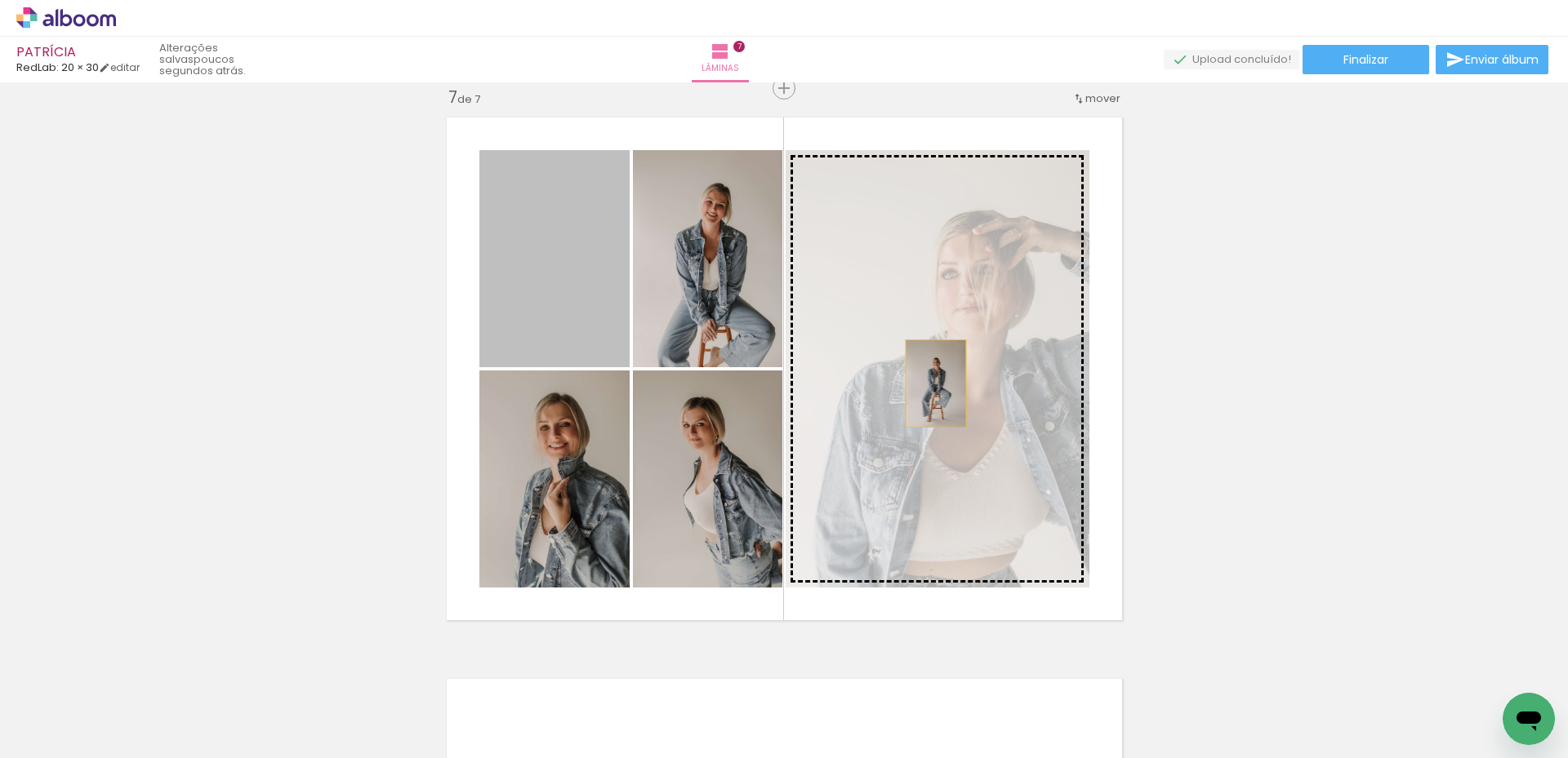
drag, startPoint x: 573, startPoint y: 308, endPoint x: 930, endPoint y: 383, distance: 364.8
click at [0, 0] on slot at bounding box center [0, 0] width 0 height 0
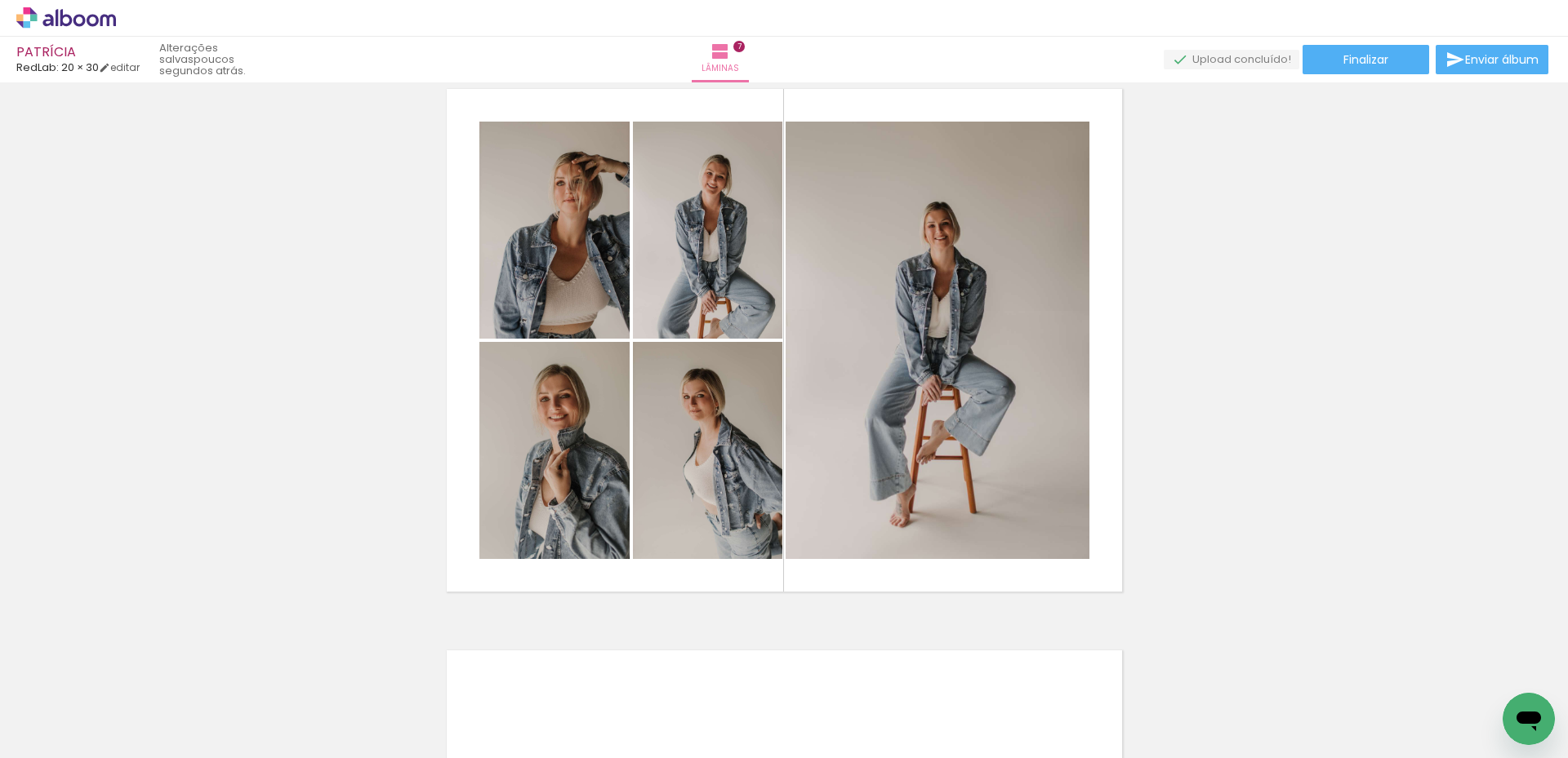
scroll to position [3392, 0]
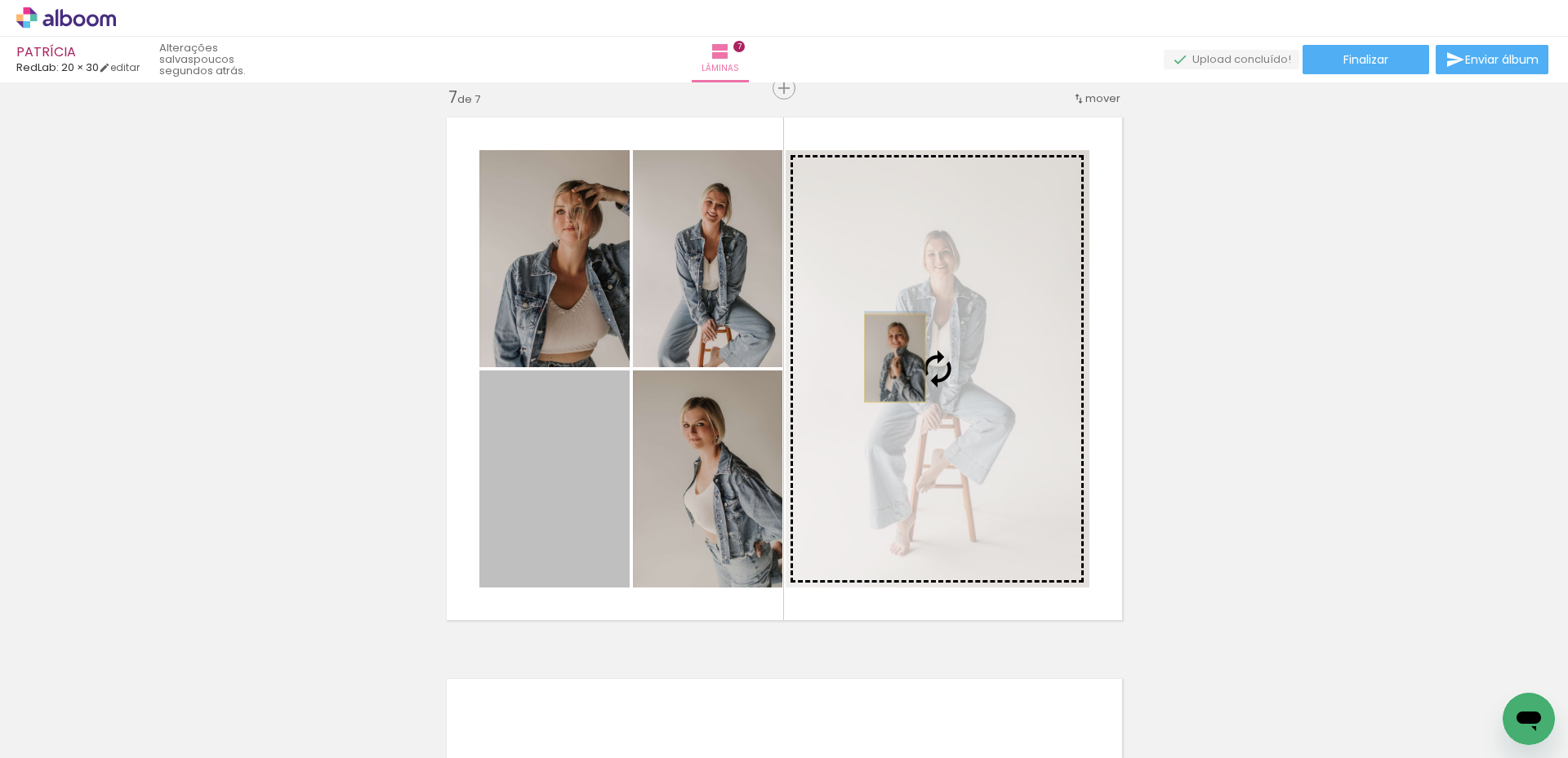
drag, startPoint x: 579, startPoint y: 473, endPoint x: 889, endPoint y: 359, distance: 330.3
click at [0, 0] on slot at bounding box center [0, 0] width 0 height 0
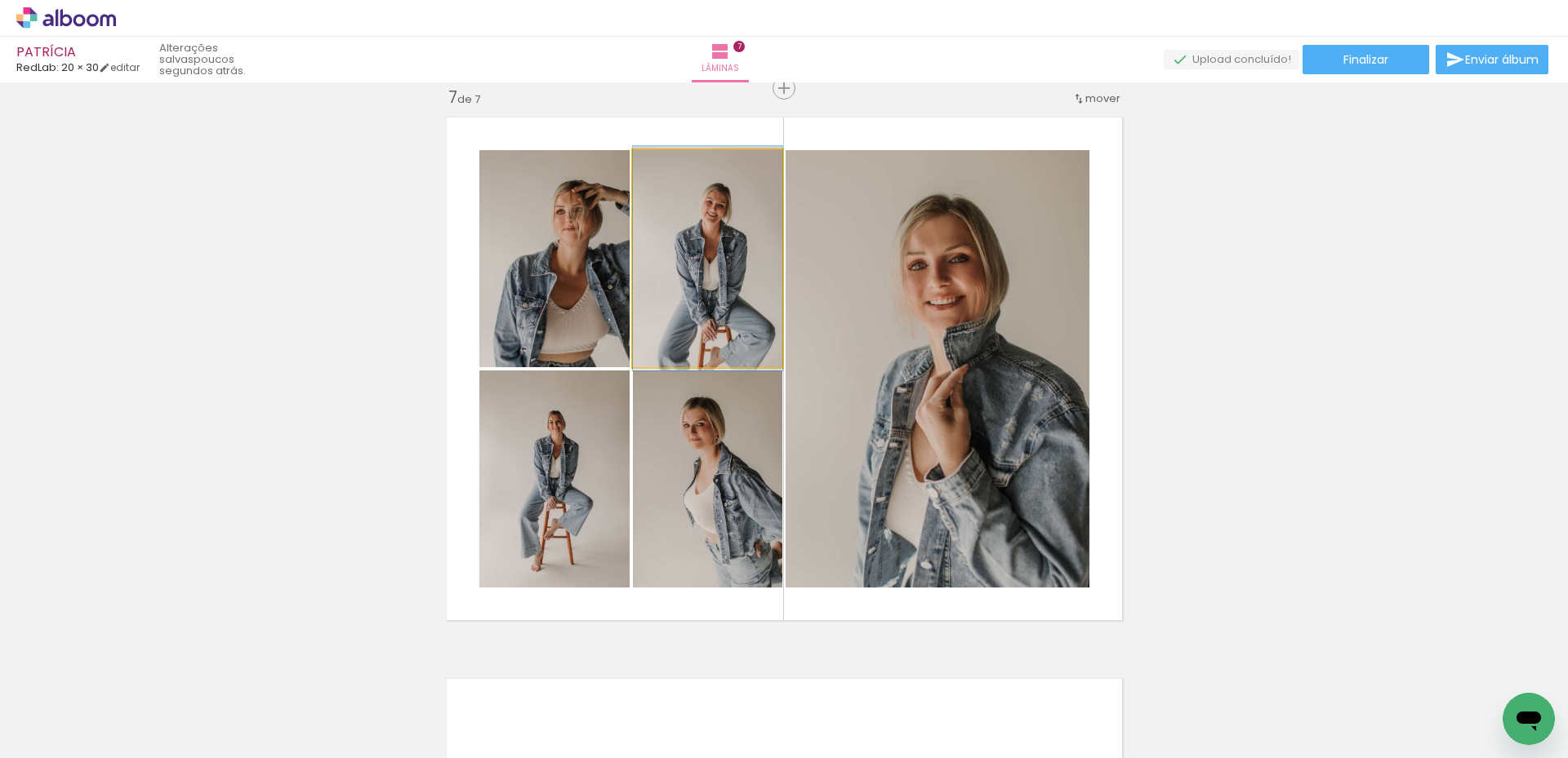
drag, startPoint x: 727, startPoint y: 257, endPoint x: 869, endPoint y: 333, distance: 161.1
click at [0, 0] on slot at bounding box center [0, 0] width 0 height 0
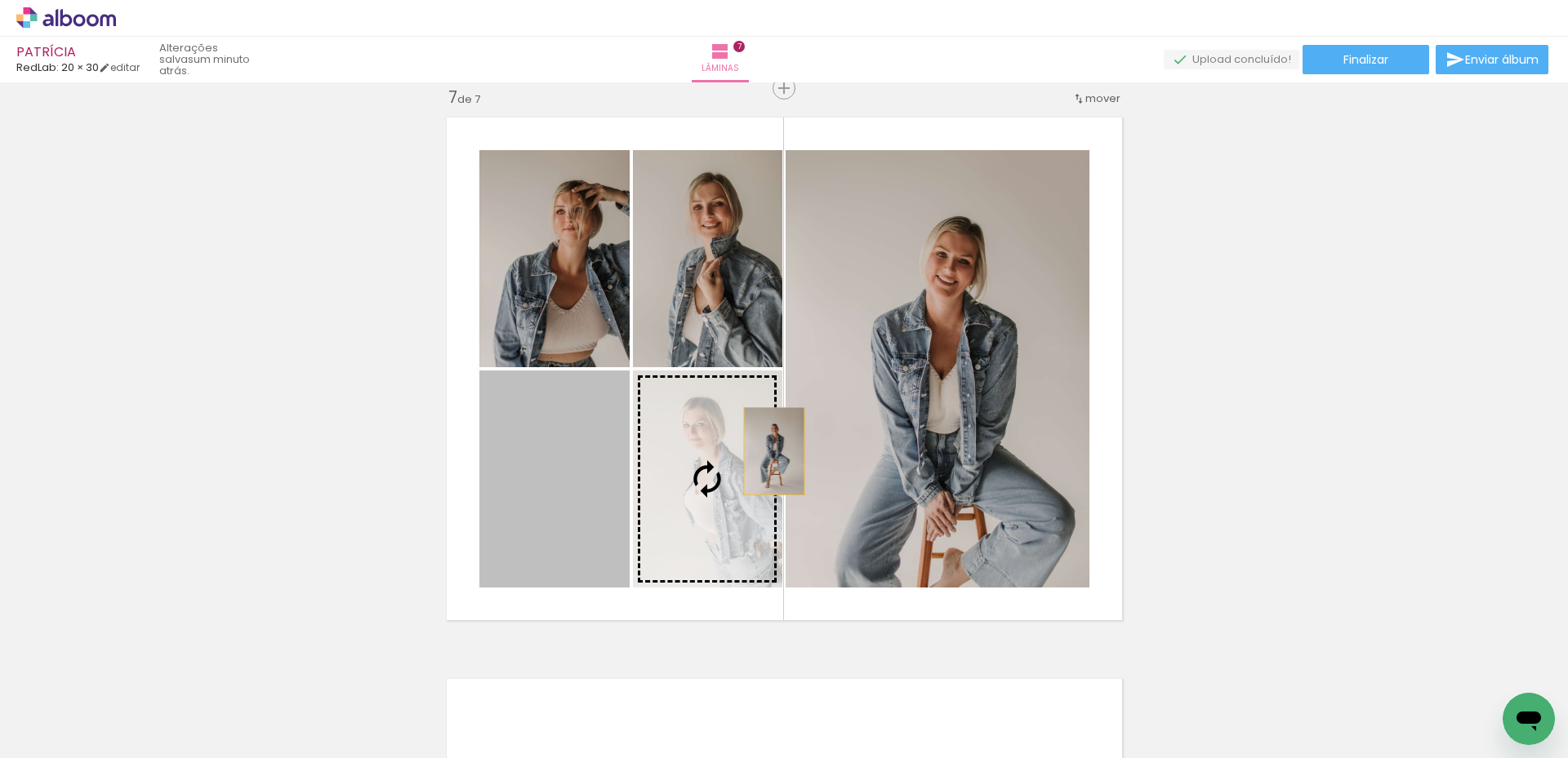
drag, startPoint x: 573, startPoint y: 464, endPoint x: 992, endPoint y: 380, distance: 427.3
click at [0, 0] on slot at bounding box center [0, 0] width 0 height 0
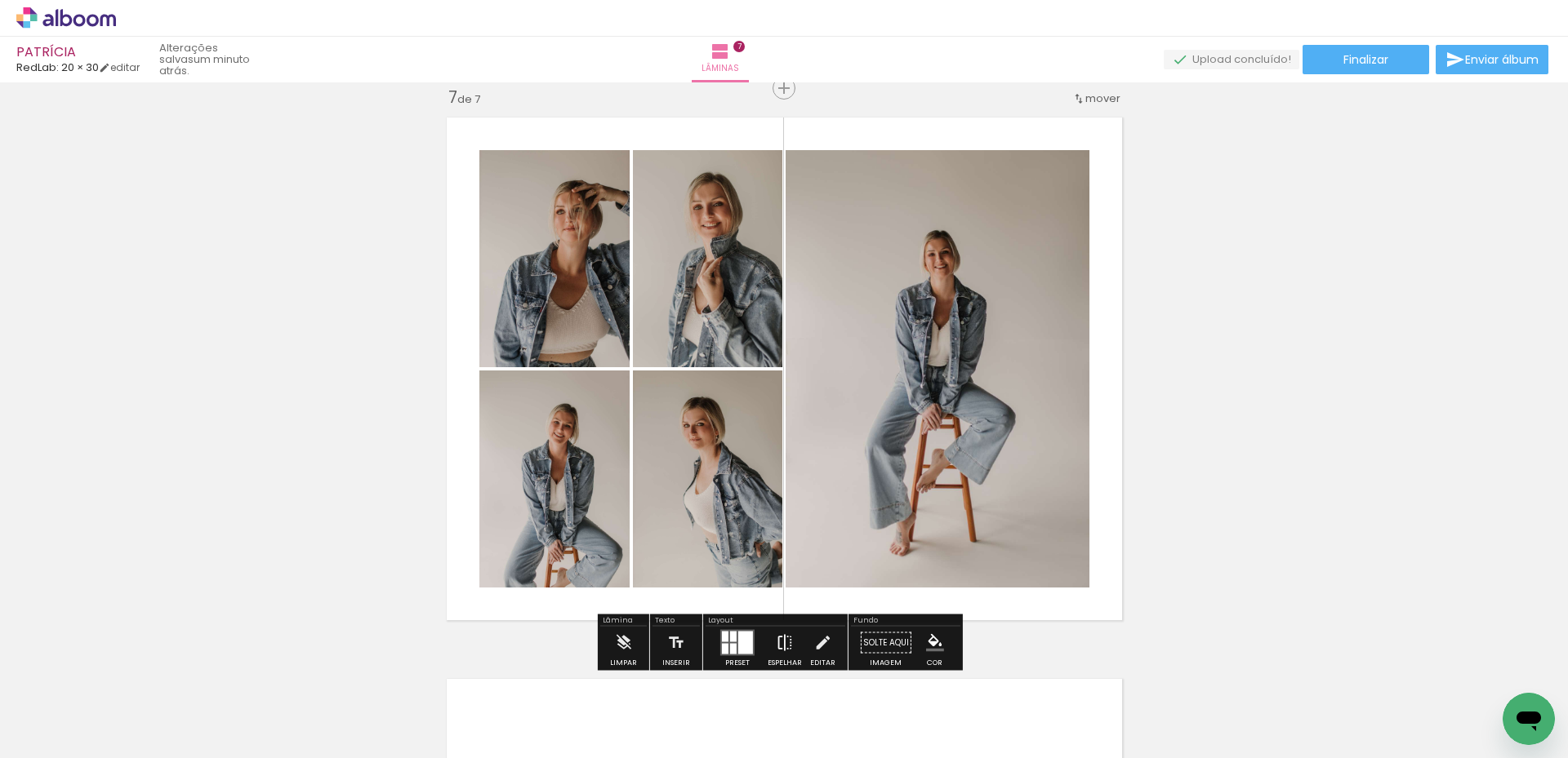
click at [775, 641] on iron-icon at bounding box center [784, 643] width 18 height 32
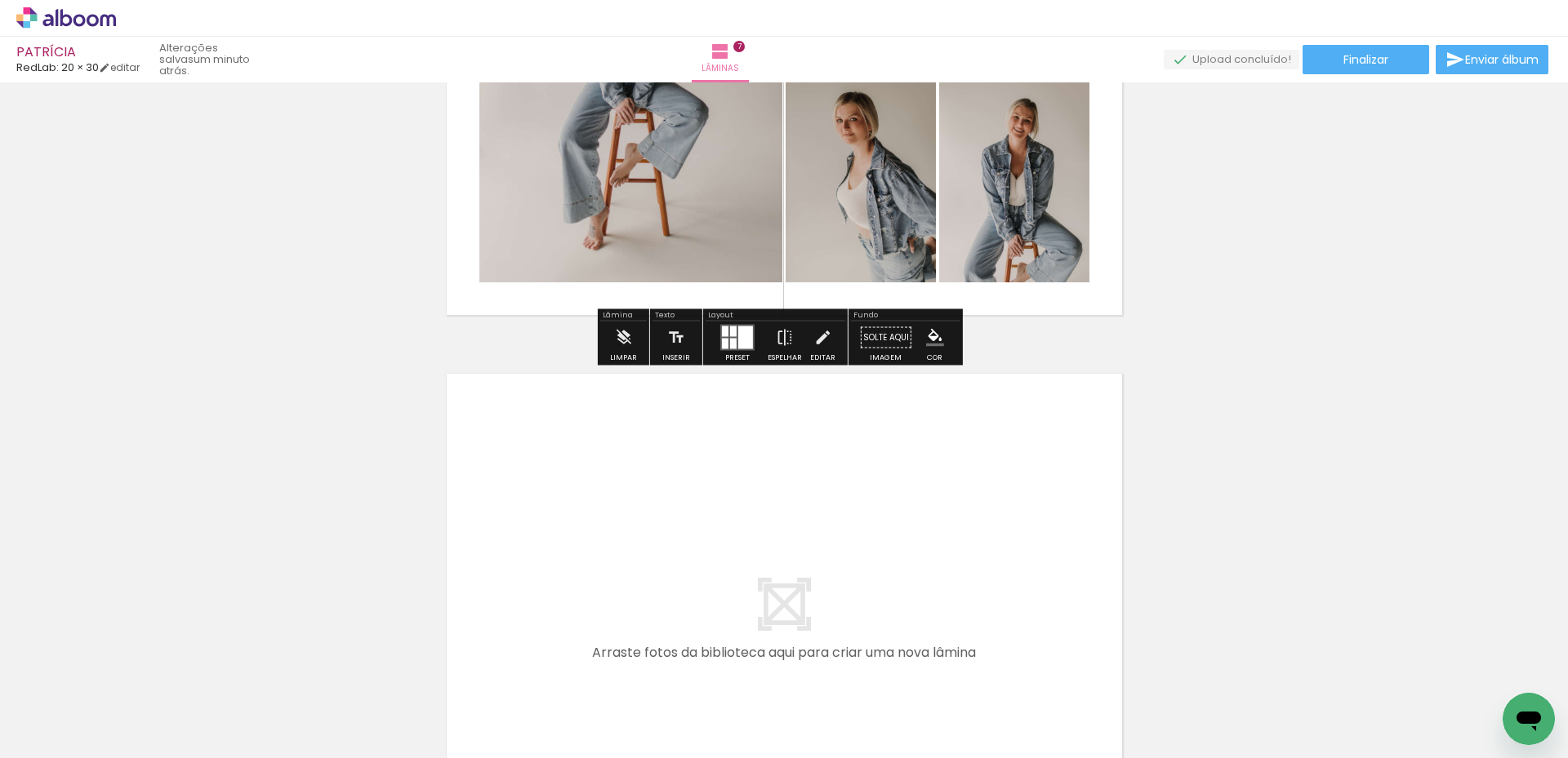
scroll to position [3718, 0]
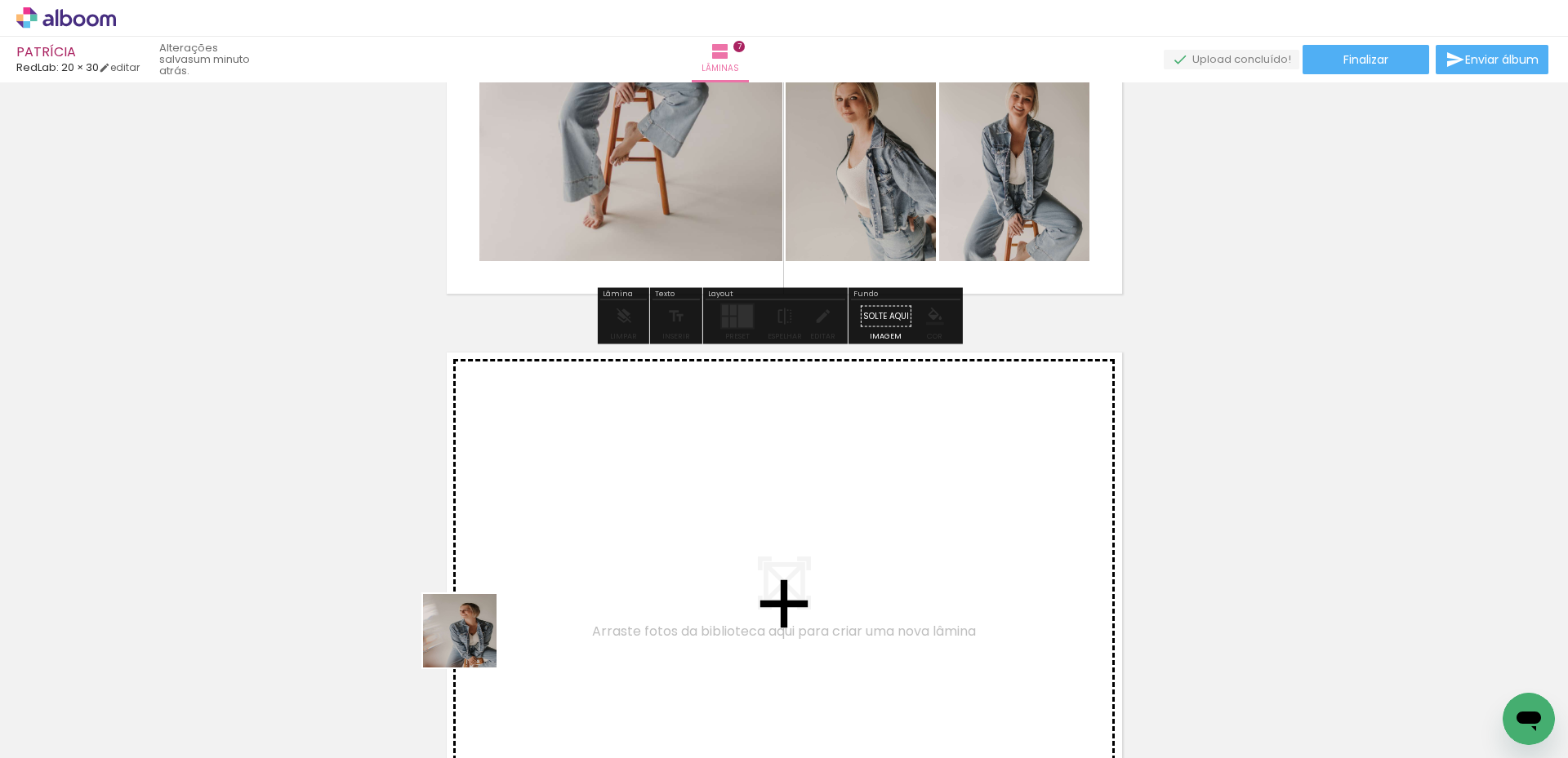
drag, startPoint x: 409, startPoint y: 700, endPoint x: 602, endPoint y: 511, distance: 270.1
click at [602, 511] on quentale-workspace at bounding box center [784, 379] width 1568 height 758
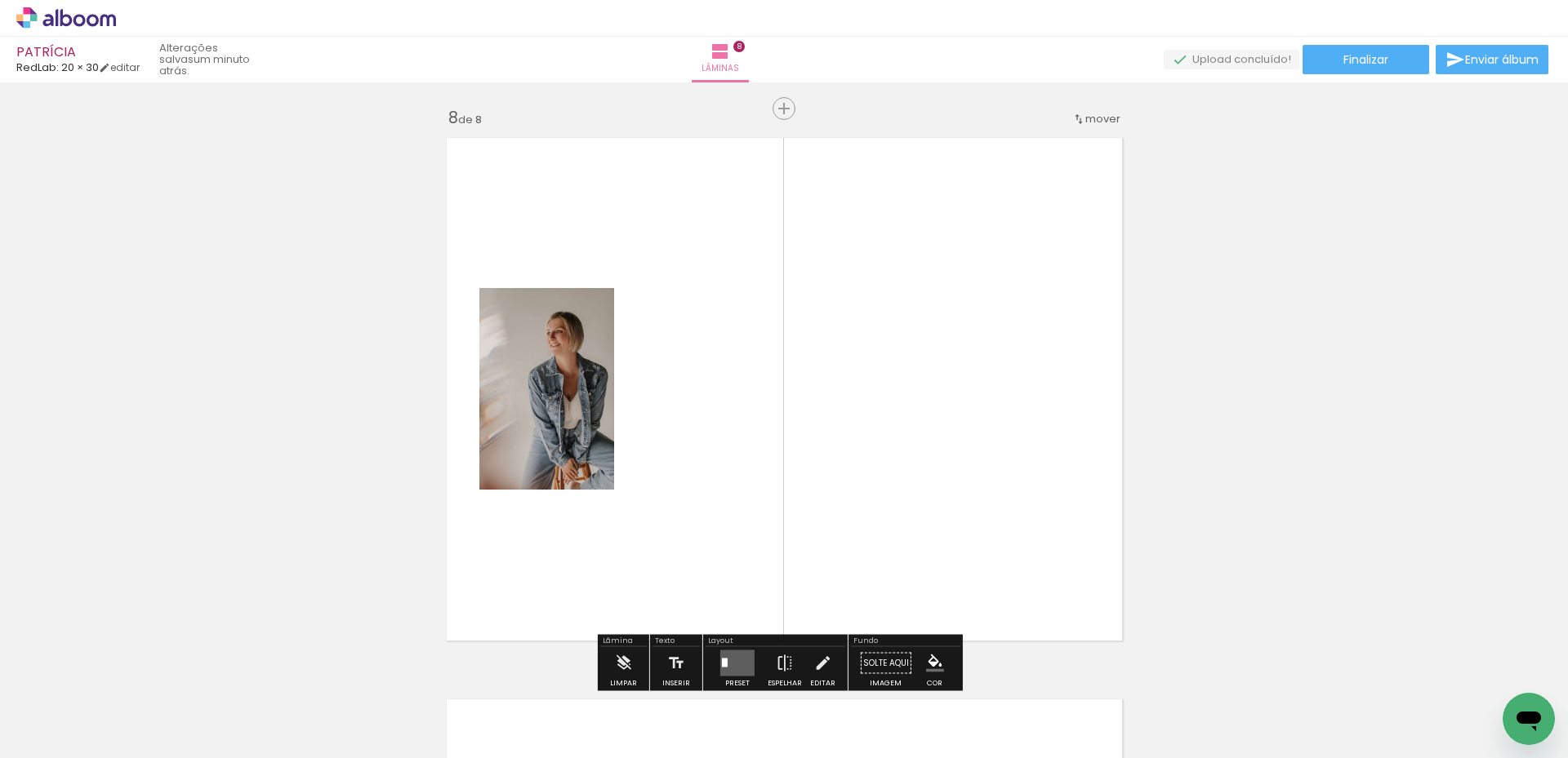
scroll to position [3953, 0]
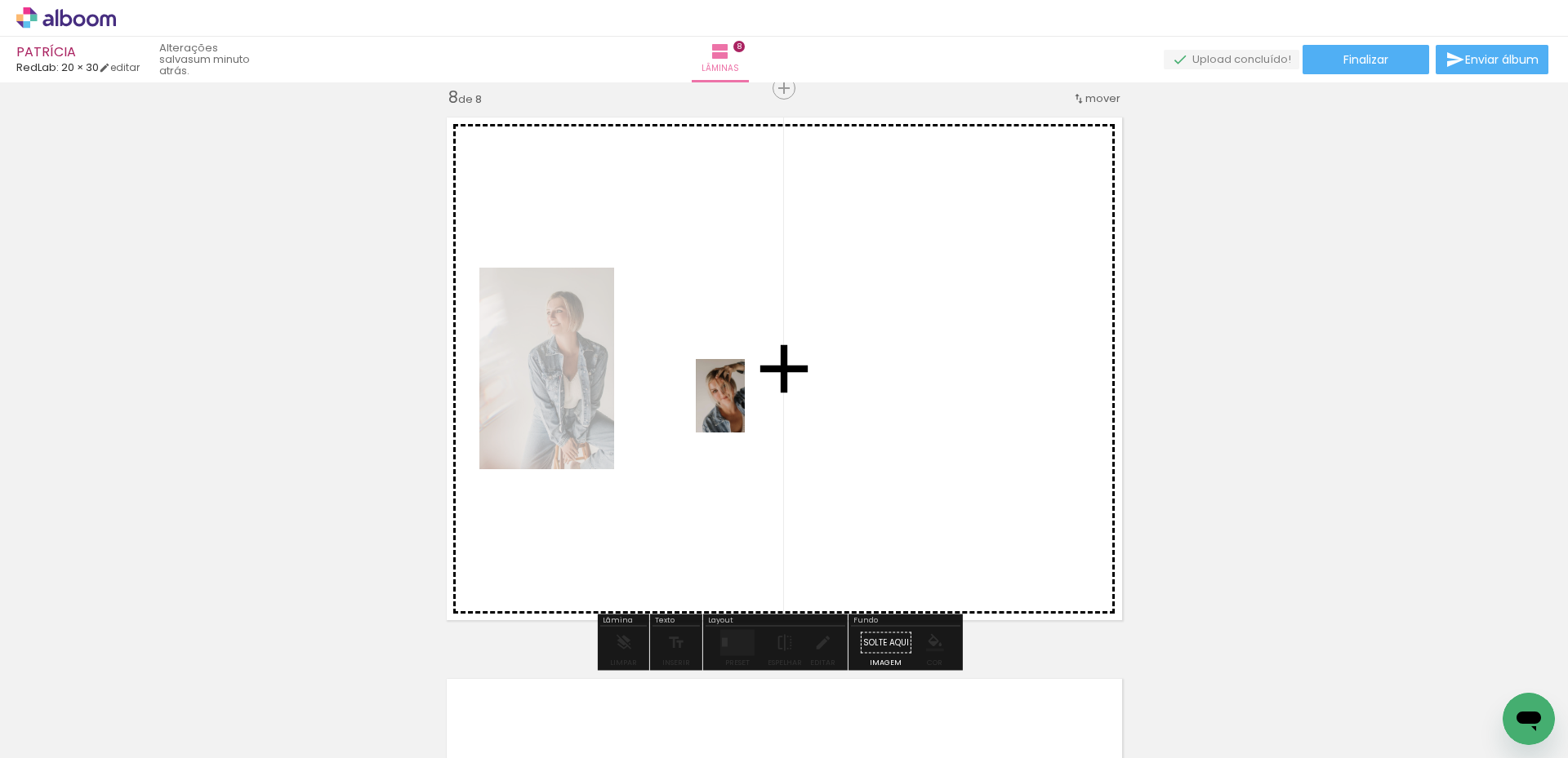
drag, startPoint x: 503, startPoint y: 707, endPoint x: 745, endPoint y: 408, distance: 384.7
click at [745, 408] on quentale-workspace at bounding box center [784, 379] width 1568 height 758
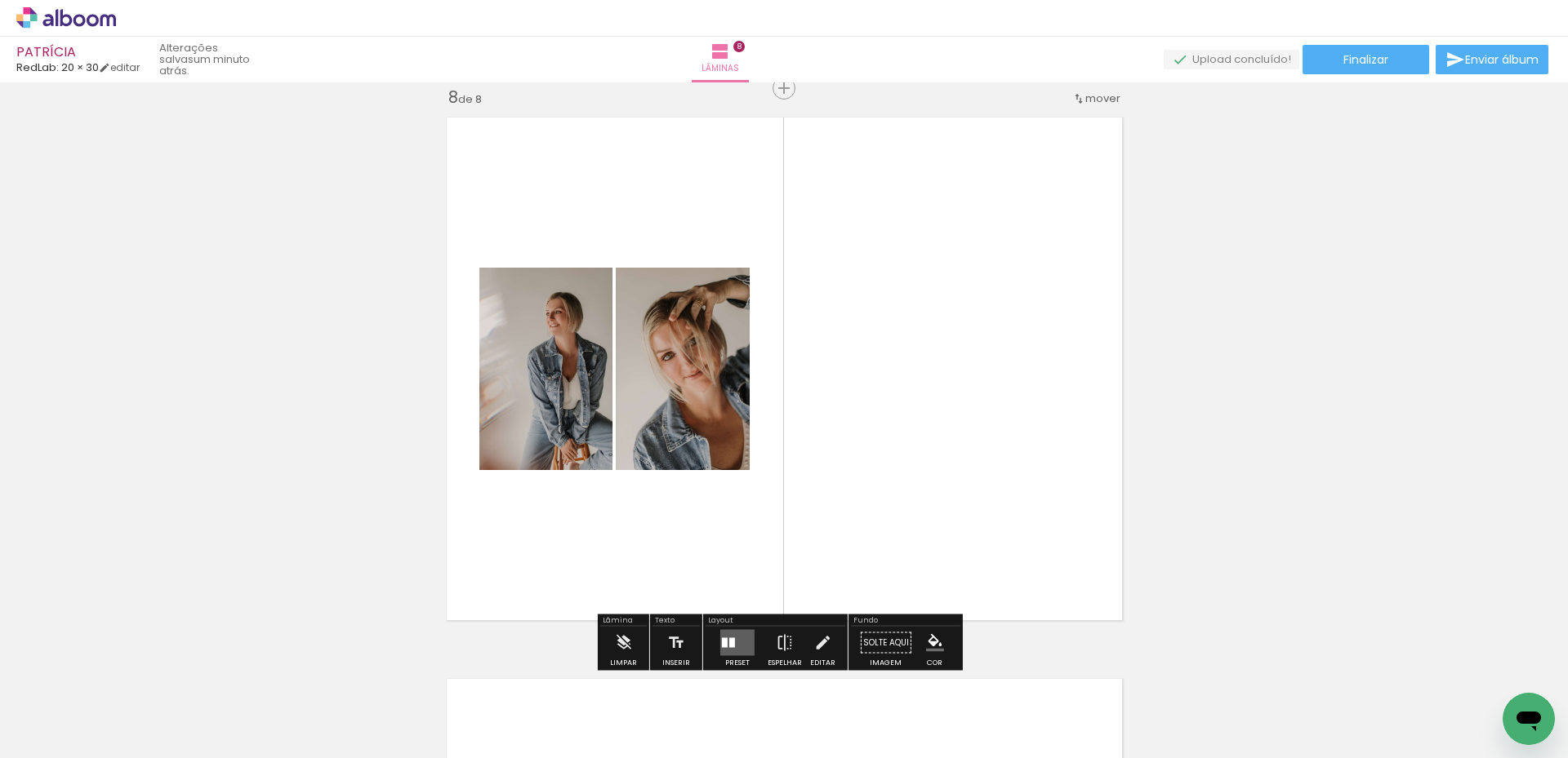
click at [740, 637] on quentale-layouter at bounding box center [737, 643] width 34 height 26
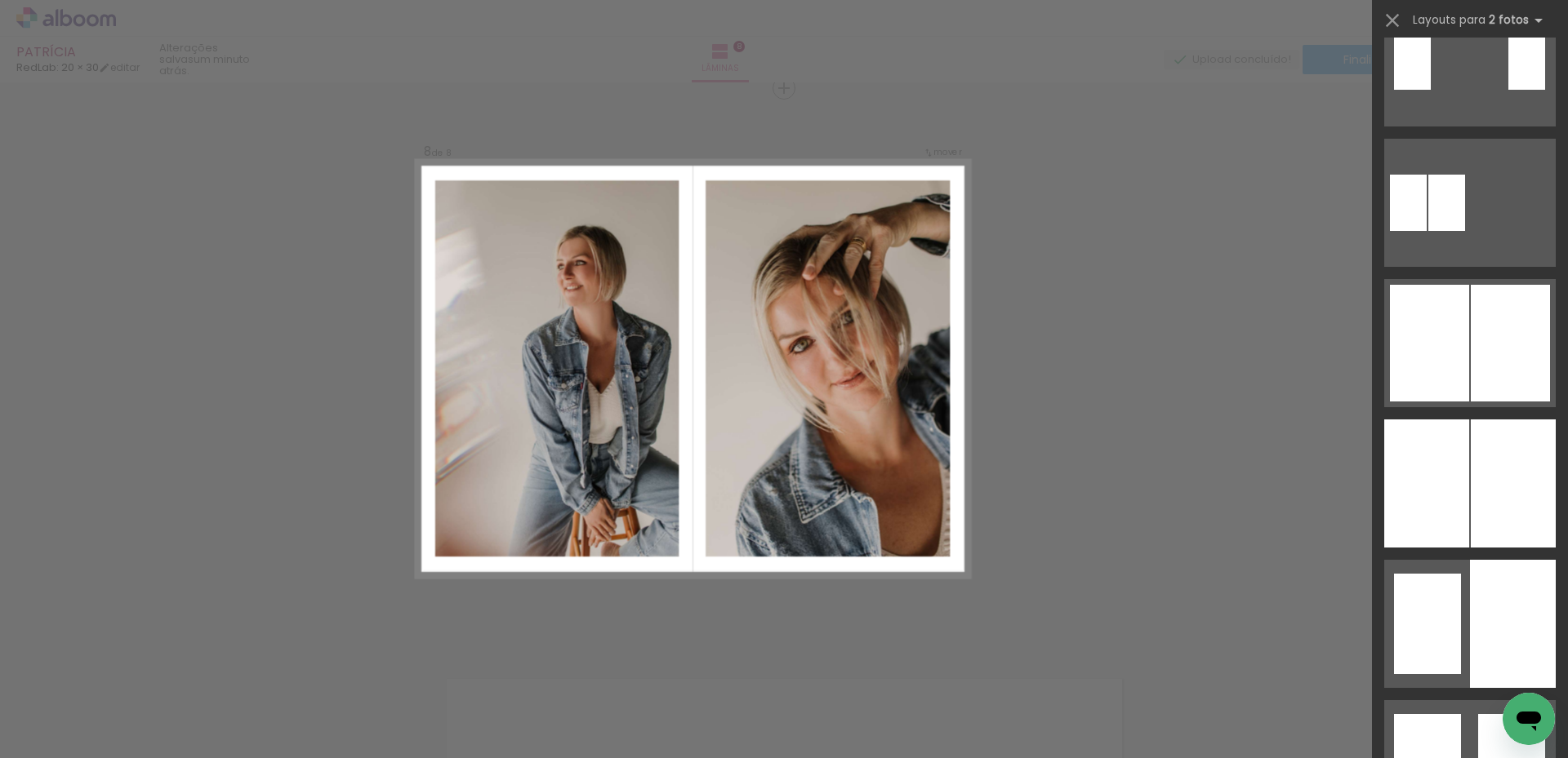
scroll to position [490, 0]
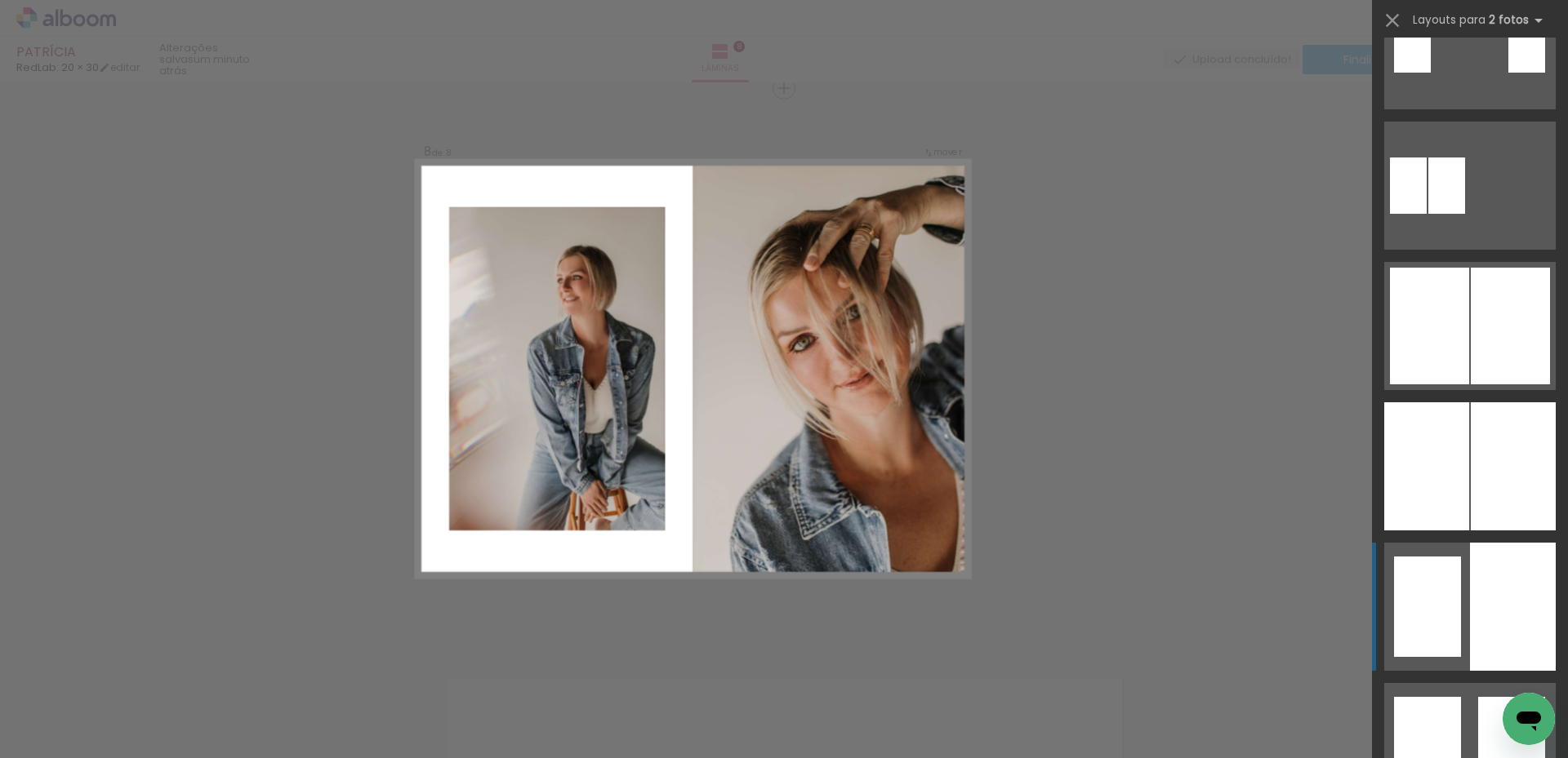
click at [1447, 572] on div at bounding box center [1427, 607] width 67 height 101
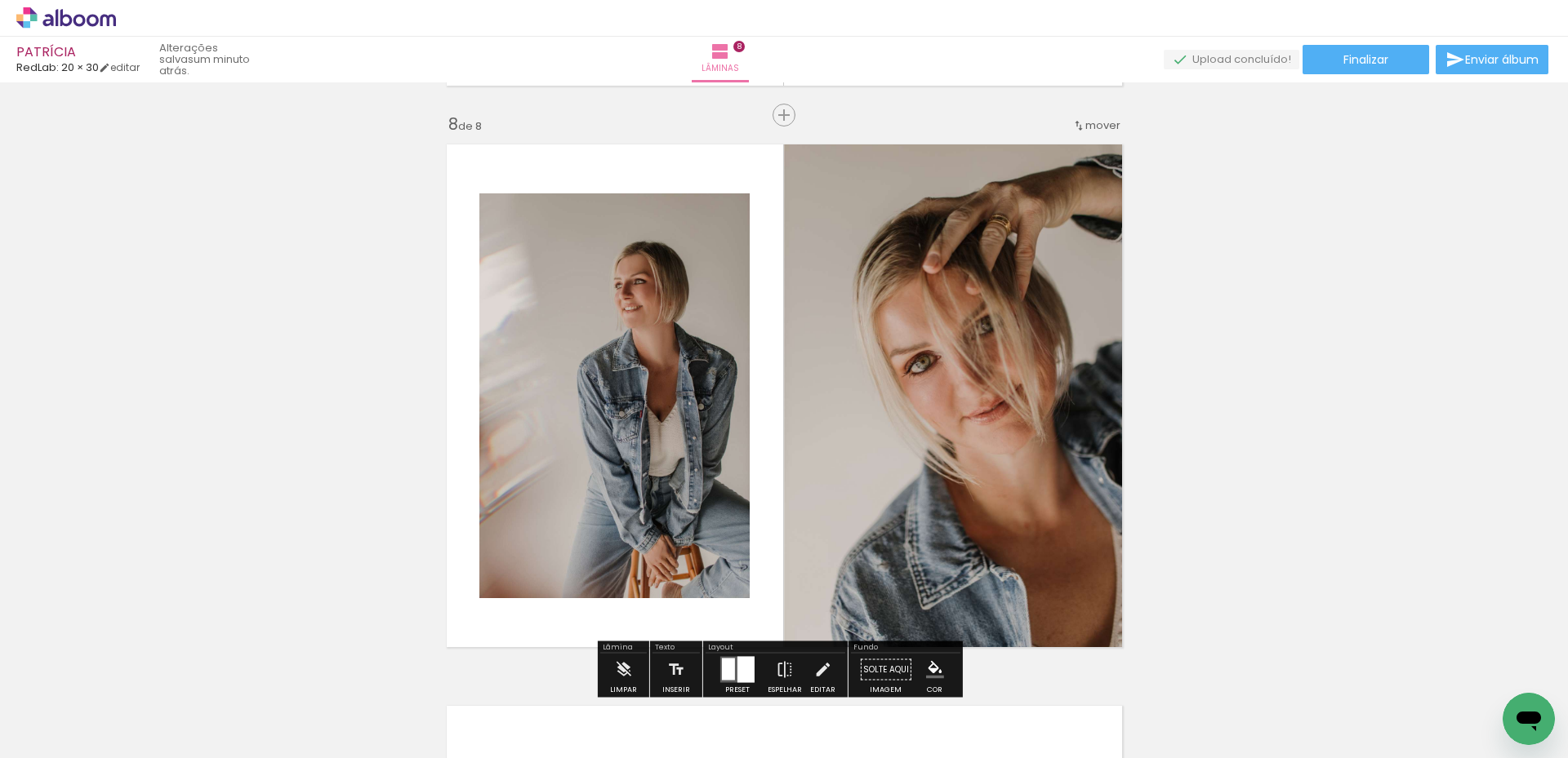
scroll to position [3953, 0]
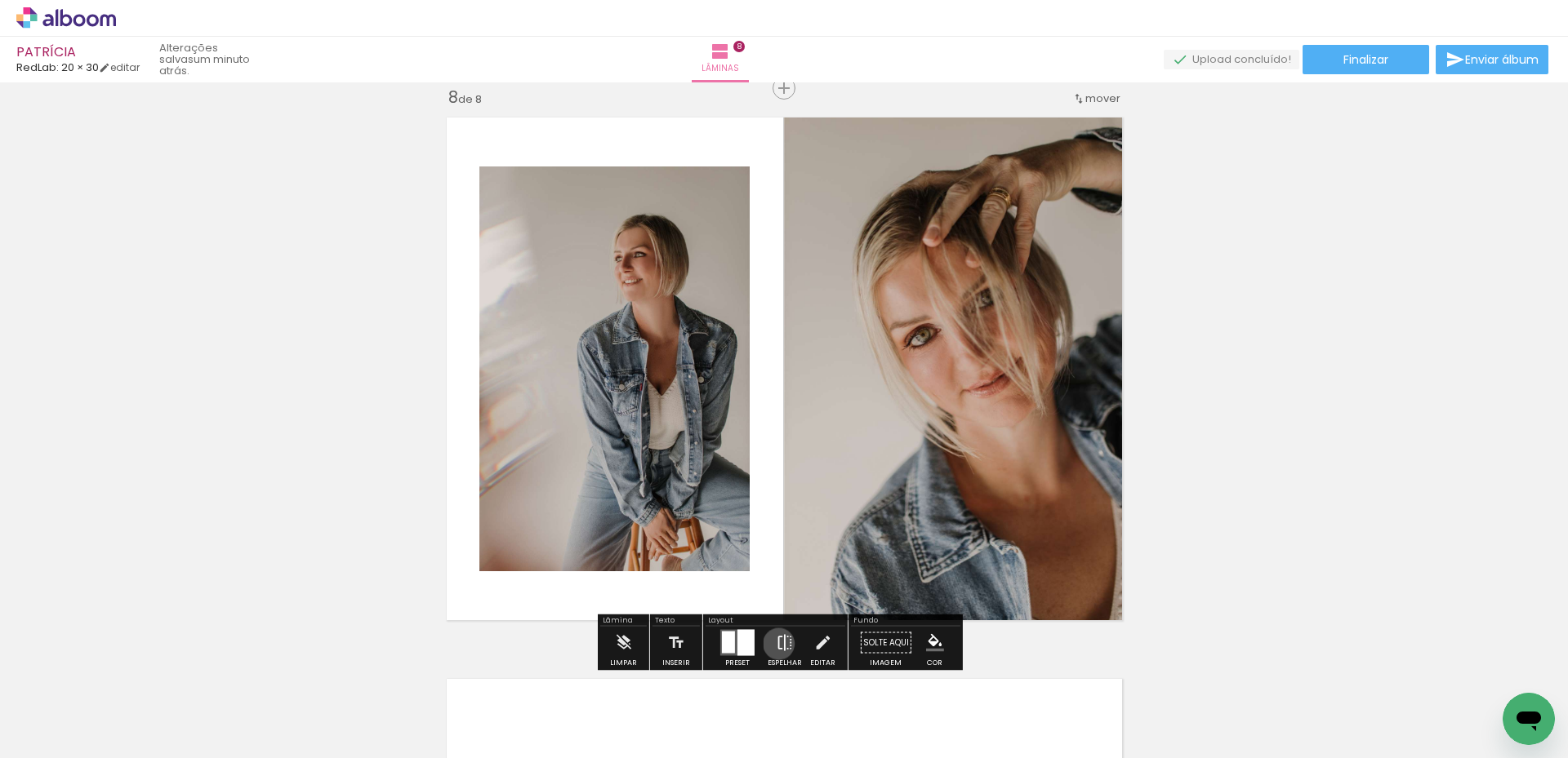
click at [775, 644] on iron-icon at bounding box center [784, 643] width 18 height 32
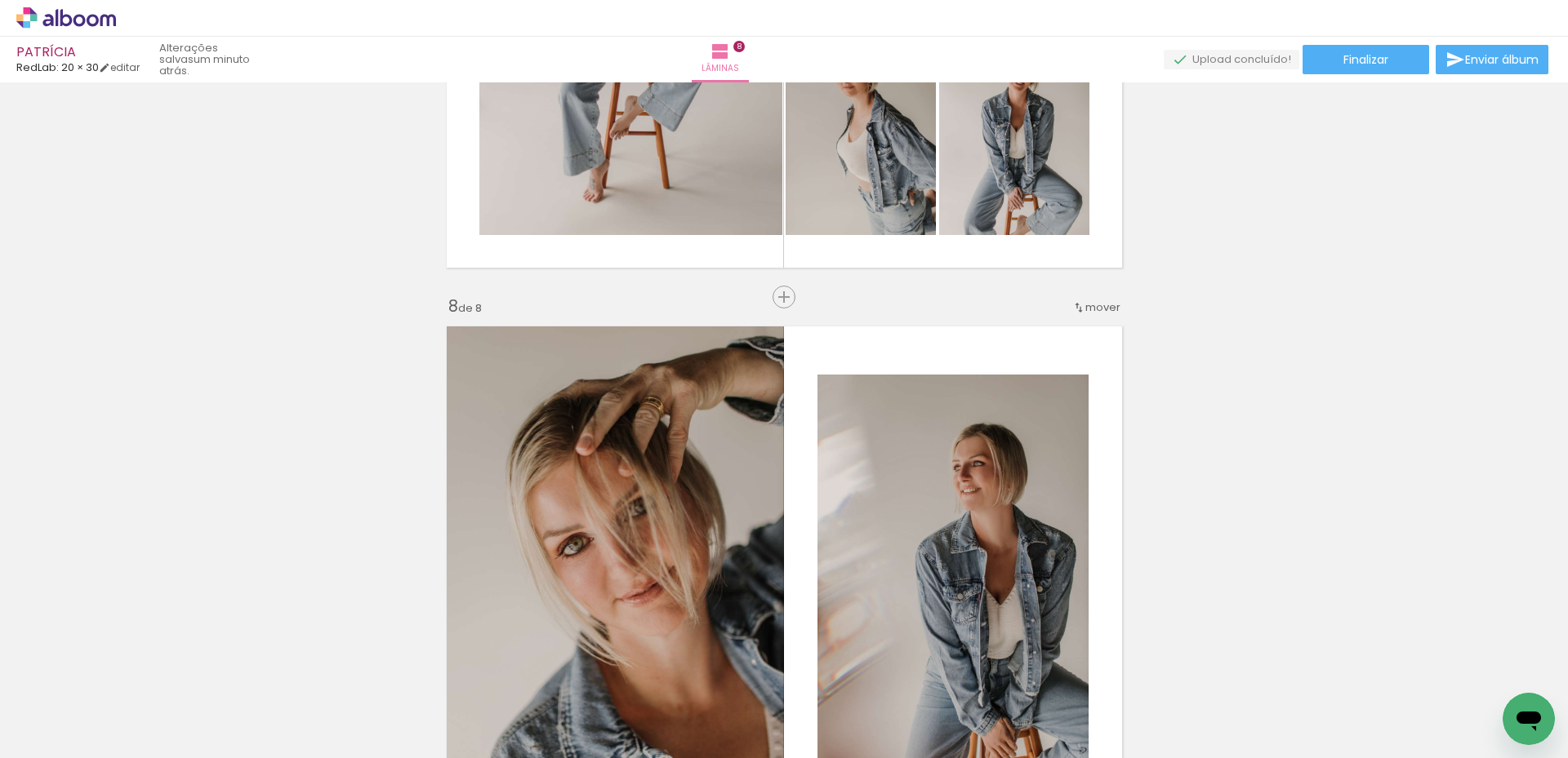
scroll to position [3708, 0]
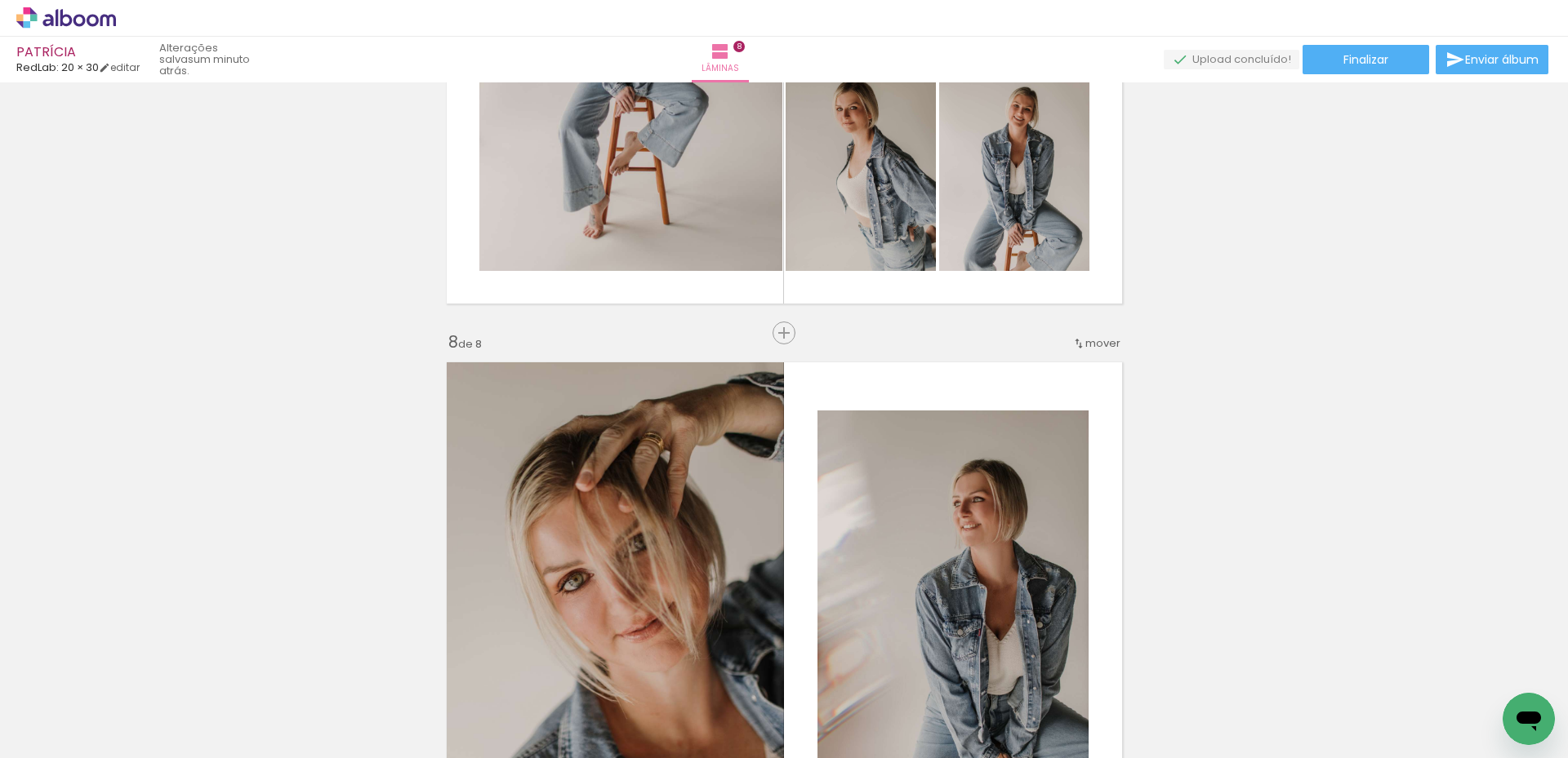
click at [1104, 343] on span "mover" at bounding box center [1103, 343] width 35 height 15
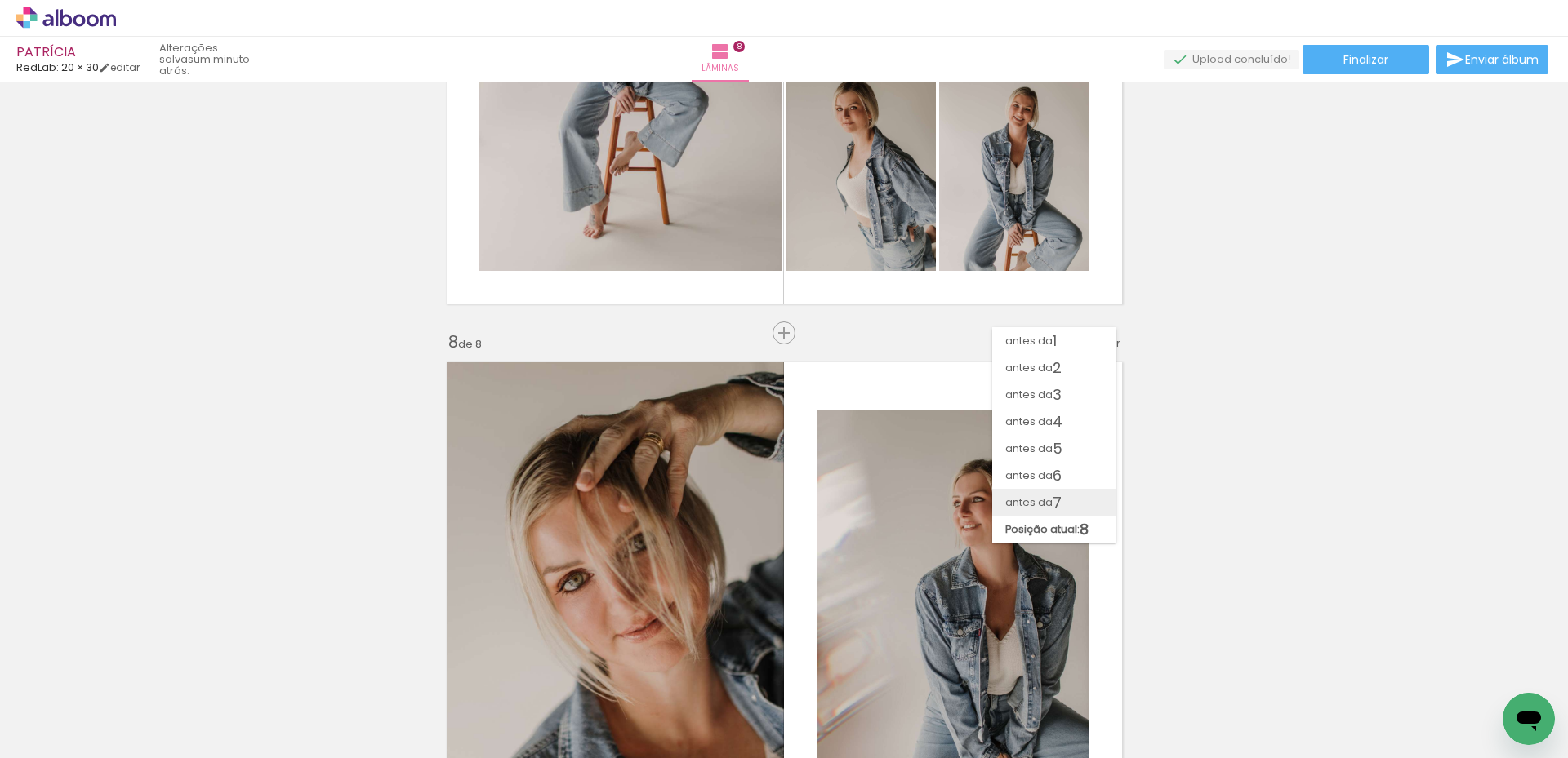
click at [1044, 499] on span "antes da" at bounding box center [1029, 502] width 48 height 27
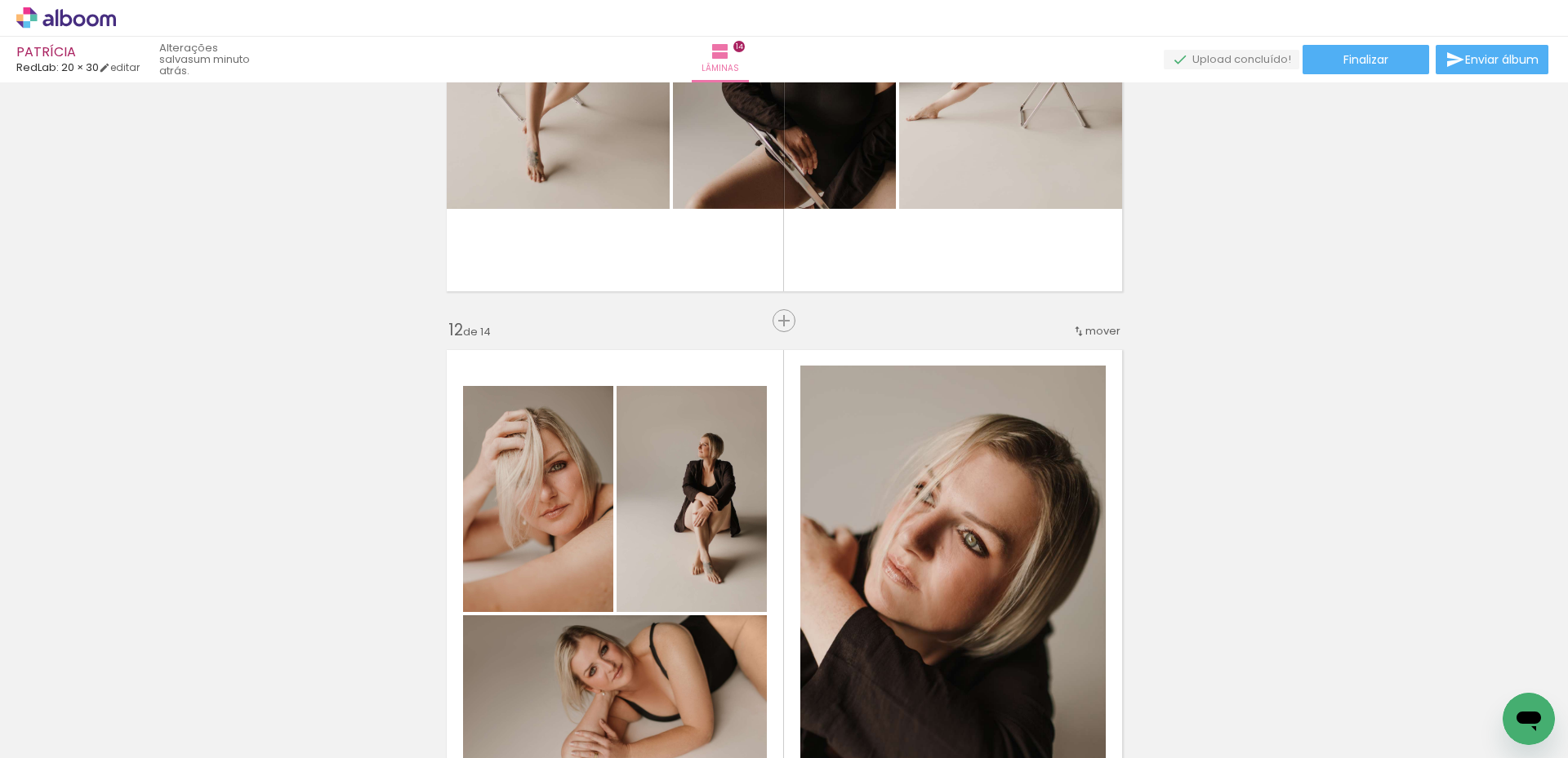
scroll to position [5964, 0]
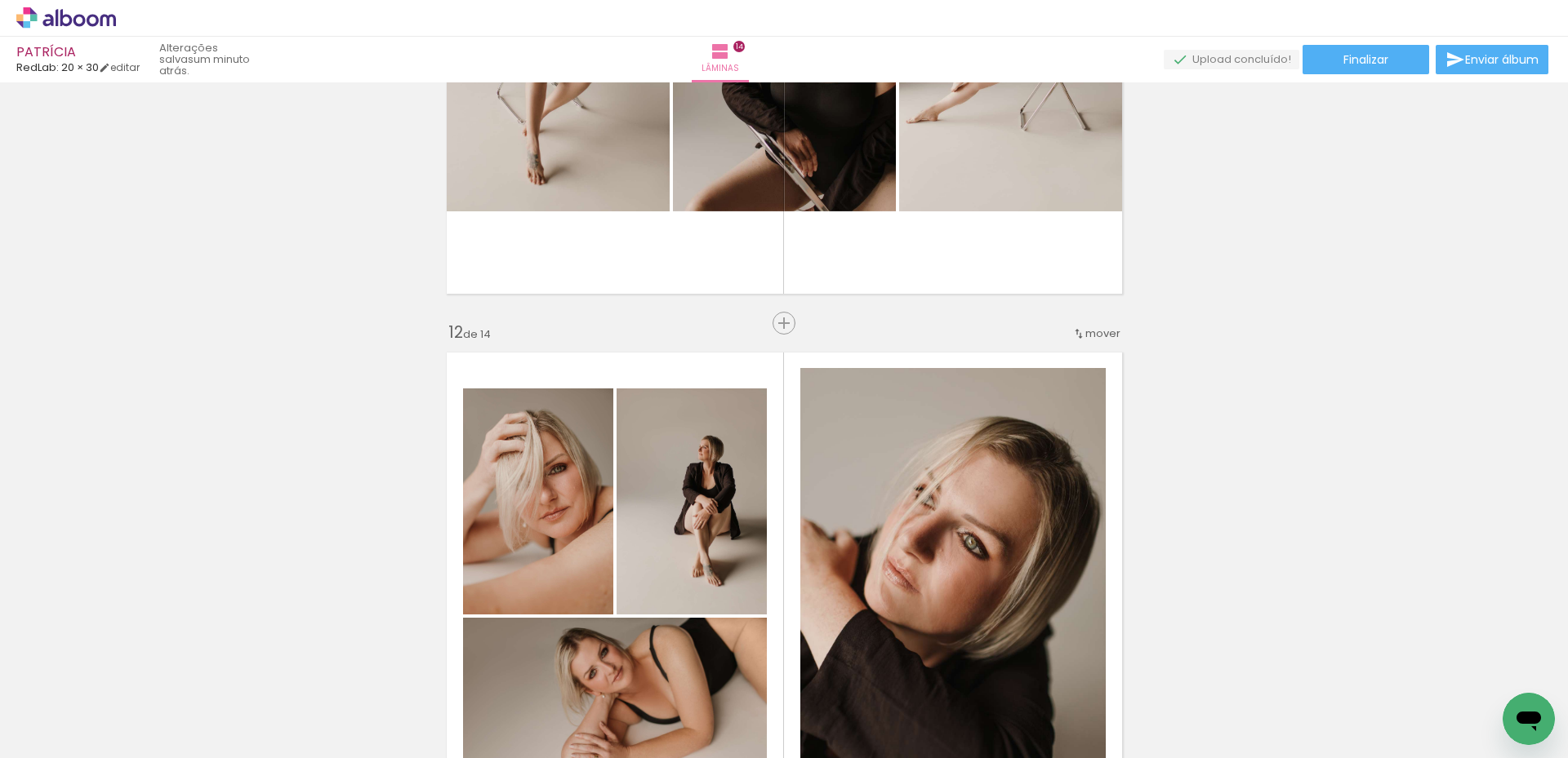
click at [1099, 337] on span "mover" at bounding box center [1103, 333] width 35 height 15
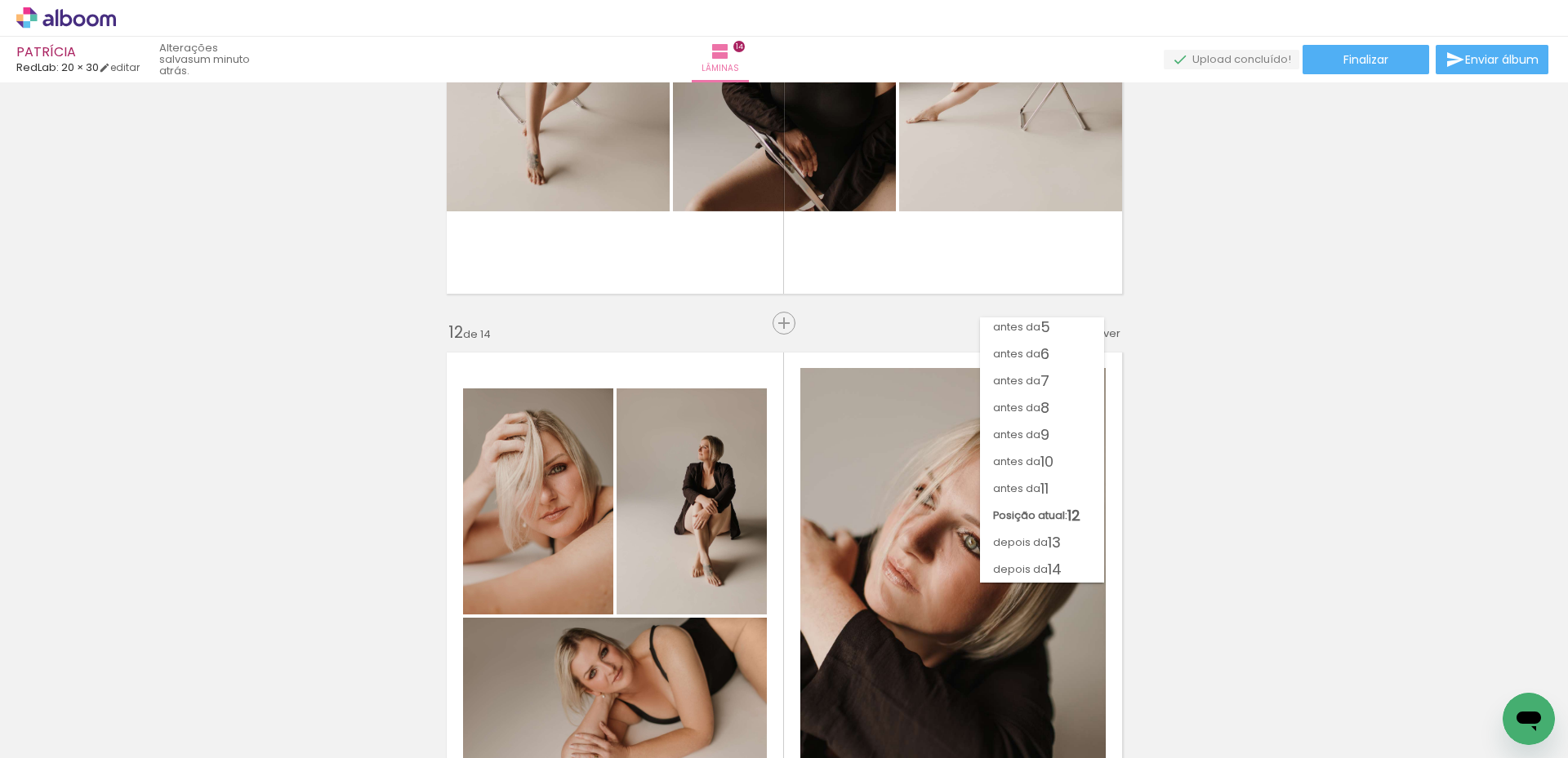
scroll to position [112, 0]
click at [1049, 487] on span "11" at bounding box center [1045, 489] width 9 height 27
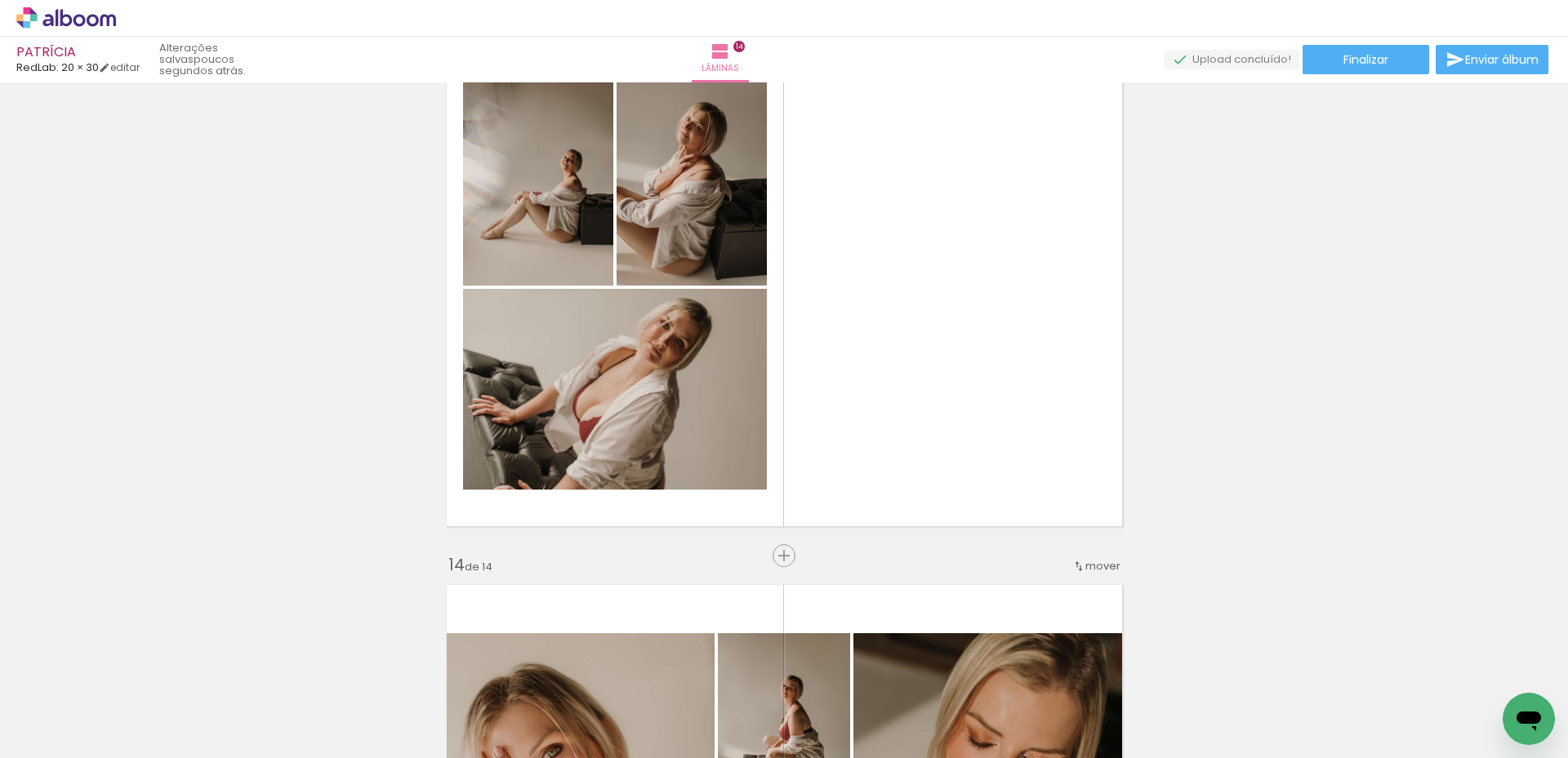
scroll to position [6863, 0]
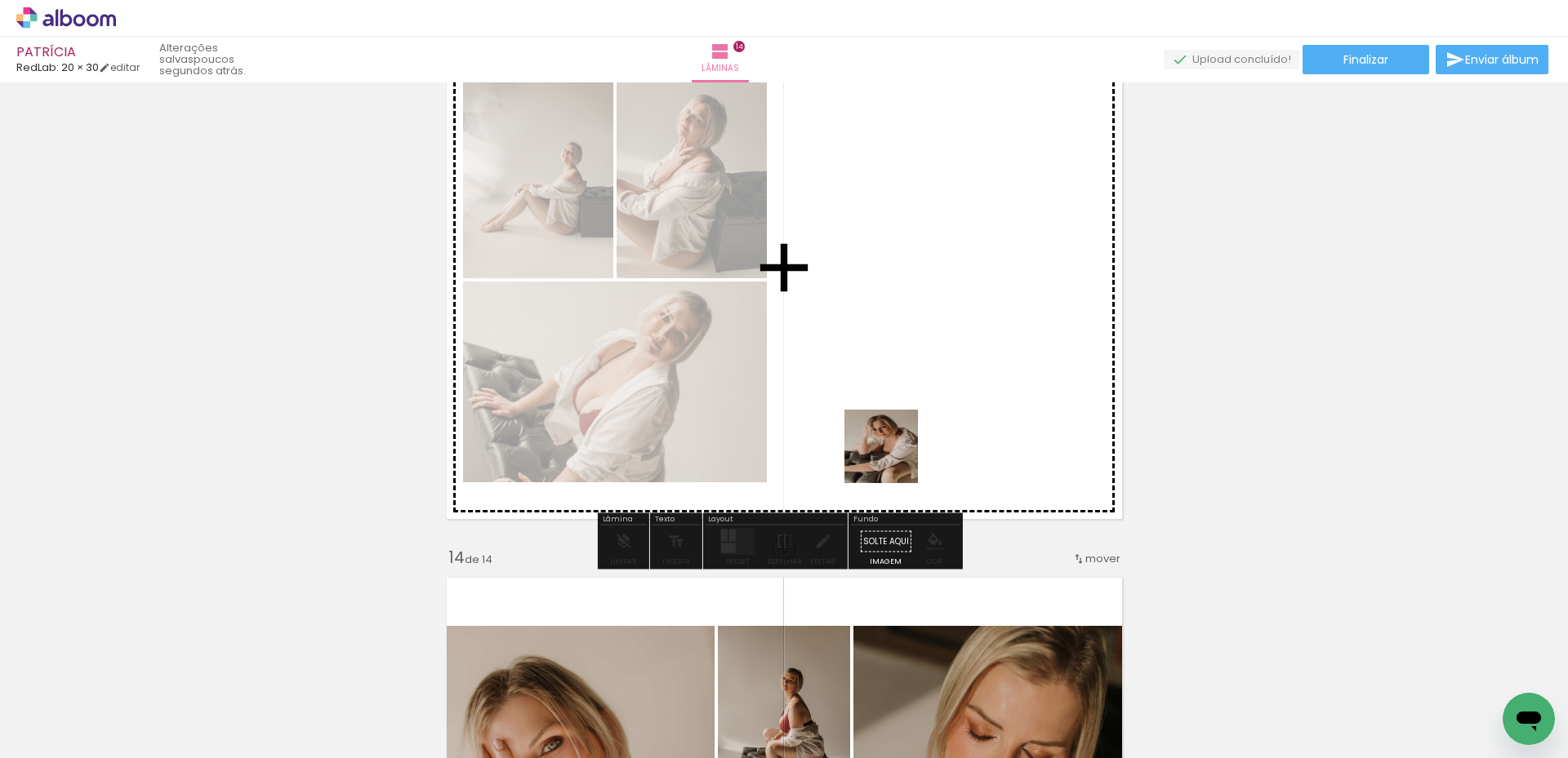
drag, startPoint x: 868, startPoint y: 685, endPoint x: 893, endPoint y: 457, distance: 229.4
click at [893, 457] on quentale-workspace at bounding box center [784, 379] width 1568 height 758
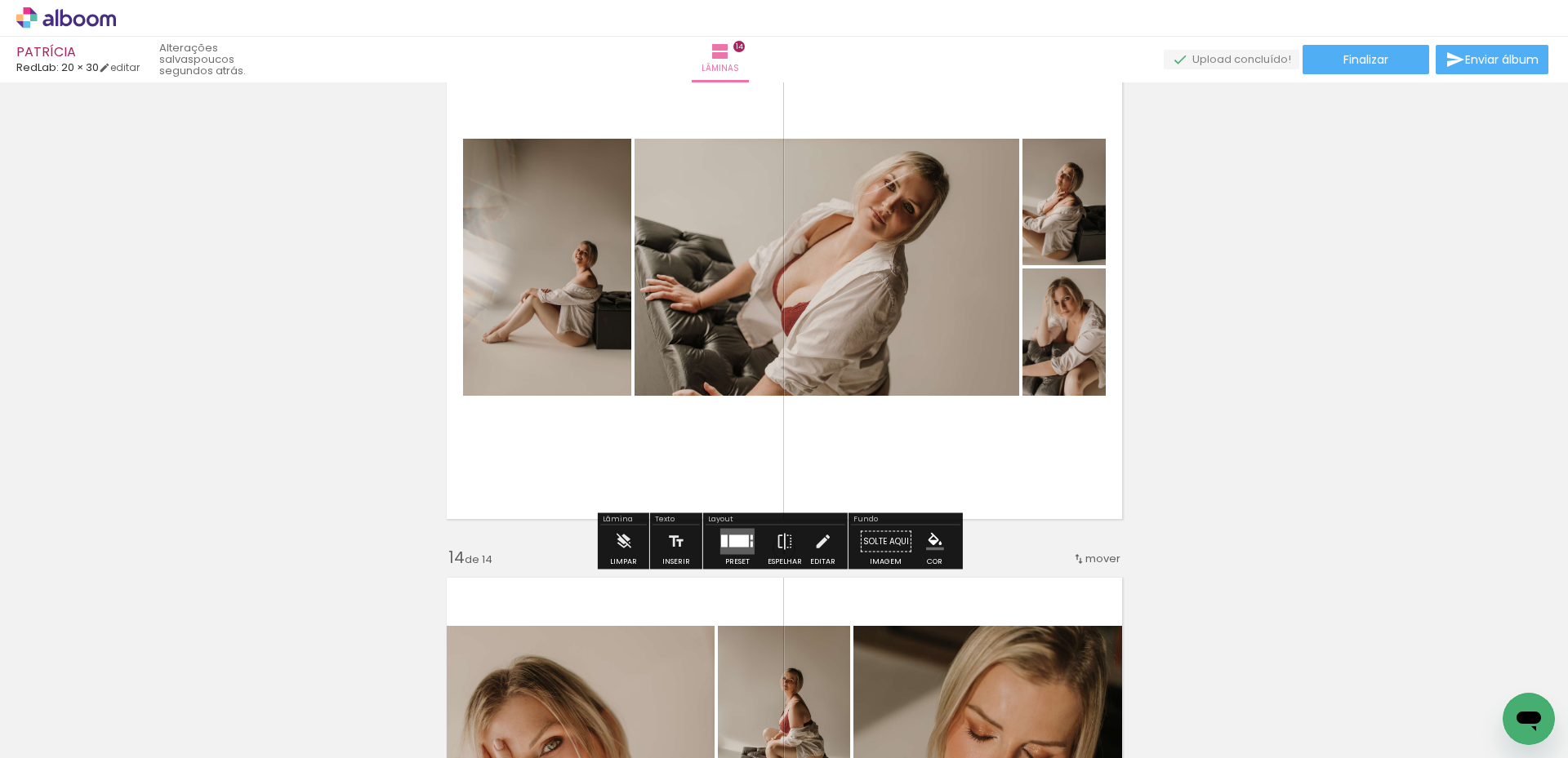
click at [730, 539] on div at bounding box center [739, 541] width 20 height 12
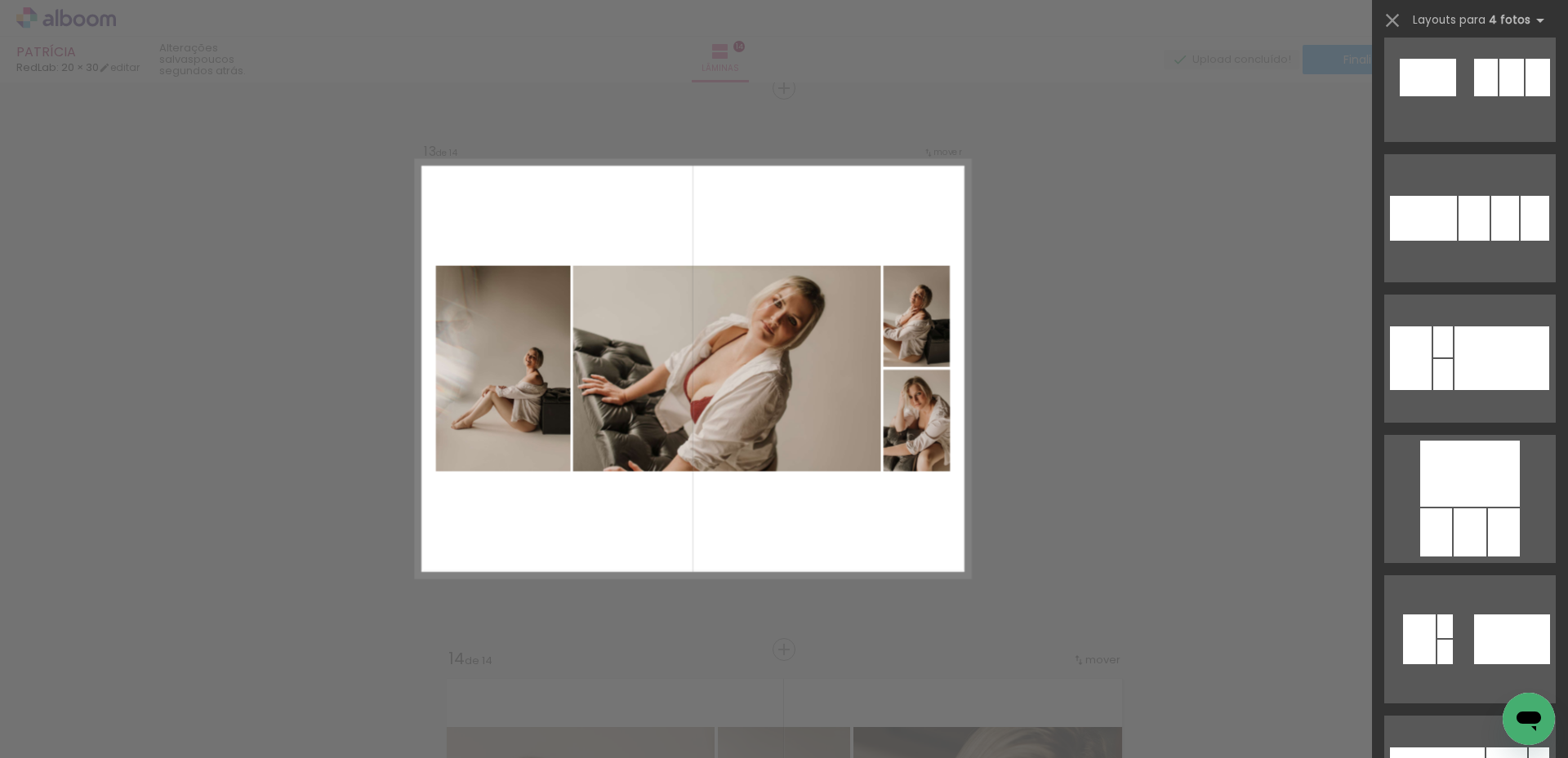
scroll to position [0, 0]
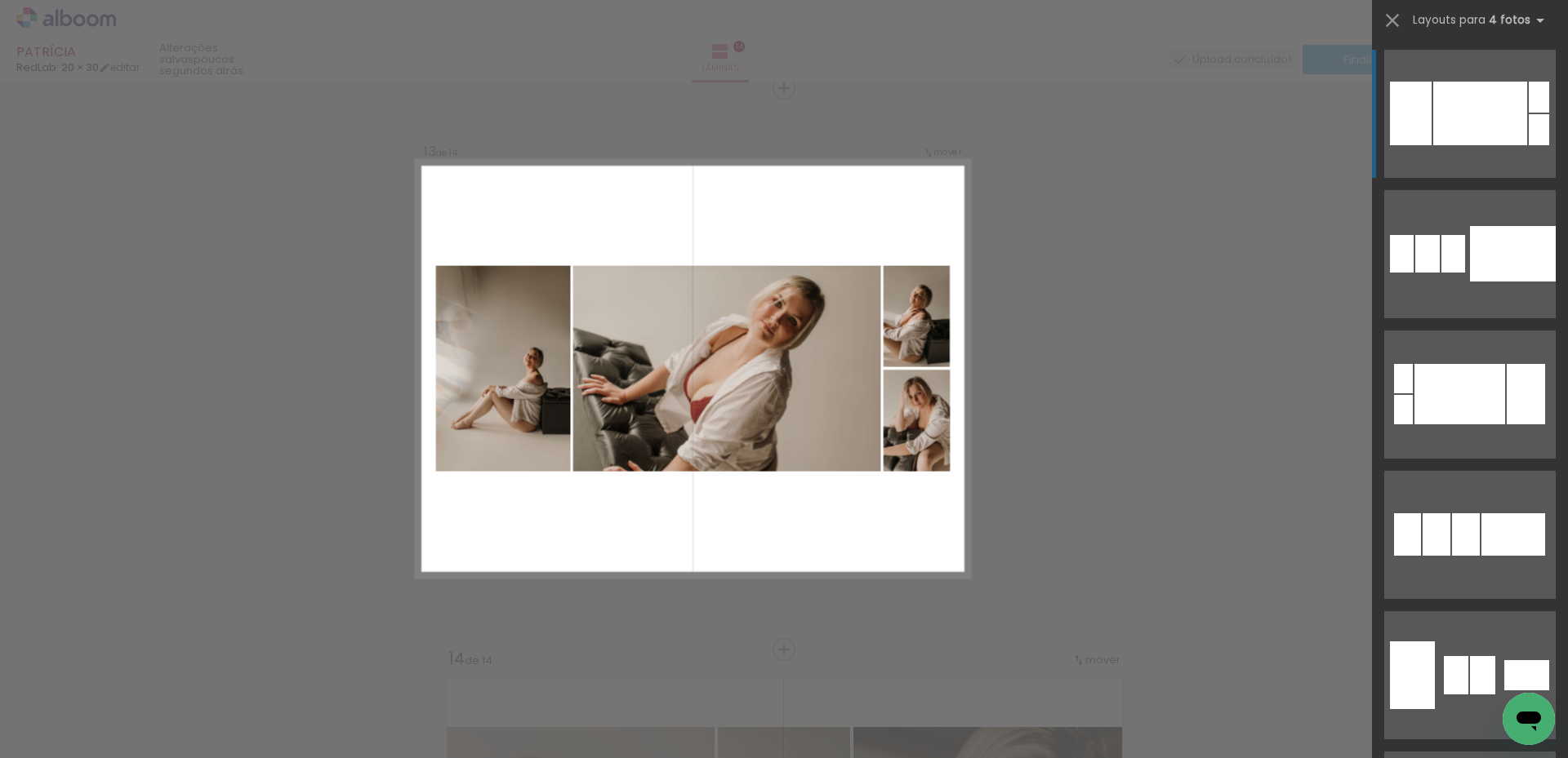
click at [1487, 115] on div at bounding box center [1480, 113] width 94 height 64
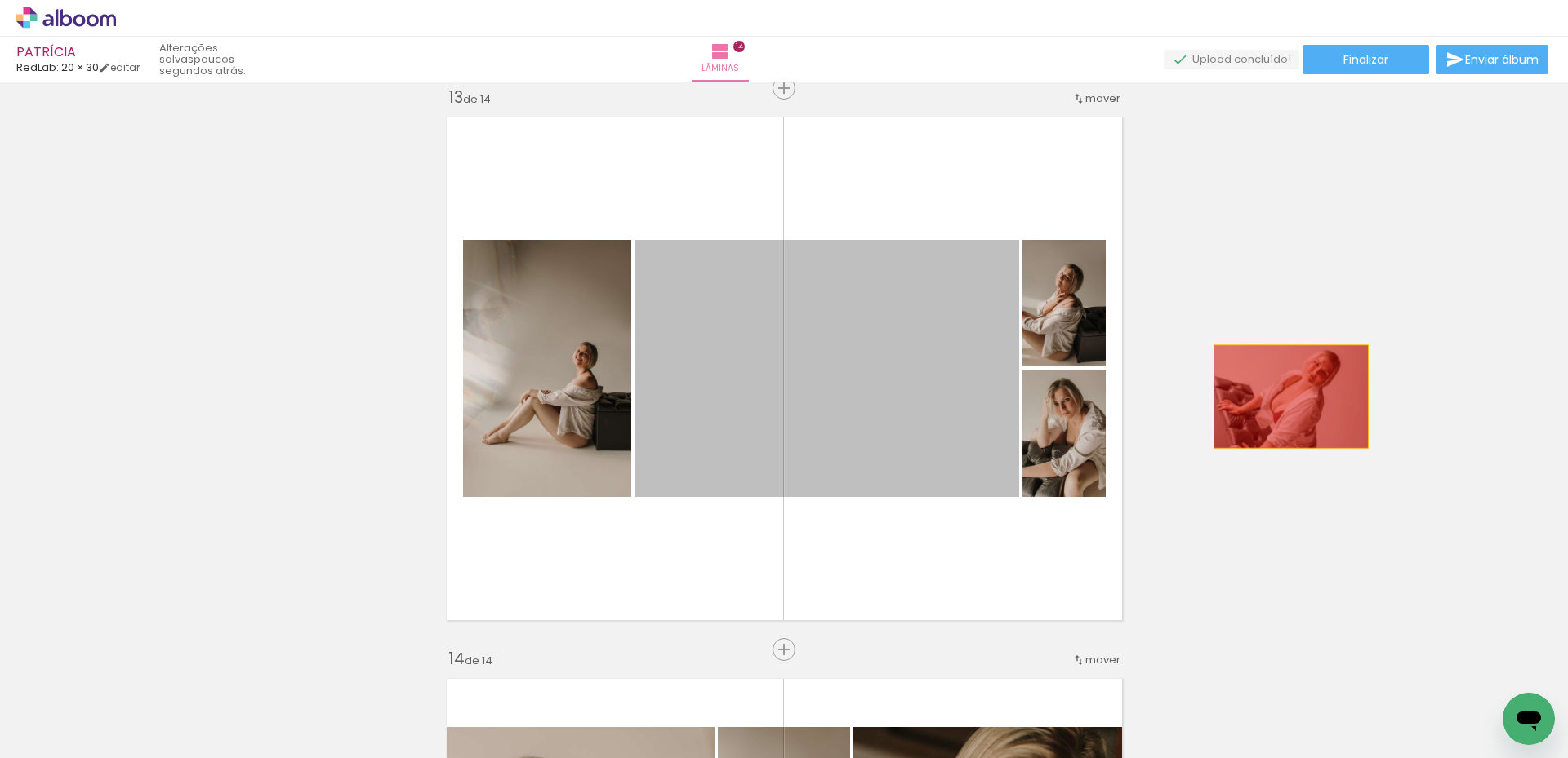
drag, startPoint x: 900, startPoint y: 397, endPoint x: 1285, endPoint y: 396, distance: 385.0
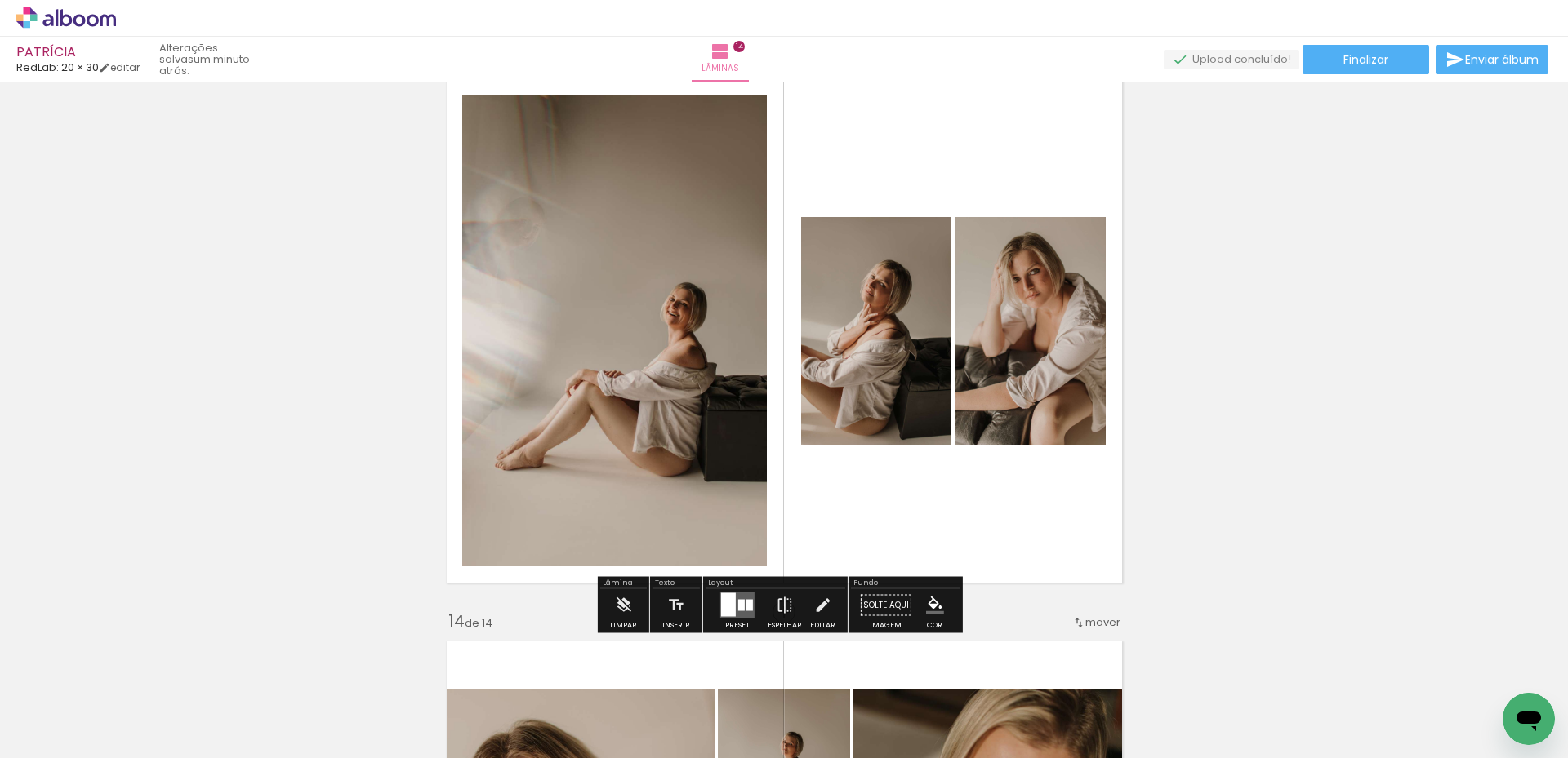
scroll to position [6761, 0]
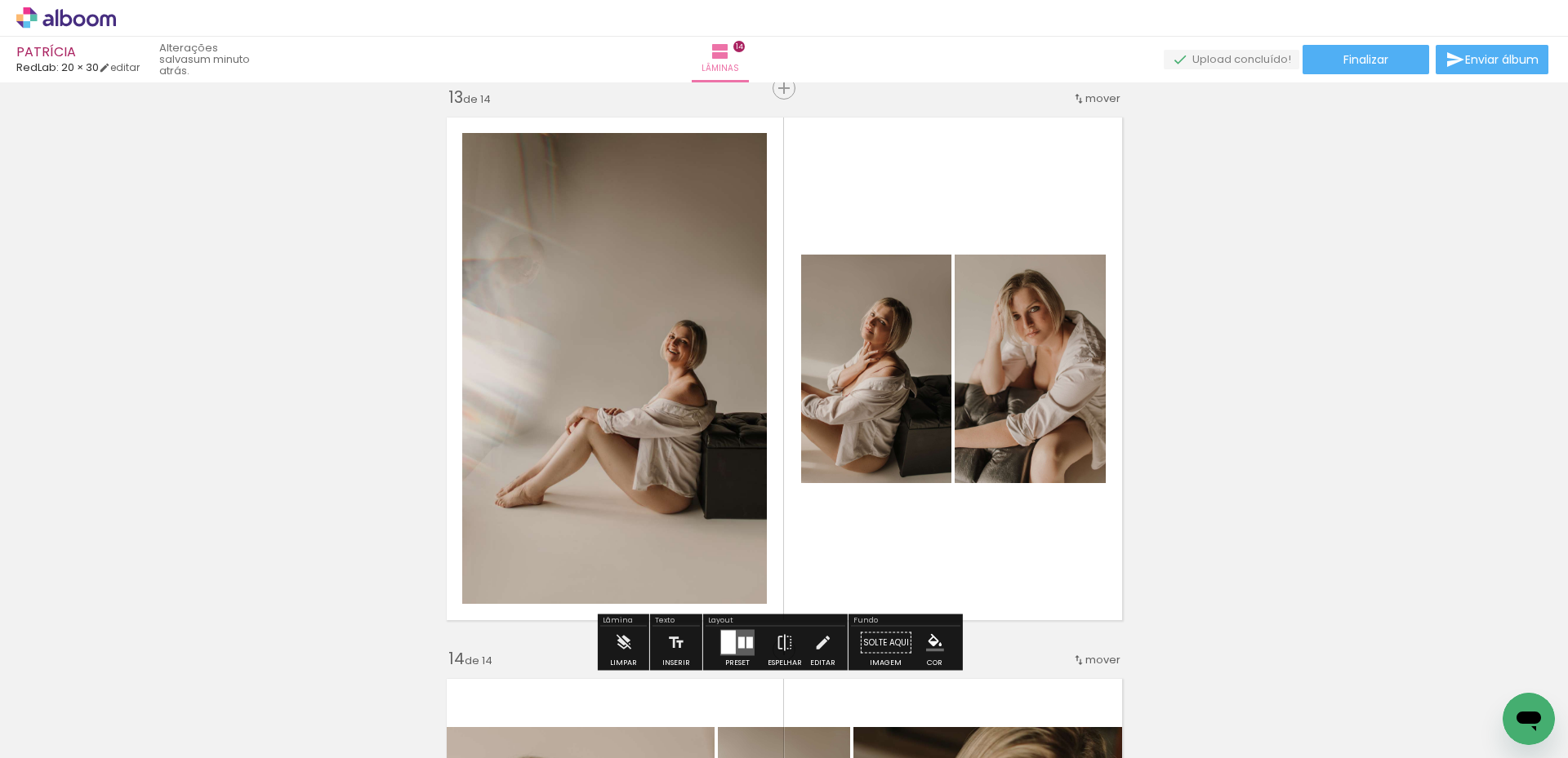
click at [747, 648] on div at bounding box center [750, 643] width 7 height 11
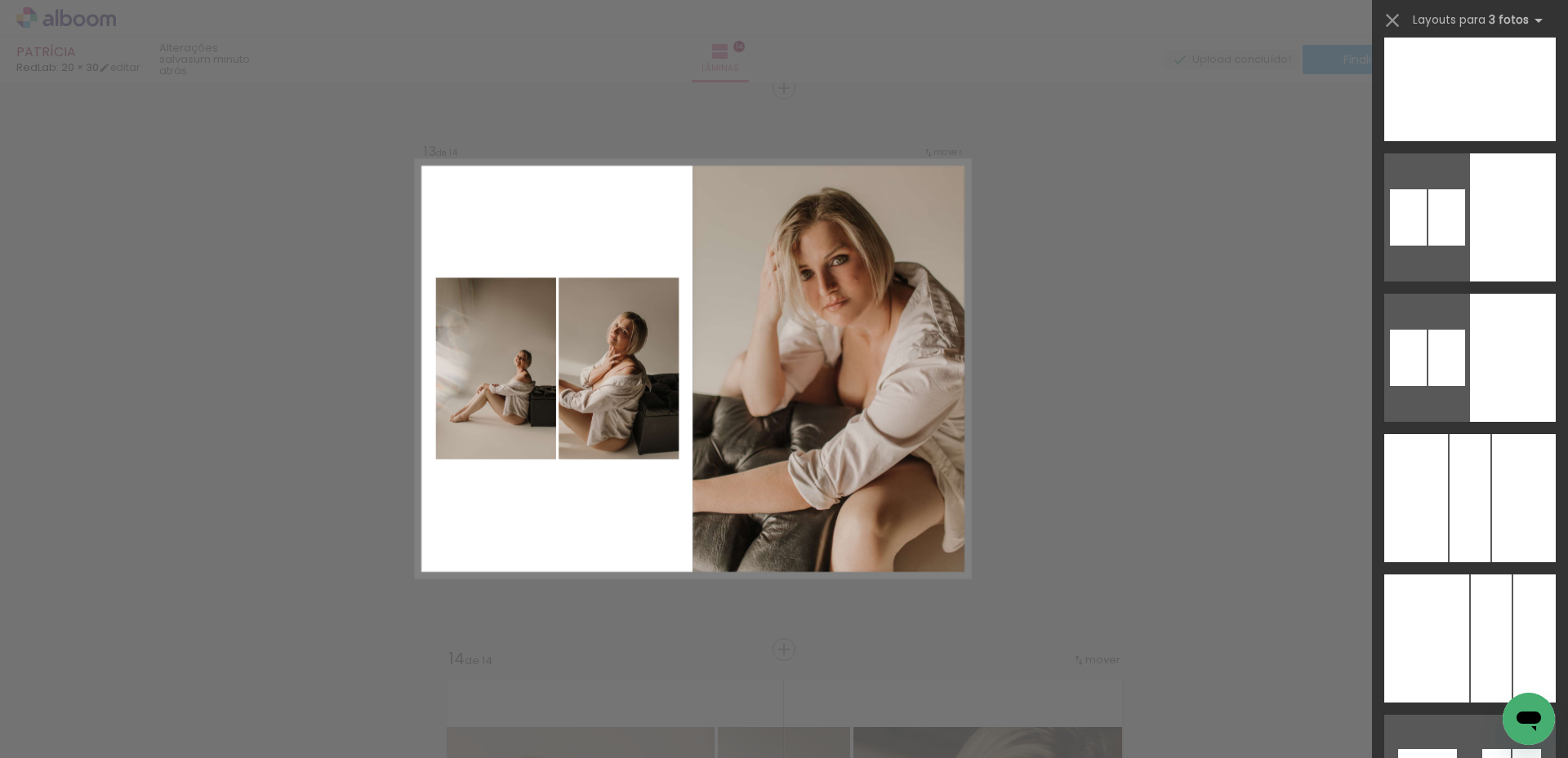
scroll to position [3837, 0]
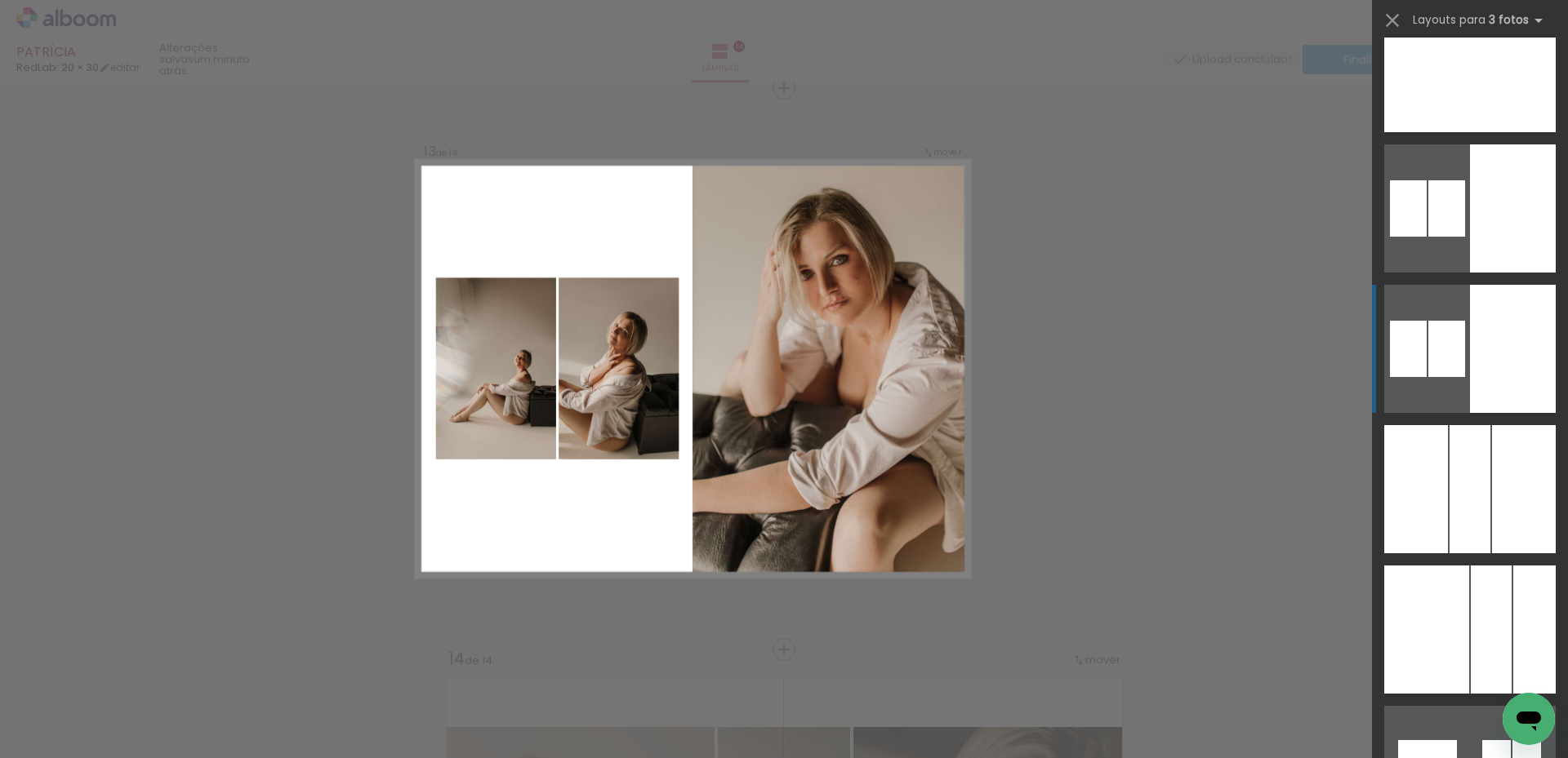
click at [1480, 367] on div at bounding box center [1513, 349] width 86 height 128
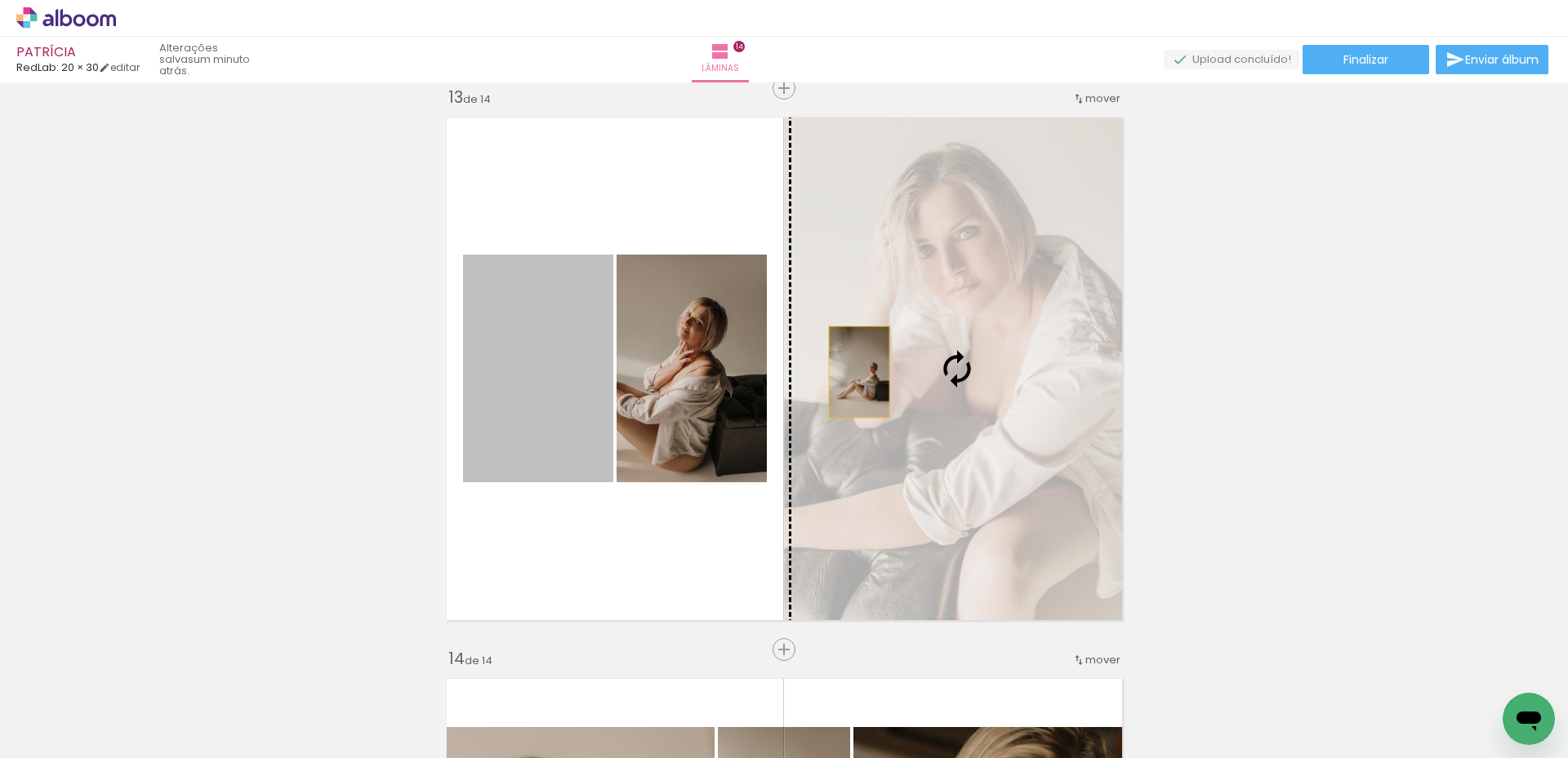
drag, startPoint x: 551, startPoint y: 366, endPoint x: 853, endPoint y: 372, distance: 302.1
click at [0, 0] on slot at bounding box center [0, 0] width 0 height 0
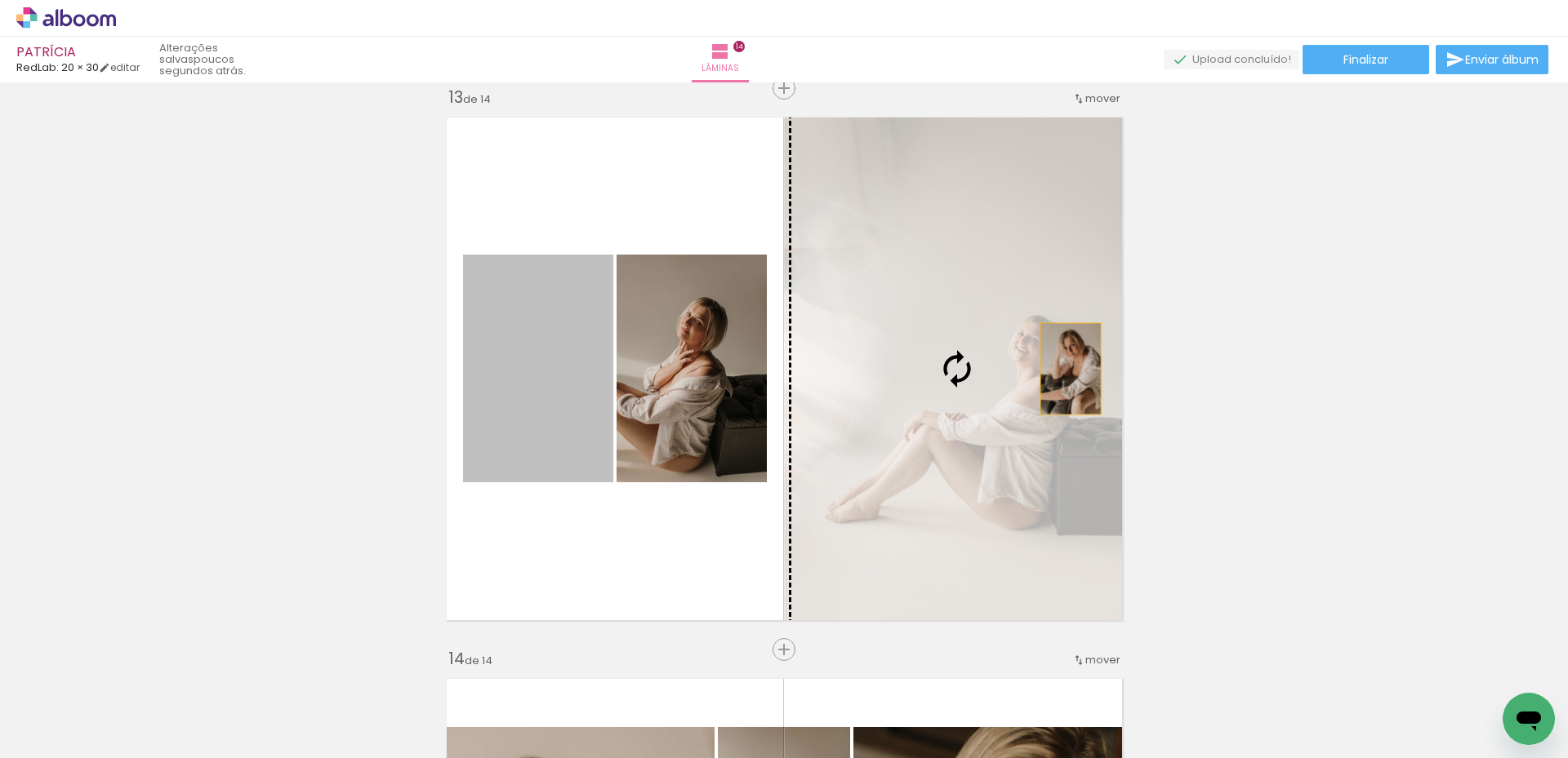
drag, startPoint x: 512, startPoint y: 372, endPoint x: 1064, endPoint y: 369, distance: 552.0
click at [0, 0] on slot at bounding box center [0, 0] width 0 height 0
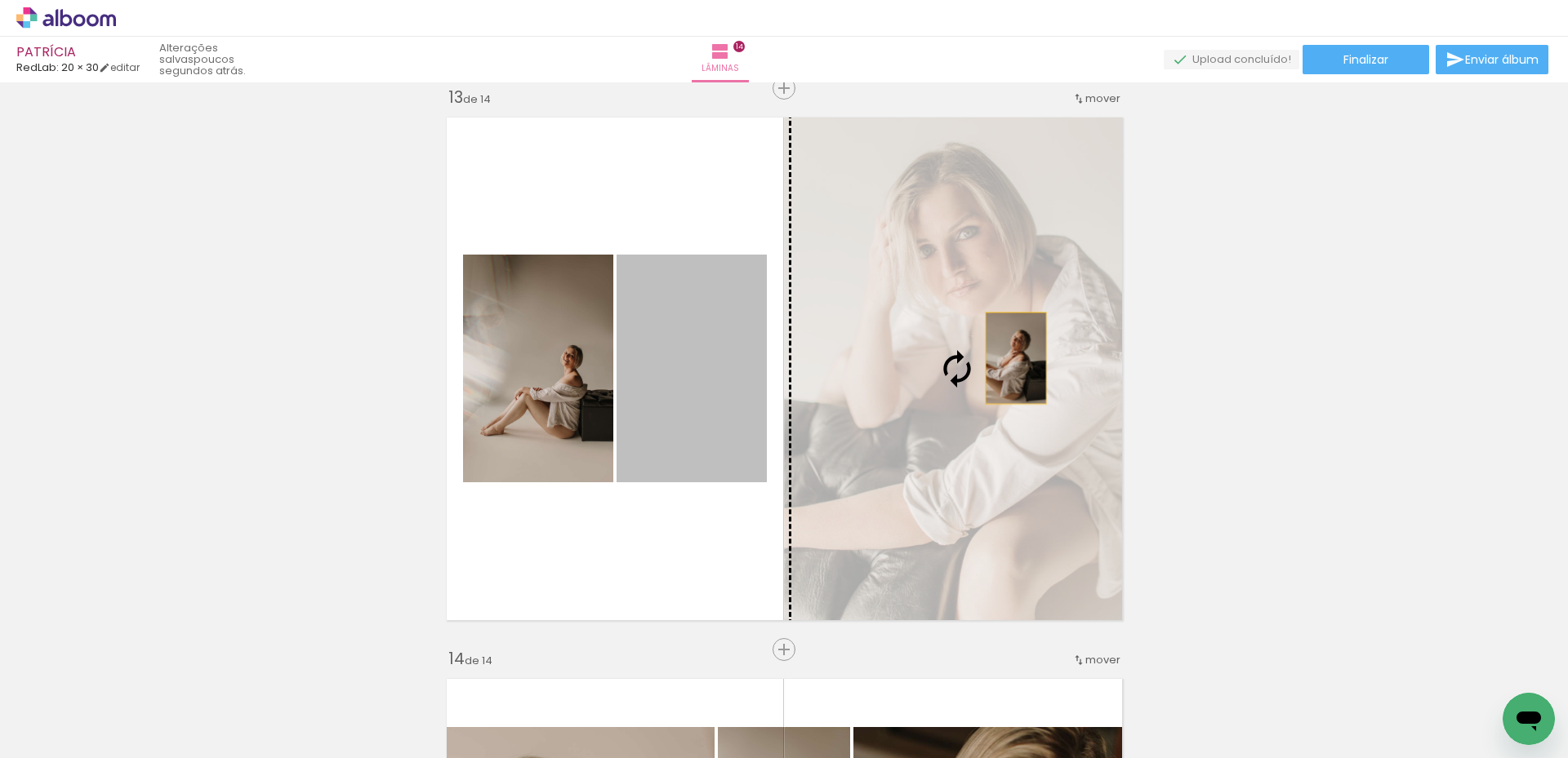
drag, startPoint x: 701, startPoint y: 359, endPoint x: 1009, endPoint y: 359, distance: 308.0
click at [0, 0] on slot at bounding box center [0, 0] width 0 height 0
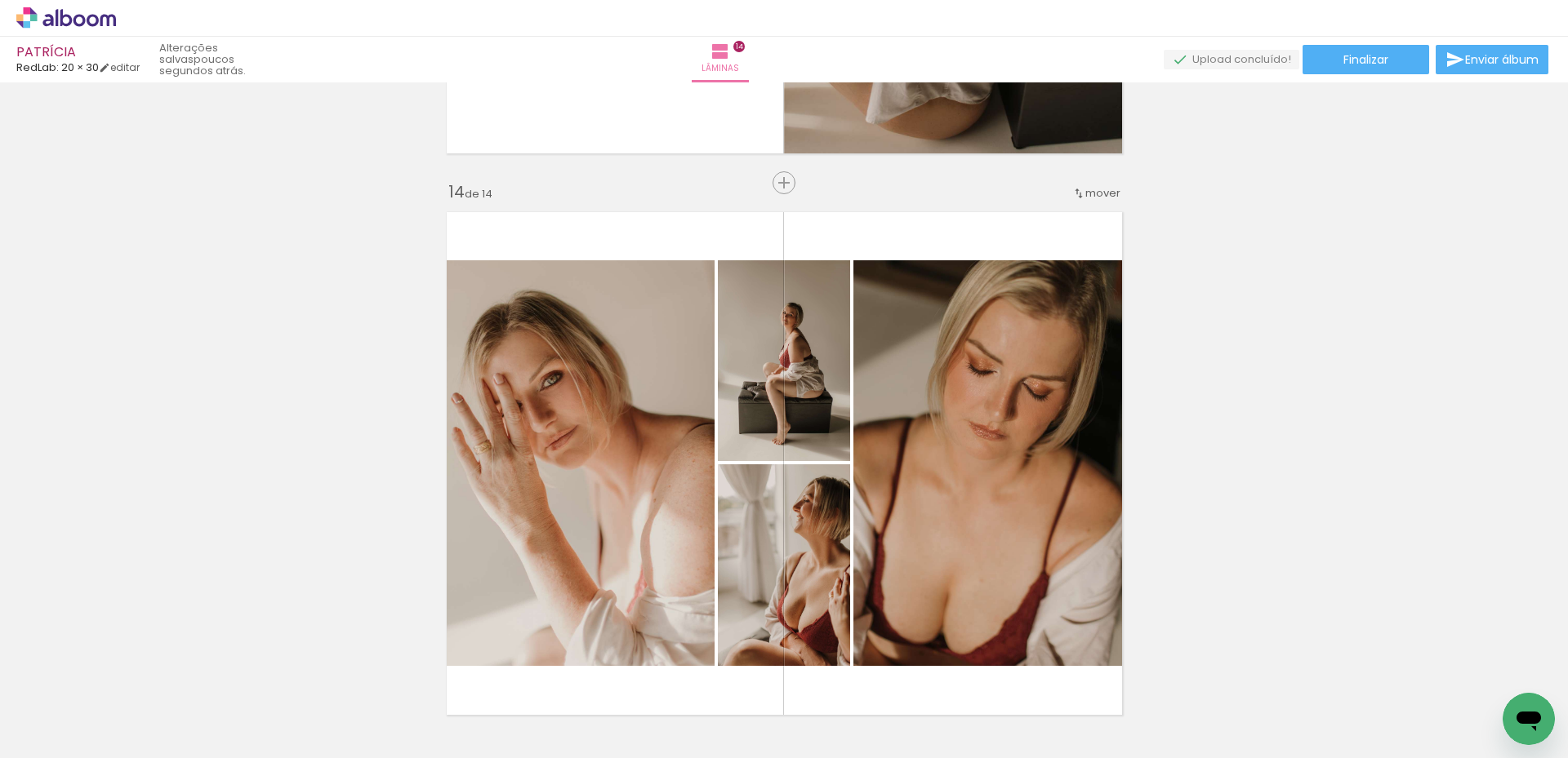
scroll to position [7415, 0]
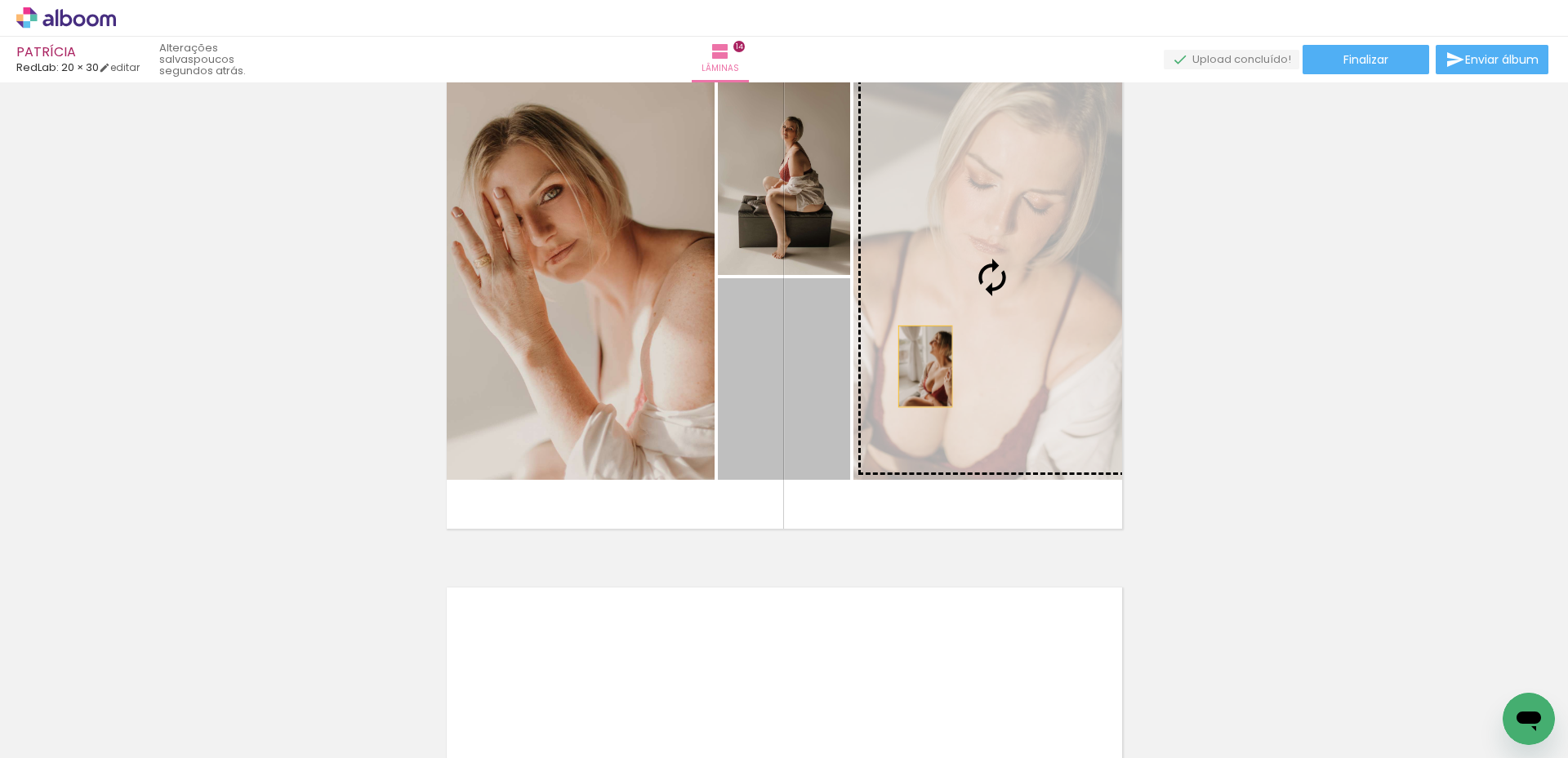
drag, startPoint x: 799, startPoint y: 366, endPoint x: 919, endPoint y: 366, distance: 120.0
click at [0, 0] on slot at bounding box center [0, 0] width 0 height 0
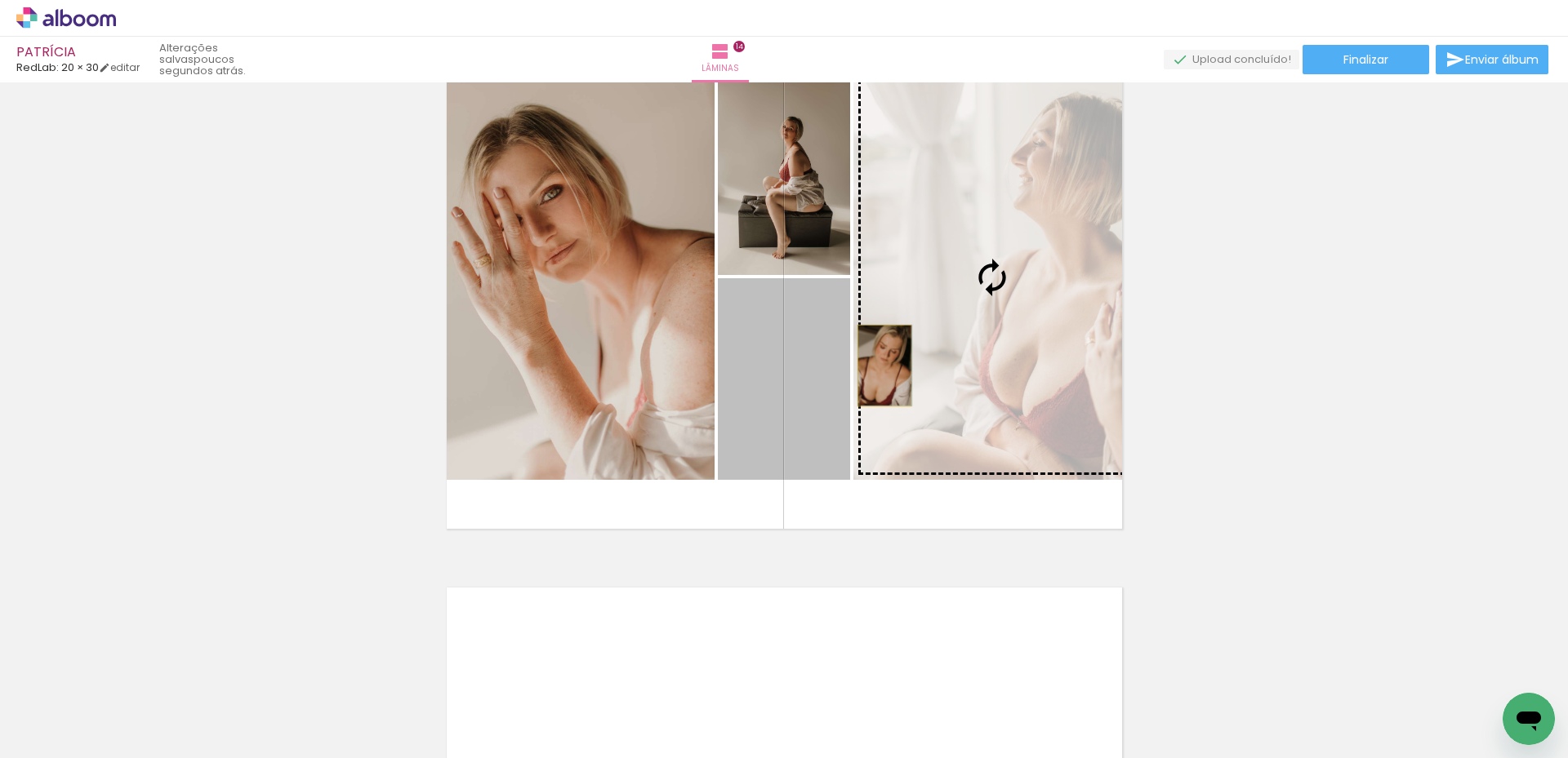
drag, startPoint x: 803, startPoint y: 377, endPoint x: 878, endPoint y: 366, distance: 75.8
click at [0, 0] on slot at bounding box center [0, 0] width 0 height 0
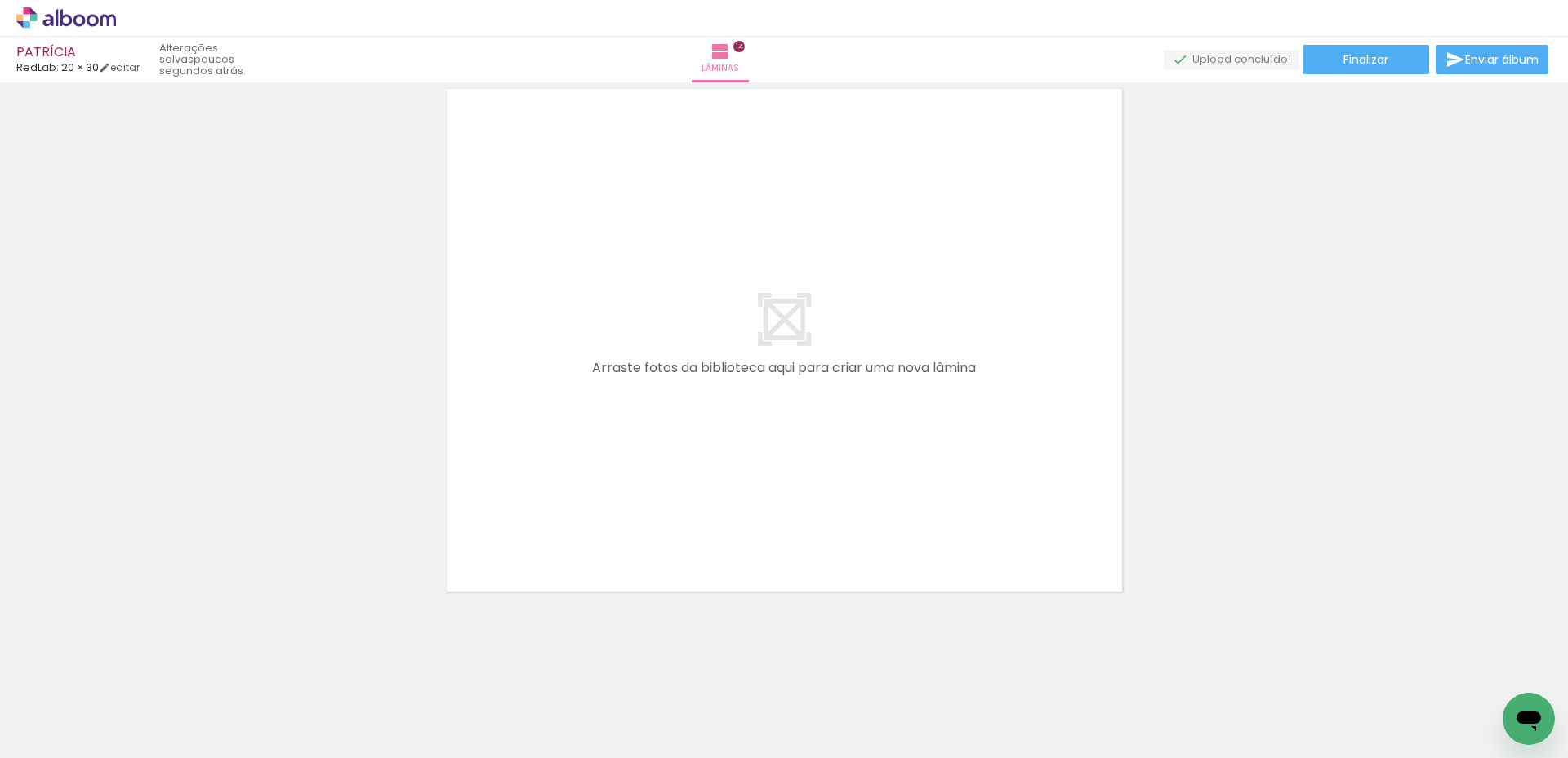
scroll to position [7915, 0]
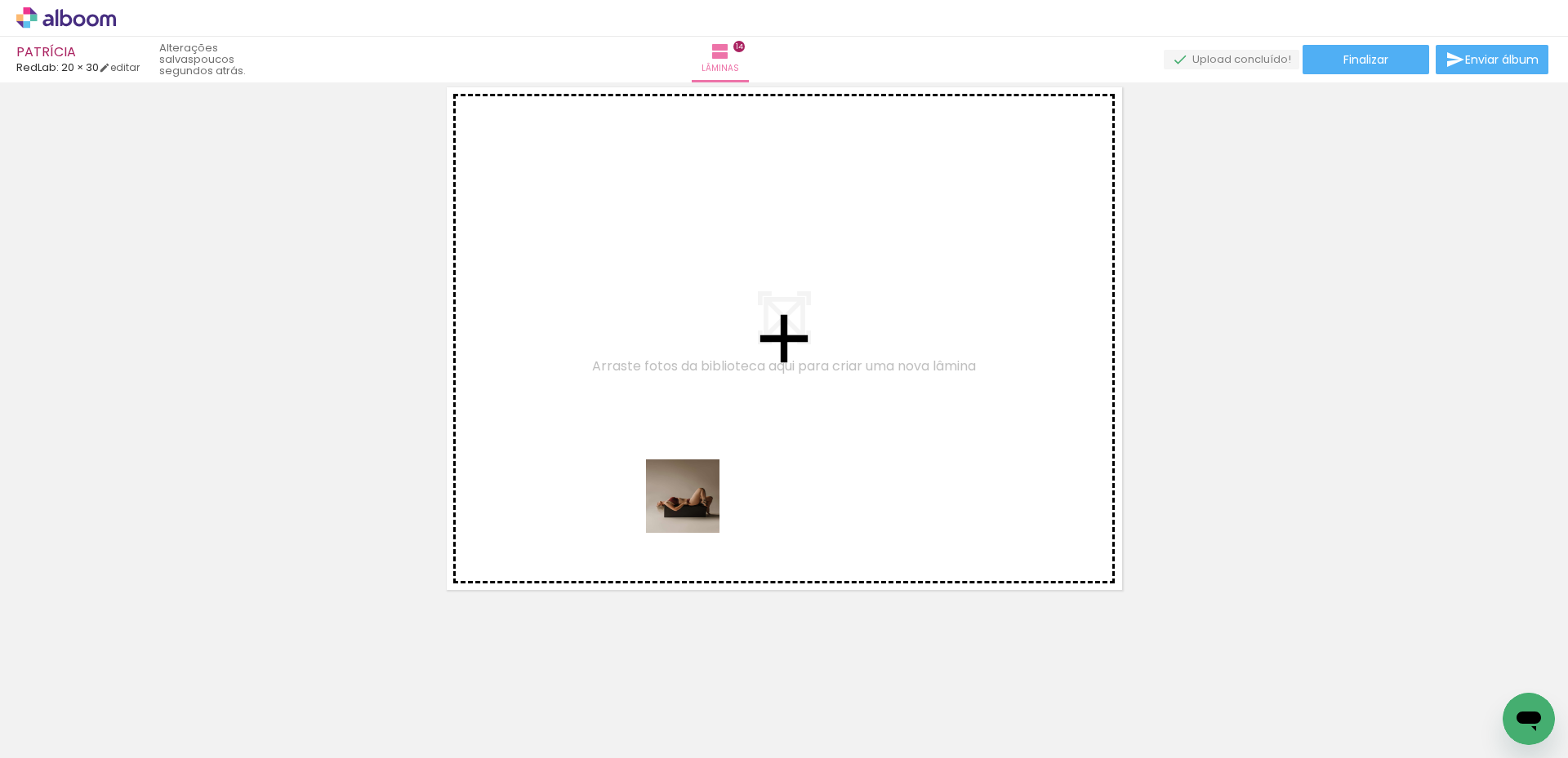
drag, startPoint x: 683, startPoint y: 712, endPoint x: 695, endPoint y: 509, distance: 203.4
click at [695, 509] on quentale-workspace at bounding box center [784, 379] width 1568 height 758
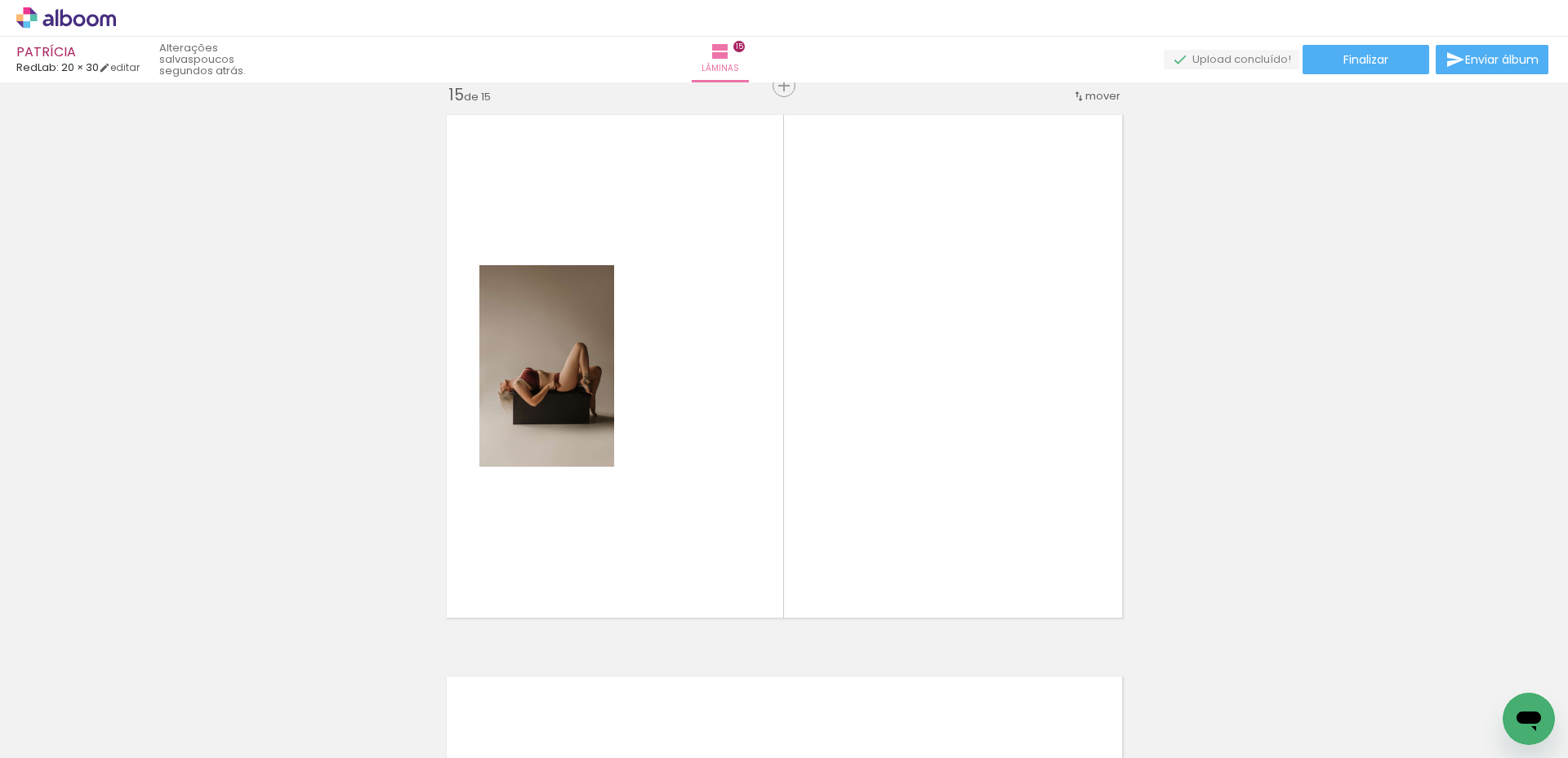
scroll to position [7884, 0]
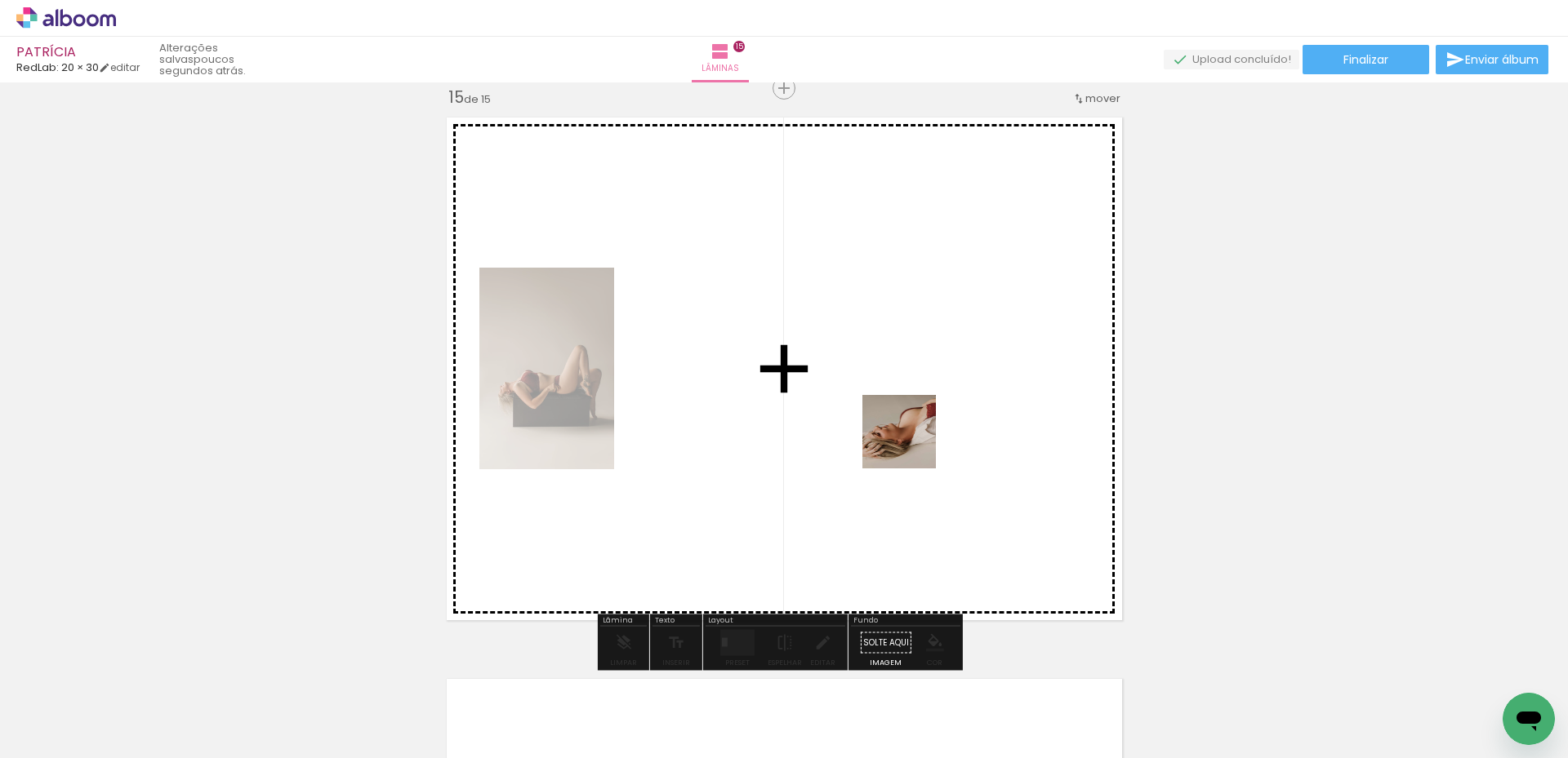
drag, startPoint x: 1516, startPoint y: 694, endPoint x: 876, endPoint y: 430, distance: 692.3
click at [876, 430] on quentale-workspace at bounding box center [784, 379] width 1568 height 758
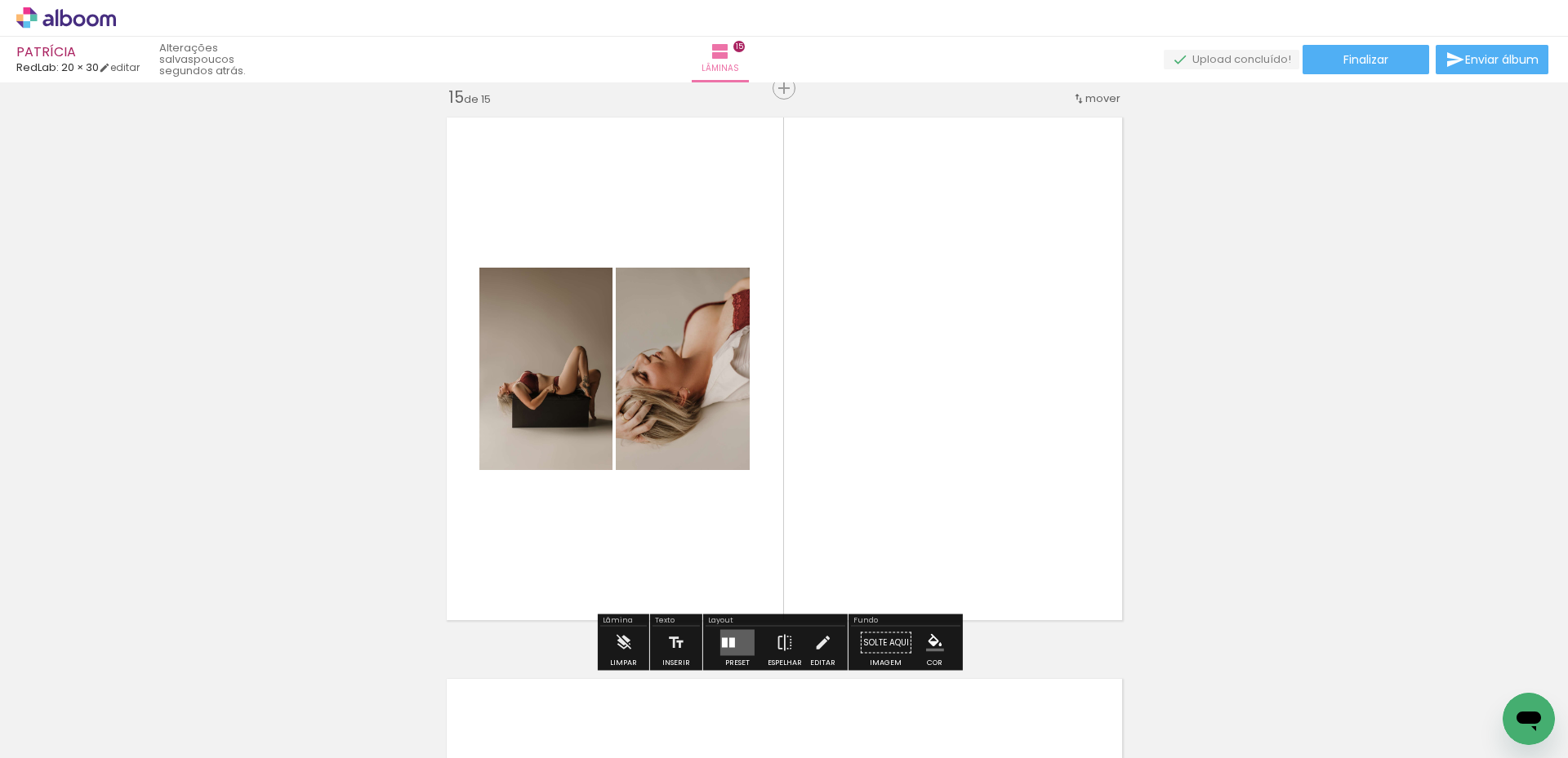
scroll to position [0, 0]
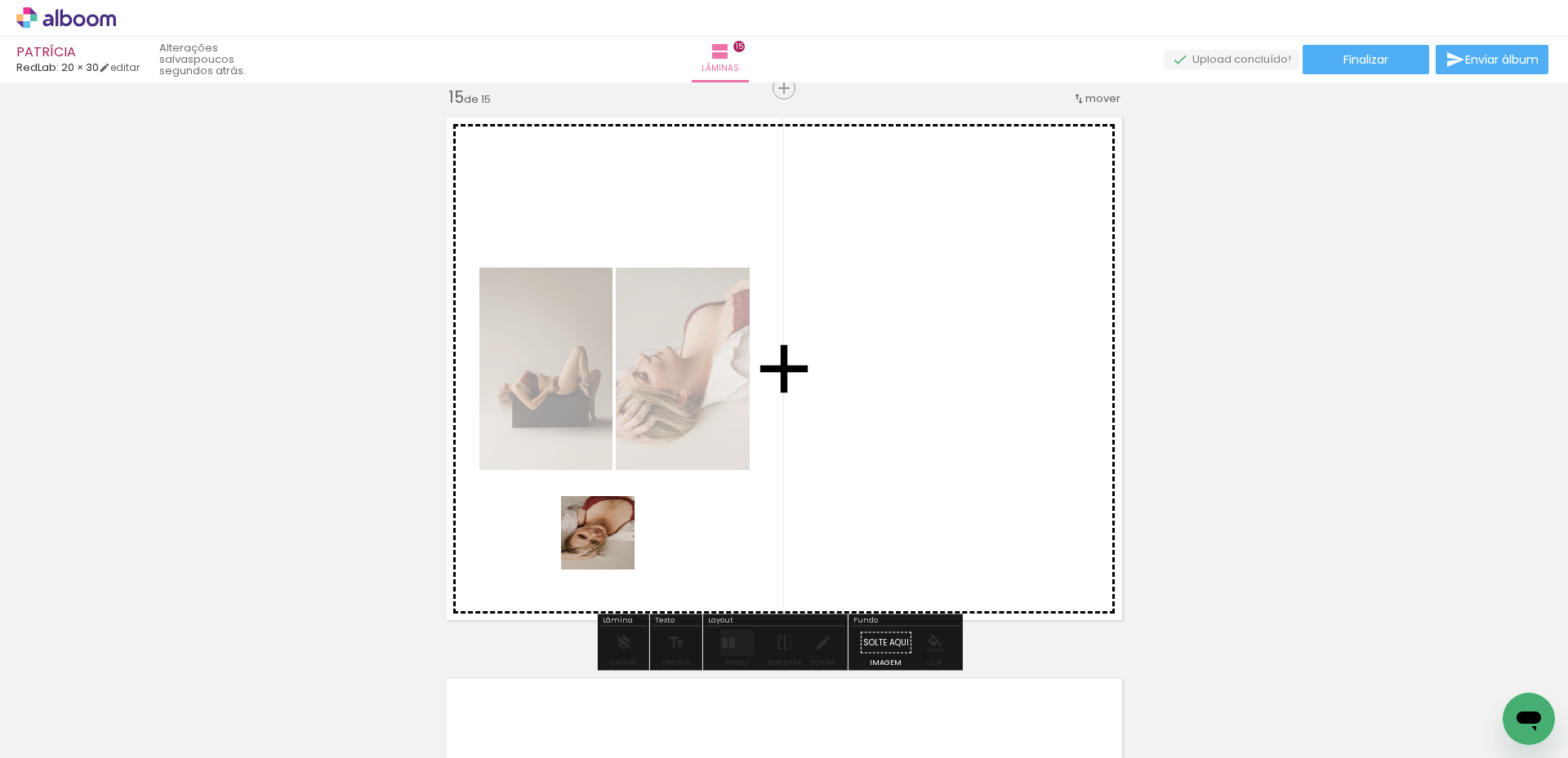
drag, startPoint x: 165, startPoint y: 710, endPoint x: 610, endPoint y: 545, distance: 474.6
click at [610, 545] on quentale-workspace at bounding box center [784, 379] width 1568 height 758
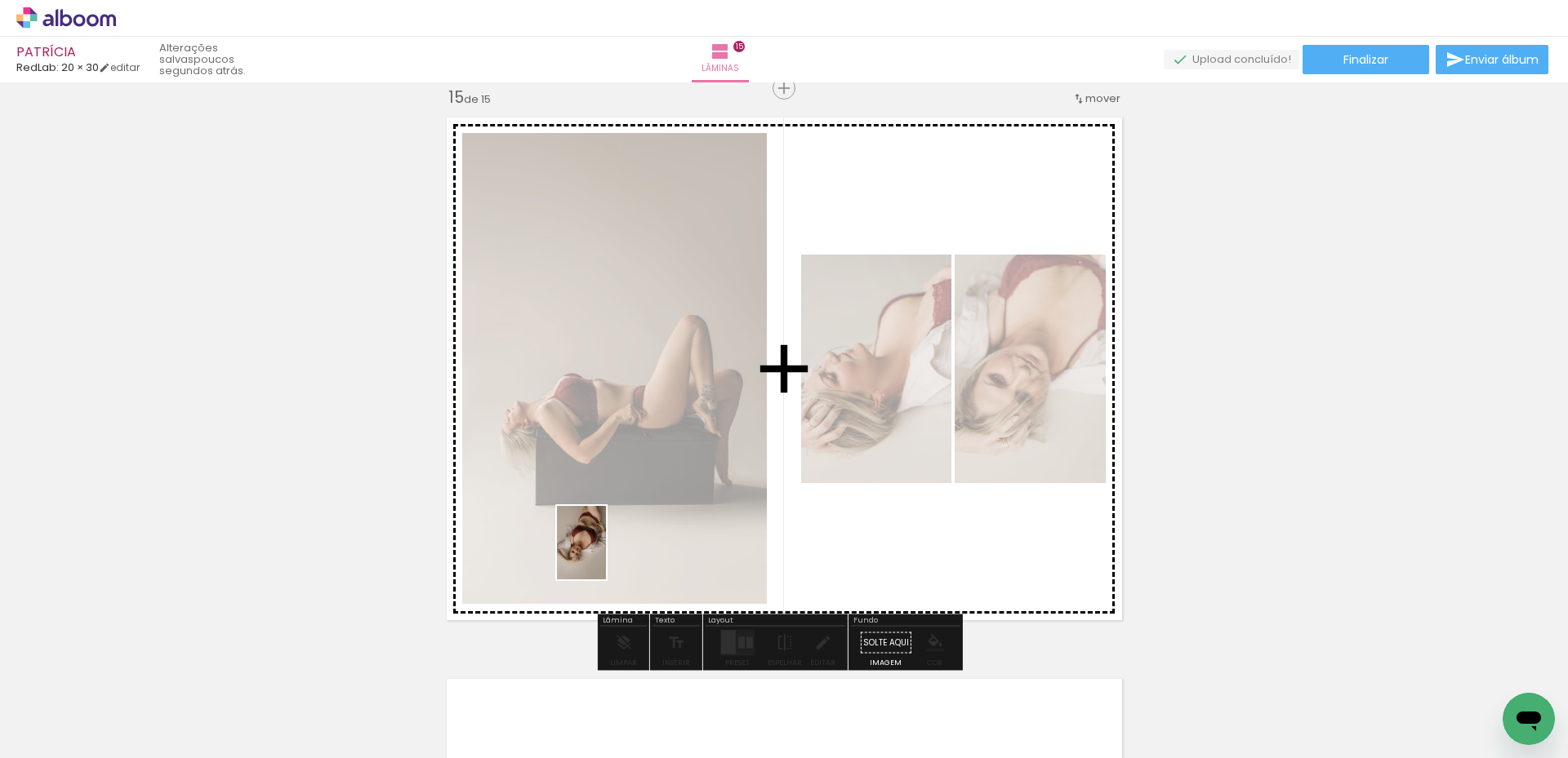
drag, startPoint x: 254, startPoint y: 715, endPoint x: 606, endPoint y: 555, distance: 386.7
click at [606, 555] on quentale-workspace at bounding box center [784, 379] width 1568 height 758
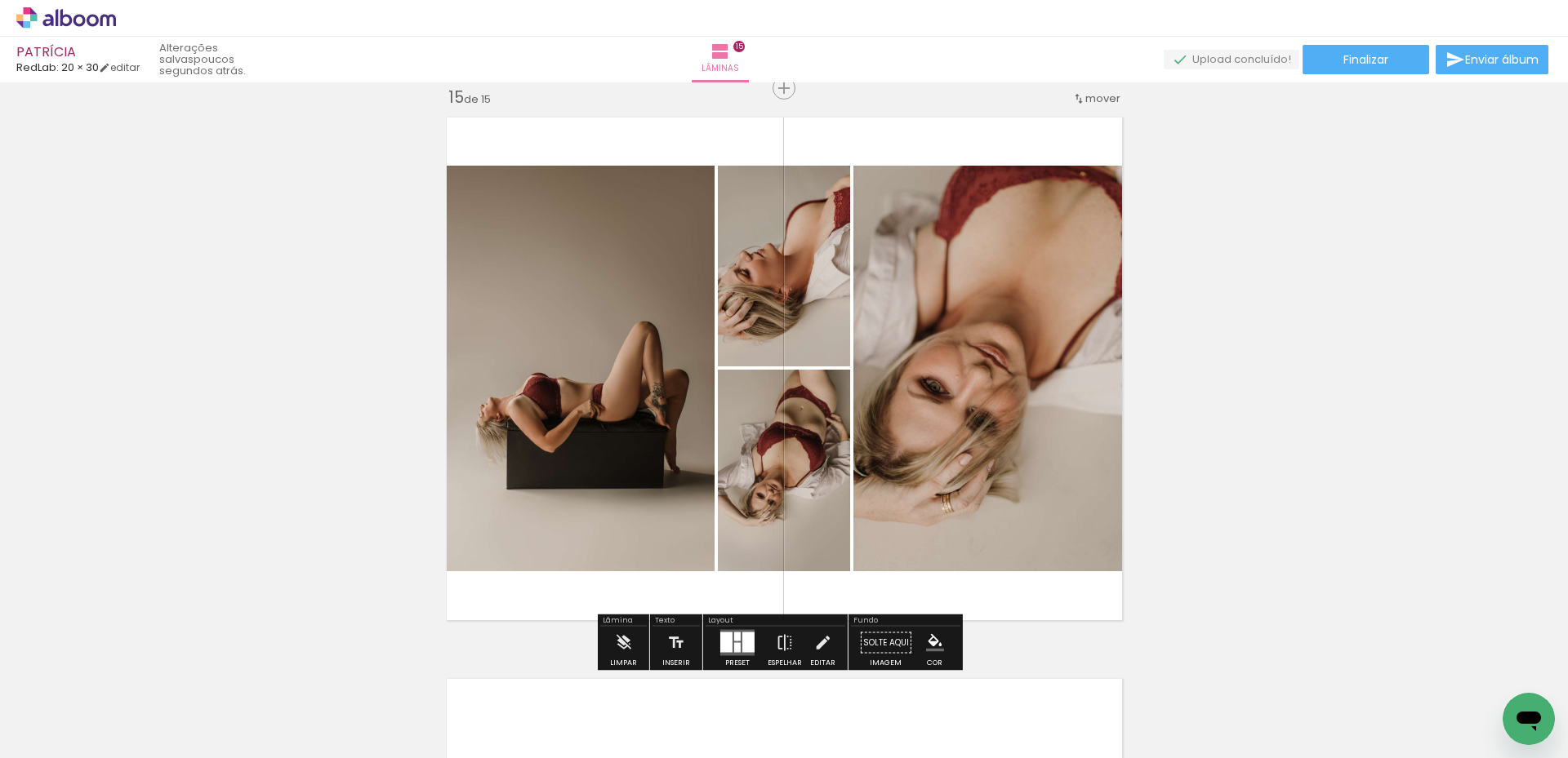
click at [735, 640] on div at bounding box center [737, 636] width 7 height 9
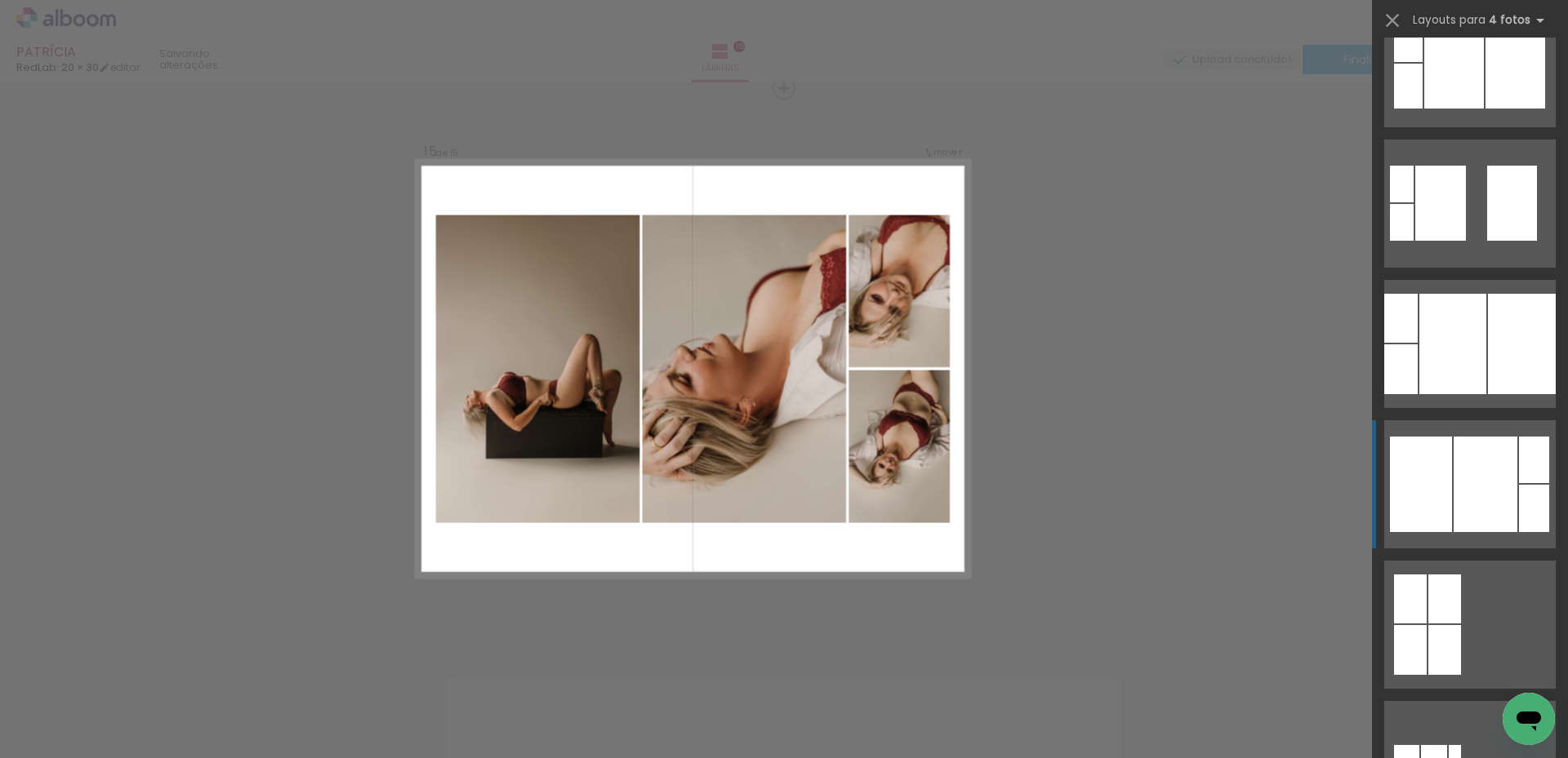
scroll to position [898, 0]
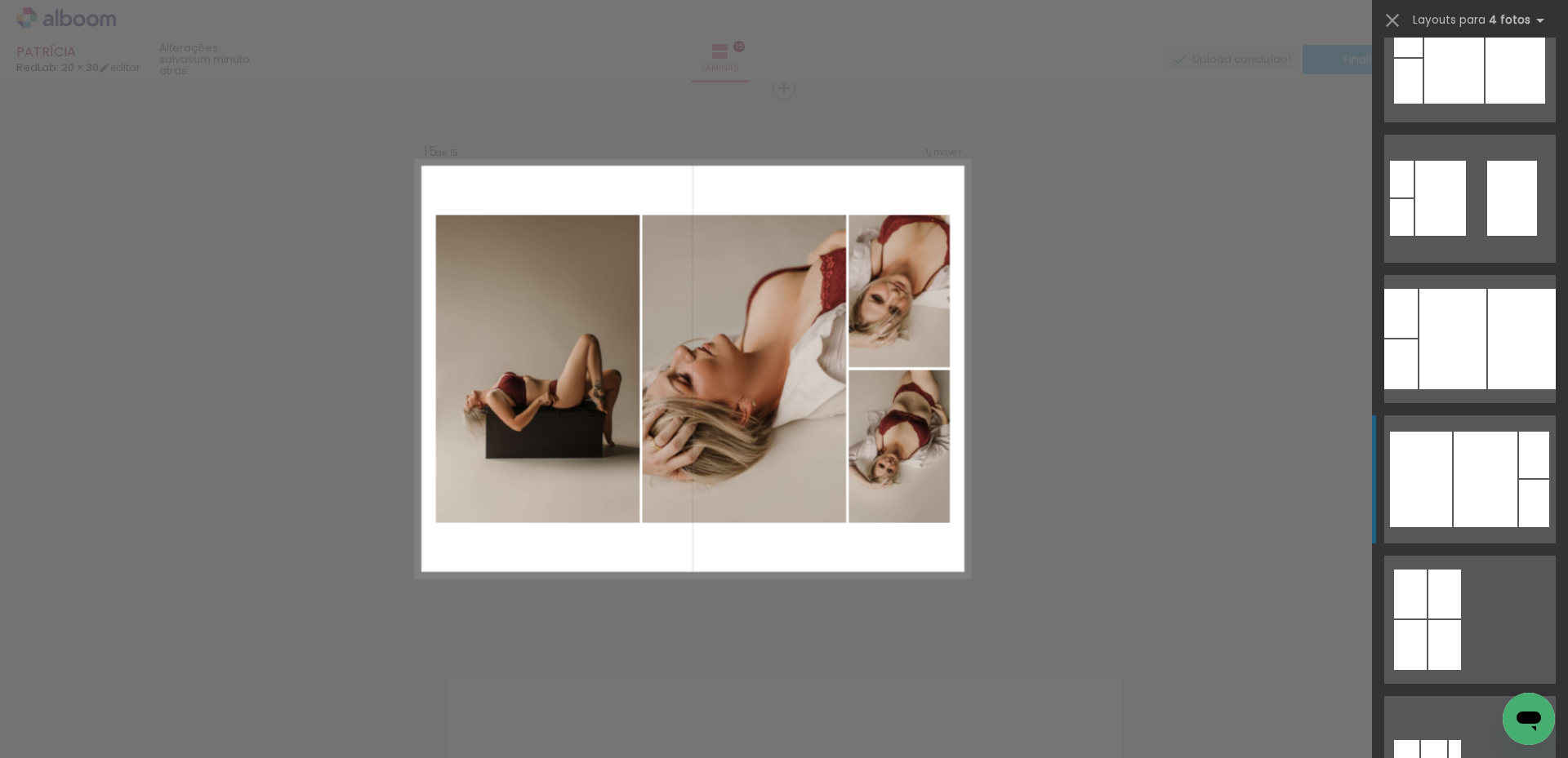
click at [1465, 507] on div at bounding box center [1485, 479] width 64 height 95
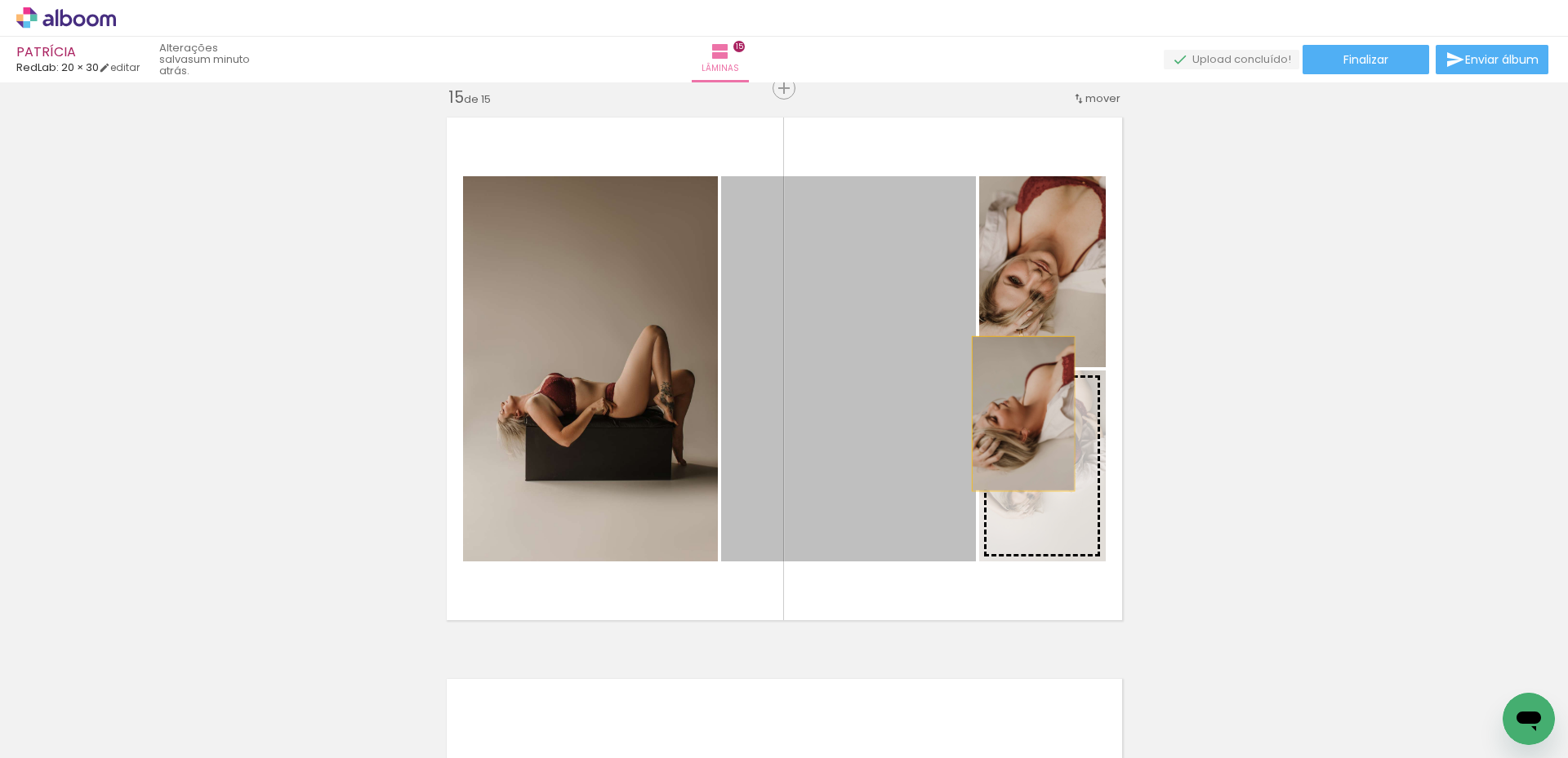
drag, startPoint x: 873, startPoint y: 371, endPoint x: 1024, endPoint y: 418, distance: 158.1
click at [0, 0] on slot at bounding box center [0, 0] width 0 height 0
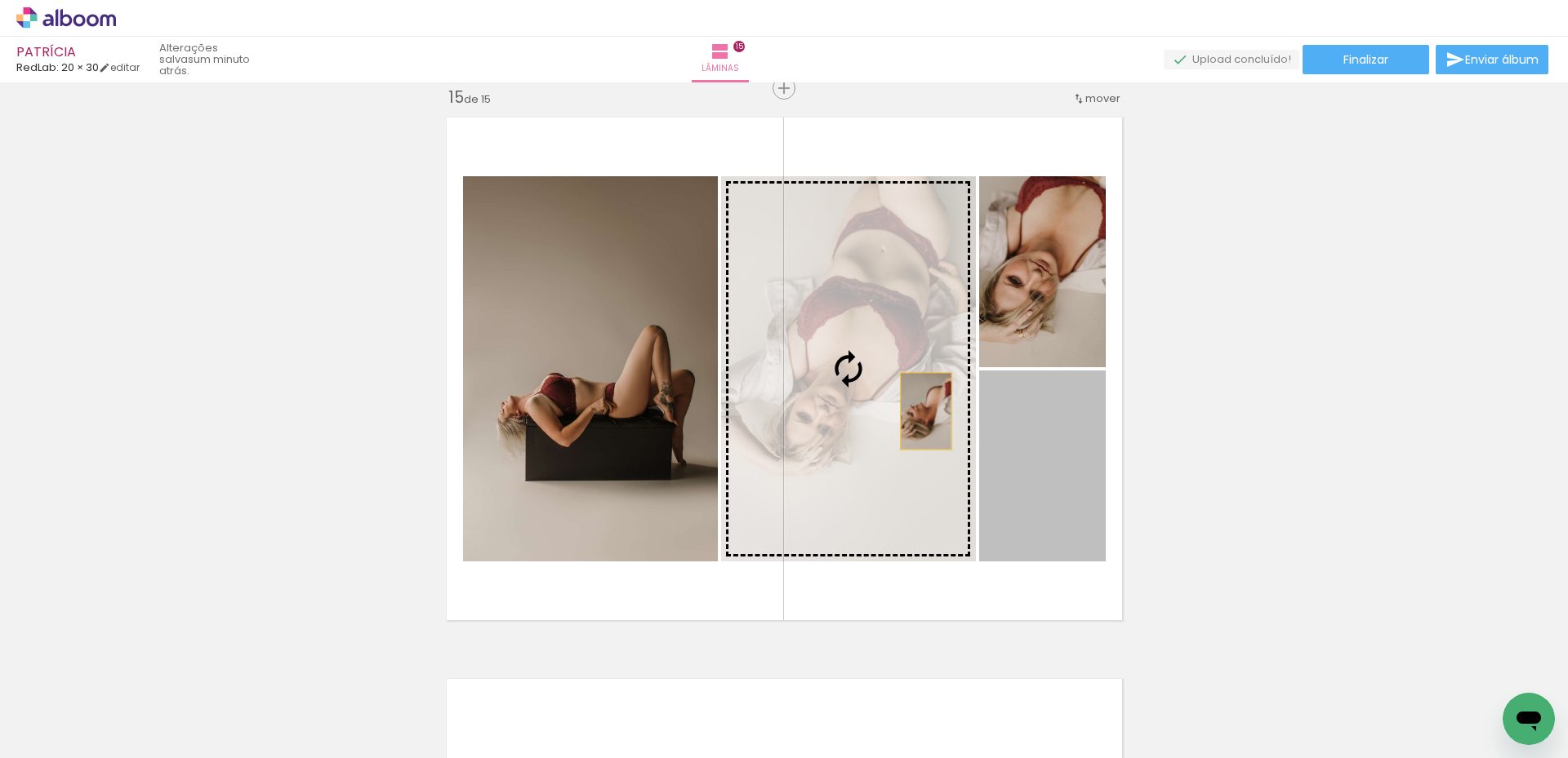
drag, startPoint x: 1043, startPoint y: 478, endPoint x: 905, endPoint y: 404, distance: 156.6
click at [0, 0] on slot at bounding box center [0, 0] width 0 height 0
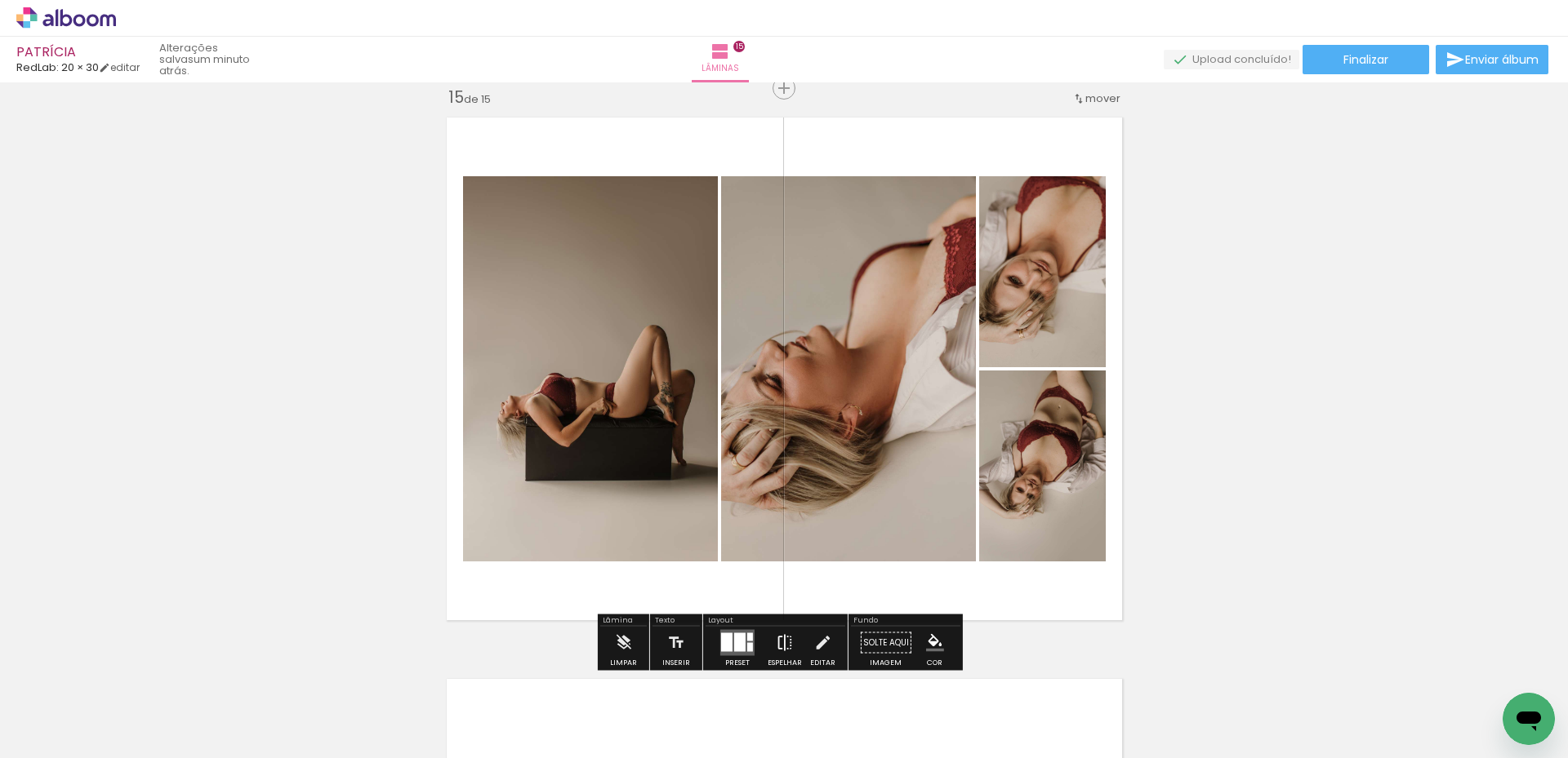
click at [775, 634] on iron-icon at bounding box center [784, 643] width 18 height 32
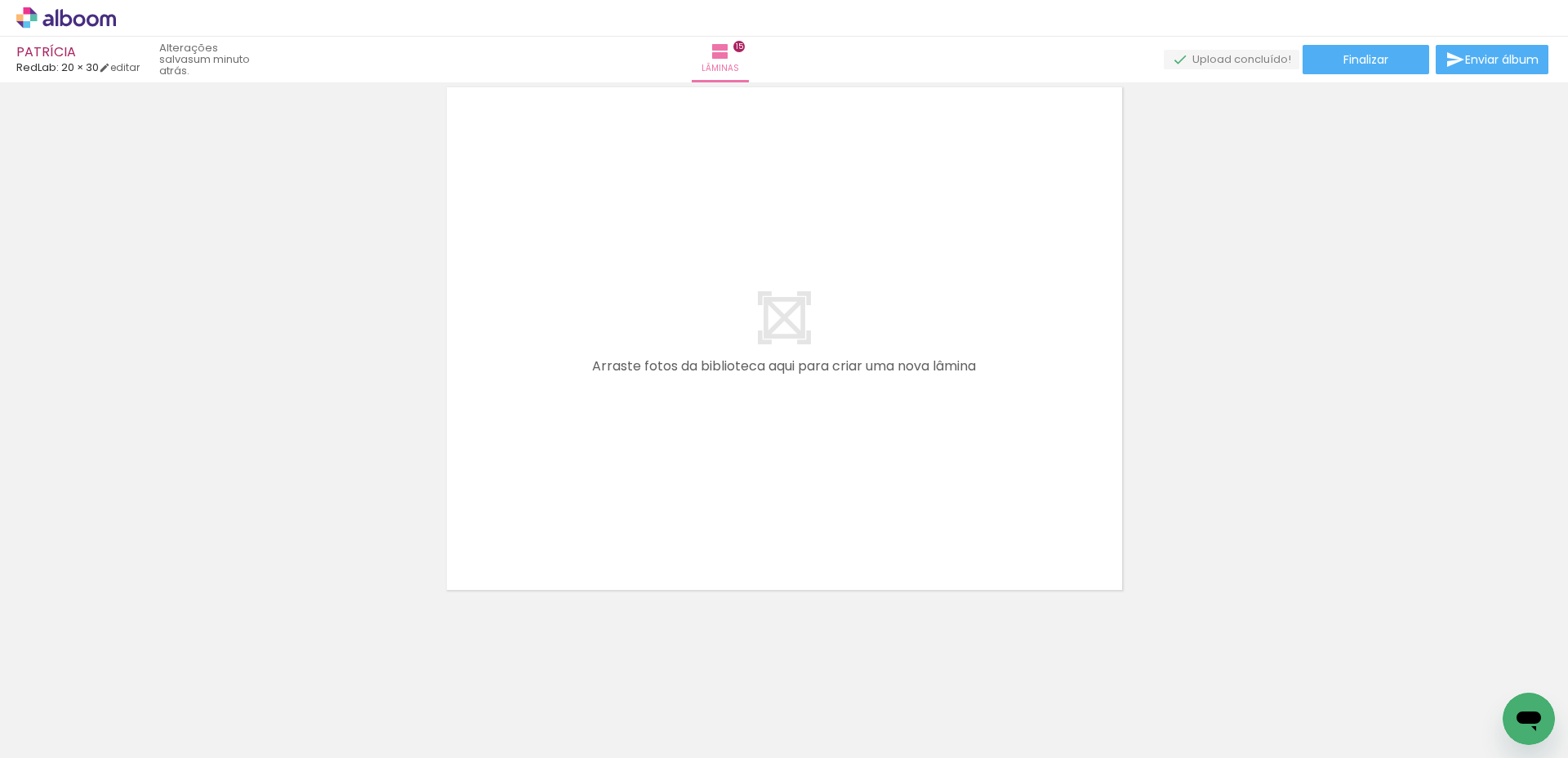
scroll to position [0, 3053]
drag, startPoint x: 774, startPoint y: 703, endPoint x: 856, endPoint y: 433, distance: 282.2
click at [856, 433] on quentale-workspace at bounding box center [784, 379] width 1568 height 758
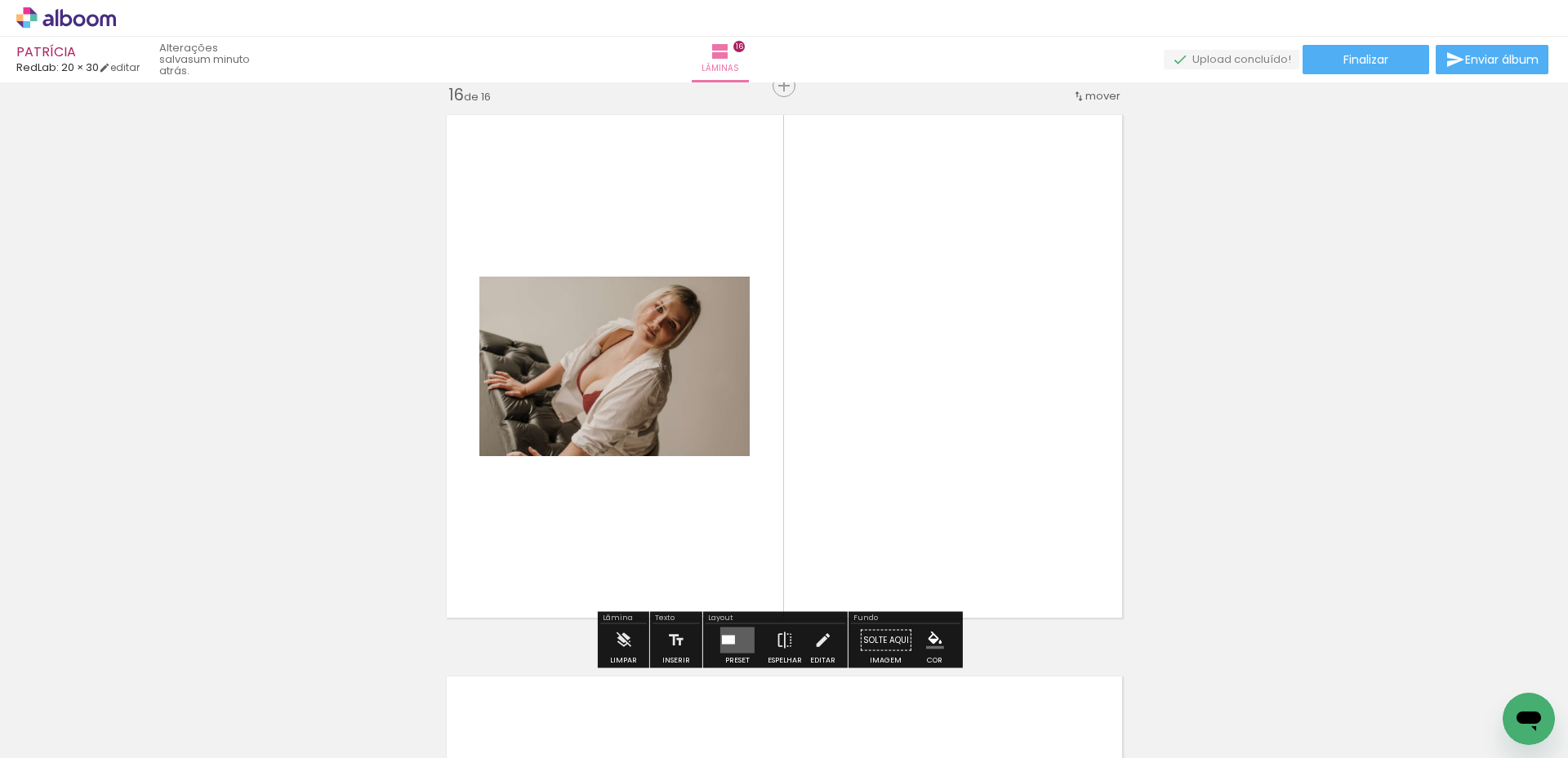
scroll to position [8446, 0]
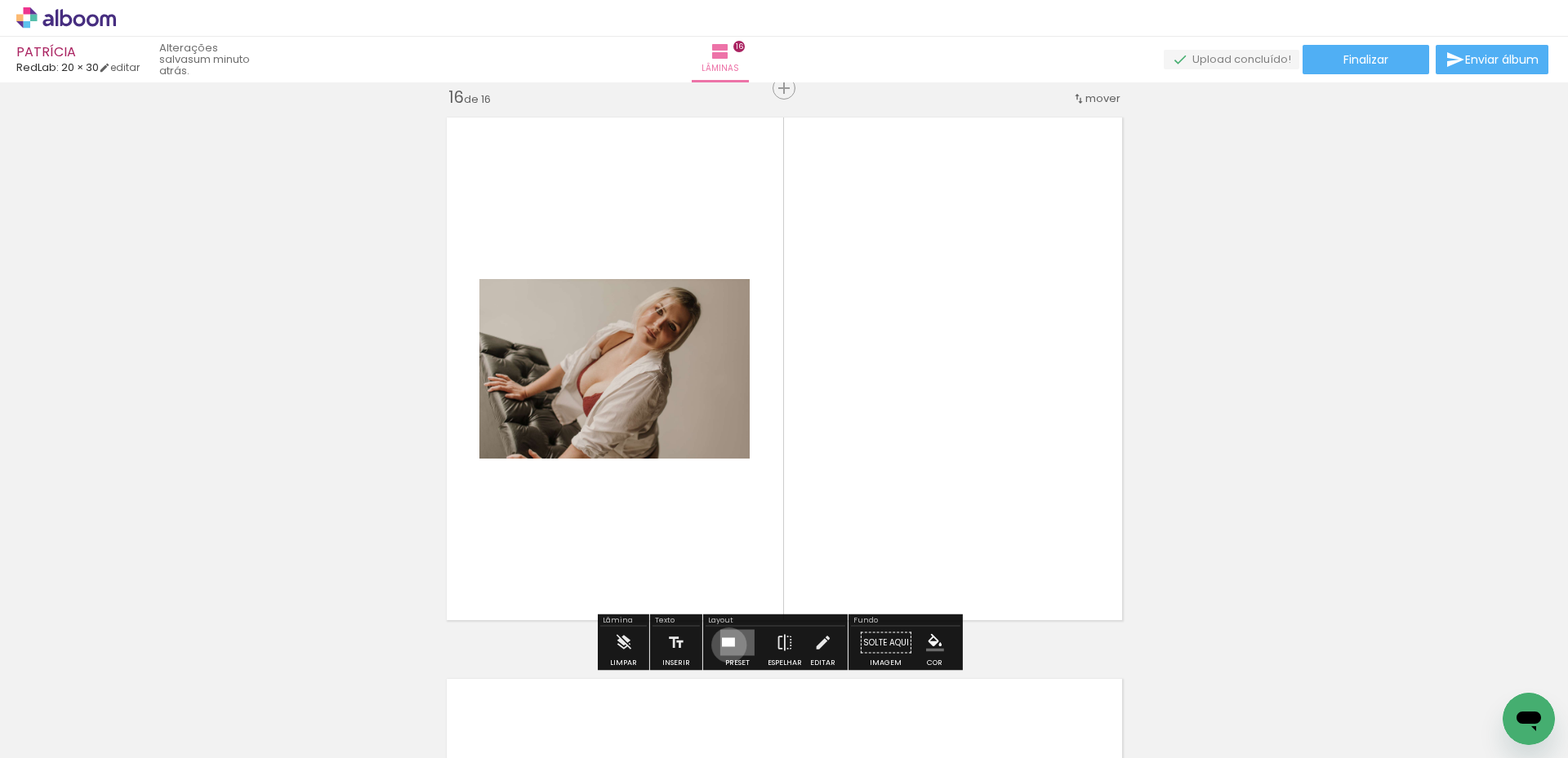
click at [725, 645] on div at bounding box center [729, 642] width 13 height 9
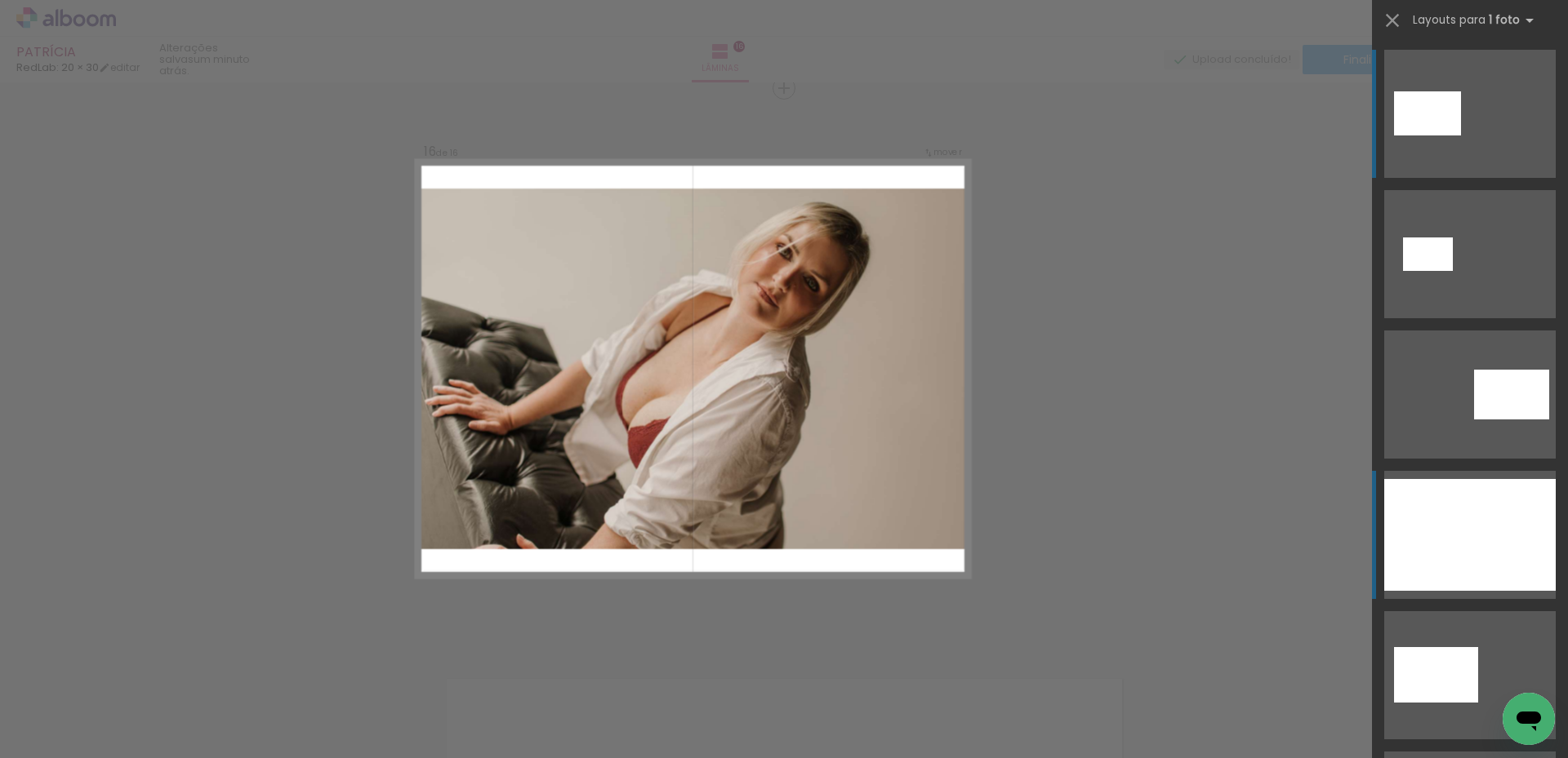
click at [1453, 526] on div at bounding box center [1470, 535] width 171 height 112
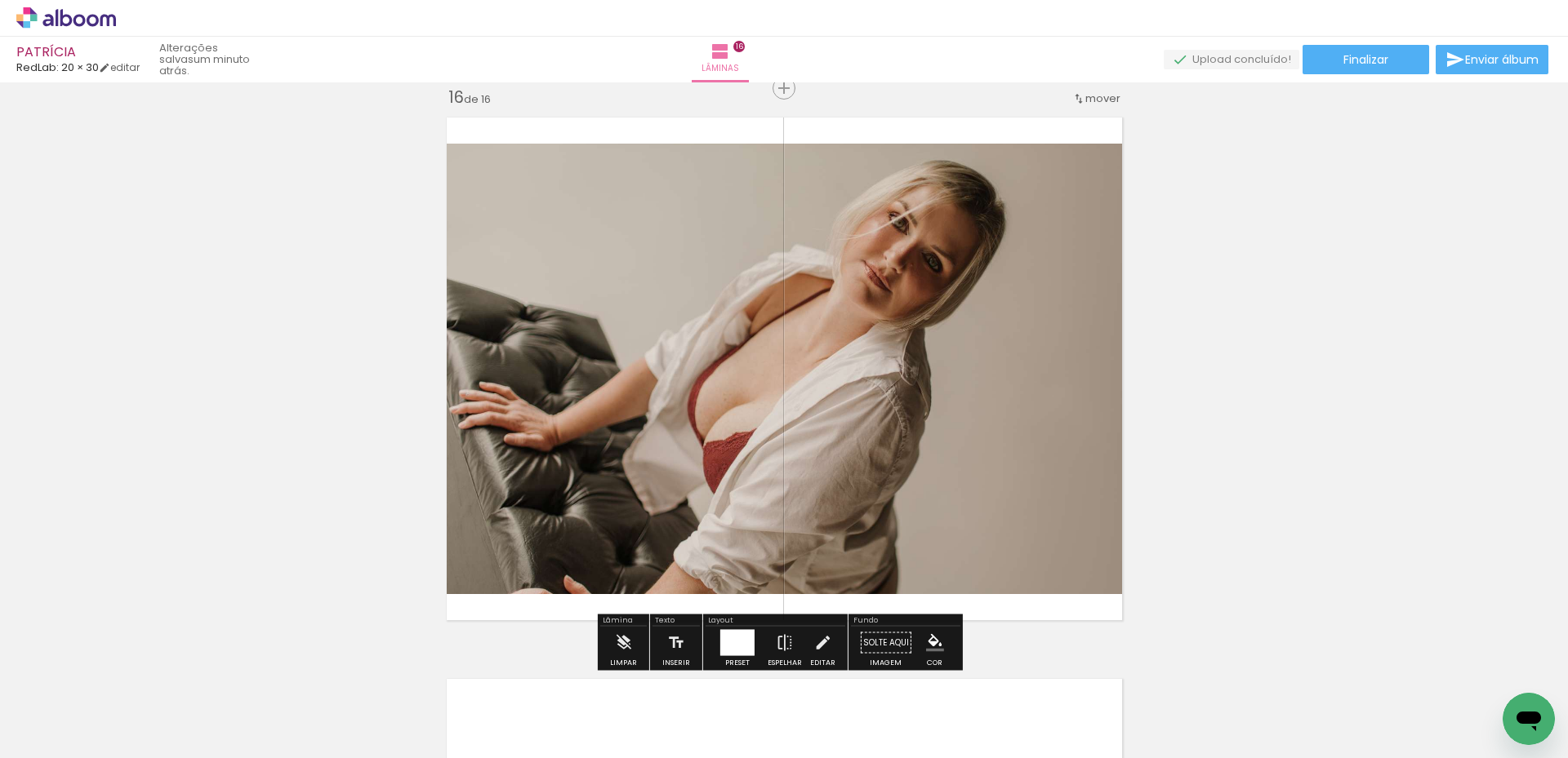
click at [735, 646] on div at bounding box center [737, 643] width 34 height 26
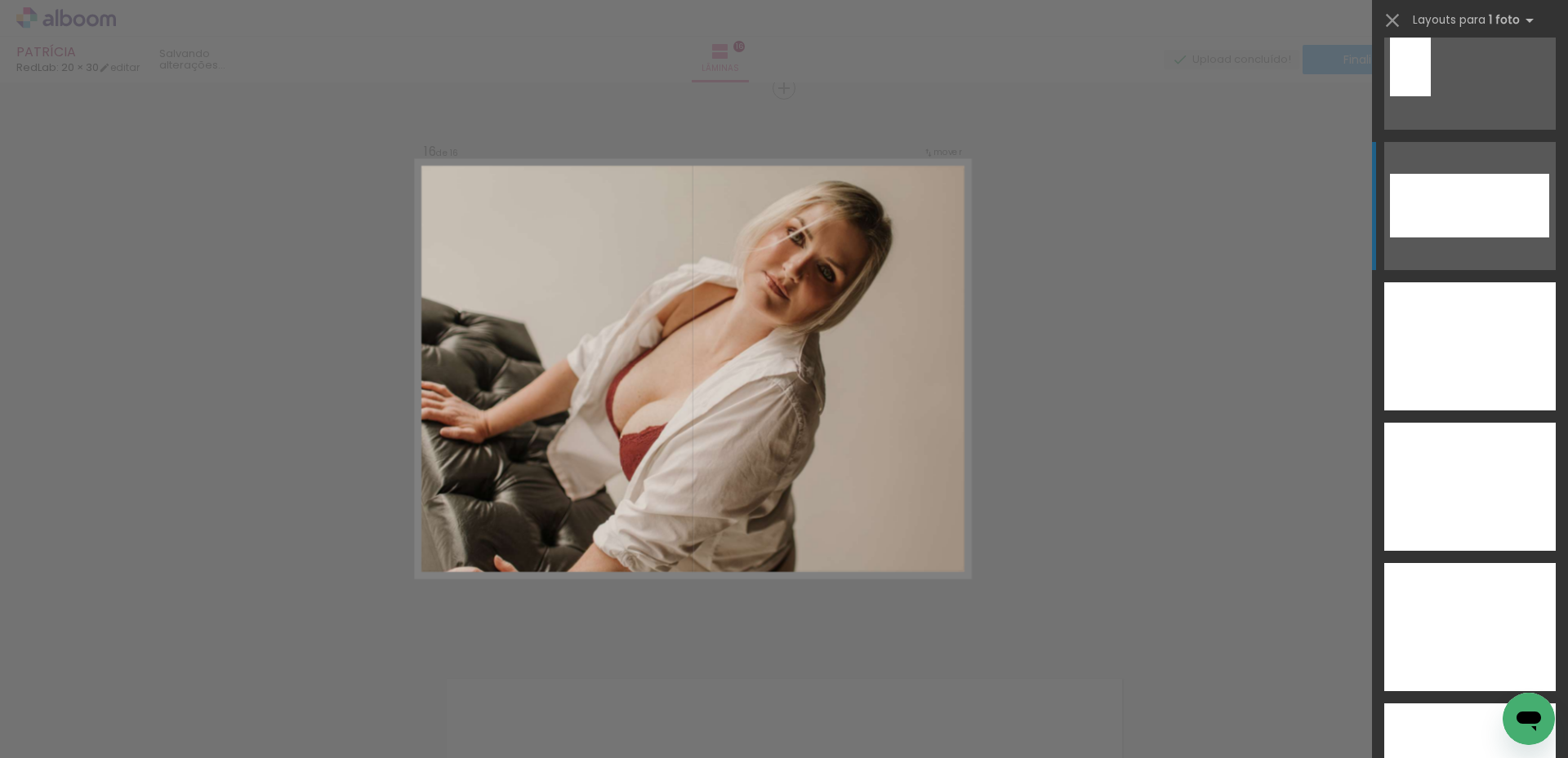
scroll to position [6544, 0]
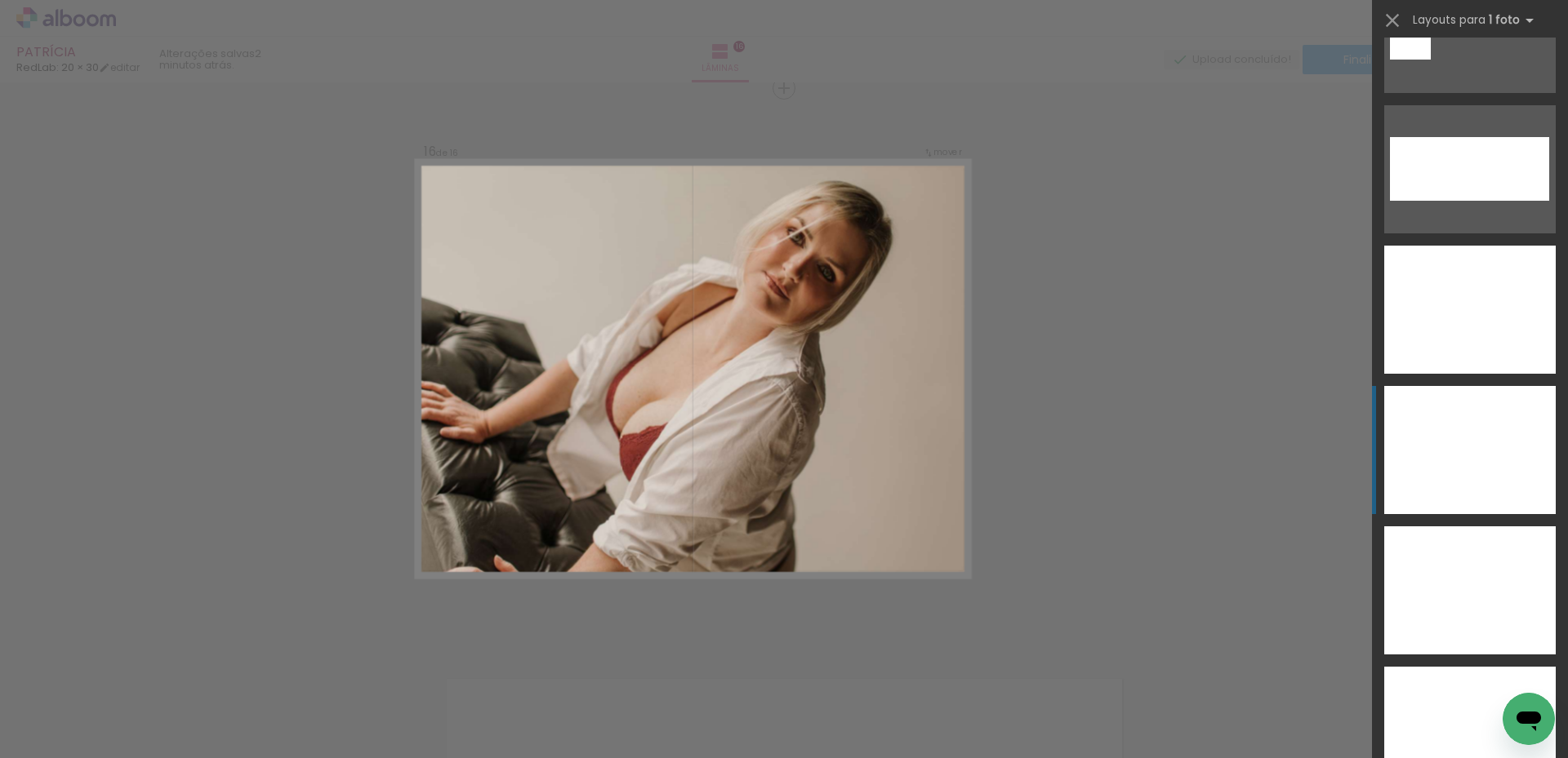
click at [1460, 452] on div at bounding box center [1470, 450] width 171 height 128
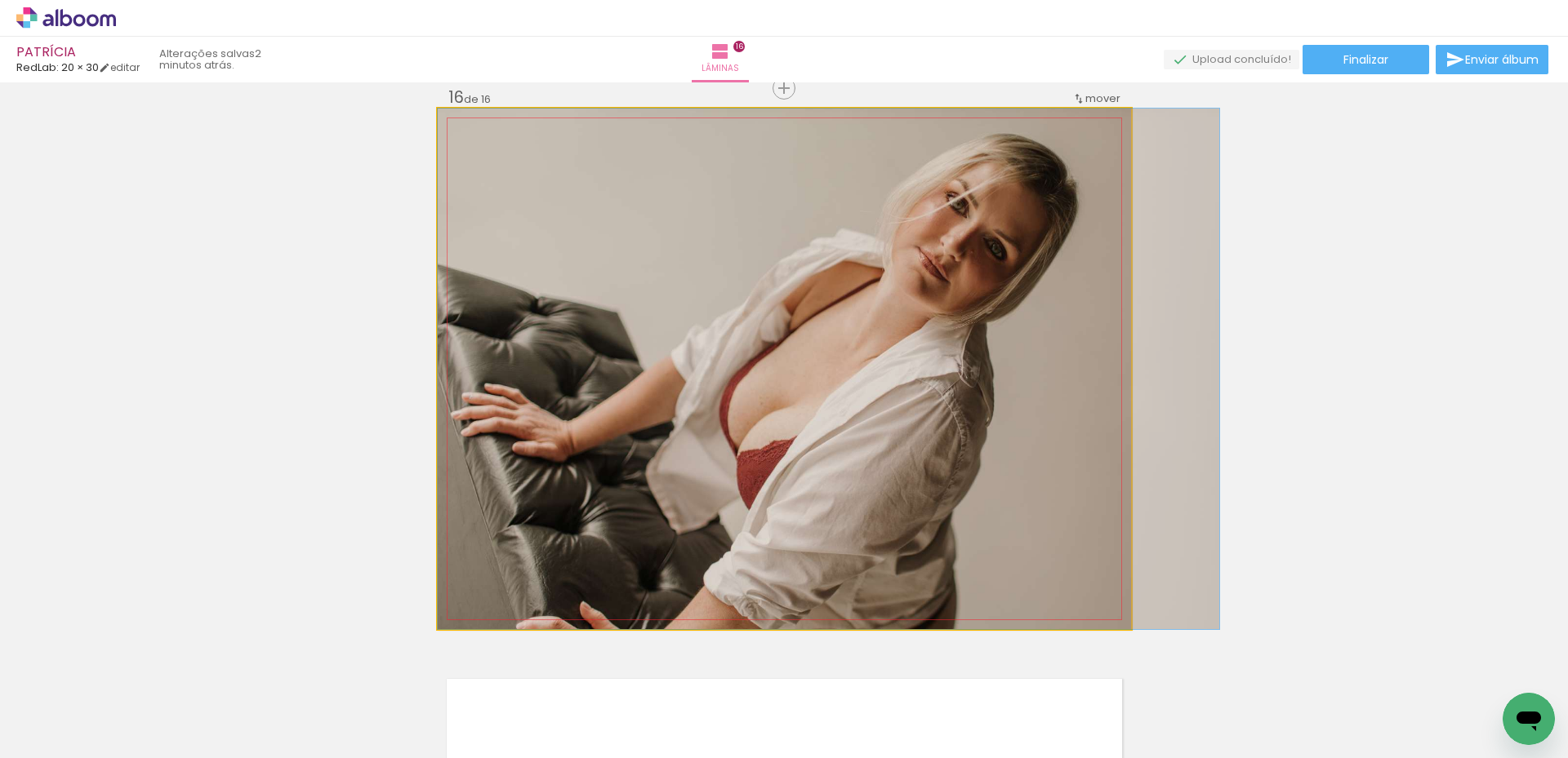
drag, startPoint x: 959, startPoint y: 477, endPoint x: 1041, endPoint y: 480, distance: 82.1
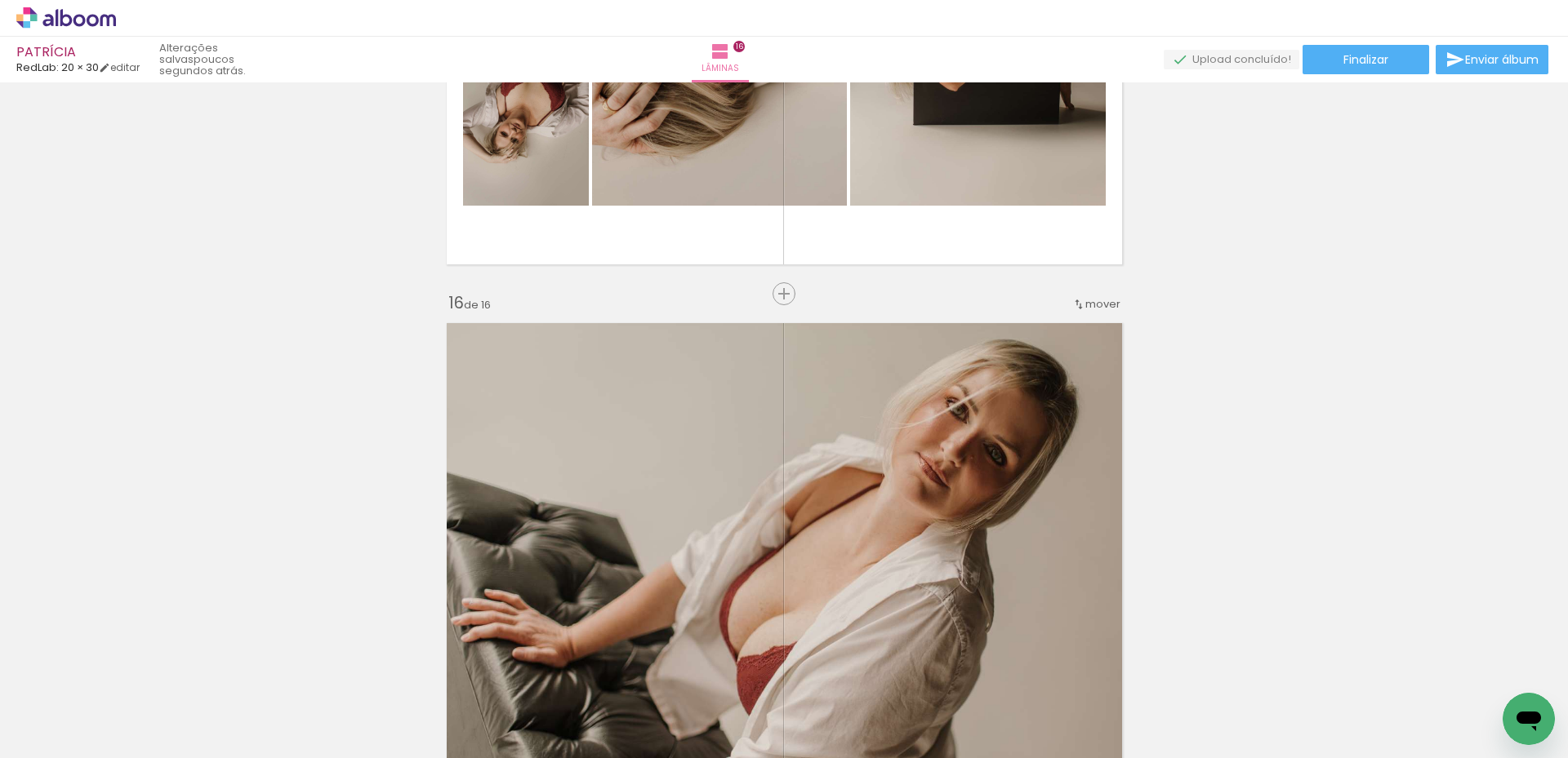
scroll to position [8283, 0]
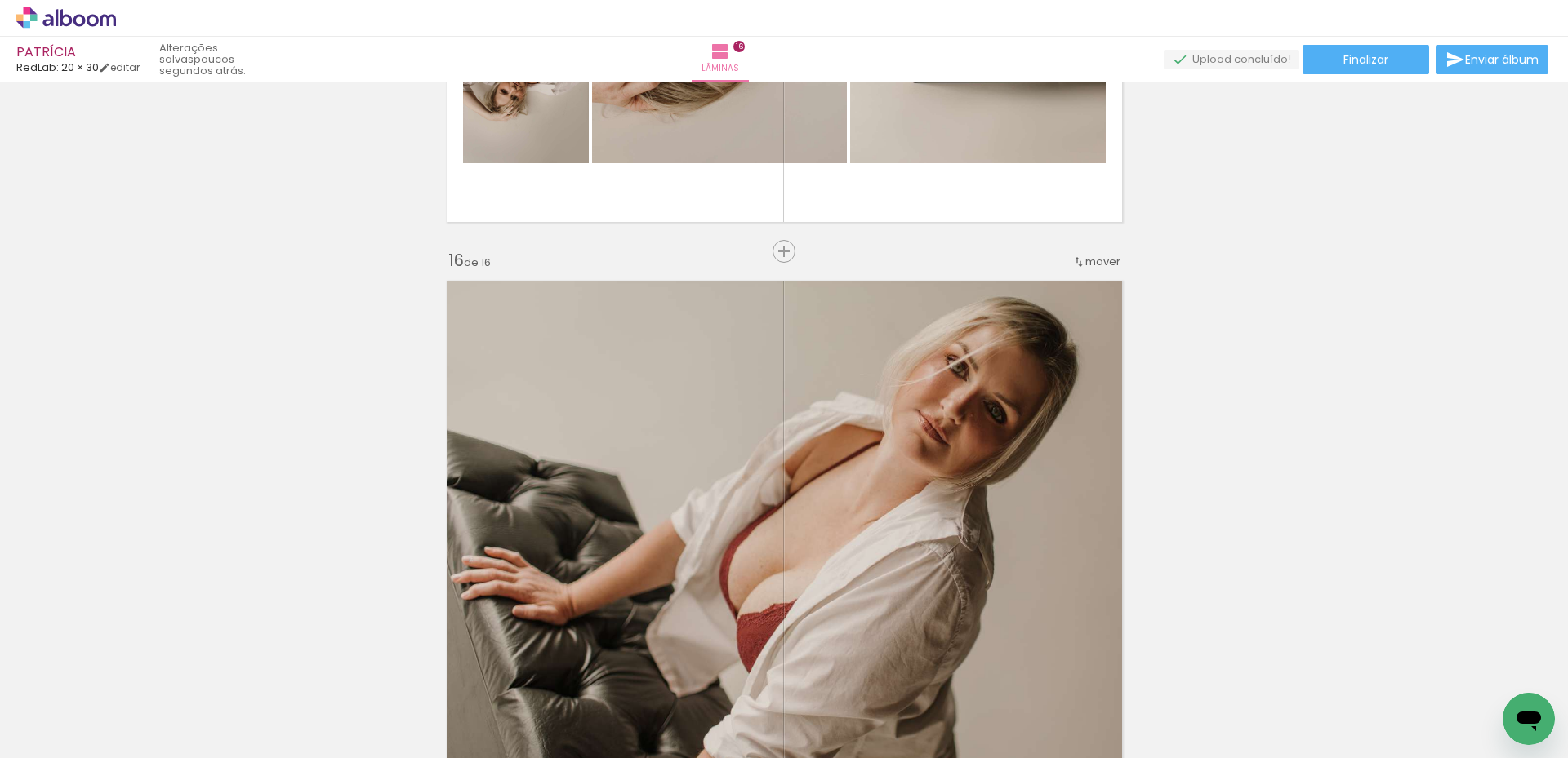
click at [1088, 273] on div "mover" at bounding box center [1096, 262] width 49 height 27
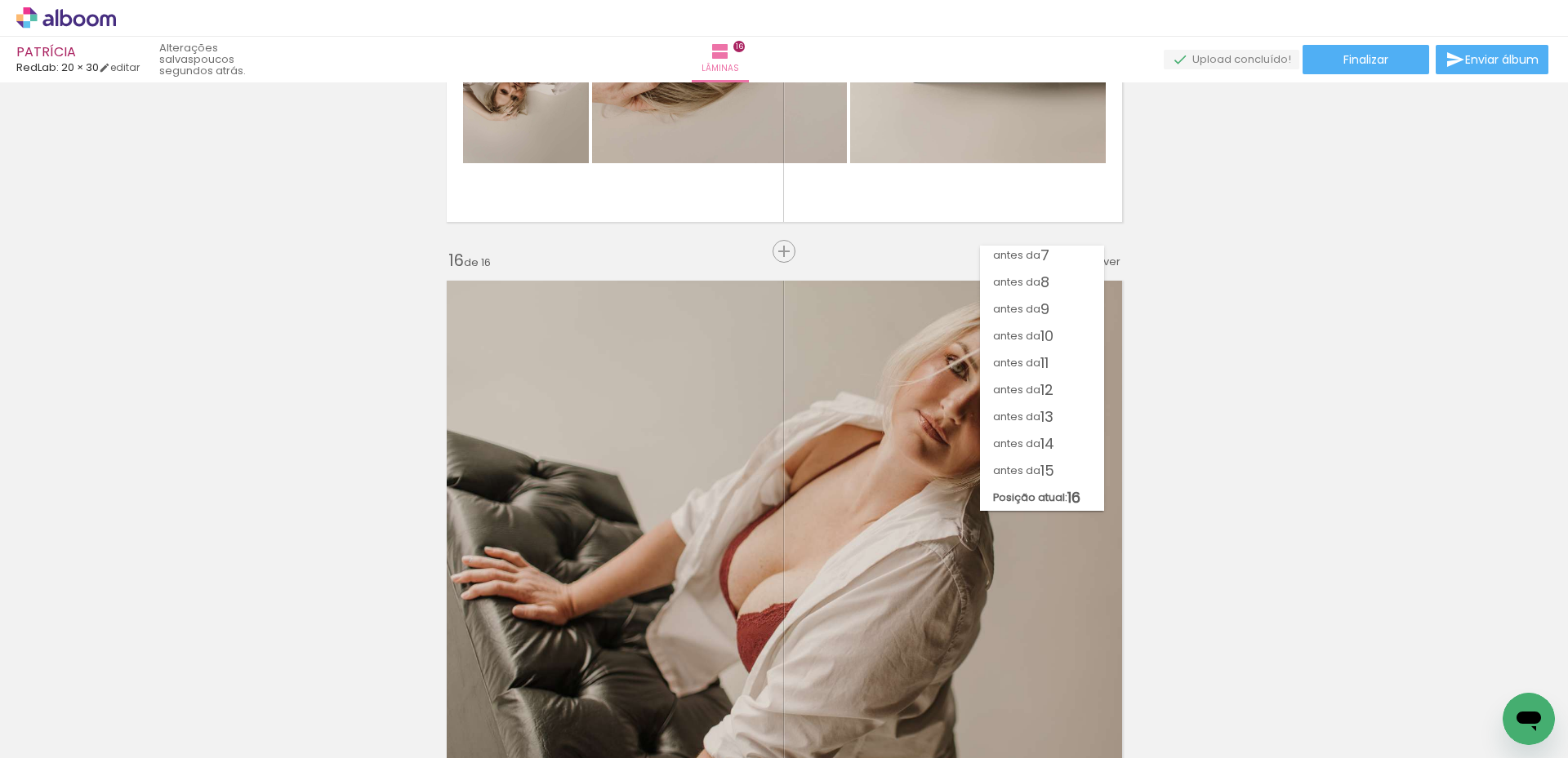
scroll to position [165, 0]
click at [1069, 470] on paper-item "antes da 15" at bounding box center [1042, 471] width 124 height 27
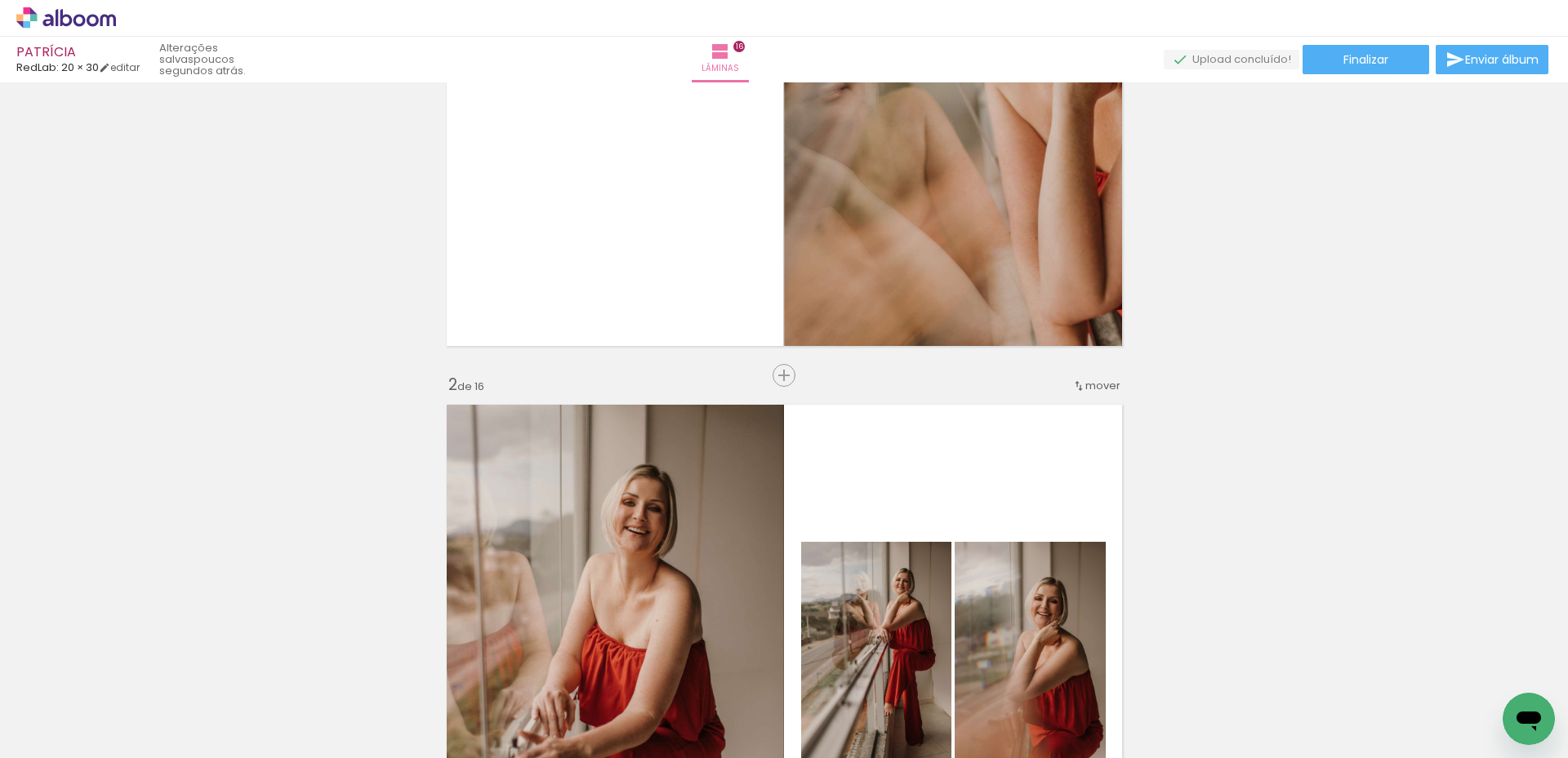
scroll to position [0, 0]
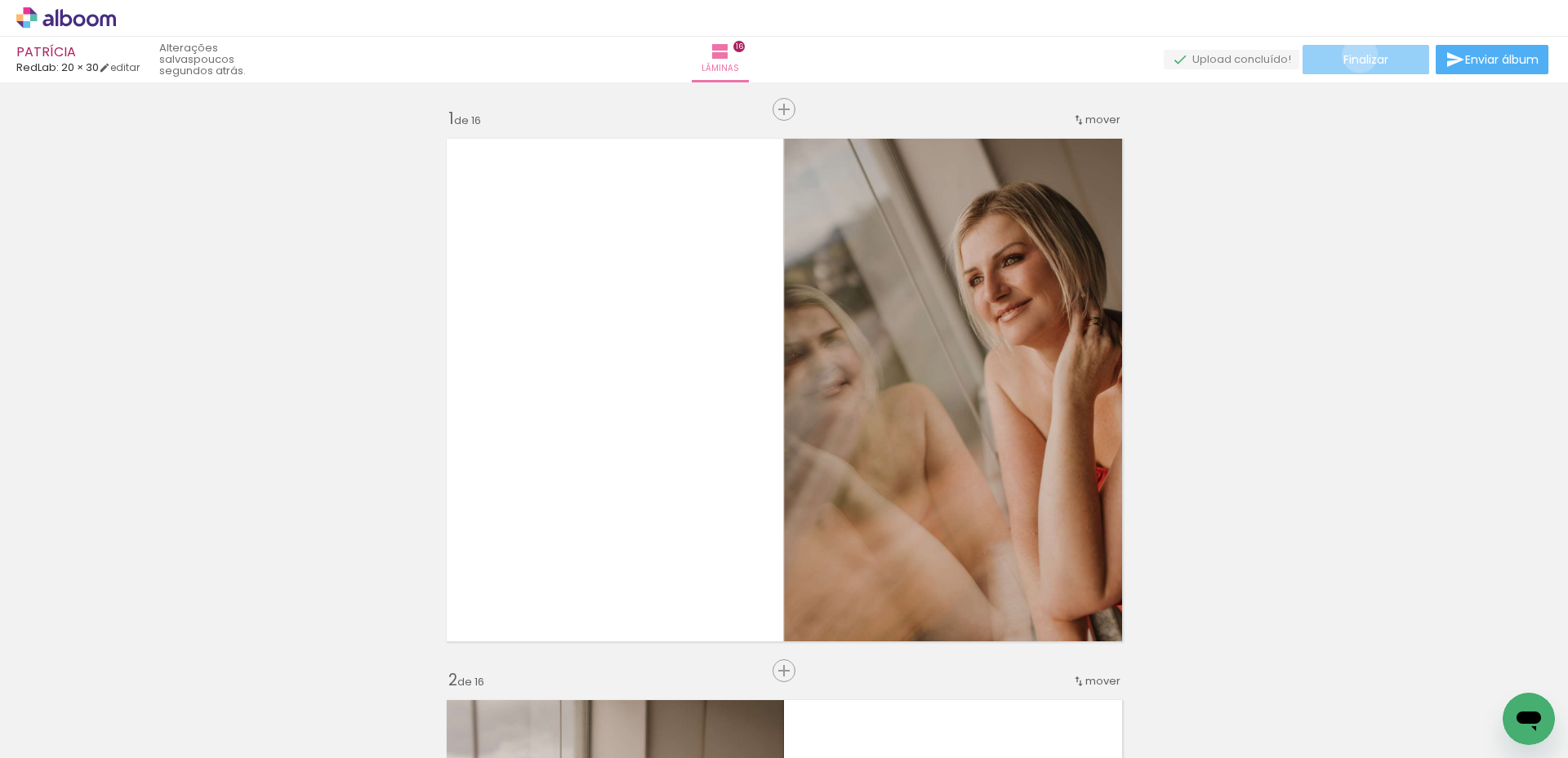
click at [1354, 55] on span "Finalizar" at bounding box center [1365, 60] width 45 height 11
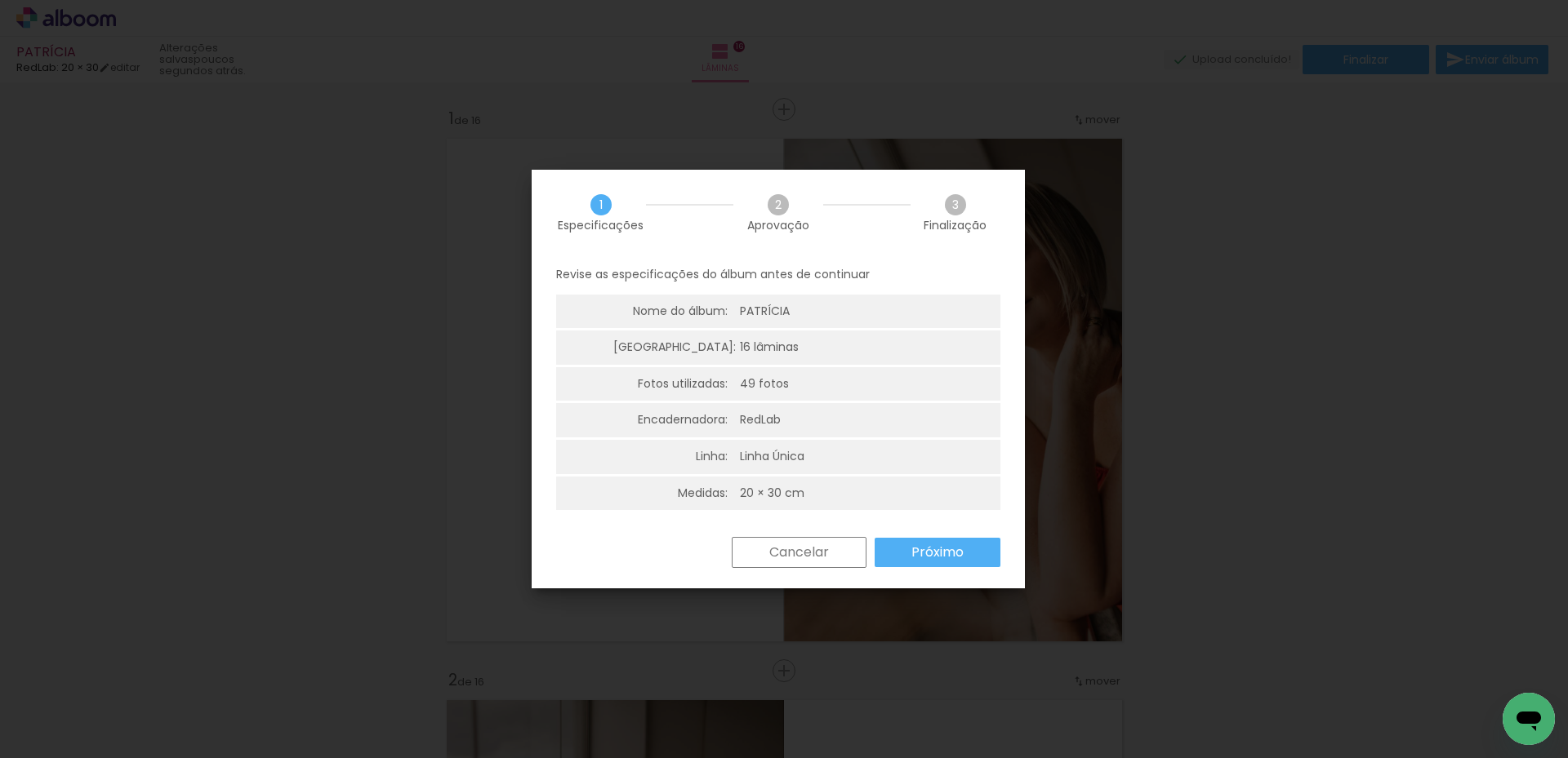
scroll to position [4, 0]
click at [0, 0] on slot "Próximo" at bounding box center [0, 0] width 0 height 0
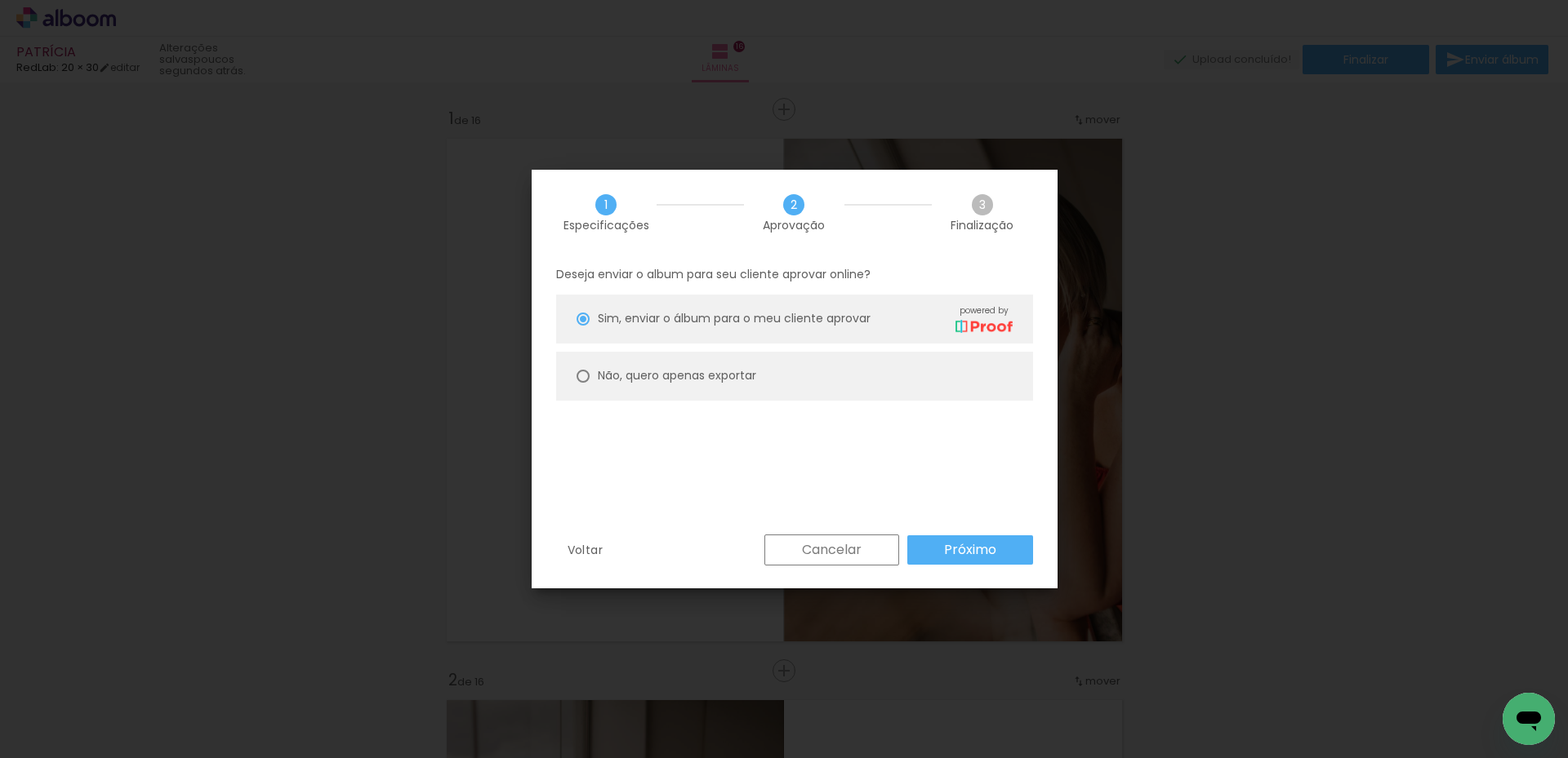
click at [578, 374] on div at bounding box center [583, 377] width 13 height 13
type paper-radio-button "on"
click at [0, 0] on slot "Próximo" at bounding box center [0, 0] width 0 height 0
type input "Alta, 300 DPI"
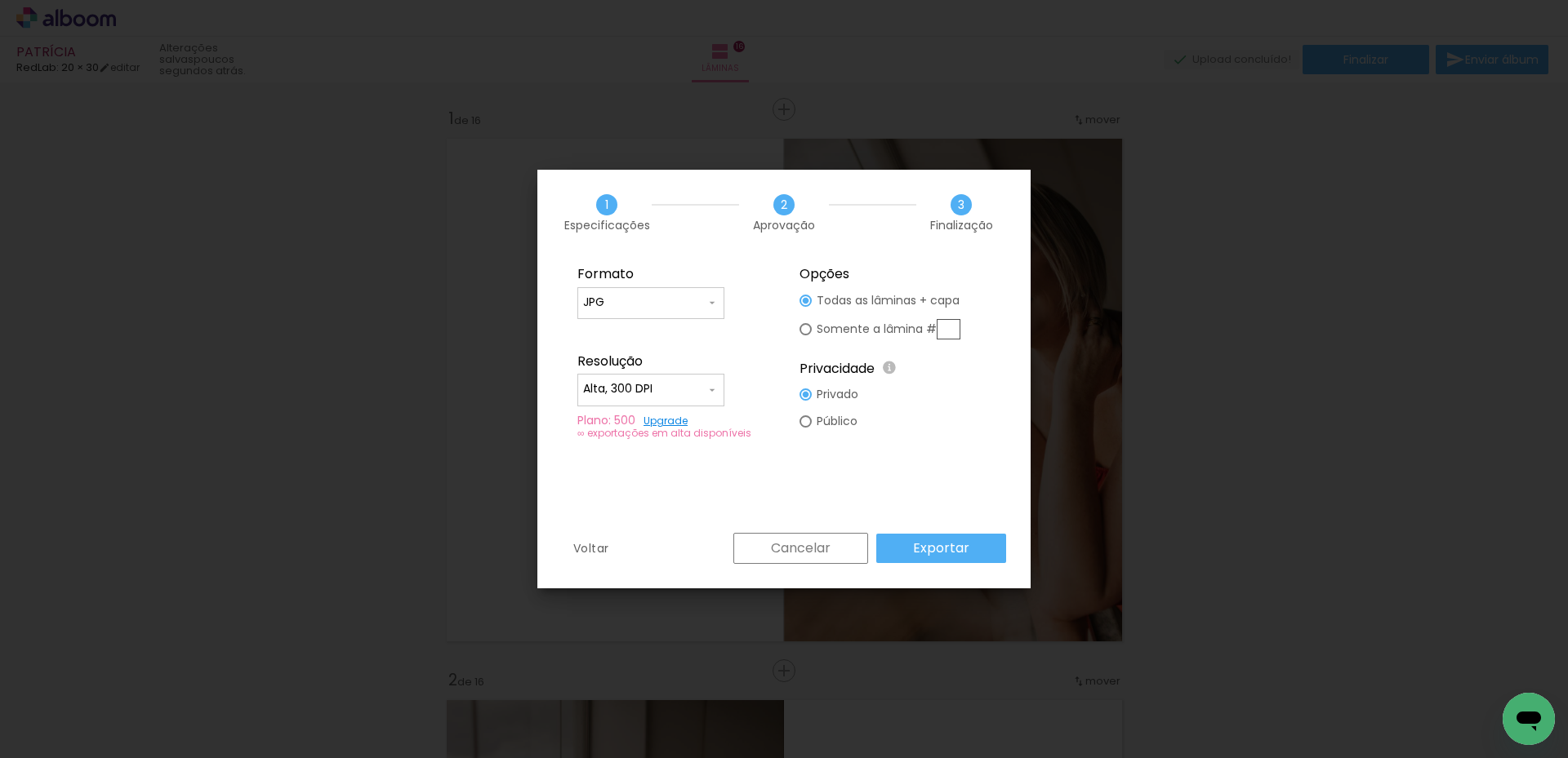
click at [937, 534] on div "Cancelar Exportar" at bounding box center [865, 549] width 281 height 31
click at [0, 0] on slot "Exportar" at bounding box center [0, 0] width 0 height 0
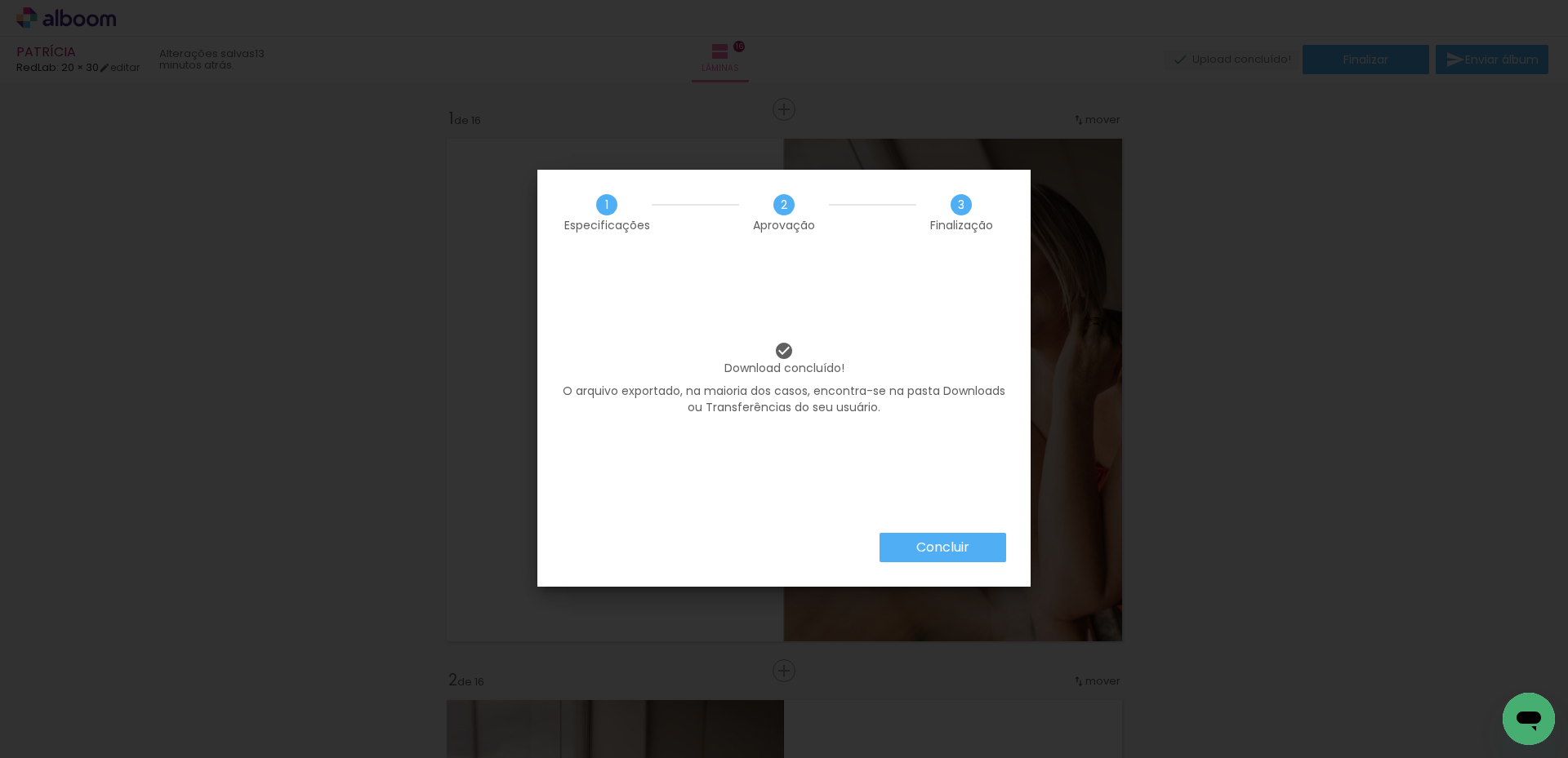
scroll to position [0, 3053]
click at [0, 0] on slot "Concluir" at bounding box center [0, 0] width 0 height 0
